Goal: Task Accomplishment & Management: Manage account settings

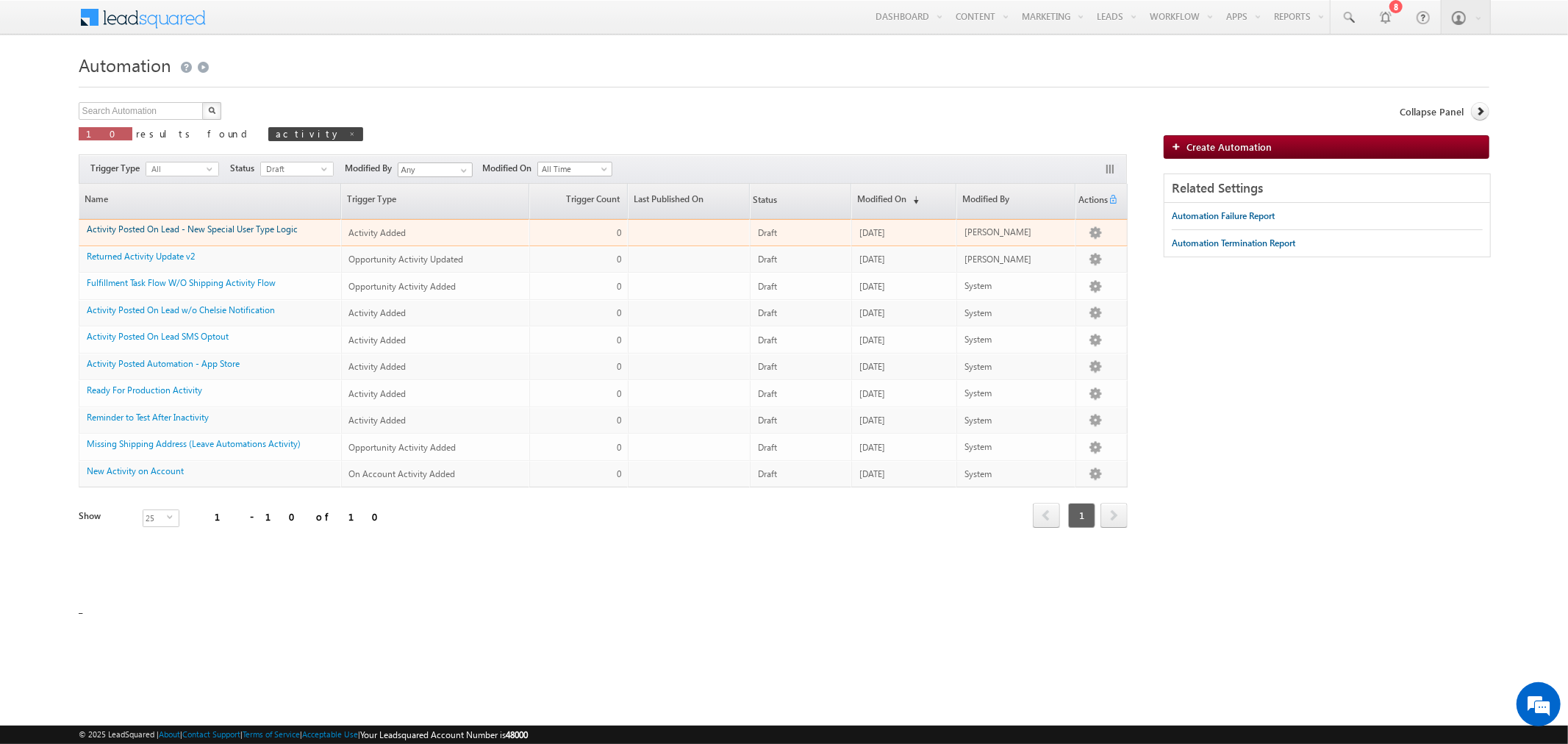
click at [248, 230] on link "Activity Posted On Lead - New Special User Type Logic" at bounding box center [192, 229] width 211 height 11
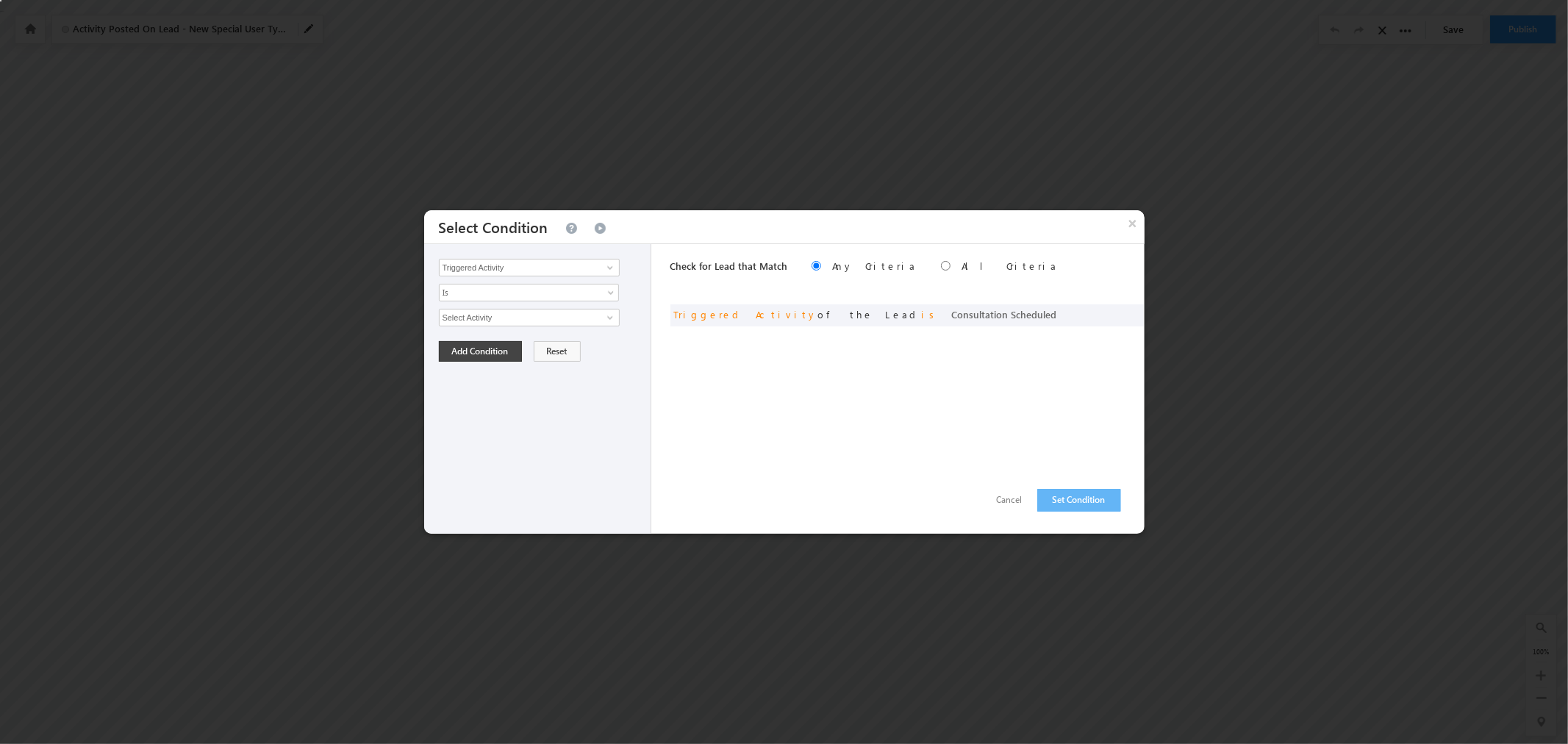
click at [1136, 221] on button "×" at bounding box center [1133, 223] width 23 height 25
click at [1130, 223] on button "×" at bounding box center [1133, 223] width 23 height 25
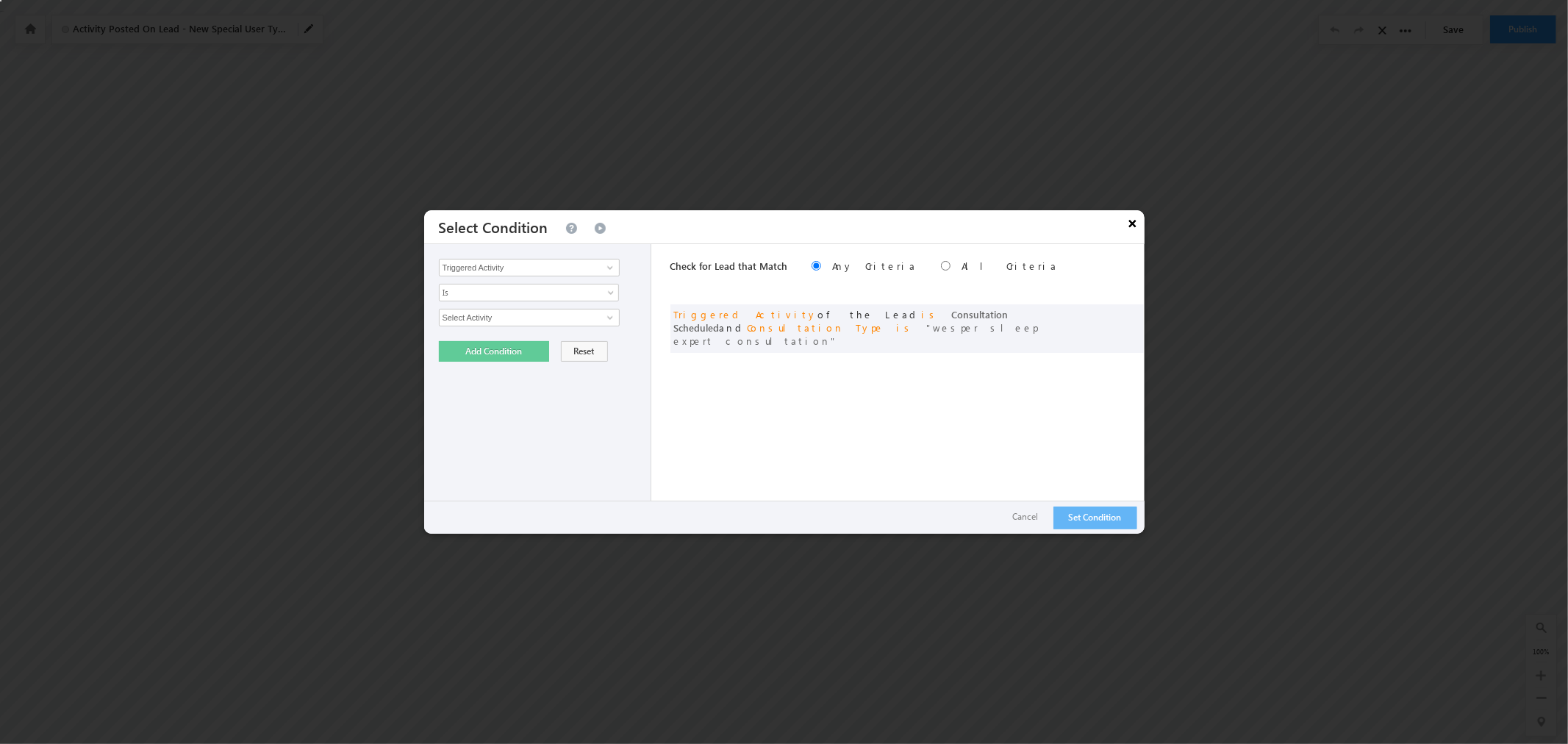
click at [1129, 227] on button "×" at bounding box center [1133, 223] width 23 height 25
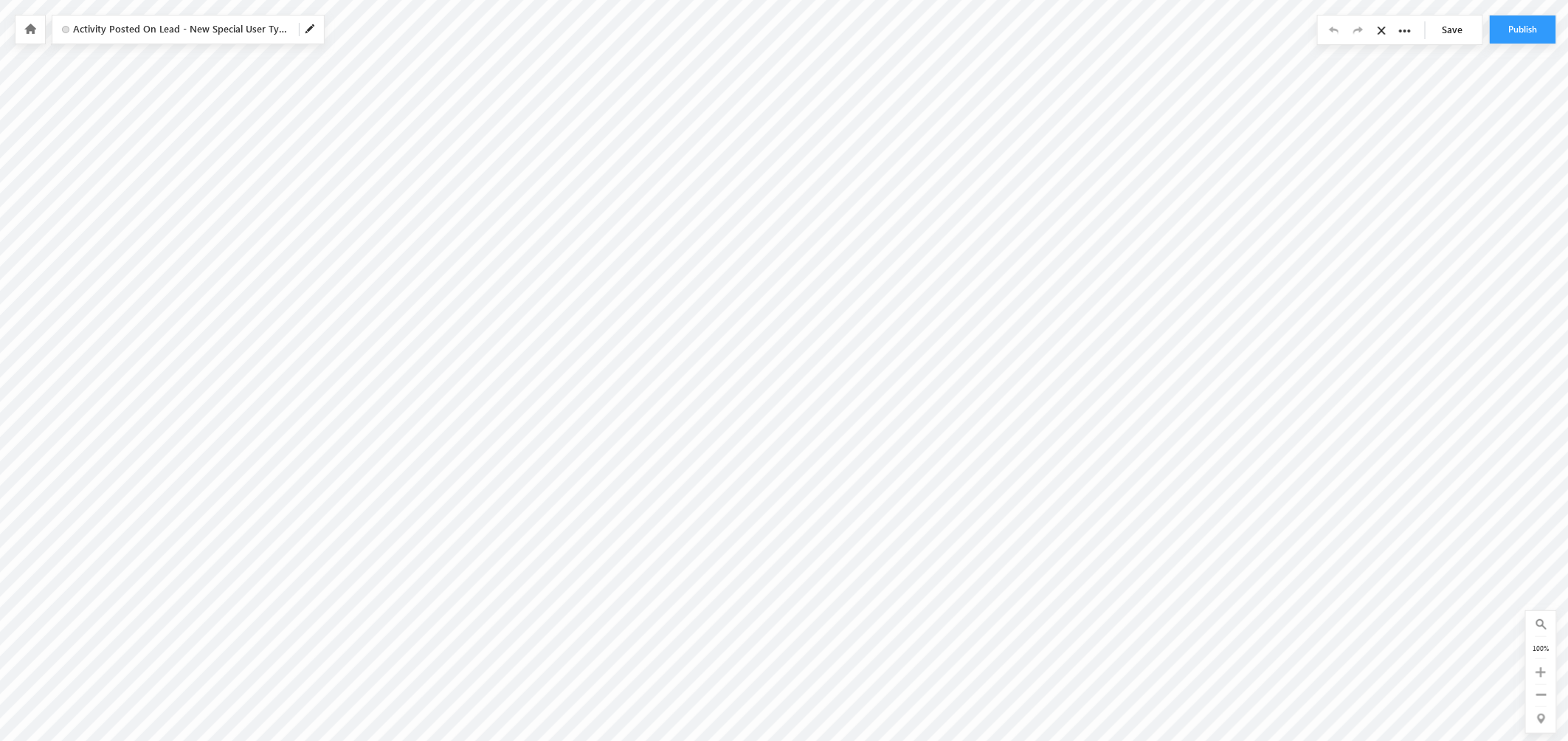
scroll to position [0, 382]
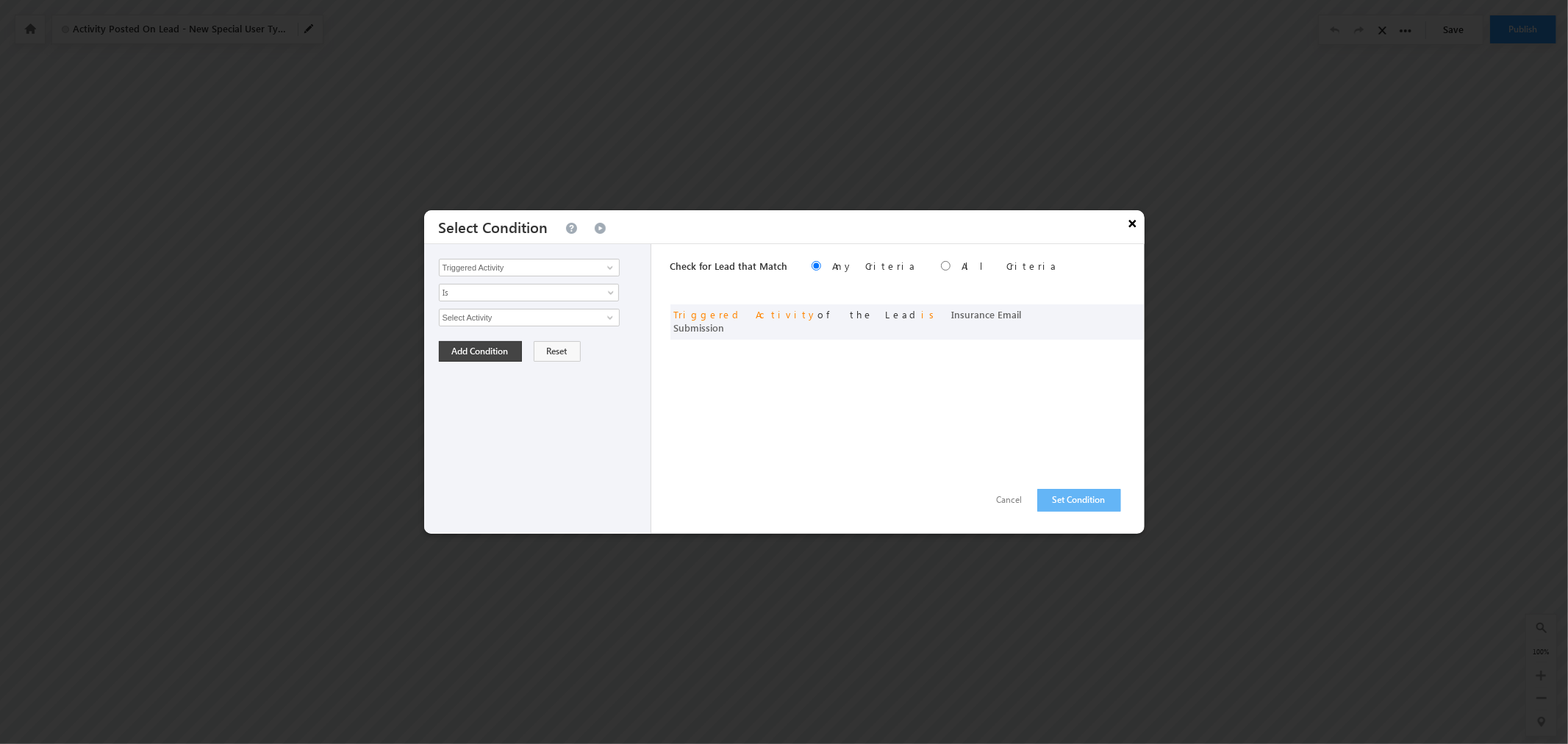
click at [1136, 226] on button "×" at bounding box center [1133, 223] width 23 height 25
click at [1134, 225] on button "×" at bounding box center [1133, 223] width 23 height 25
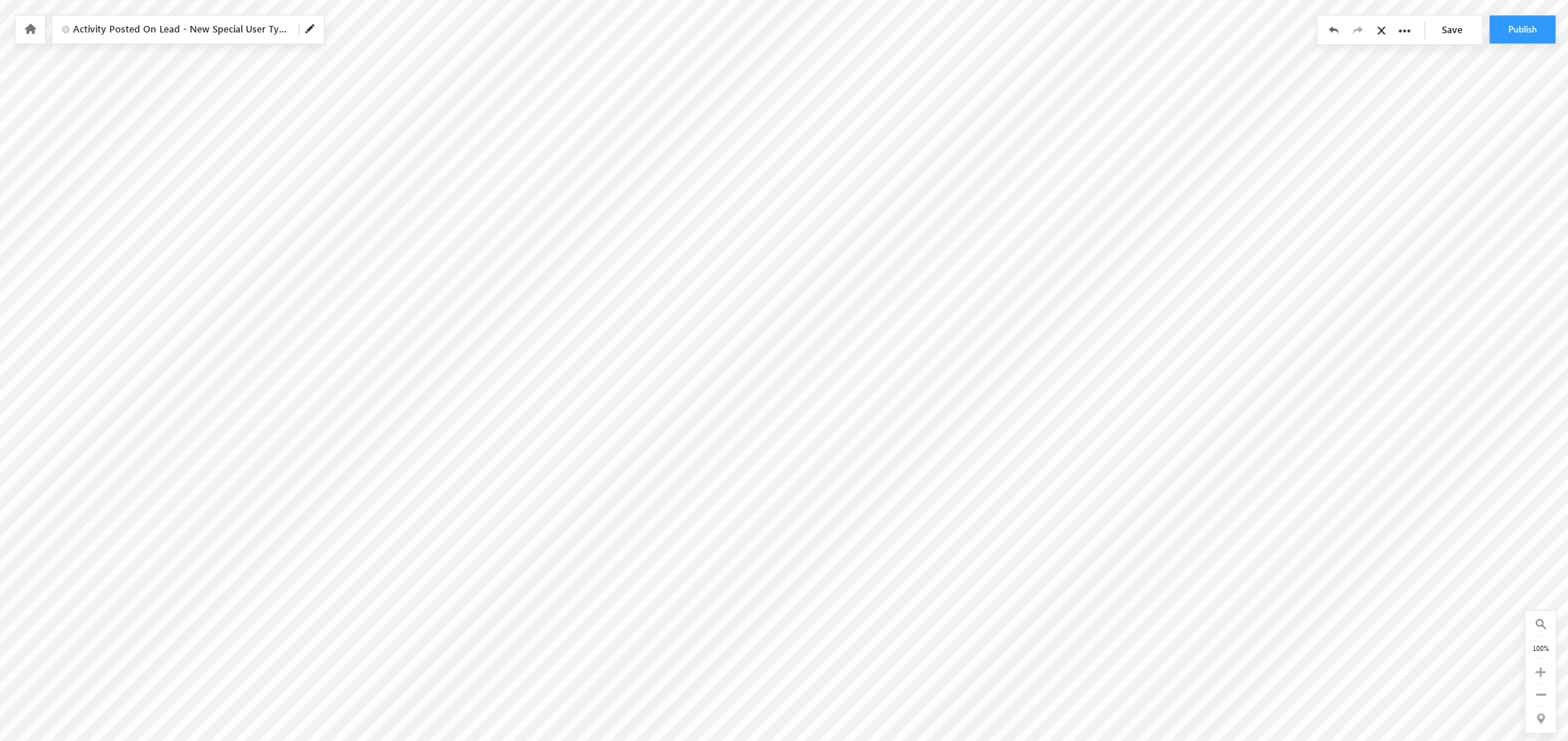
scroll to position [0, 820]
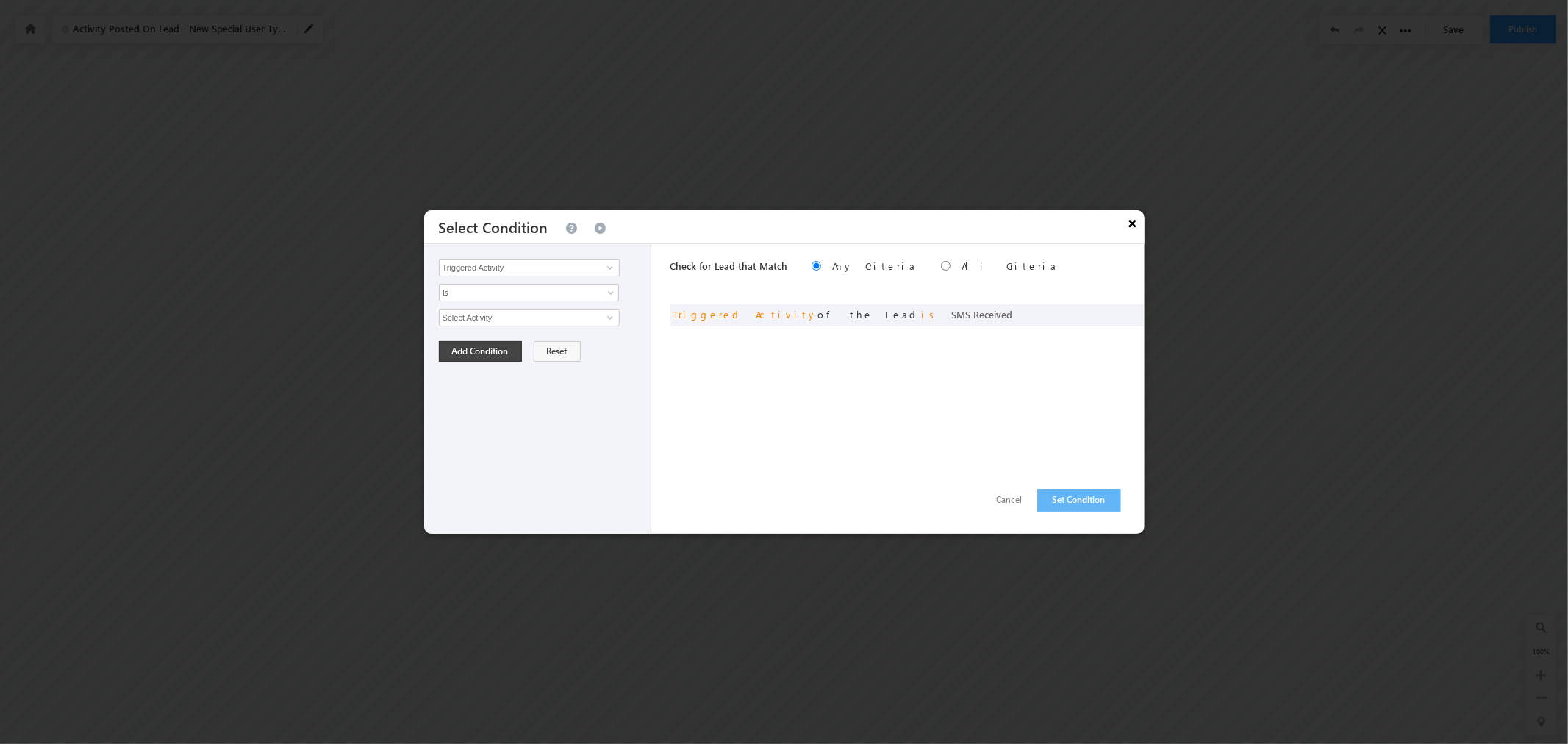
click at [1127, 225] on button "×" at bounding box center [1133, 223] width 23 height 25
click at [1133, 226] on button "×" at bounding box center [1133, 223] width 23 height 25
click at [1132, 230] on button "×" at bounding box center [1133, 223] width 23 height 25
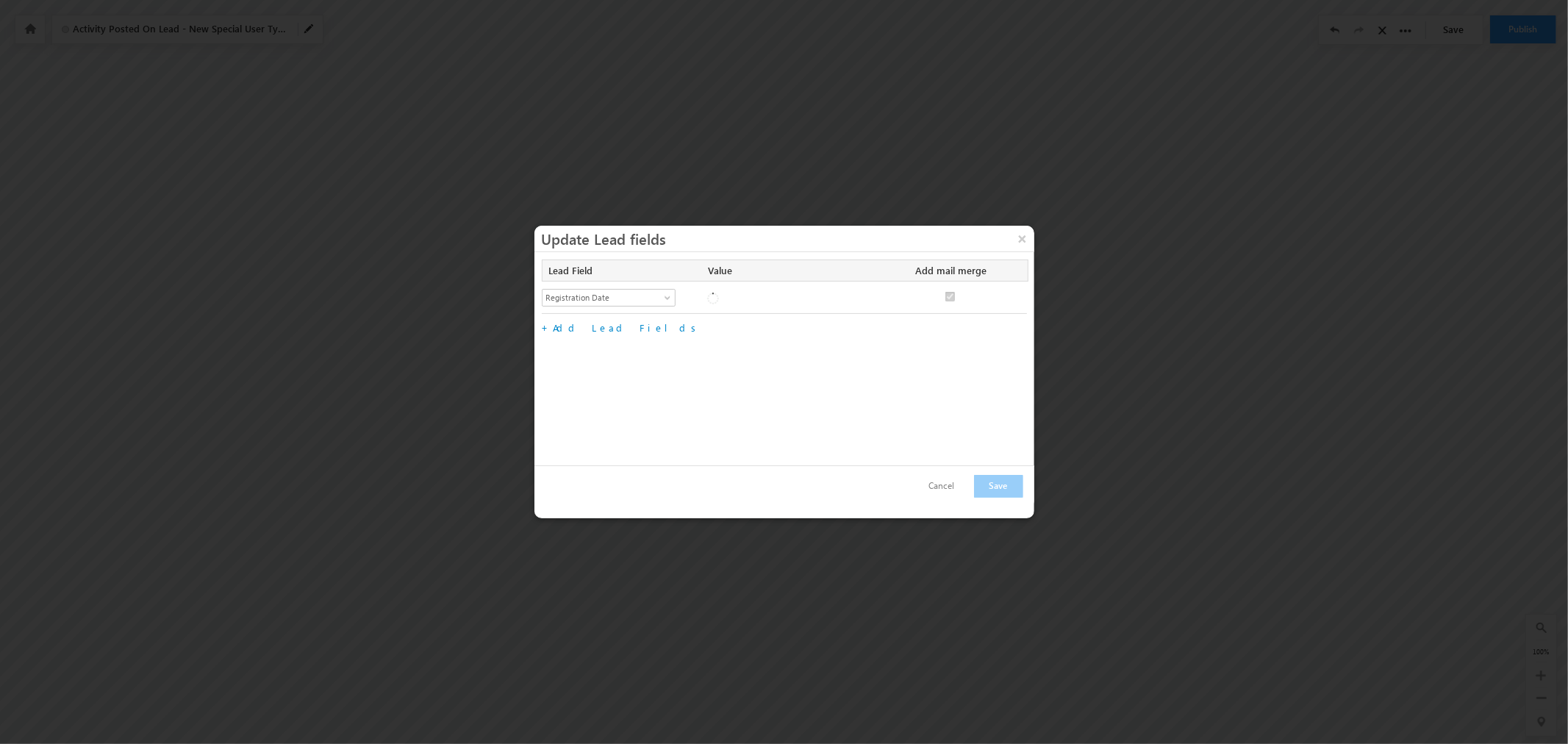
checkbox input "true"
click at [1023, 240] on button "×" at bounding box center [1022, 238] width 23 height 25
click at [1019, 241] on button "×" at bounding box center [1022, 238] width 23 height 25
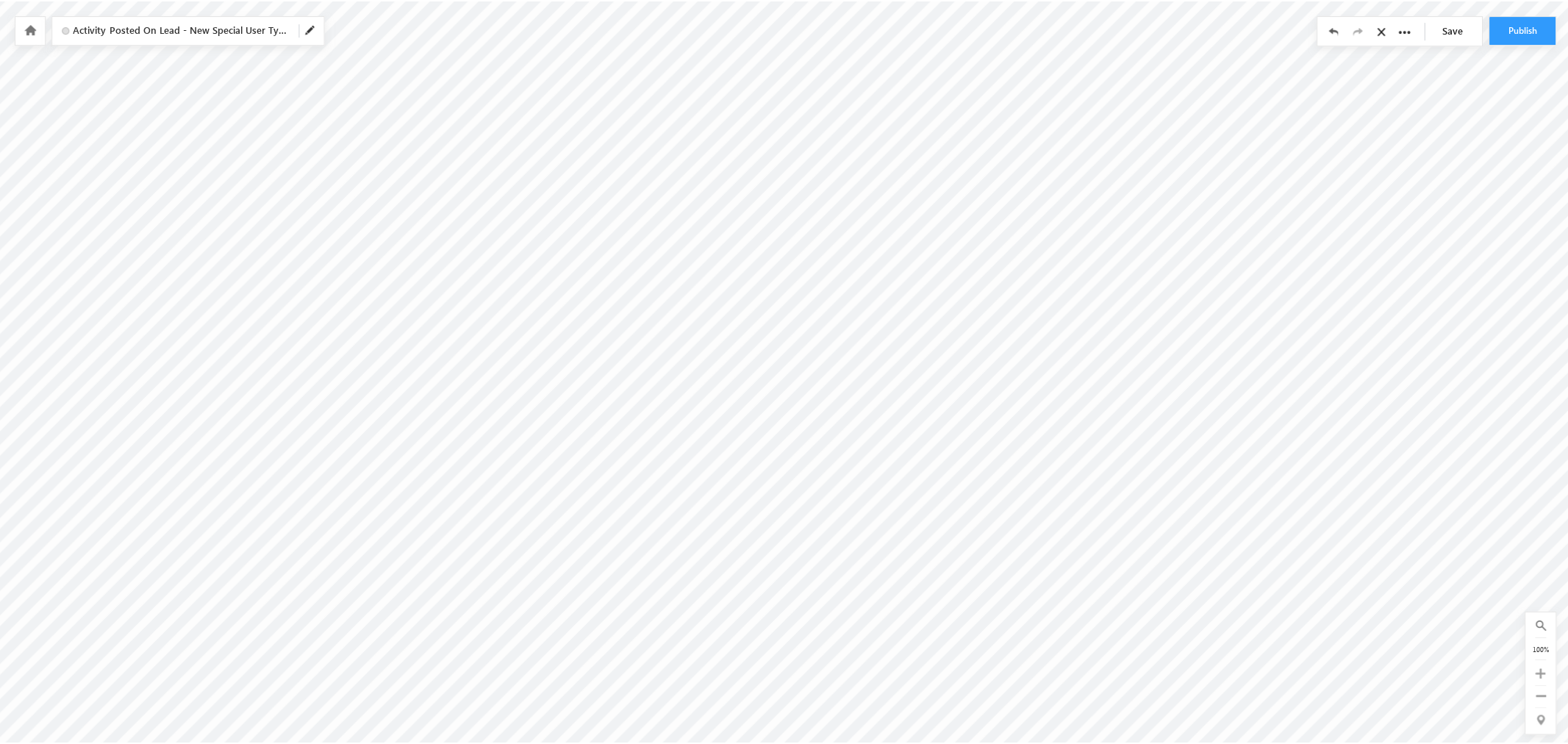
scroll to position [0, 2450]
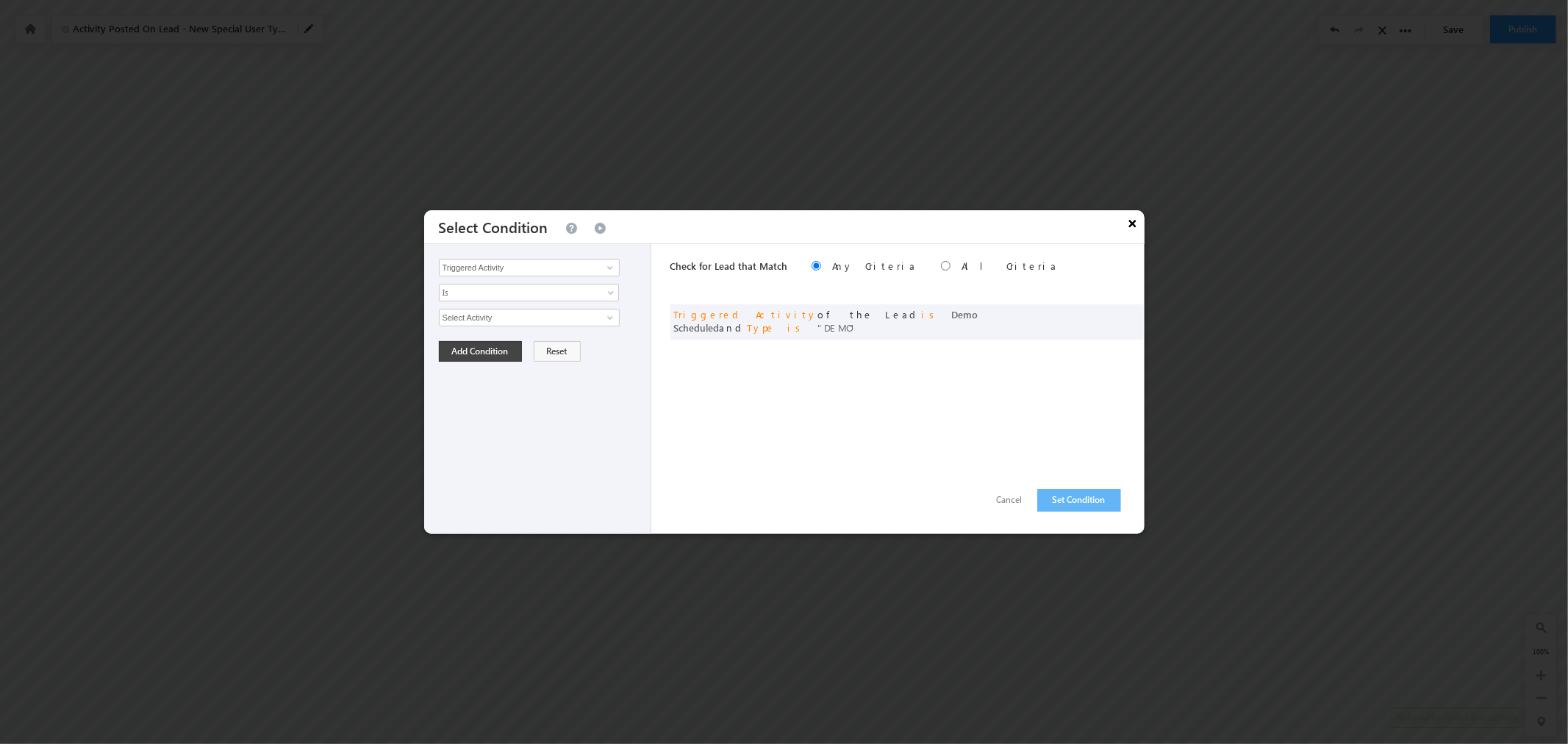
click at [1127, 225] on button "×" at bounding box center [1133, 223] width 23 height 25
click at [1132, 224] on button "×" at bounding box center [1133, 223] width 23 height 25
click at [1139, 226] on button "×" at bounding box center [1133, 223] width 23 height 25
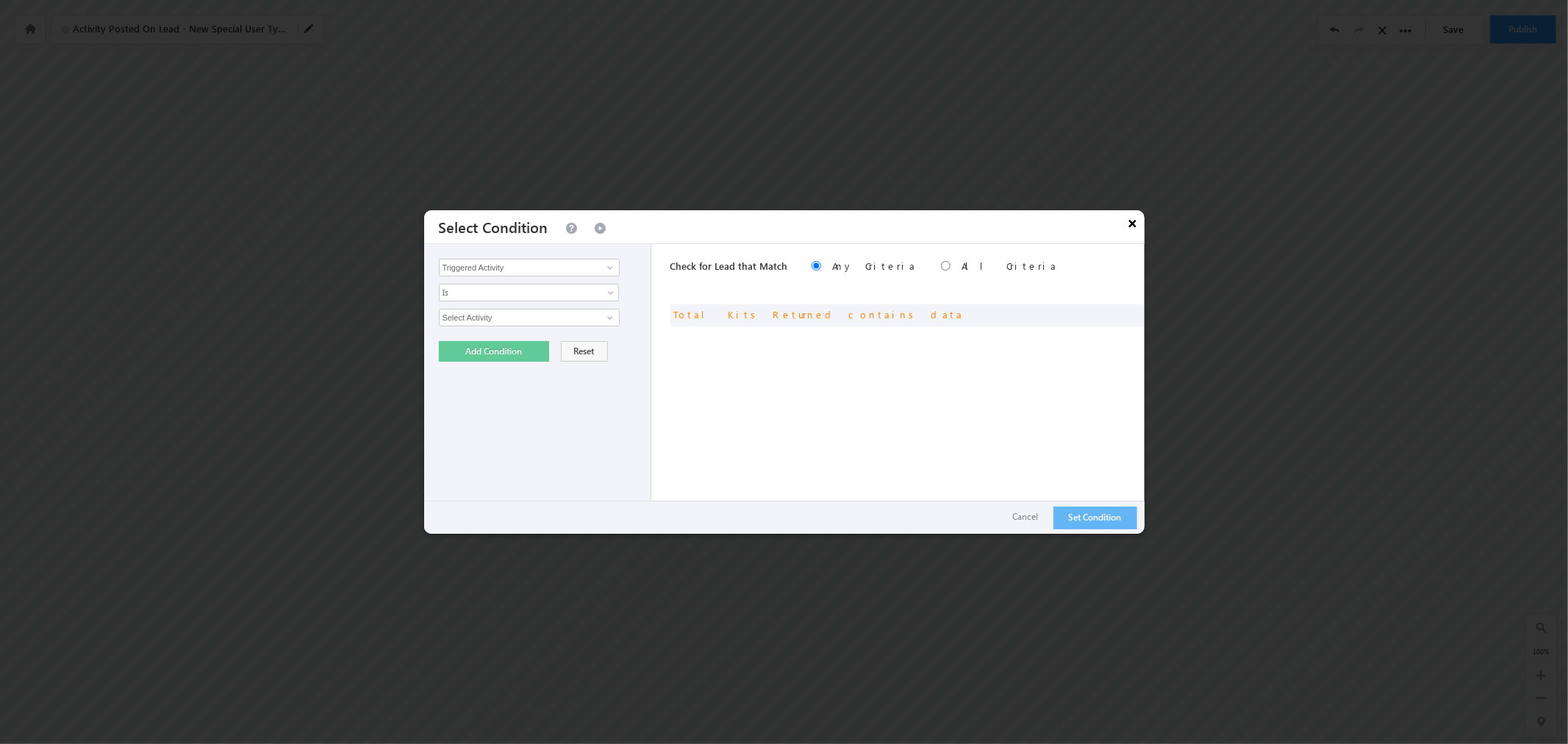
click at [1133, 225] on button "×" at bounding box center [1133, 223] width 23 height 25
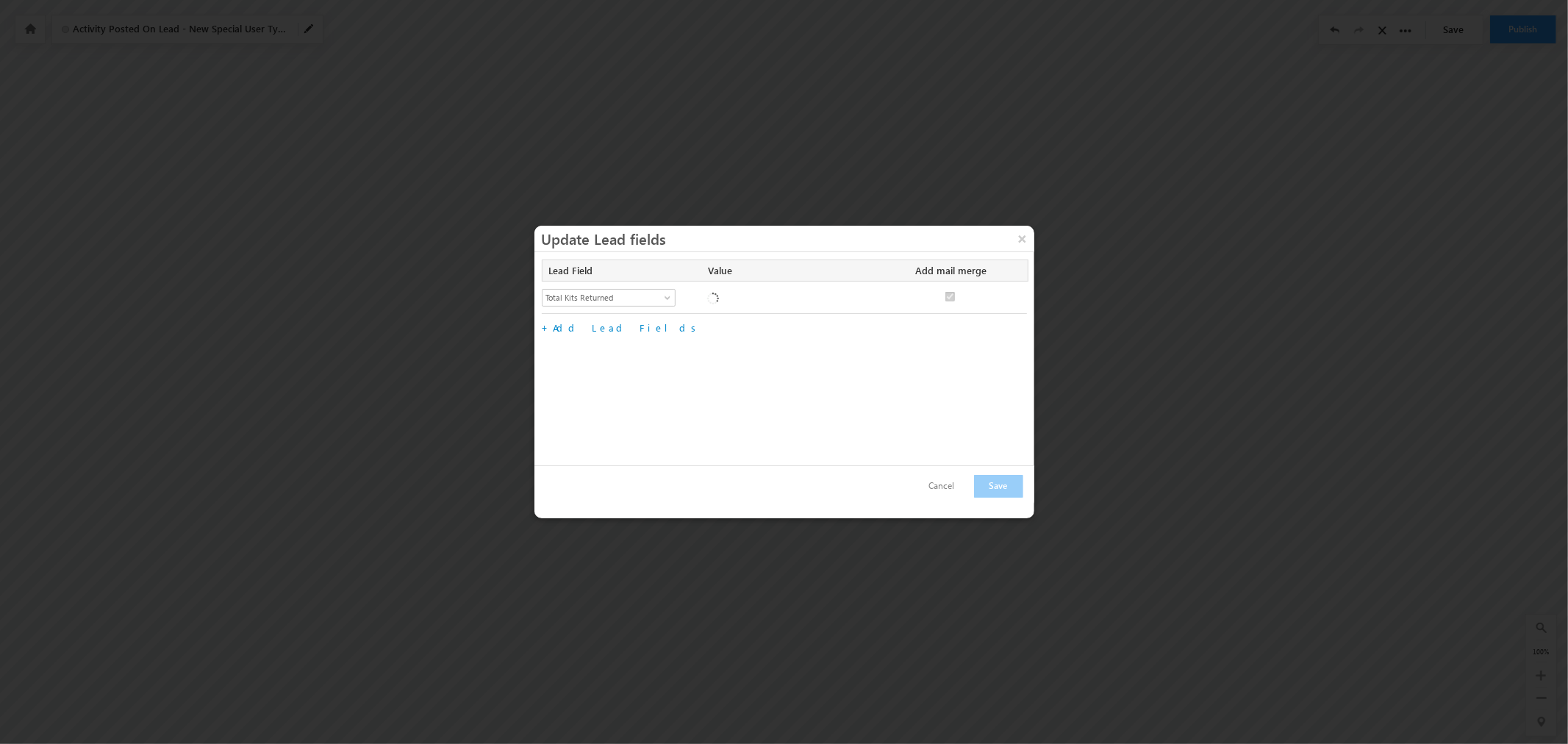
checkbox input "true"
click at [1027, 238] on button "×" at bounding box center [1022, 238] width 23 height 25
checkbox input "true"
click at [1027, 235] on button "×" at bounding box center [1022, 238] width 23 height 25
checkbox input "true"
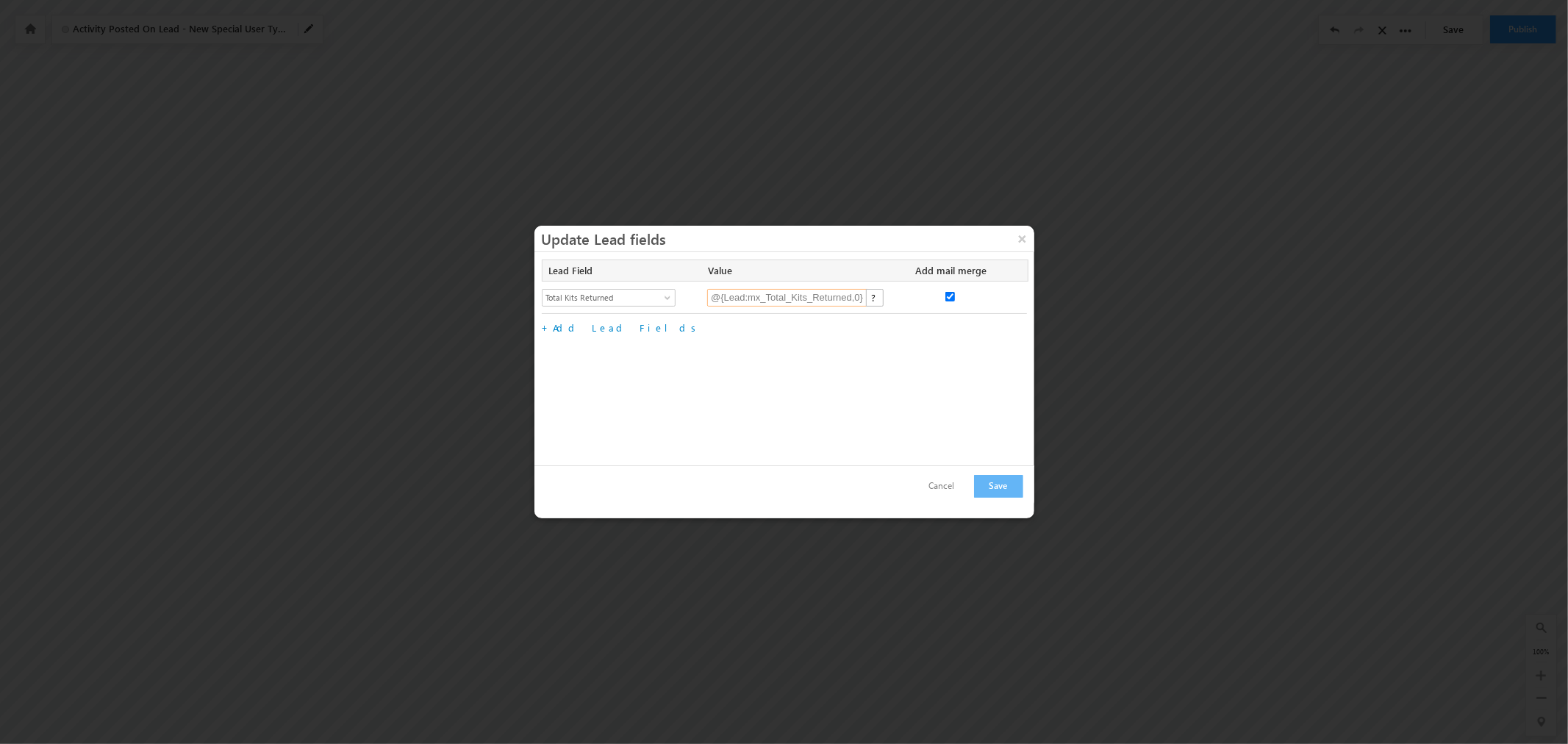
click at [833, 290] on input "@{Lead:mx_Total_Kits_Returned,0} + @{Activity:mx_Custom_1,}" at bounding box center [788, 298] width 161 height 18
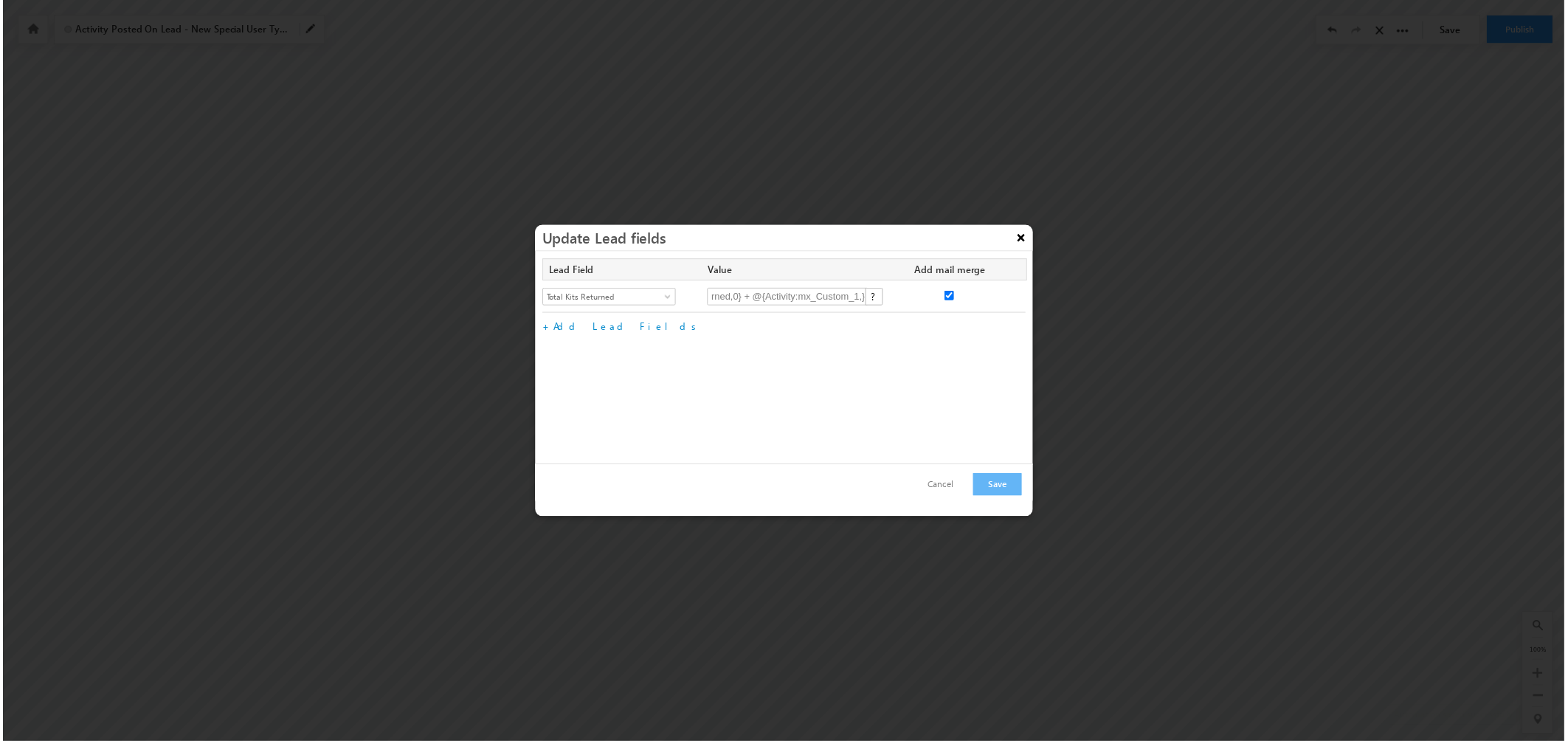
scroll to position [0, 0]
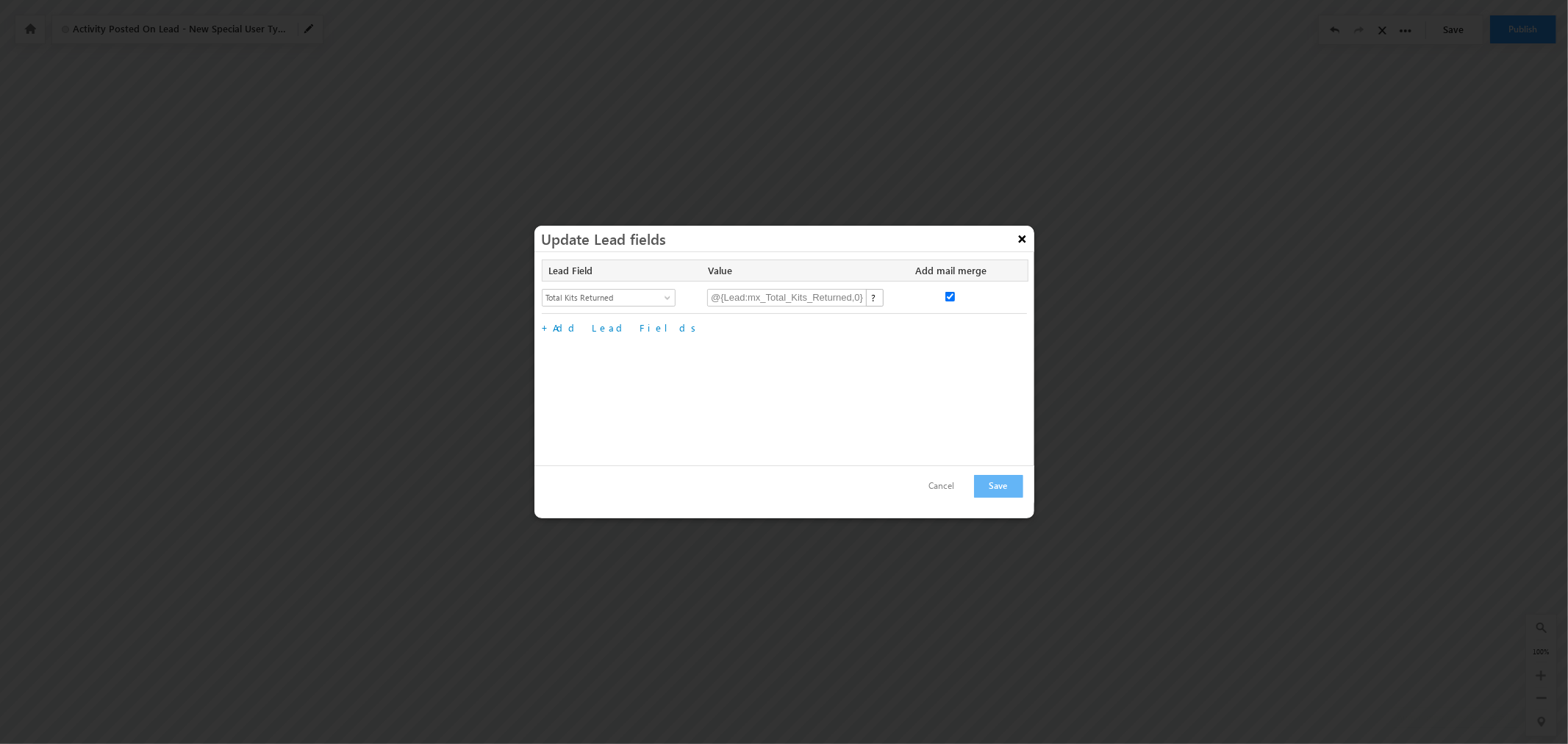
click at [1023, 237] on button "×" at bounding box center [1022, 238] width 23 height 25
checkbox input "true"
click at [747, 297] on input "@{Activity:mx_Custom_1,}" at bounding box center [788, 298] width 161 height 18
click at [1020, 236] on button "×" at bounding box center [1022, 238] width 23 height 25
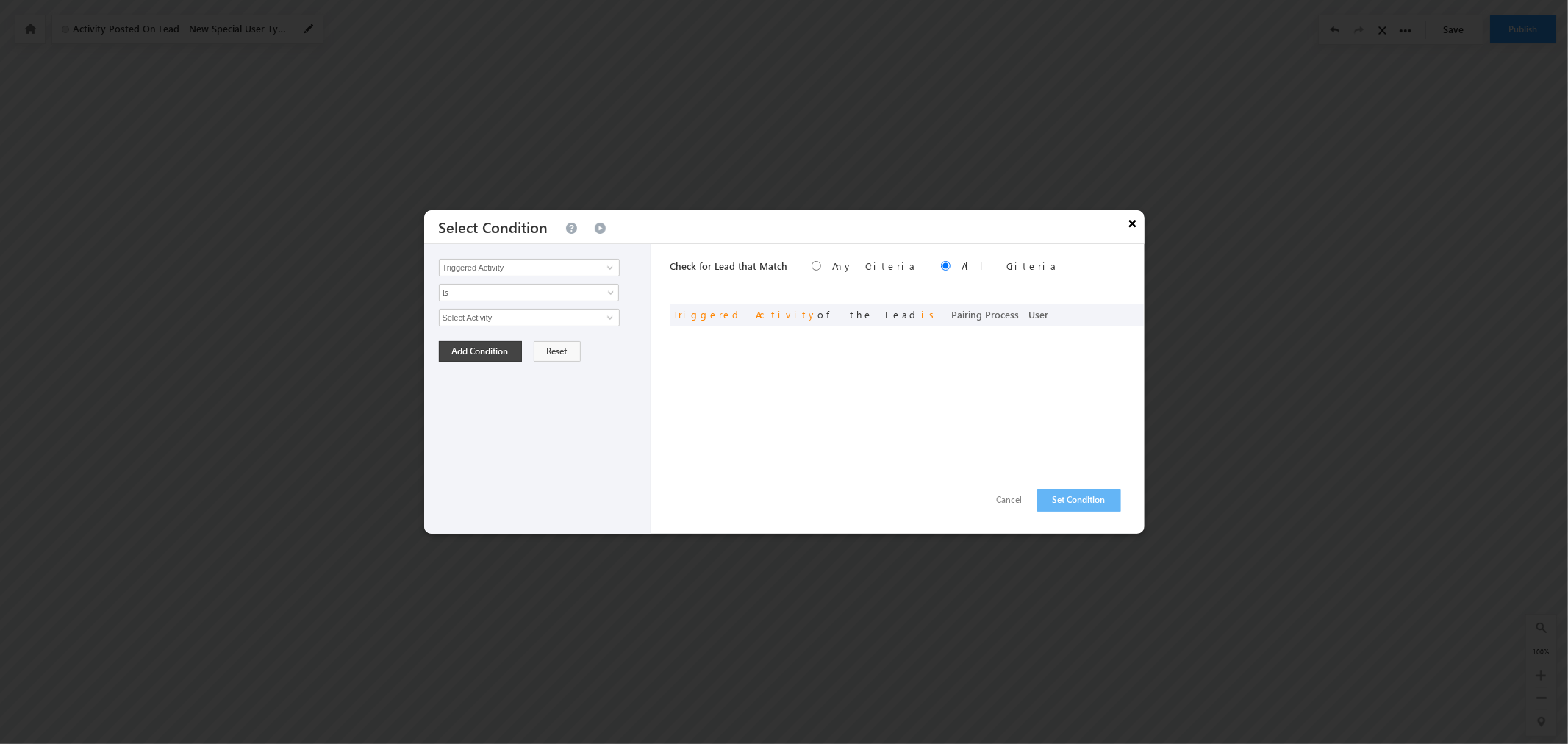
click at [1133, 221] on button "×" at bounding box center [1133, 223] width 23 height 25
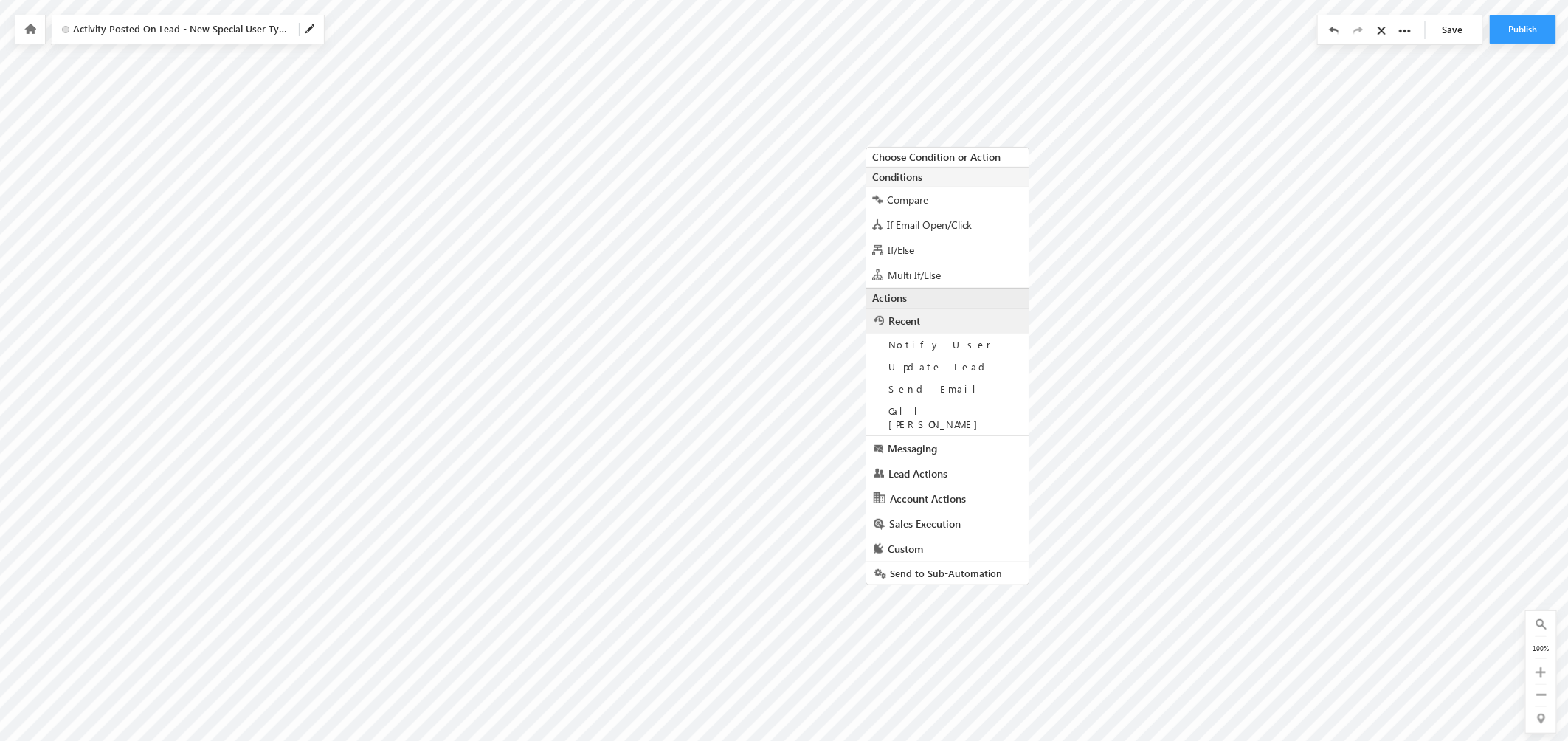
scroll to position [198, 1913]
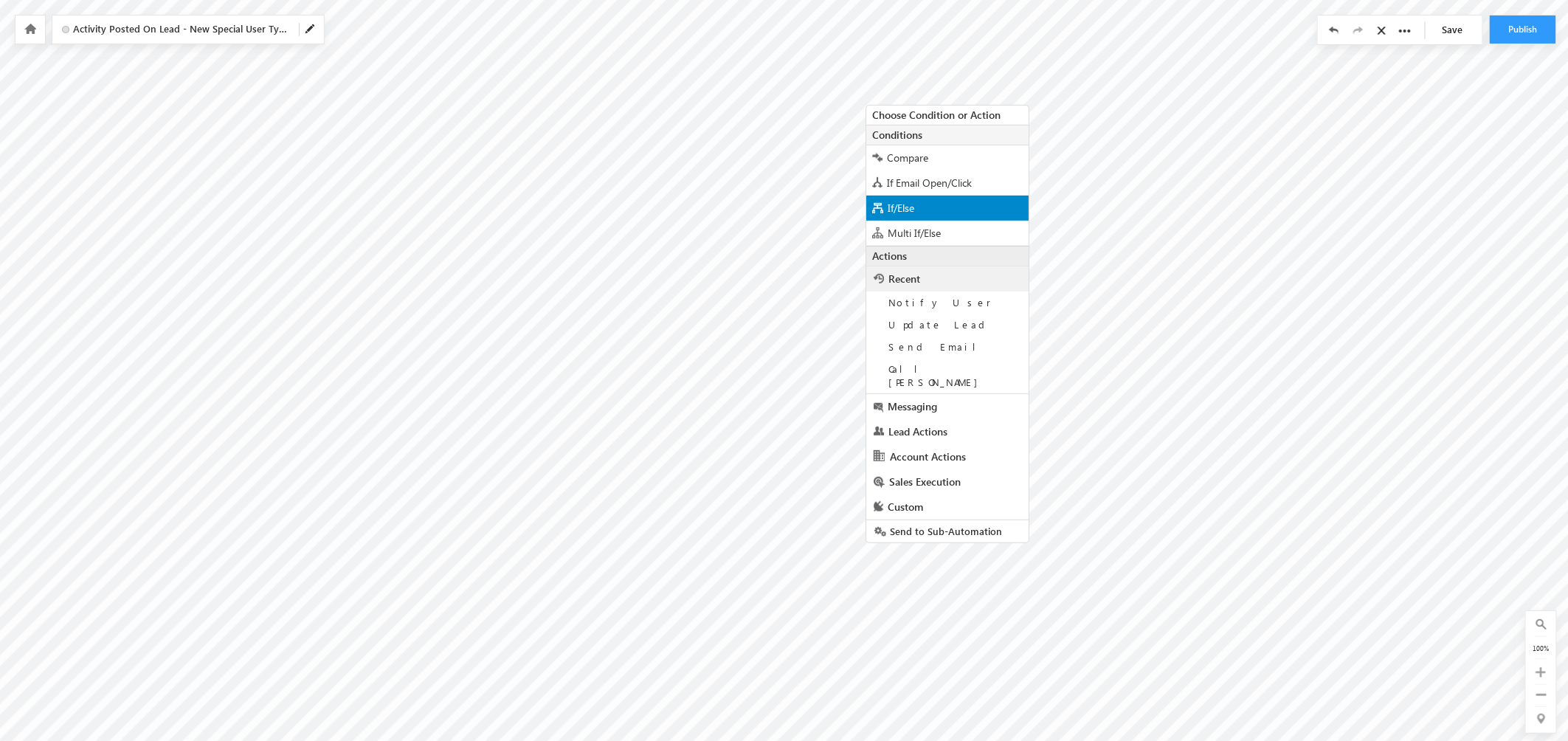
click at [906, 208] on span "If/Else" at bounding box center [900, 208] width 26 height 14
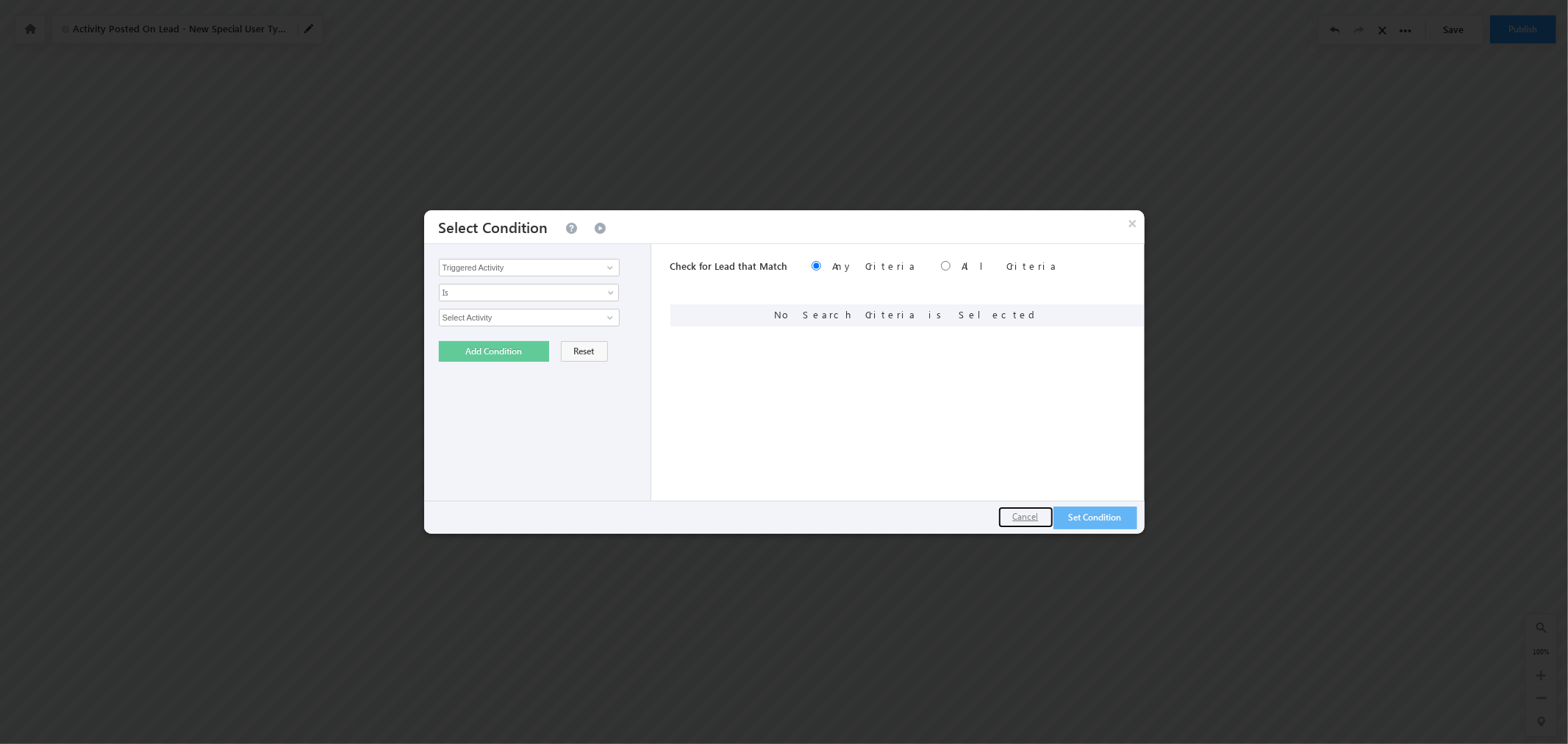
click at [1012, 513] on button "Cancel" at bounding box center [1025, 517] width 55 height 21
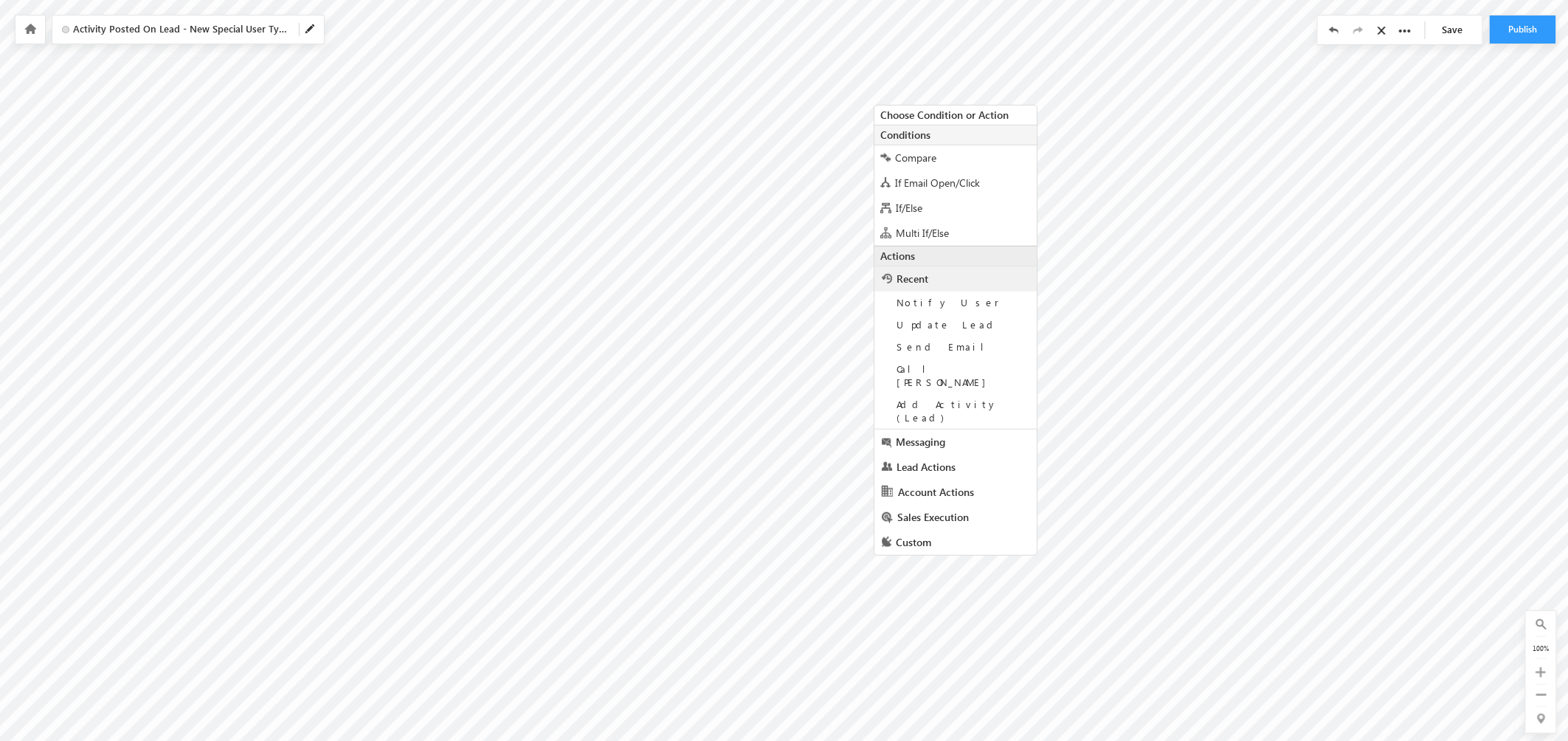
scroll to position [232, 1913]
click at [917, 204] on span "If/Else" at bounding box center [909, 199] width 26 height 14
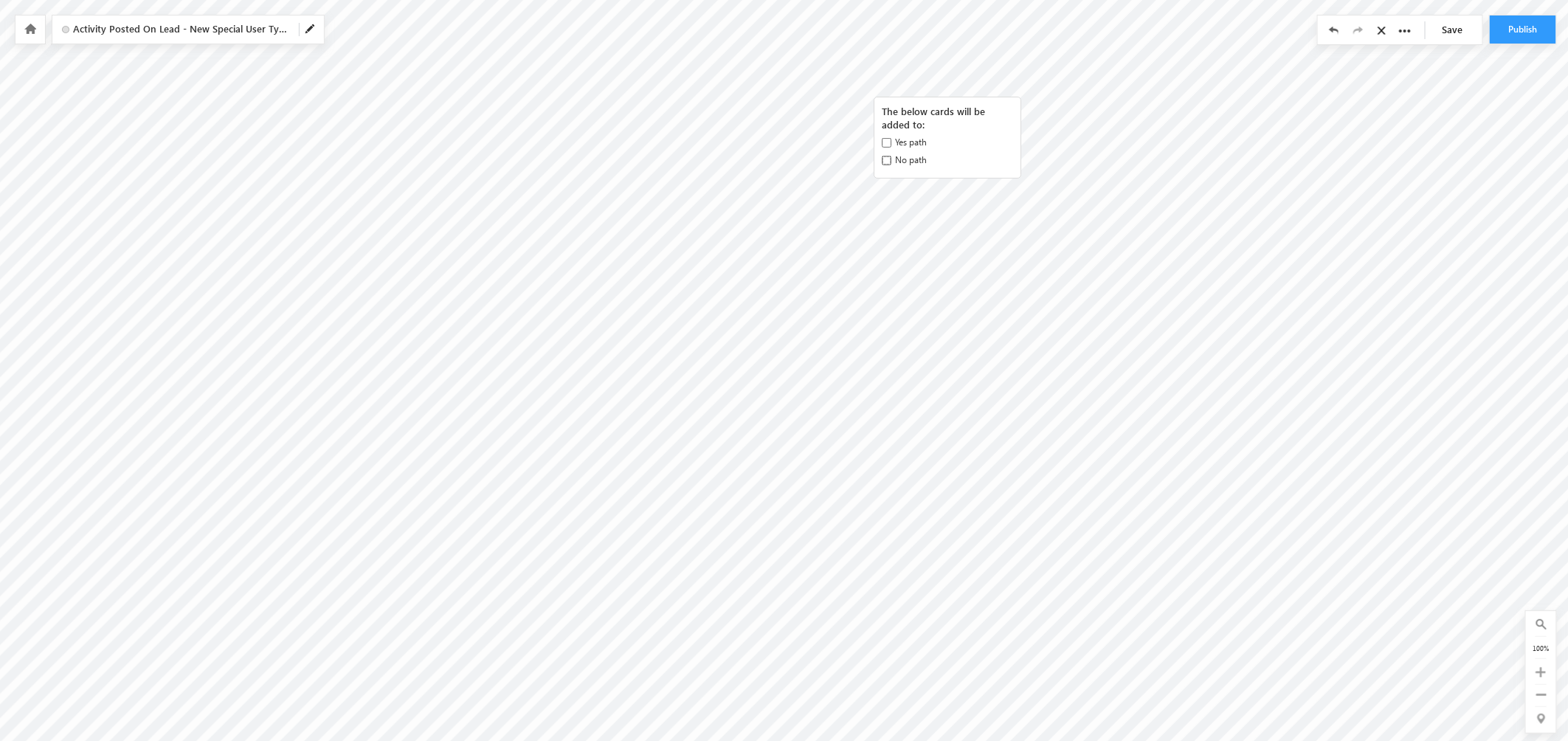
click at [887, 162] on input "No path" at bounding box center [887, 160] width 10 height 10
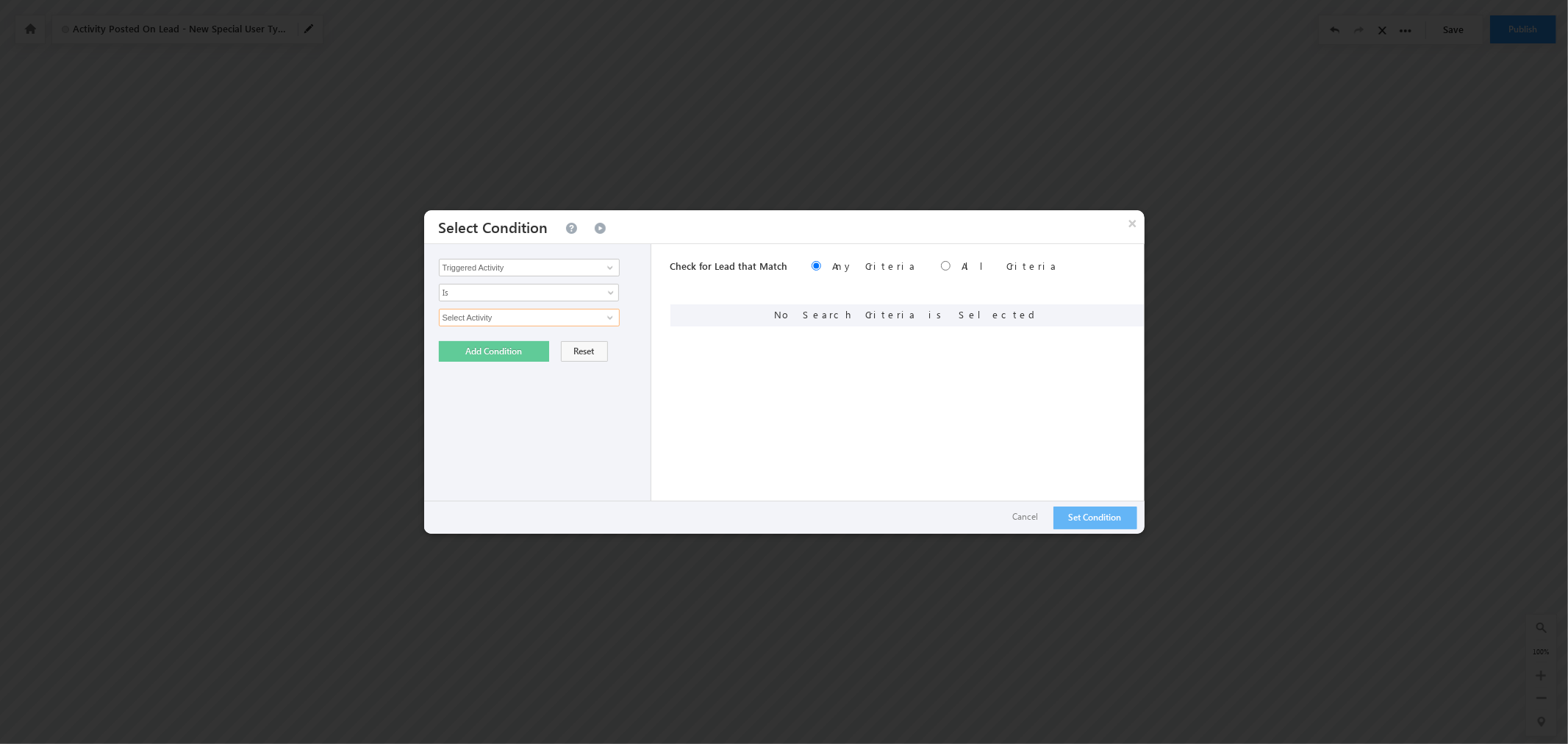
click at [572, 317] on input "Select Activity" at bounding box center [529, 317] width 181 height 18
click at [607, 319] on span at bounding box center [610, 317] width 12 height 12
click at [586, 335] on link "Pairing Process - User" at bounding box center [529, 335] width 181 height 17
type input "Pairing Process - User"
click at [589, 336] on link at bounding box center [528, 342] width 180 height 18
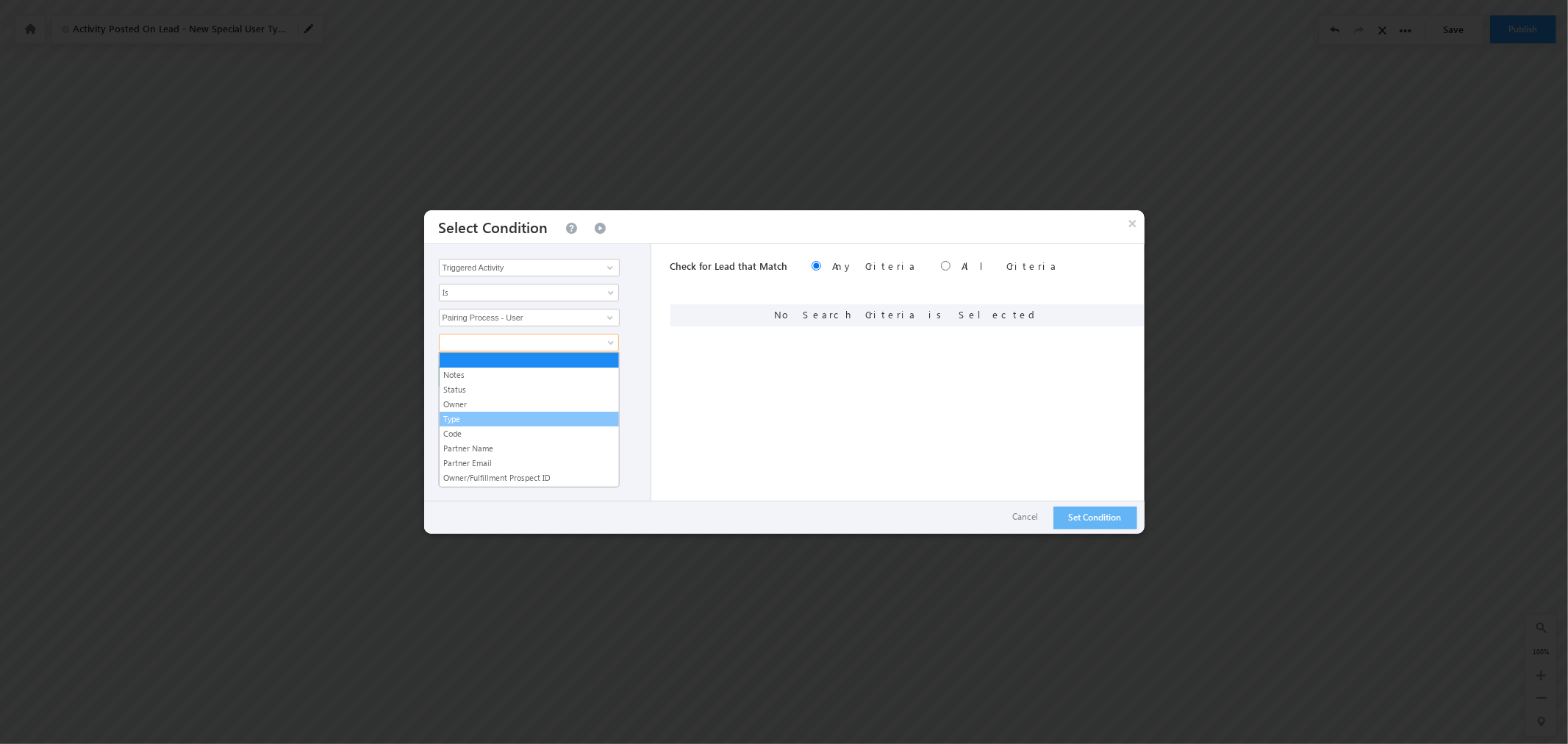
click at [563, 417] on link "Type" at bounding box center [529, 419] width 179 height 14
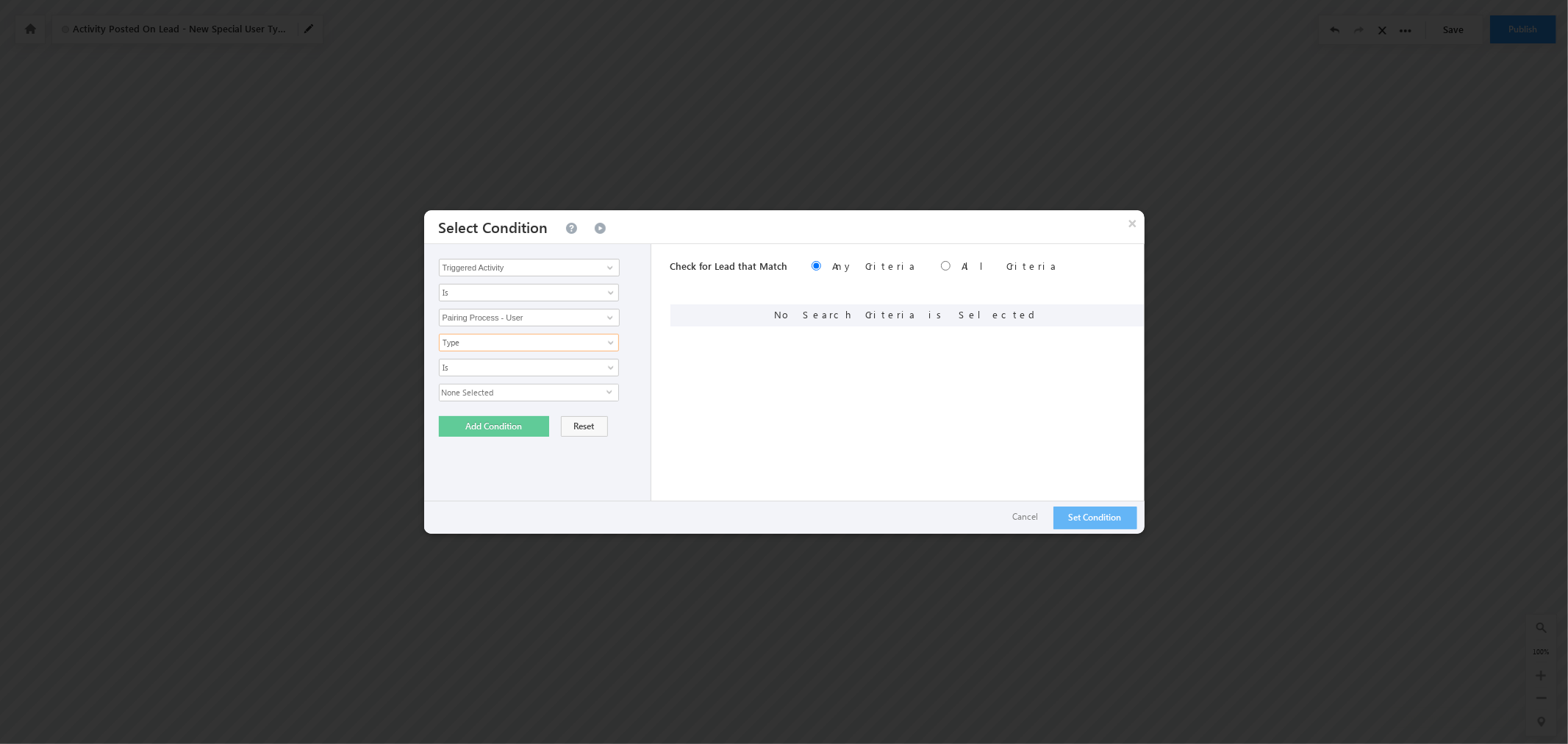
click at [604, 392] on span "None Selected" at bounding box center [523, 392] width 167 height 17
click at [486, 480] on label "GROUP_ADMIN" at bounding box center [485, 482] width 92 height 22
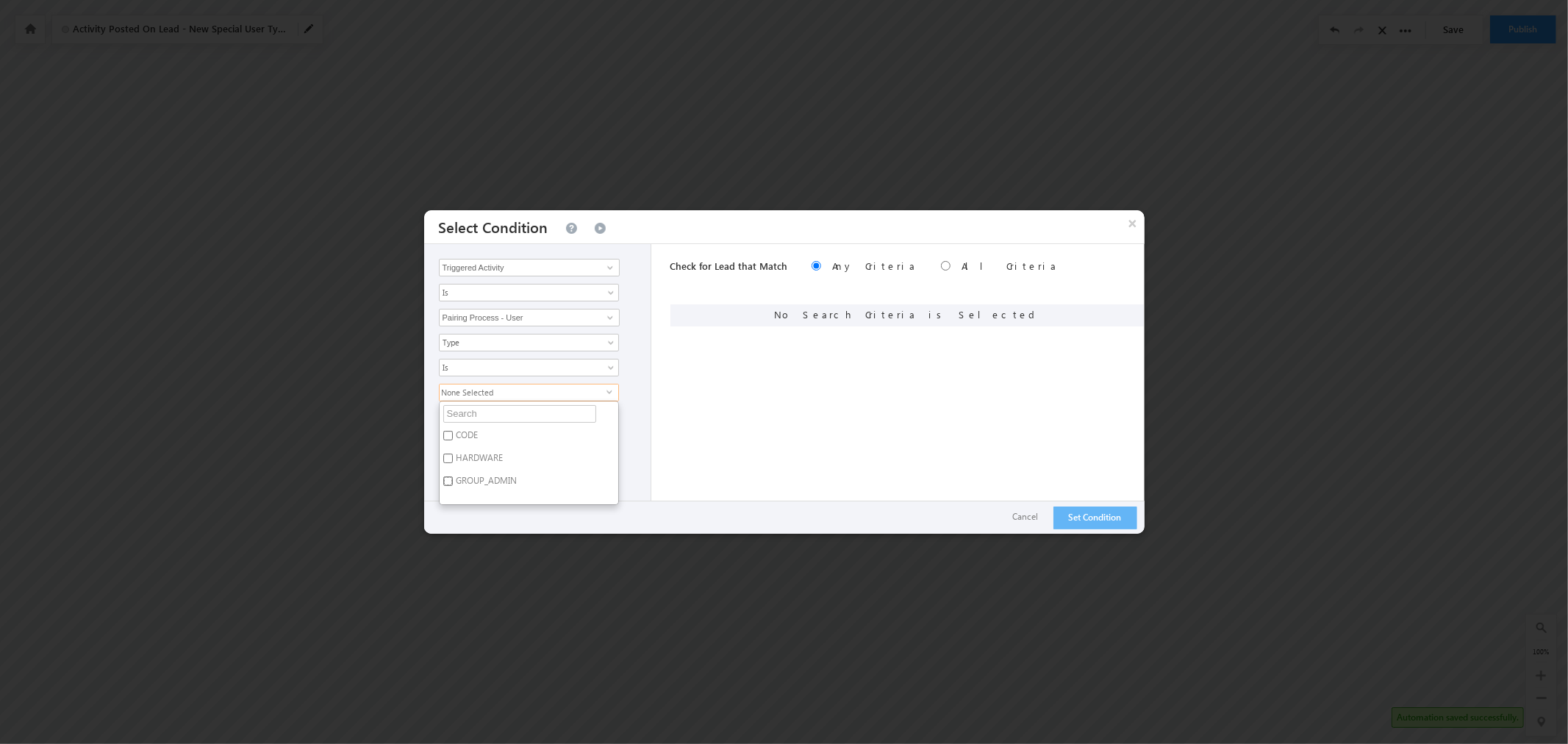
click at [453, 480] on input "GROUP_ADMIN" at bounding box center [448, 481] width 10 height 10
checkbox input "true"
click at [630, 423] on div "GROUP_ADMIN select CODE HARDWARE GROUP_ADMIN" at bounding box center [541, 444] width 205 height 122
click at [496, 426] on button "Add Condition" at bounding box center [493, 426] width 110 height 20
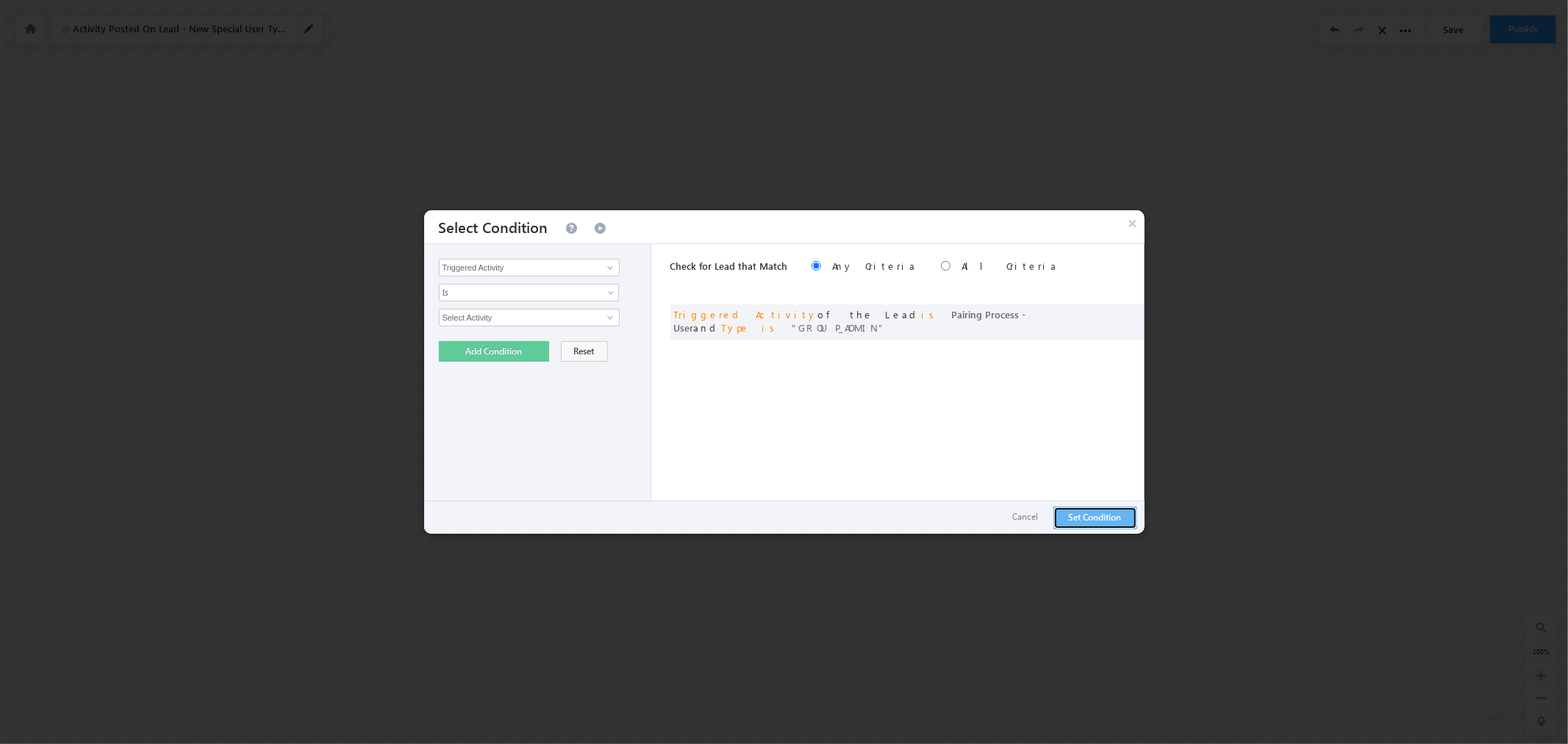
click at [1094, 514] on button "Set Condition" at bounding box center [1095, 517] width 84 height 22
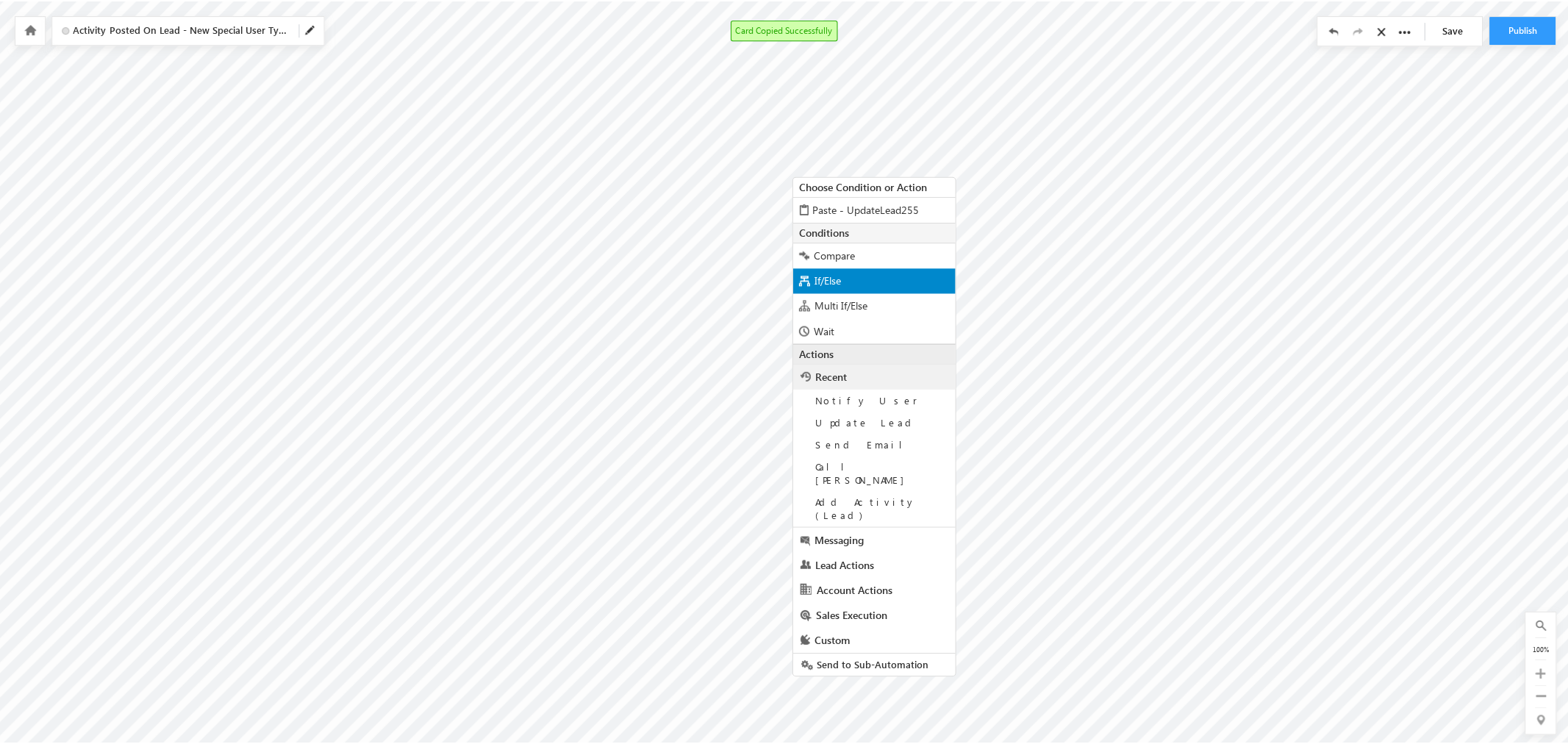
scroll to position [233, 1906]
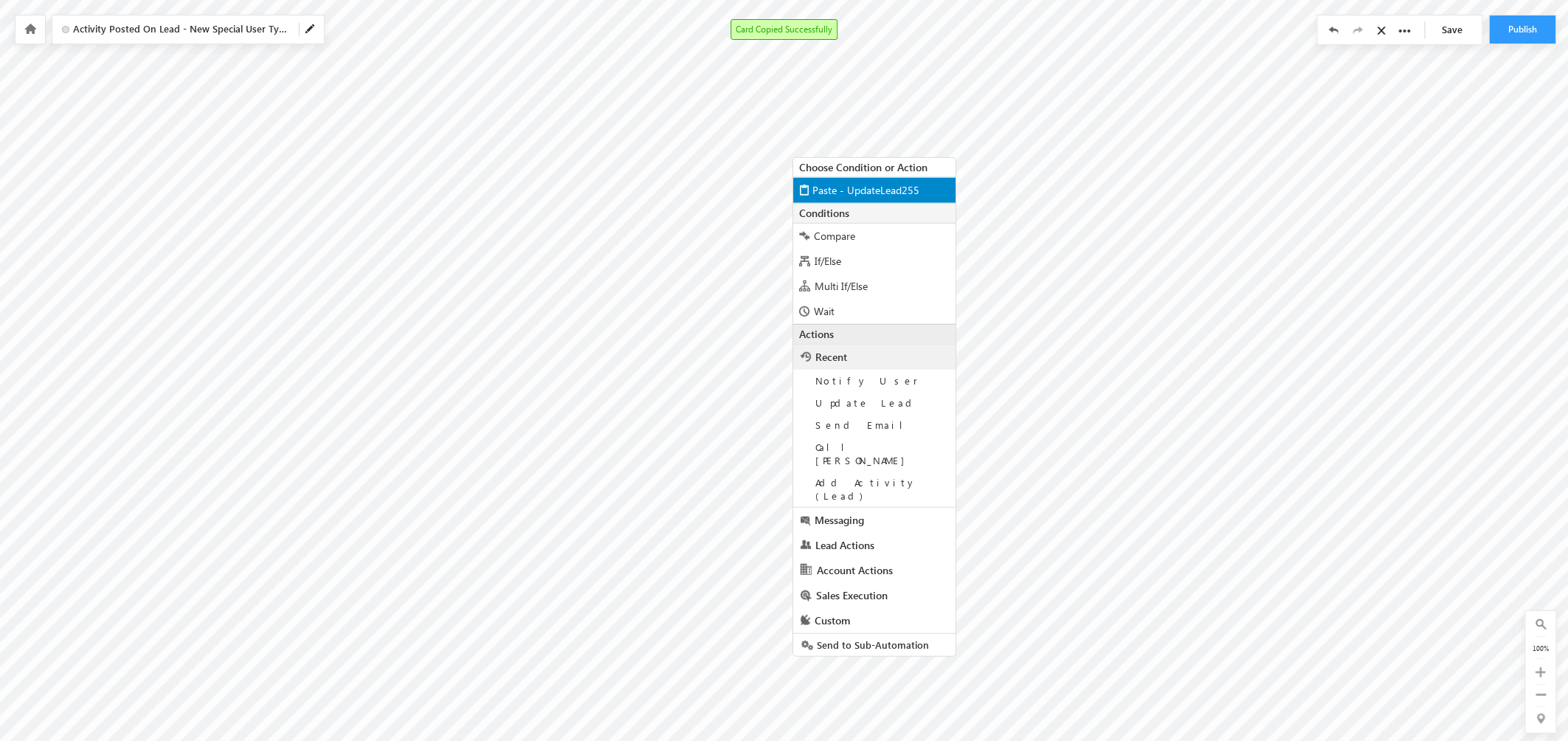
click at [880, 194] on span "Paste - UpdateLead255" at bounding box center [866, 189] width 107 height 14
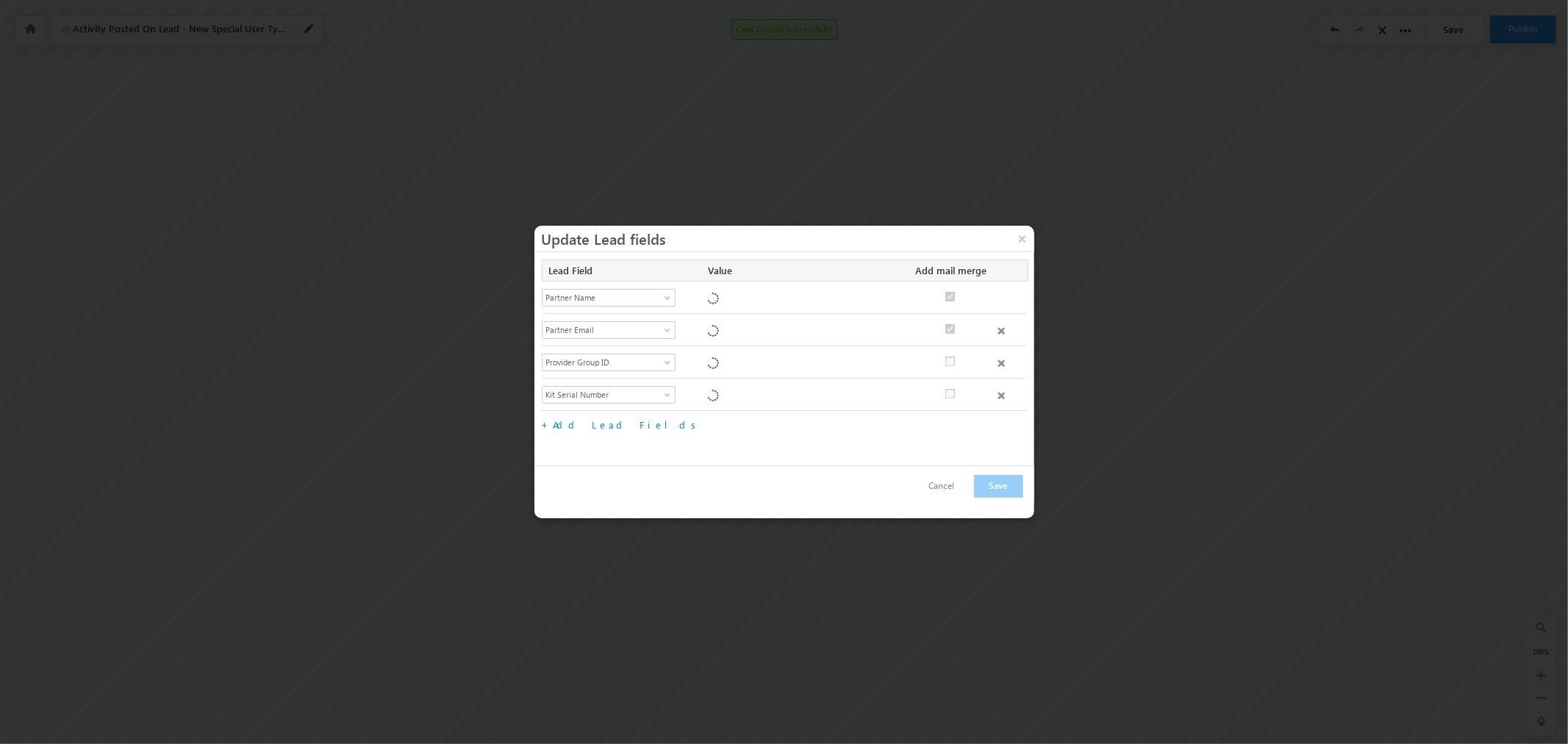
checkbox input "true"
click at [1003, 328] on span at bounding box center [1002, 331] width 8 height 8
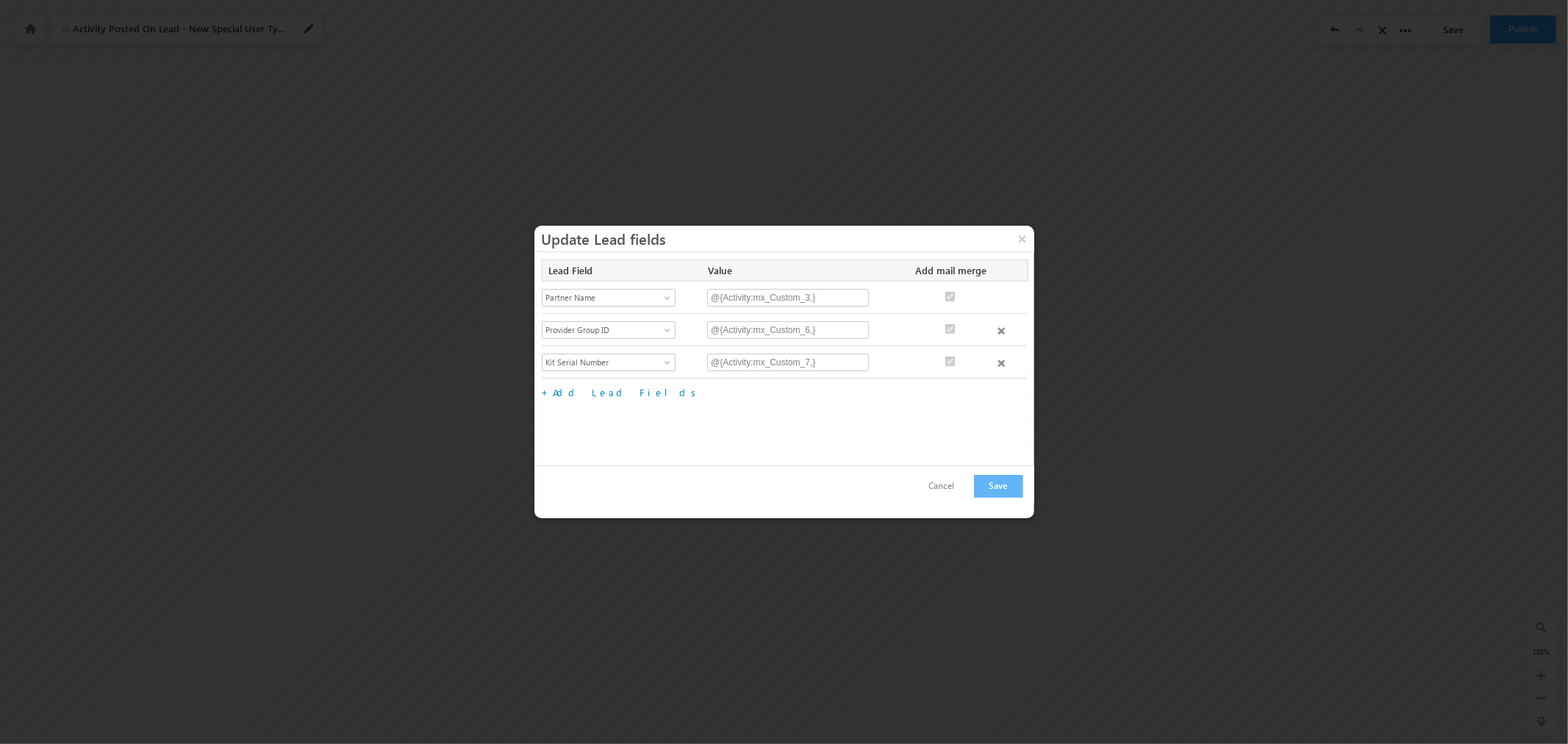
click at [1003, 328] on span at bounding box center [1002, 331] width 8 height 8
click at [666, 296] on span at bounding box center [669, 301] width 12 height 12
click at [630, 365] on link "Special User Type" at bounding box center [609, 358] width 133 height 14
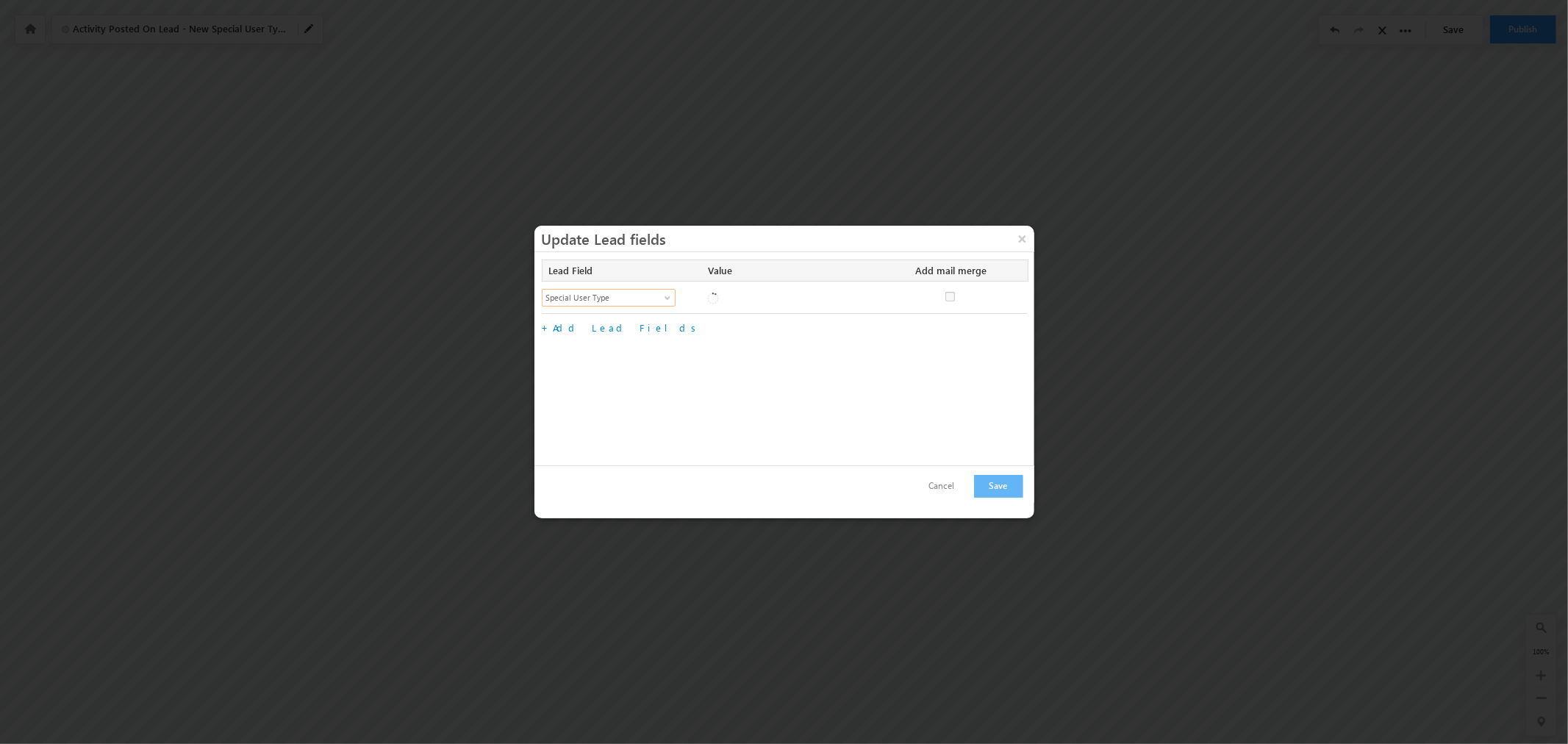
checkbox input "false"
click at [827, 293] on span at bounding box center [780, 298] width 145 height 14
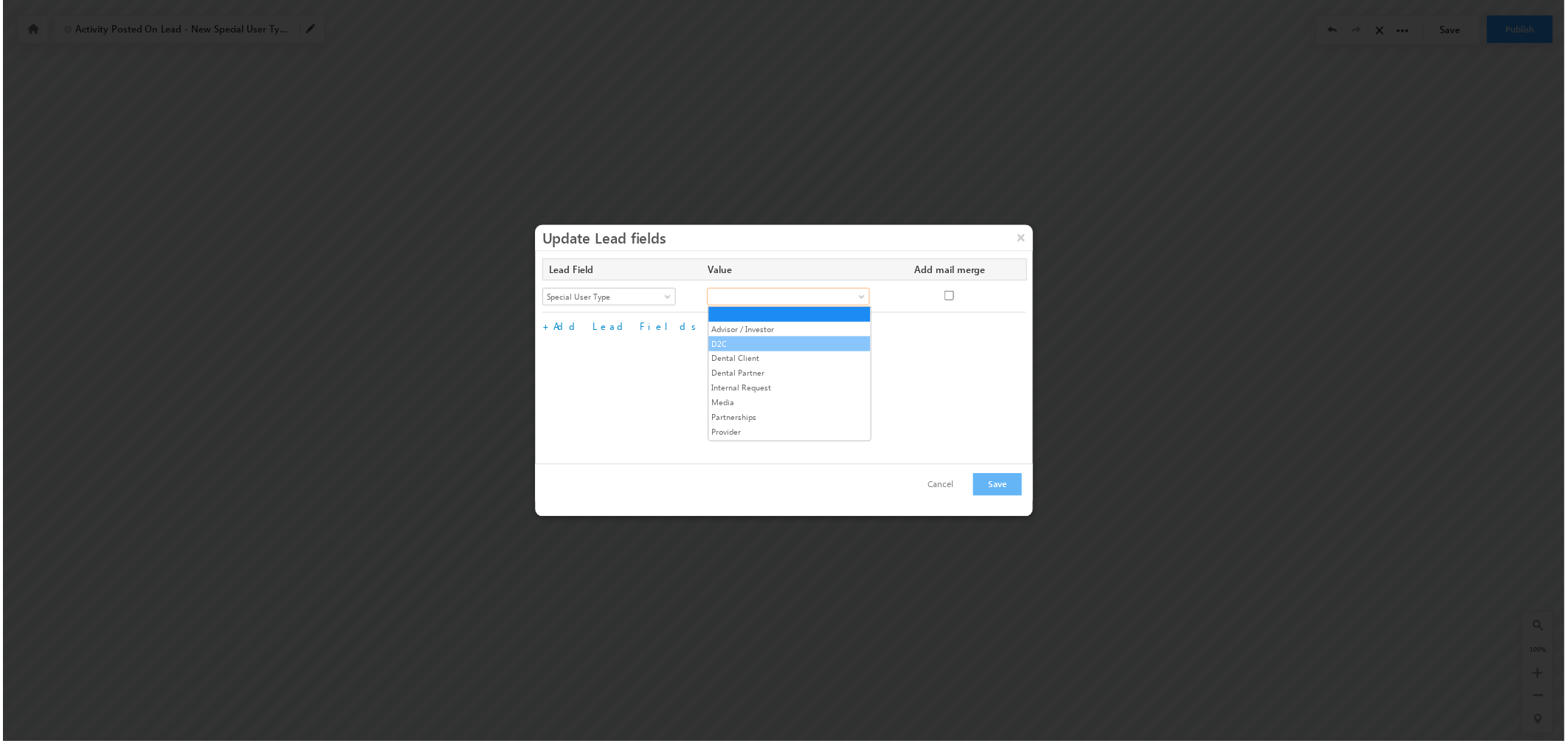
scroll to position [29, 0]
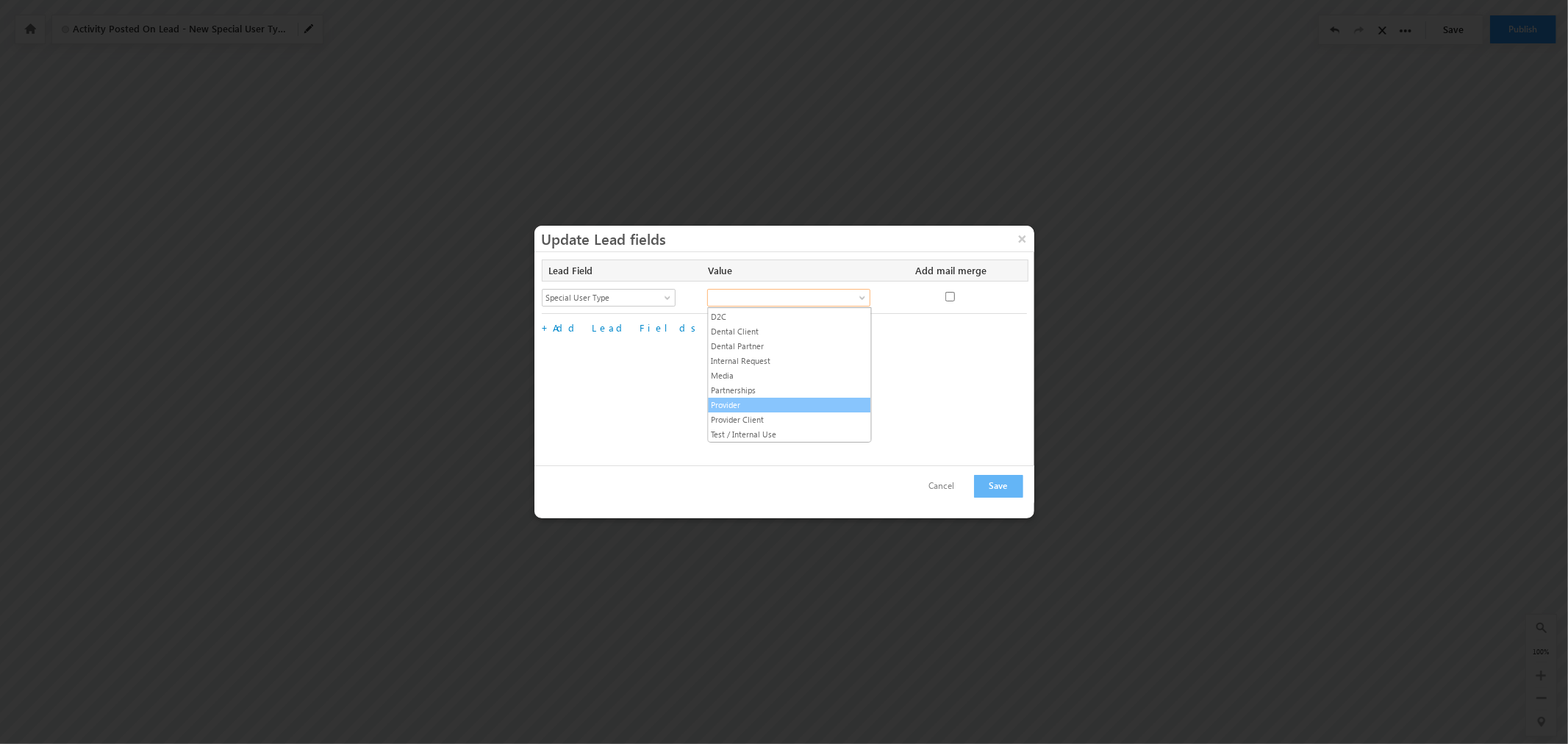
click at [752, 405] on link "Provider" at bounding box center [790, 406] width 162 height 14
click at [765, 344] on div "Lead Field Value Add mail merge No fields configured Select Lead Field 5x5 Plan…" at bounding box center [784, 303] width 485 height 89
click at [1010, 483] on button "Save" at bounding box center [998, 485] width 50 height 22
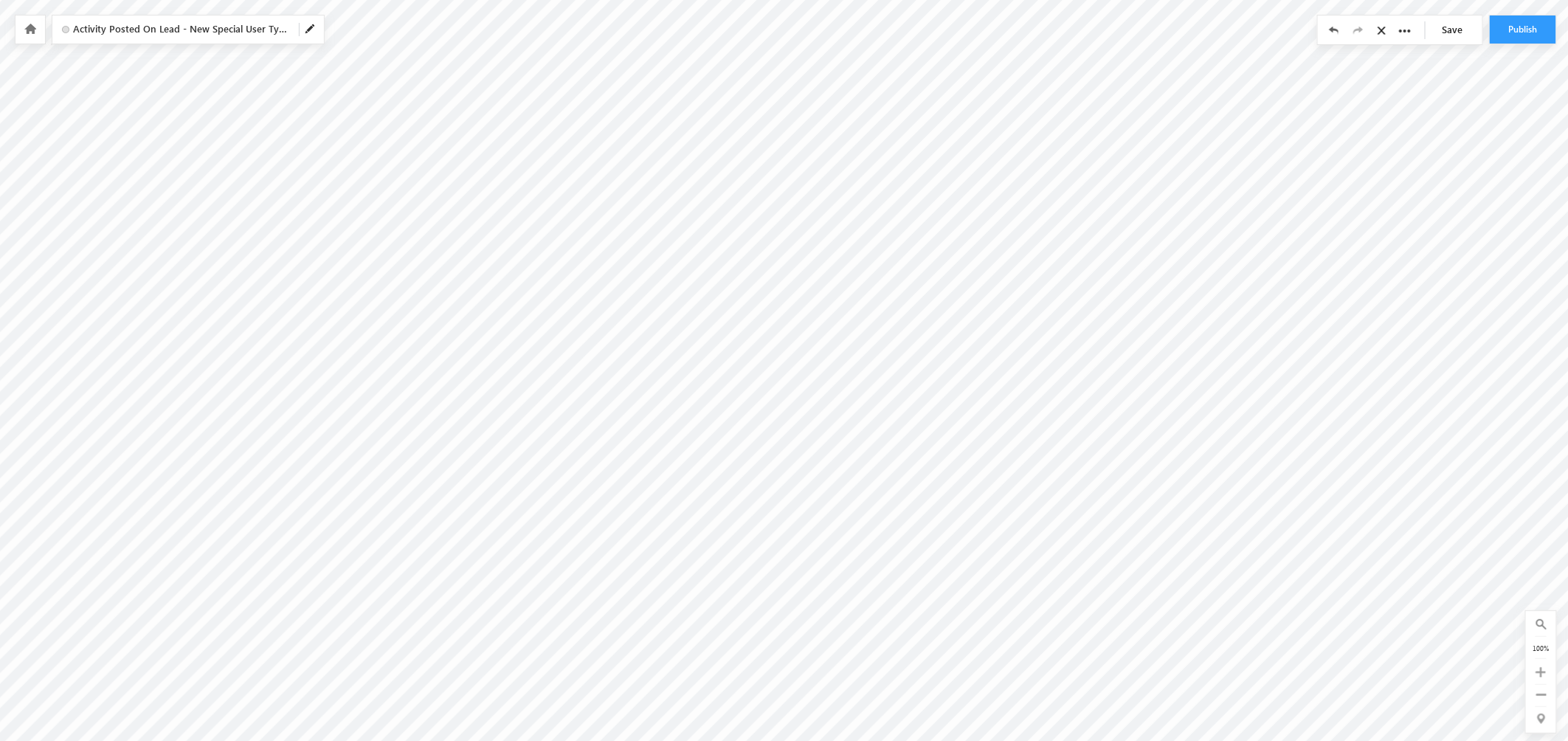
scroll to position [17, 1913]
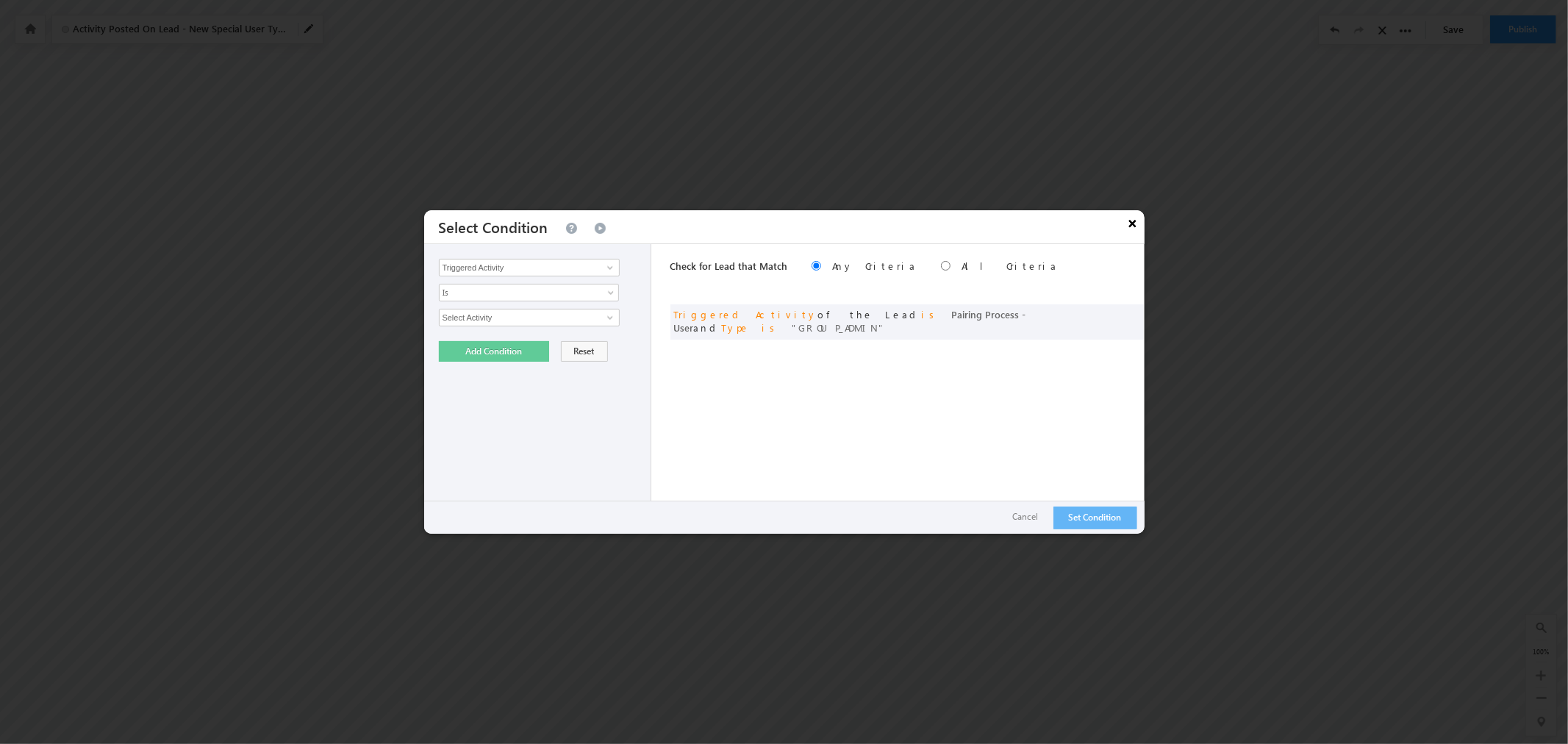
click at [1129, 222] on button "×" at bounding box center [1133, 223] width 23 height 25
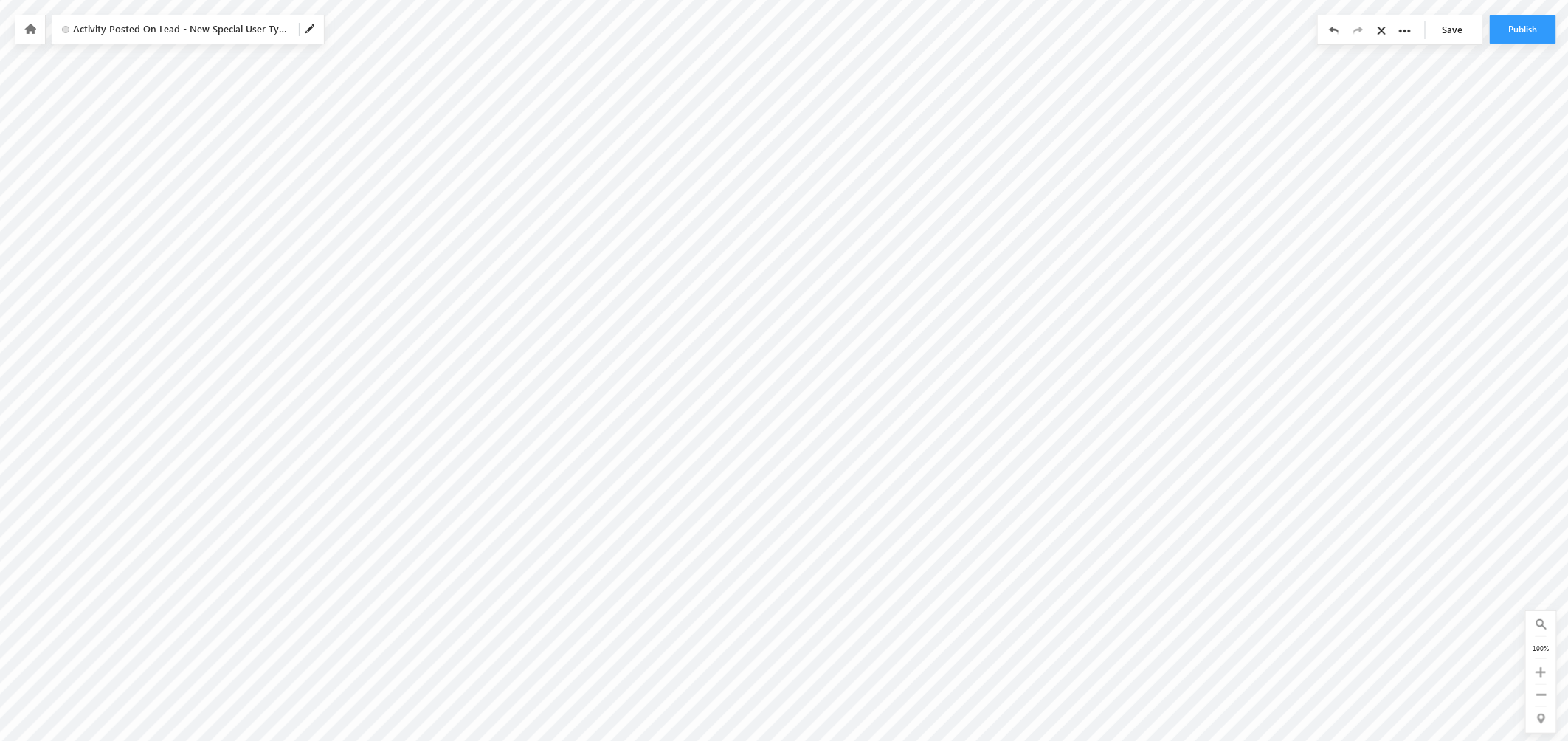
scroll to position [125, 1913]
radio input "true"
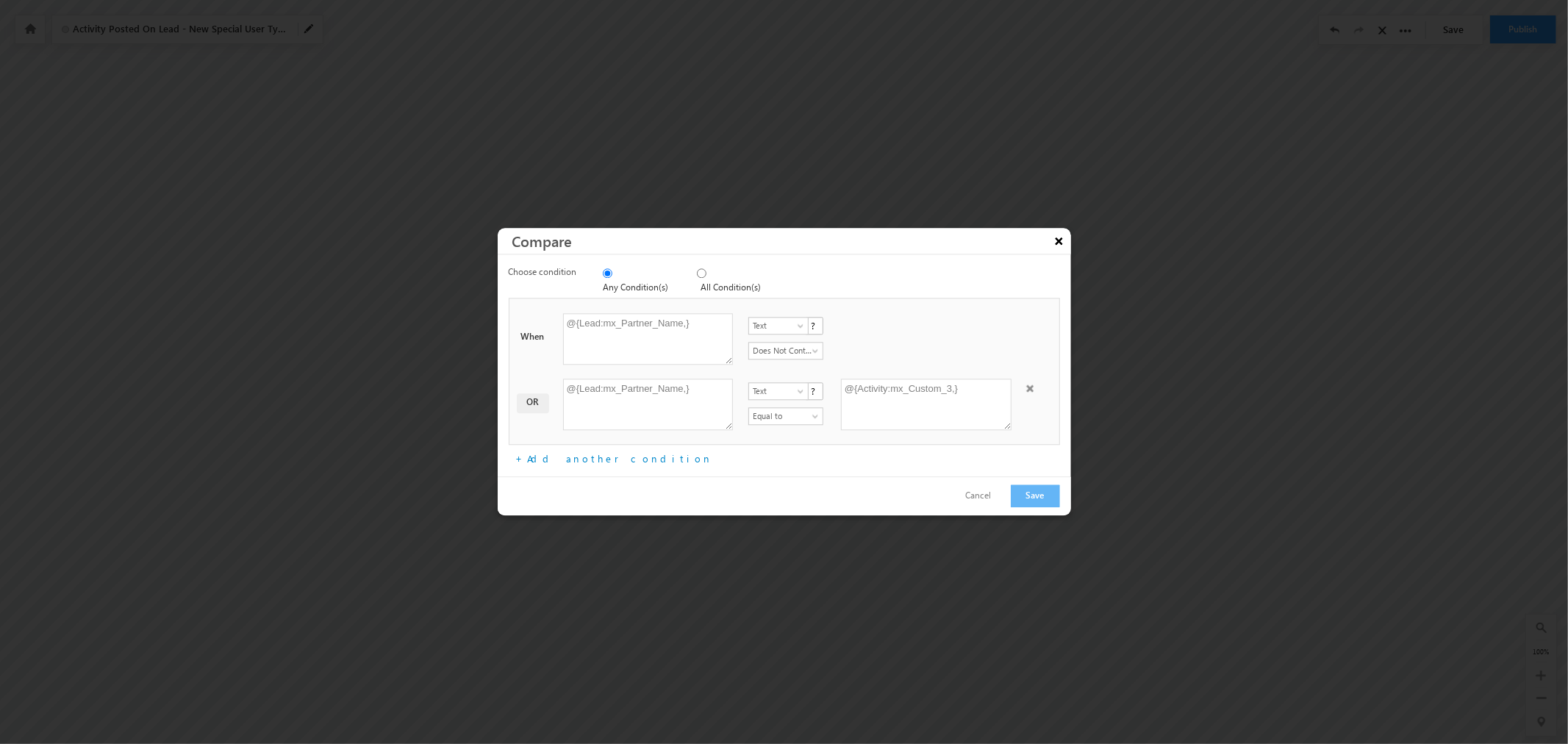
click at [1061, 246] on button "×" at bounding box center [1059, 240] width 23 height 25
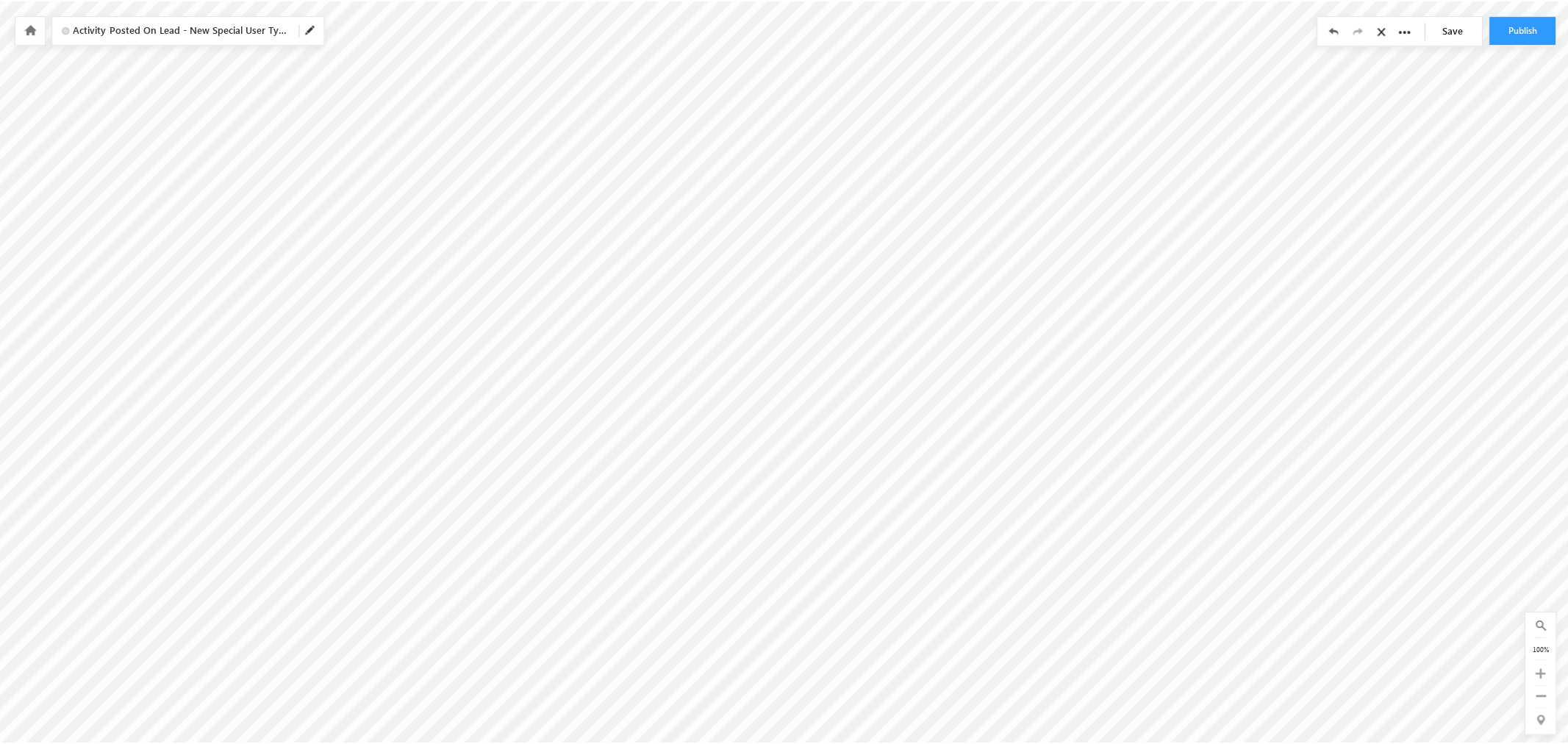
scroll to position [179, 2287]
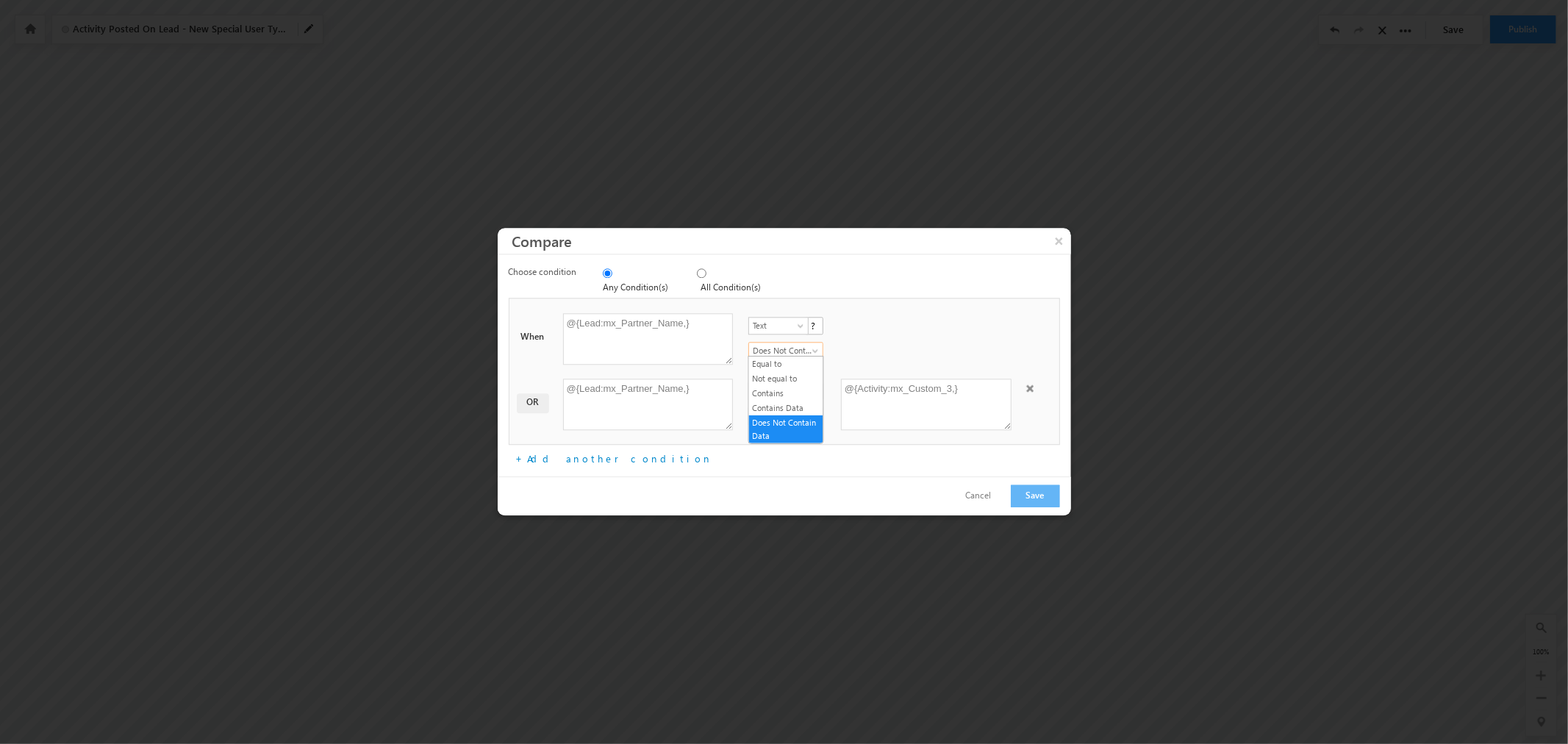
click at [818, 349] on span at bounding box center [817, 354] width 12 height 12
click at [1055, 248] on button "×" at bounding box center [1059, 240] width 23 height 25
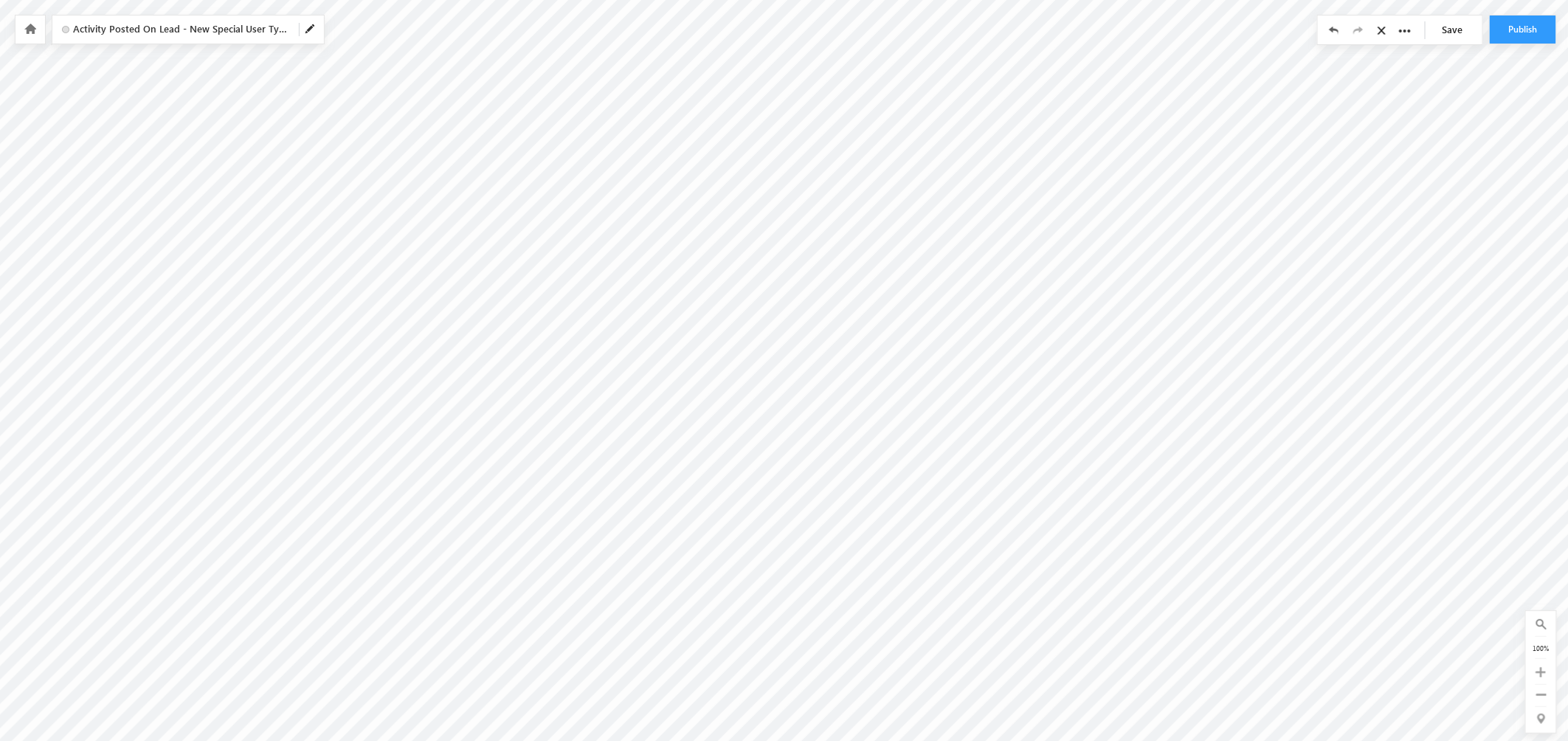
type input "System <[EMAIL_ADDRESS][DOMAIN_NAME]>"
type input "User Pairing Process - Partner Name Already Exists"
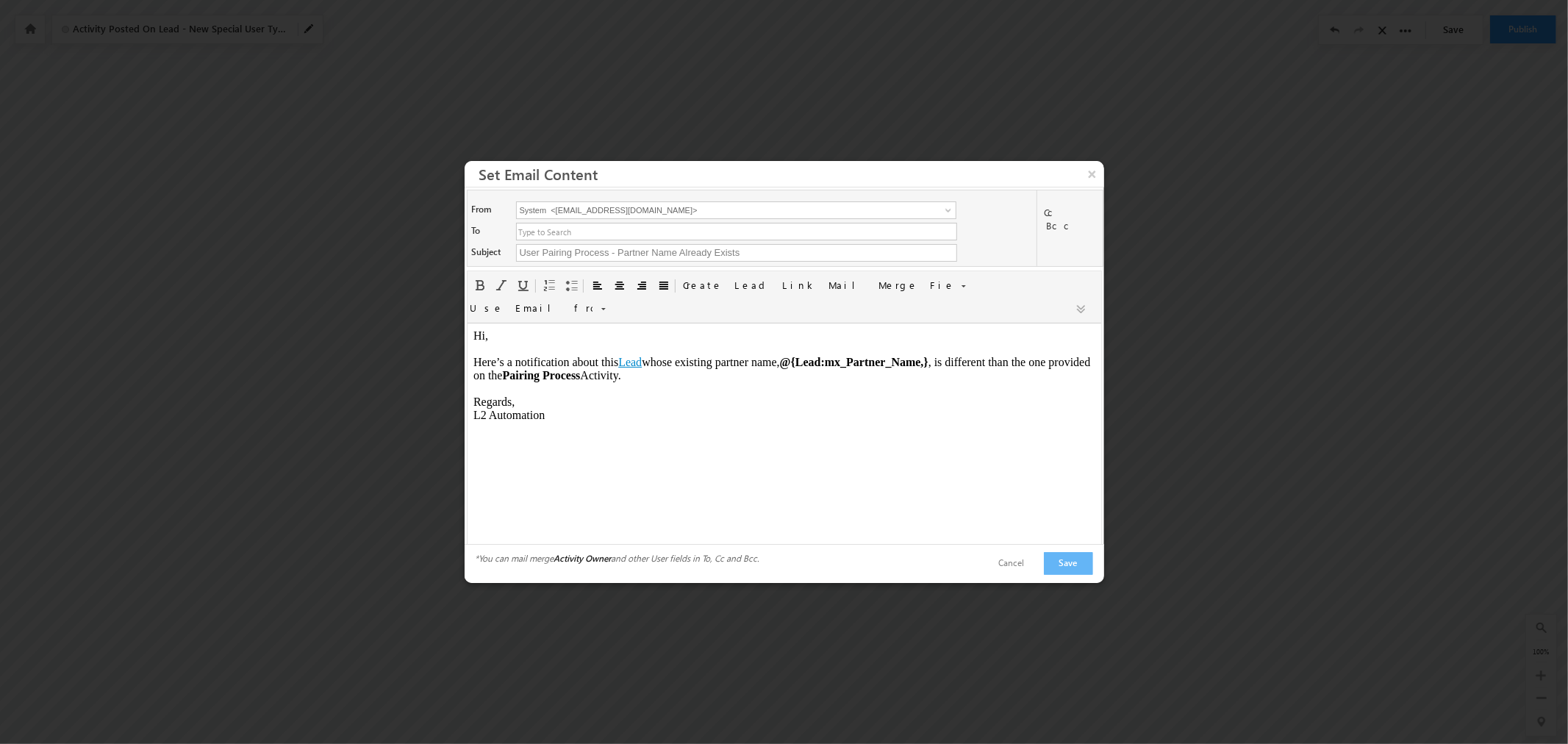
scroll to position [0, 0]
click at [1096, 185] on button "×" at bounding box center [1092, 174] width 23 height 25
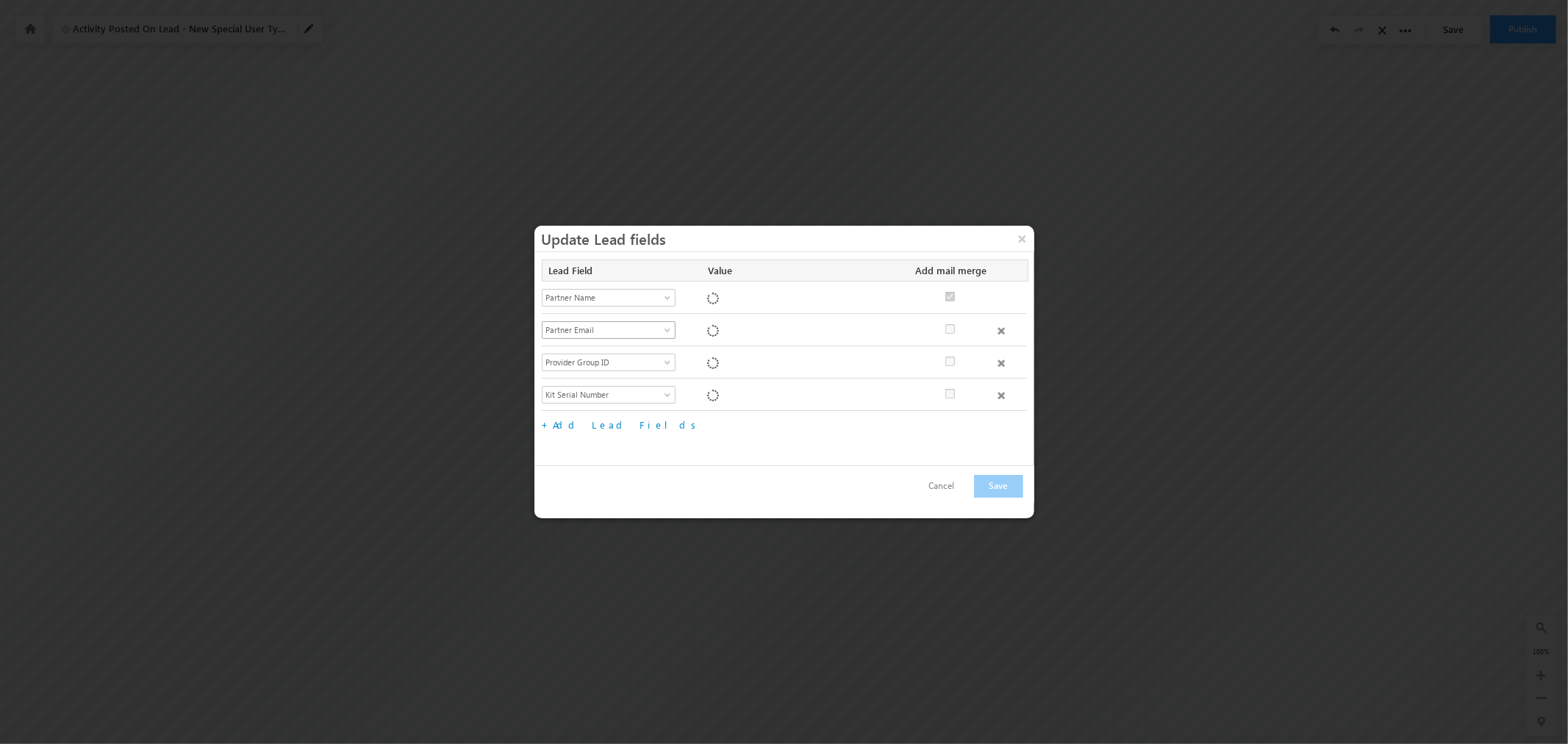
checkbox input "true"
click at [1023, 239] on button "×" at bounding box center [1022, 238] width 23 height 25
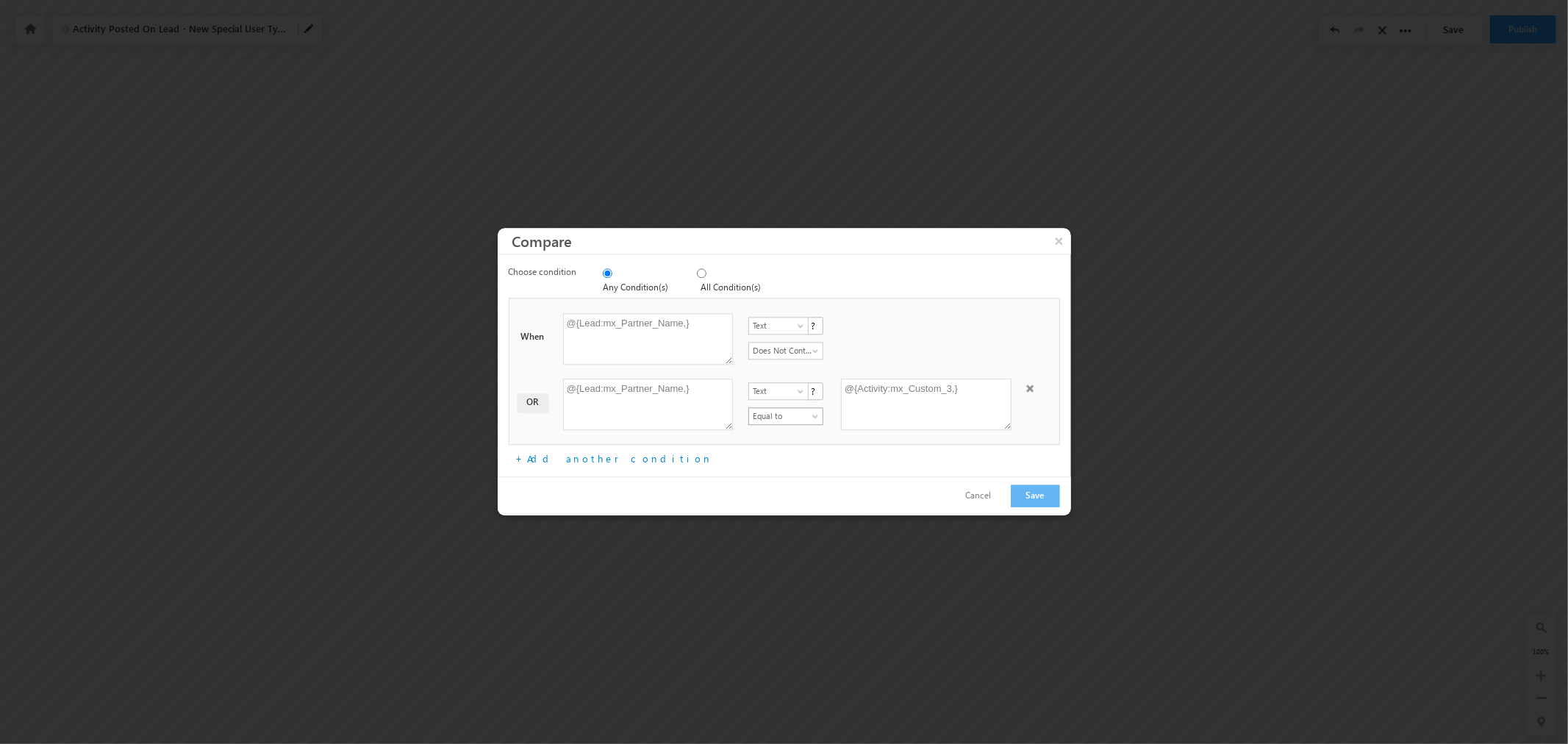
click at [809, 410] on span "Equal to" at bounding box center [784, 417] width 70 height 14
click at [813, 351] on span at bounding box center [817, 354] width 12 height 12
click at [944, 317] on div at bounding box center [927, 323] width 171 height 18
click at [966, 391] on textarea "@{Activity:mx_Custom_3,}" at bounding box center [926, 405] width 170 height 52
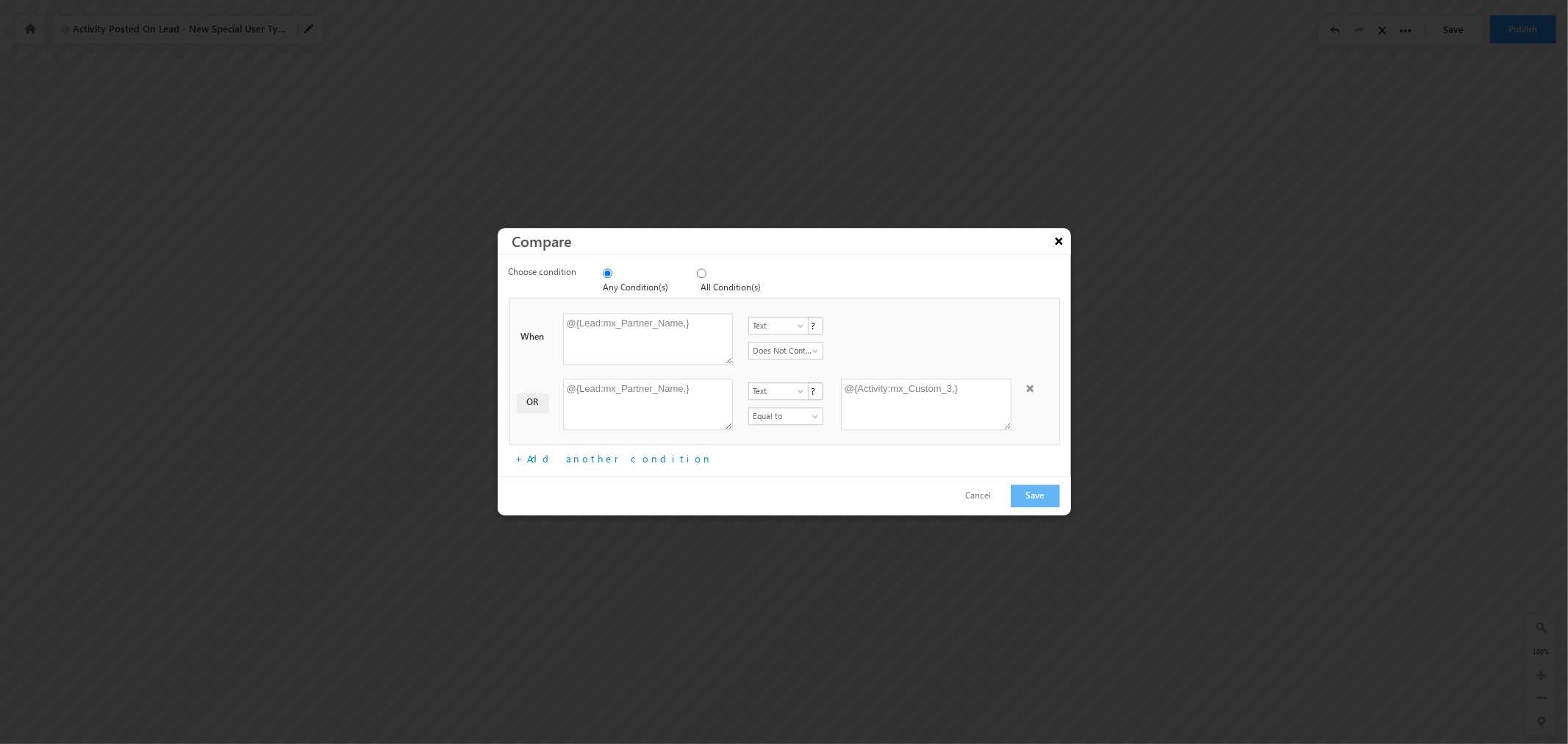
click at [1061, 240] on button "×" at bounding box center [1059, 240] width 23 height 25
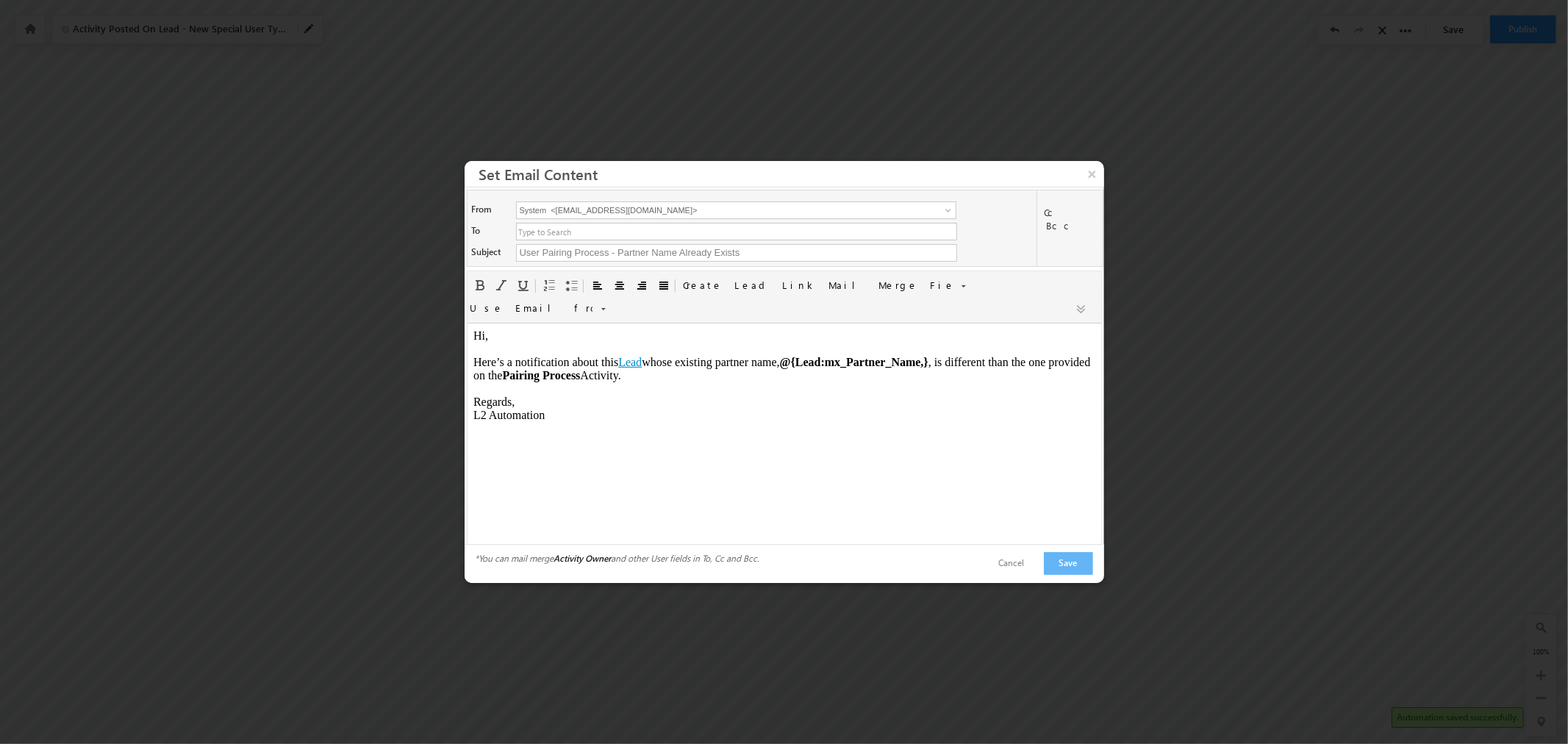
click at [665, 375] on span "@{Lead:mx_Partner_Name,} , is different than the one provided on the Pairing Pr…" at bounding box center [781, 368] width 617 height 25
click at [695, 374] on body "Hi, Here’s a notification about this Lead whose existing partner name, @{Lead:m…" at bounding box center [783, 374] width 622 height 92
drag, startPoint x: 789, startPoint y: 363, endPoint x: 935, endPoint y: 360, distance: 146.0
click at [928, 360] on strong "@{Lead:mx_Partner_Name,}" at bounding box center [853, 361] width 149 height 13
copy strong "@{Lead:mx_Partner_Name,}"
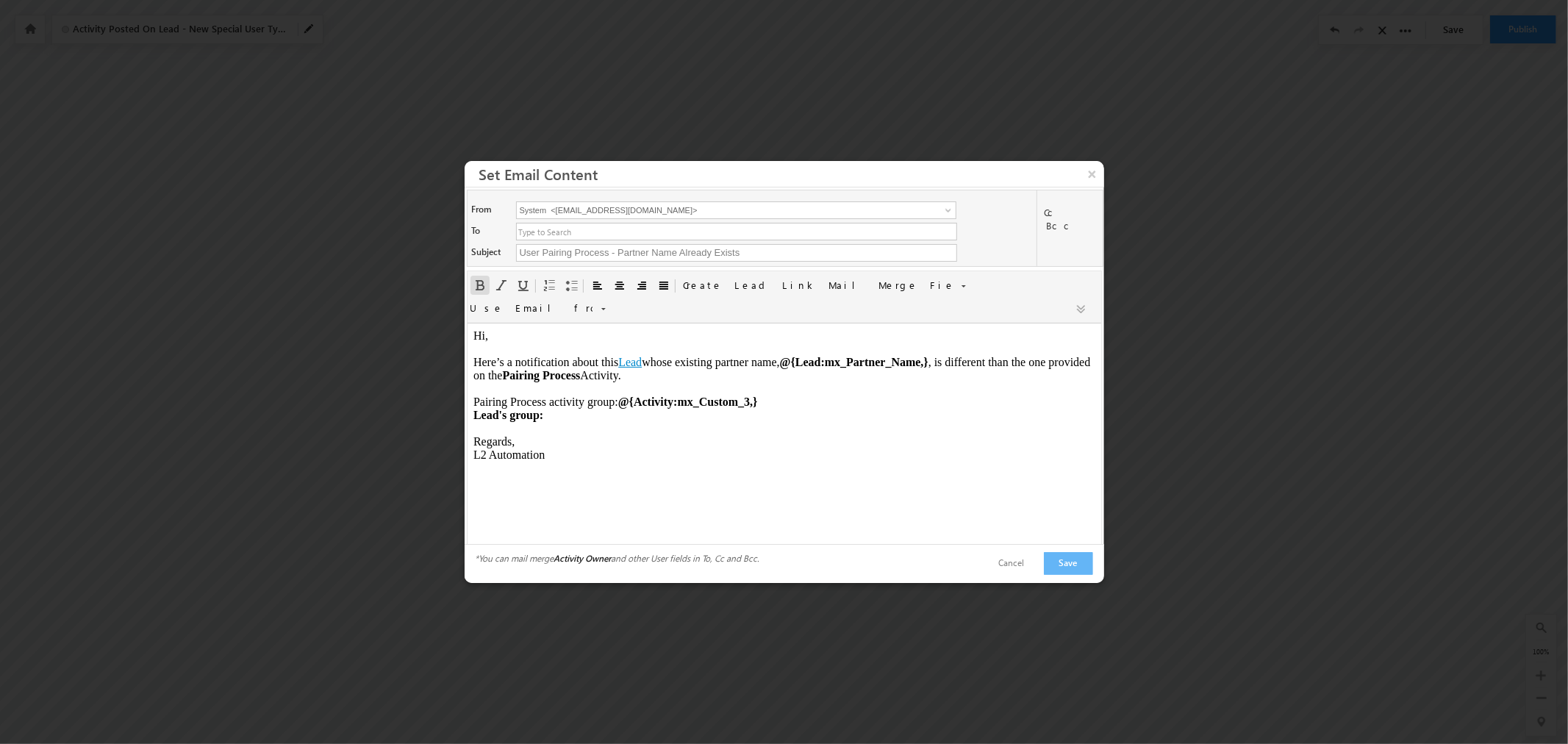
click at [597, 422] on body "Hi, Here’s a notification about this Lead whose existing partner name, @{Lead:m…" at bounding box center [783, 395] width 622 height 132
click at [944, 363] on span "@{Lead:mx_Partner_Name,} , is different than the one provided on the Pairing Pr…" at bounding box center [781, 381] width 617 height 53
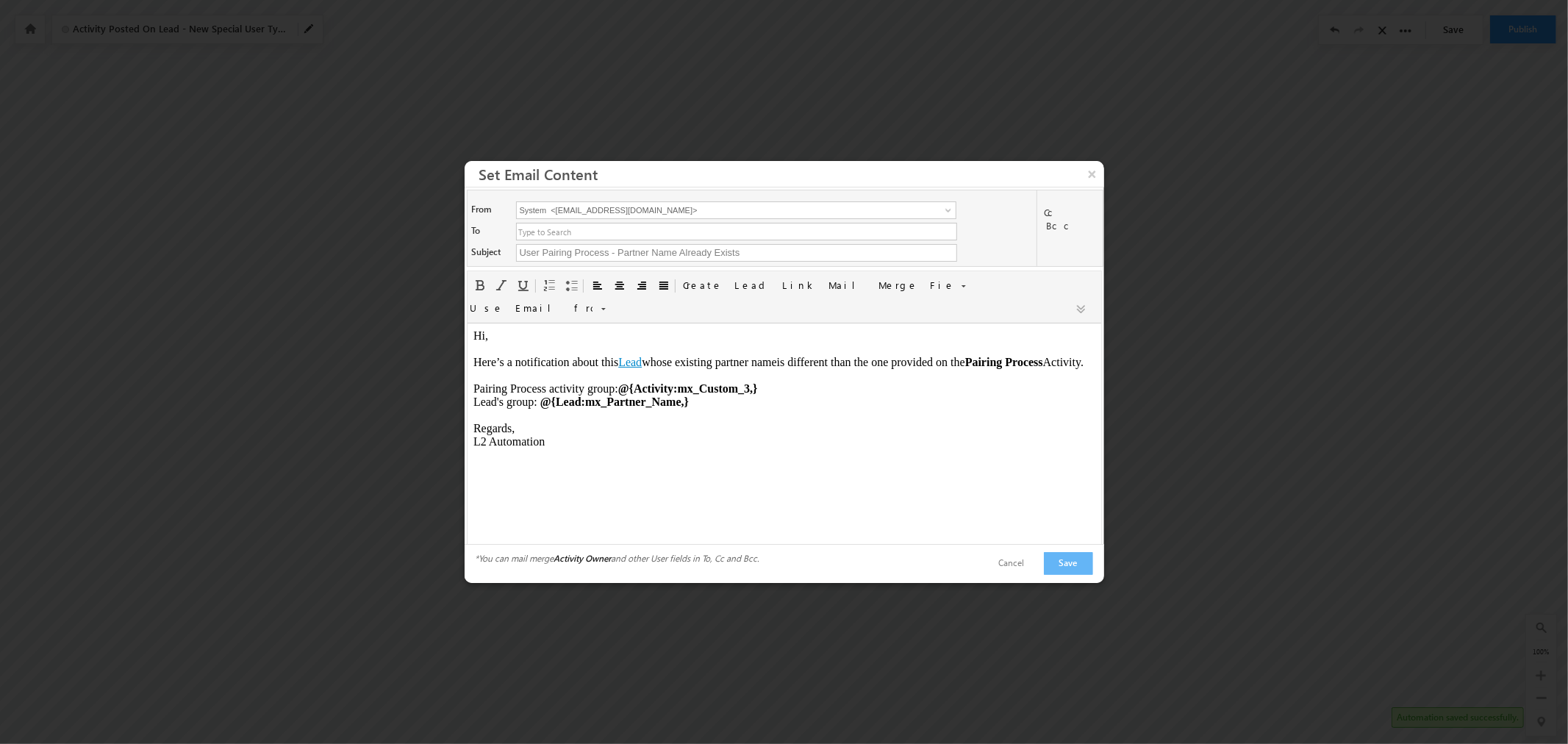
click at [577, 394] on span "is different than the one provided on the Pairing Process Activity. Pairing Pro…" at bounding box center [777, 374] width 610 height 39
drag, startPoint x: 577, startPoint y: 402, endPoint x: 590, endPoint y: 402, distance: 13.0
click at [590, 394] on span "is different than the one provided on the Pairing Process Activity. Pairing Pro…" at bounding box center [777, 374] width 610 height 39
click at [596, 394] on span "is different than the one provided on the Pairing Process Activity. Pairing Pro…" at bounding box center [777, 374] width 610 height 39
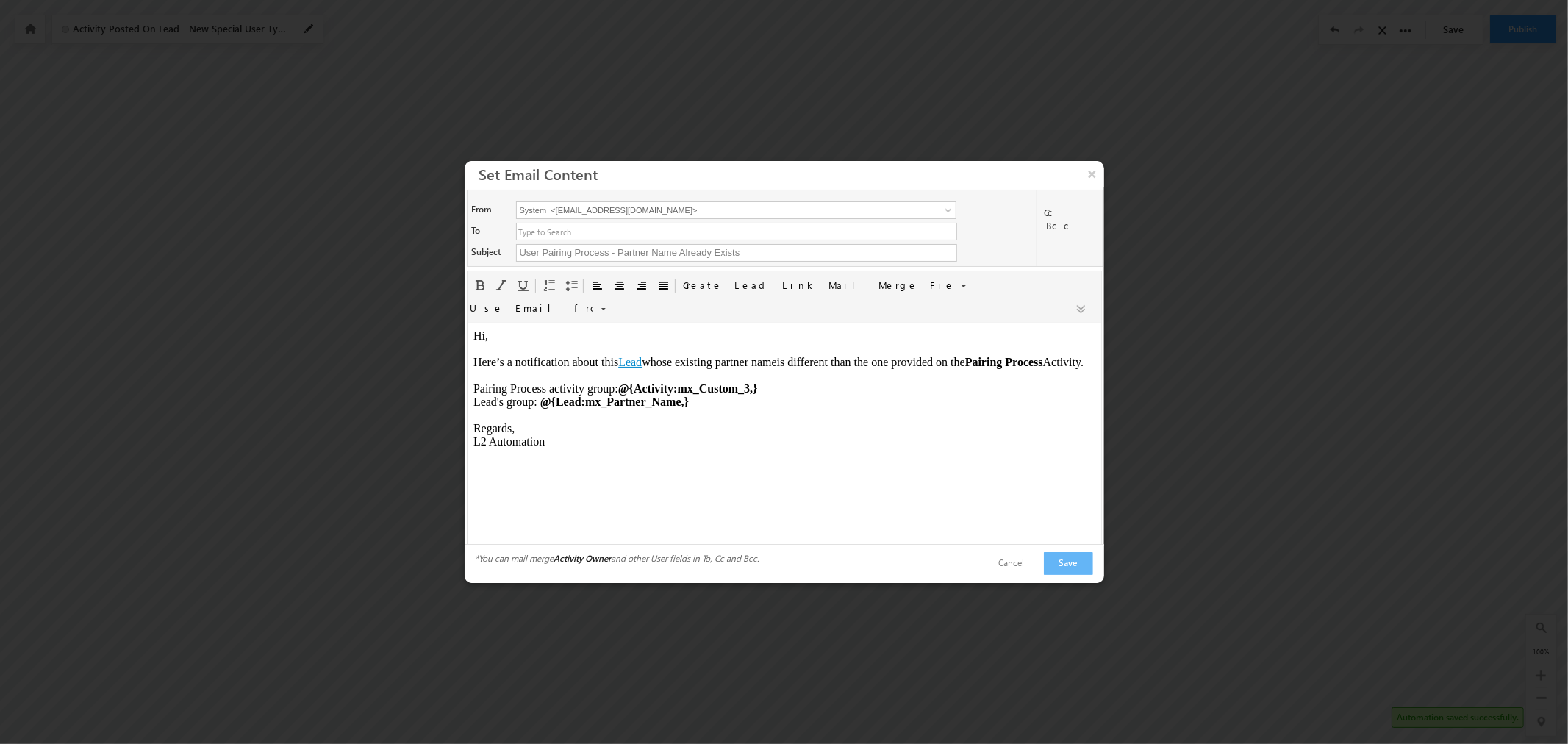
click at [572, 394] on span "is different than the one provided on the Pairing Process Activity. Pairing Pro…" at bounding box center [777, 374] width 610 height 39
drag, startPoint x: 572, startPoint y: 405, endPoint x: 594, endPoint y: 402, distance: 22.2
click at [594, 394] on span "is different than the one provided on the Pairing Process Activity. Pairing Pro…" at bounding box center [777, 374] width 610 height 39
copy span "Partner Name"
click at [940, 240] on ul at bounding box center [736, 231] width 441 height 18
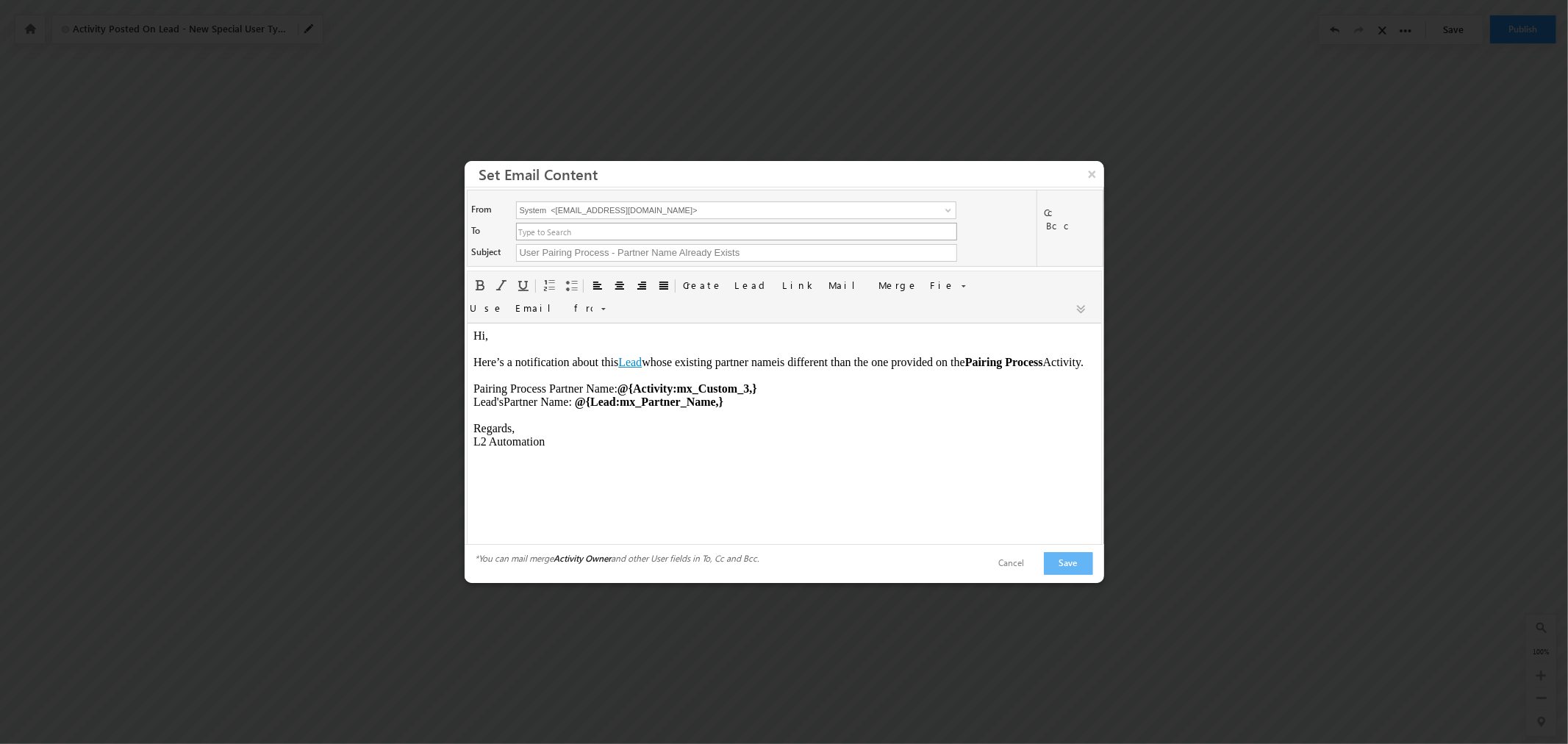
click at [940, 240] on ul at bounding box center [736, 231] width 441 height 18
type input "[PERSON_NAME] <[PERSON_NAME][EMAIL_ADDRESS][DOMAIN_NAME]>"
click at [703, 259] on link "[PERSON_NAME] <[PERSON_NAME][EMAIL_ADDRESS][DOMAIN_NAME]>" at bounding box center [624, 263] width 215 height 28
click at [991, 244] on div "To [PERSON_NAME] <[PERSON_NAME][EMAIL_ADDRESS][DOMAIN_NAME]> [PERSON_NAME] <[PE…" at bounding box center [754, 233] width 564 height 21
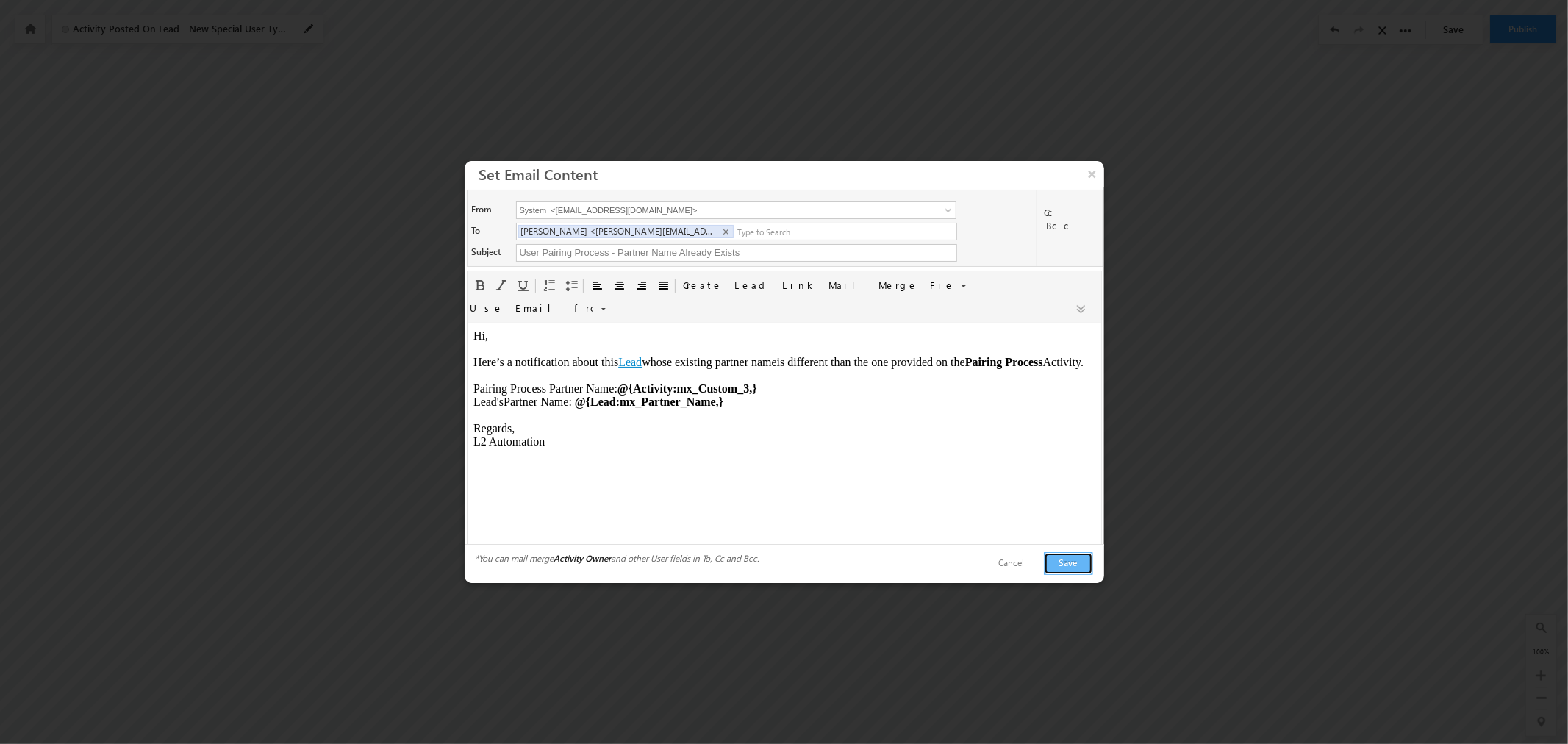
click at [1079, 552] on button "Save" at bounding box center [1068, 563] width 50 height 22
click at [1090, 187] on button "×" at bounding box center [1092, 174] width 23 height 25
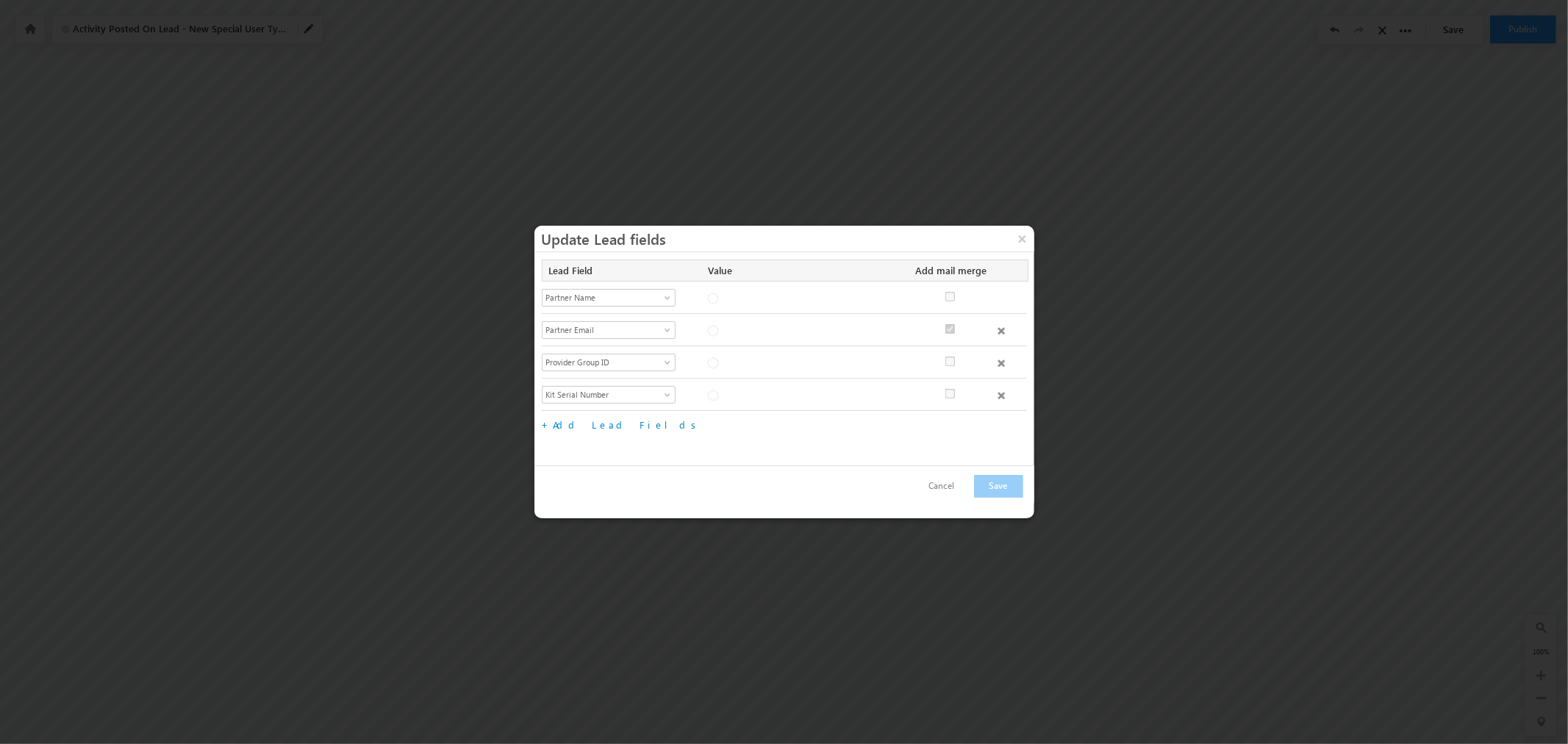
checkbox input "true"
click at [1016, 238] on button "×" at bounding box center [1022, 238] width 23 height 25
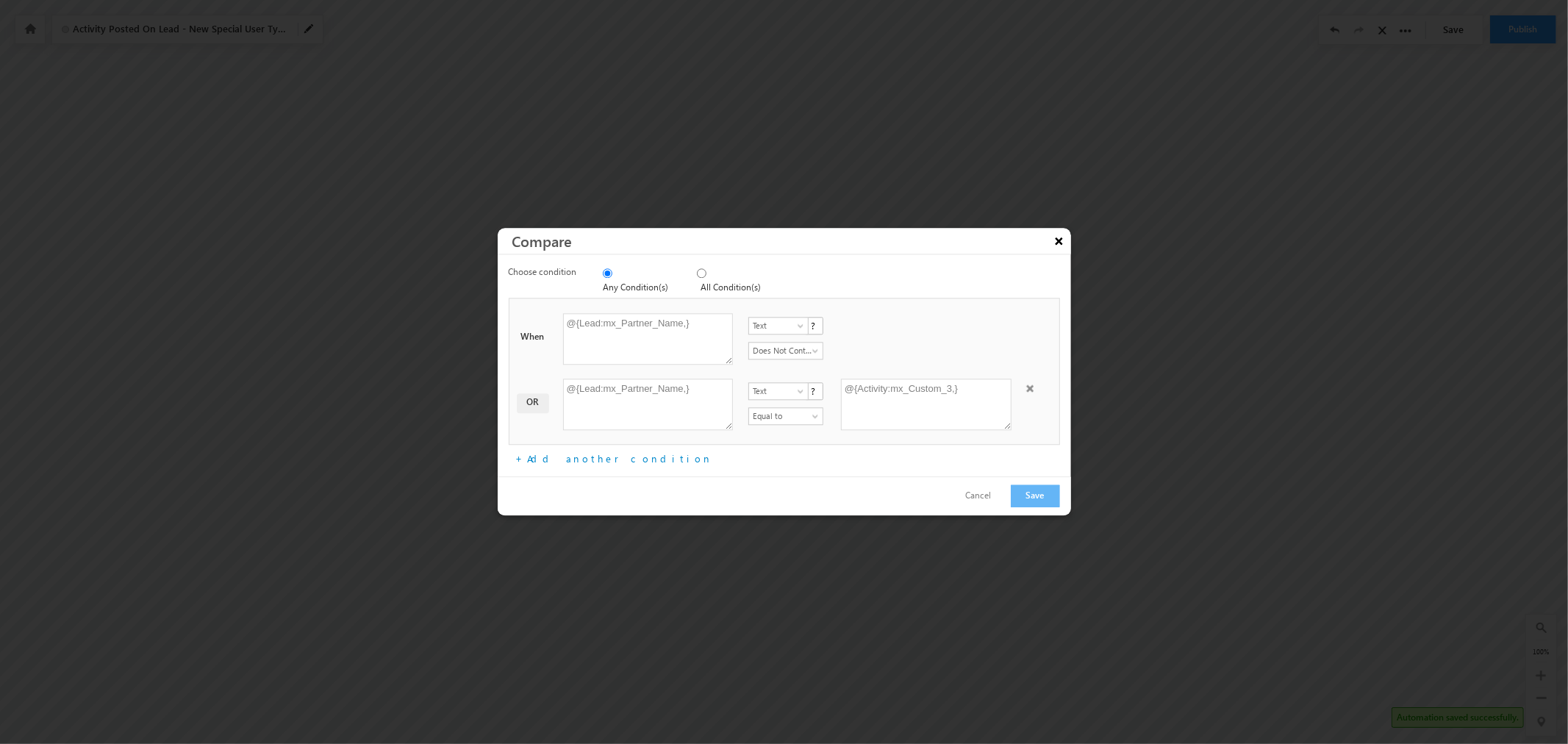
click at [1062, 247] on button "×" at bounding box center [1059, 240] width 23 height 25
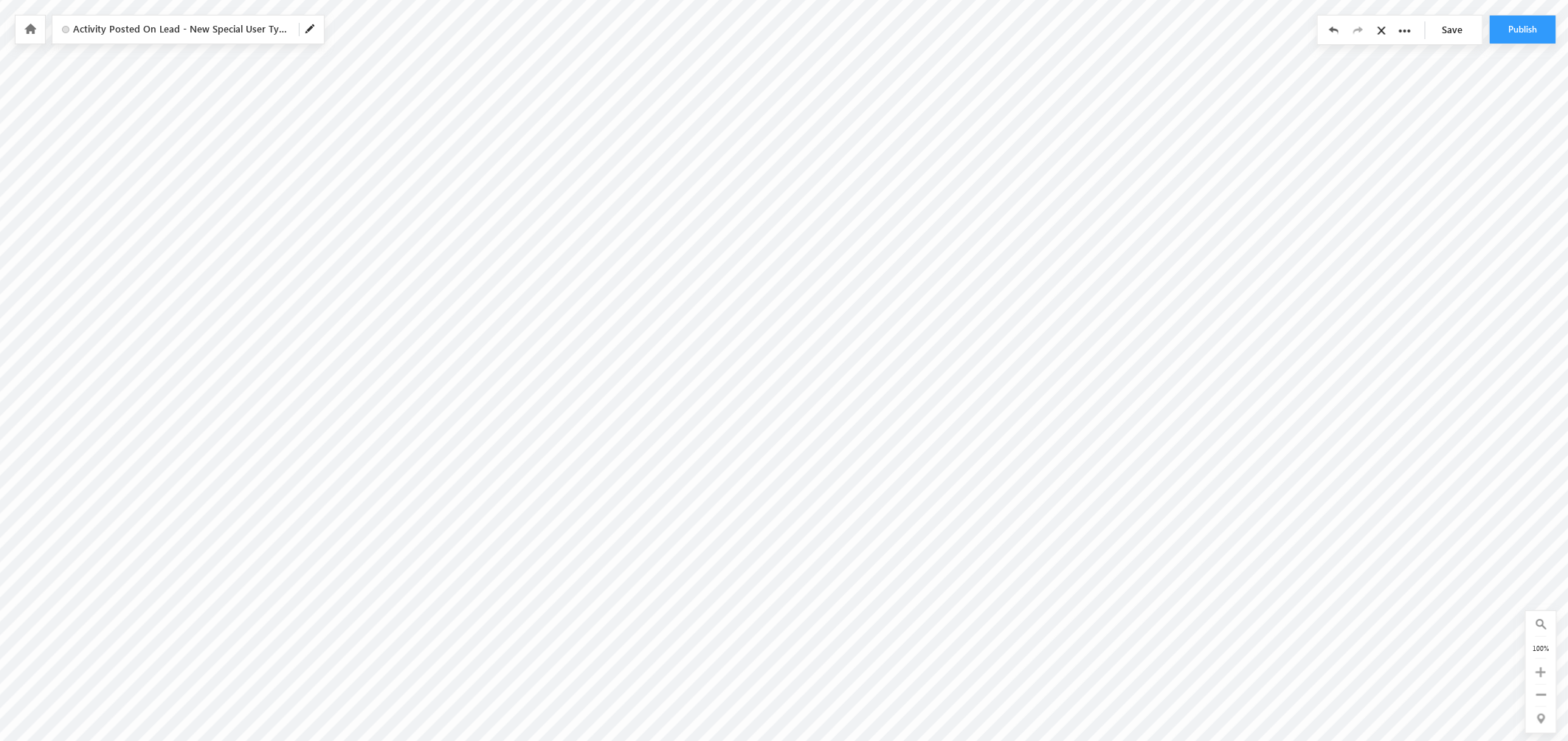
scroll to position [71, 1967]
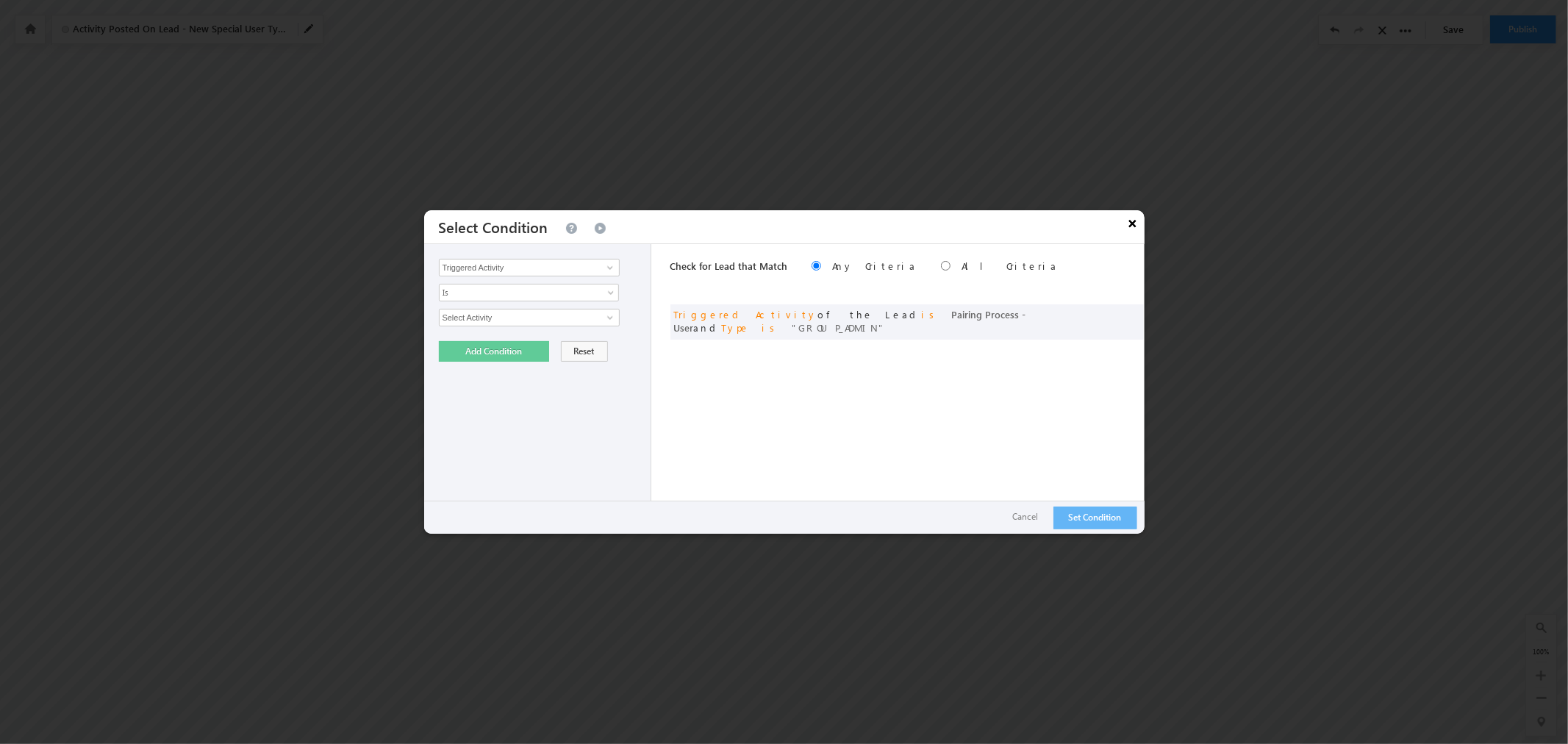
click at [1130, 223] on button "×" at bounding box center [1133, 223] width 23 height 25
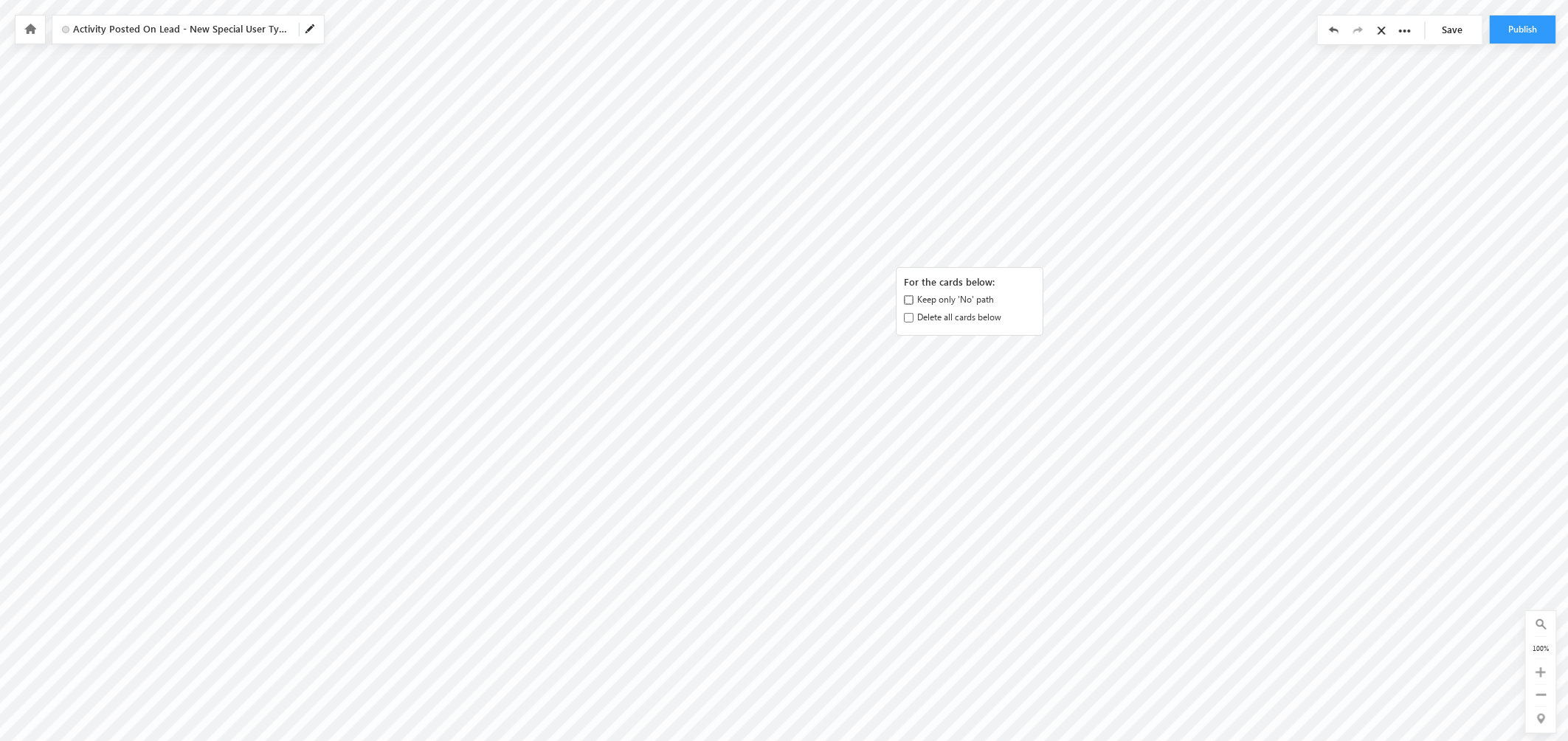
click at [906, 298] on input "Keep only 'No' path" at bounding box center [909, 300] width 10 height 10
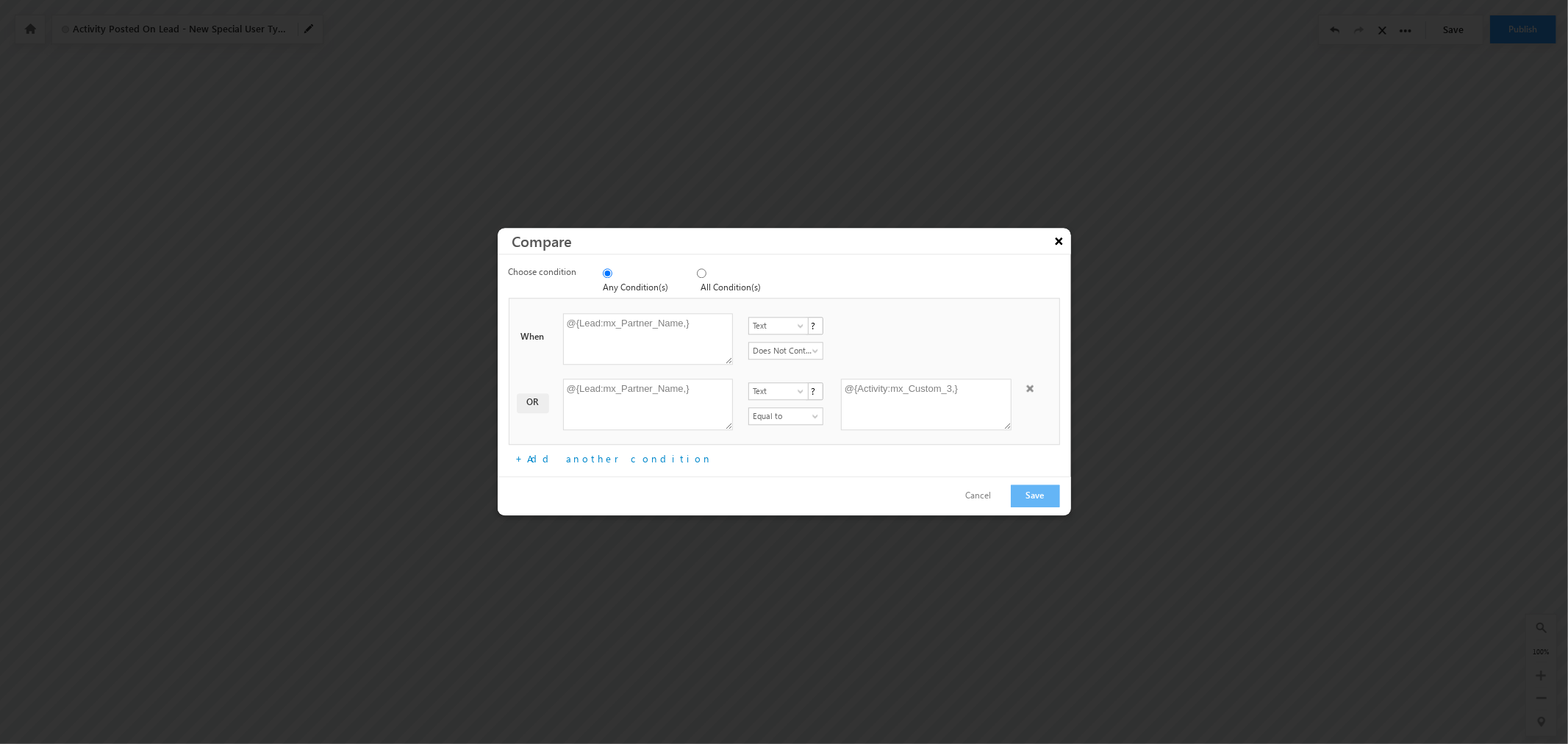
click at [1056, 245] on button "×" at bounding box center [1059, 240] width 23 height 25
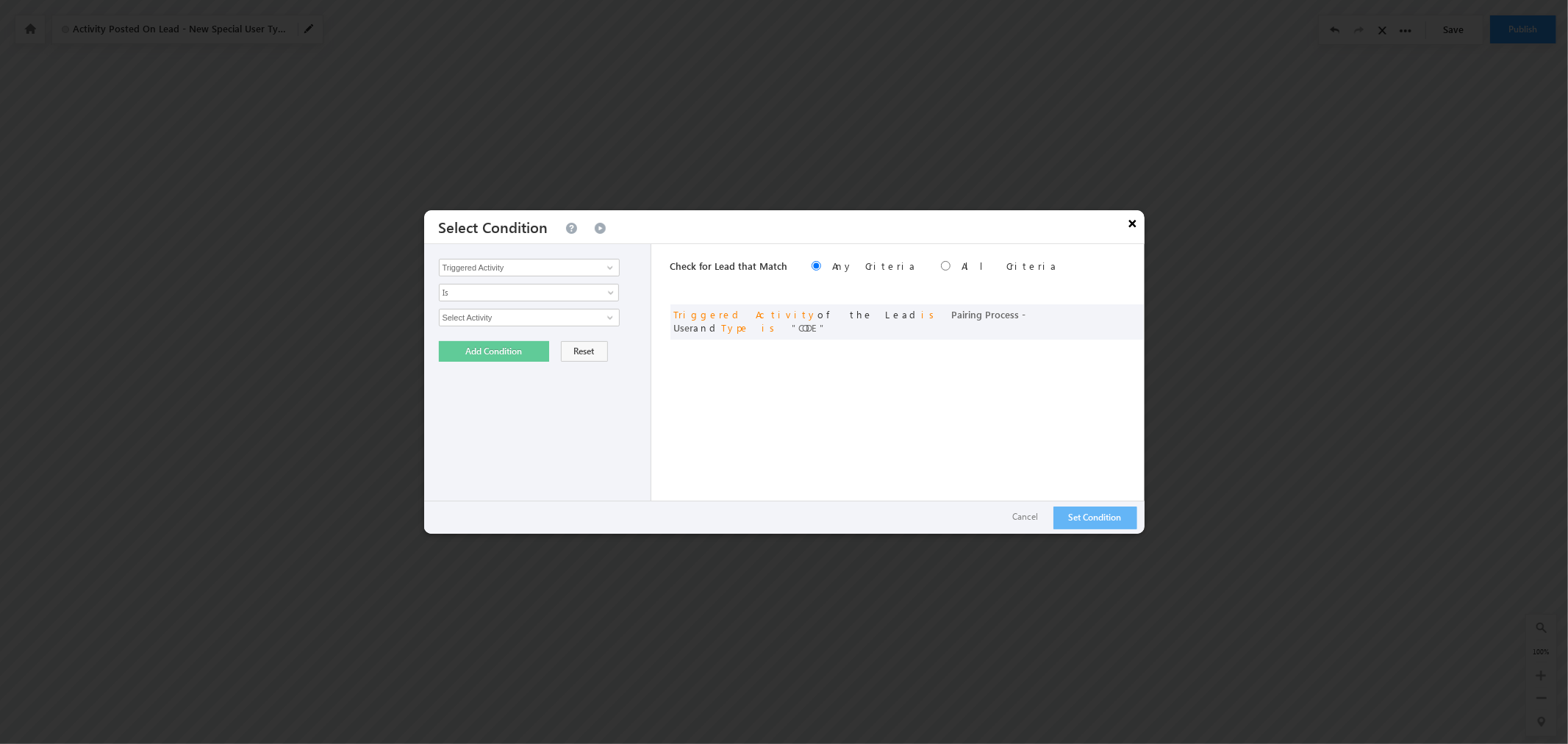
click at [1126, 224] on button "×" at bounding box center [1133, 223] width 23 height 25
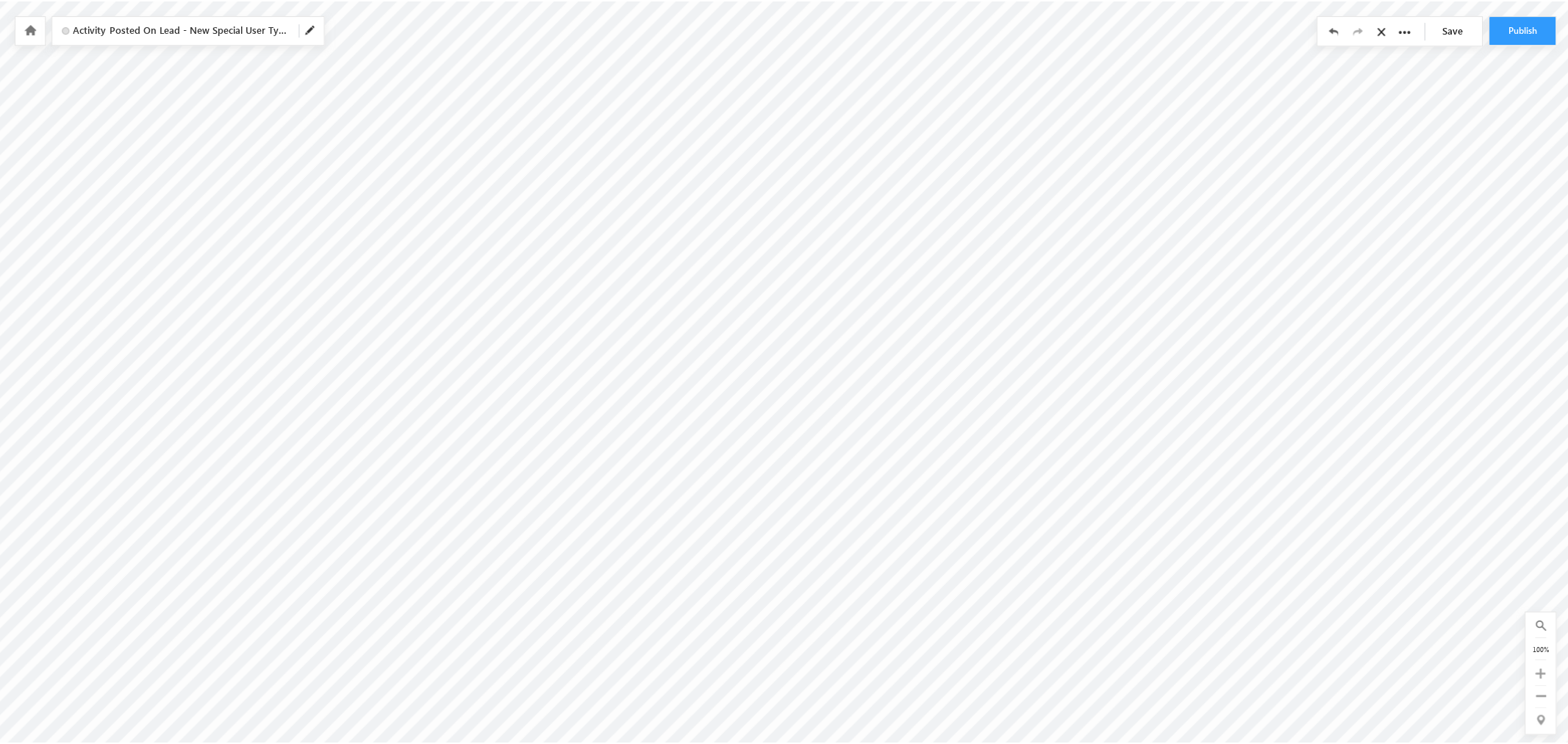
scroll to position [233, 1960]
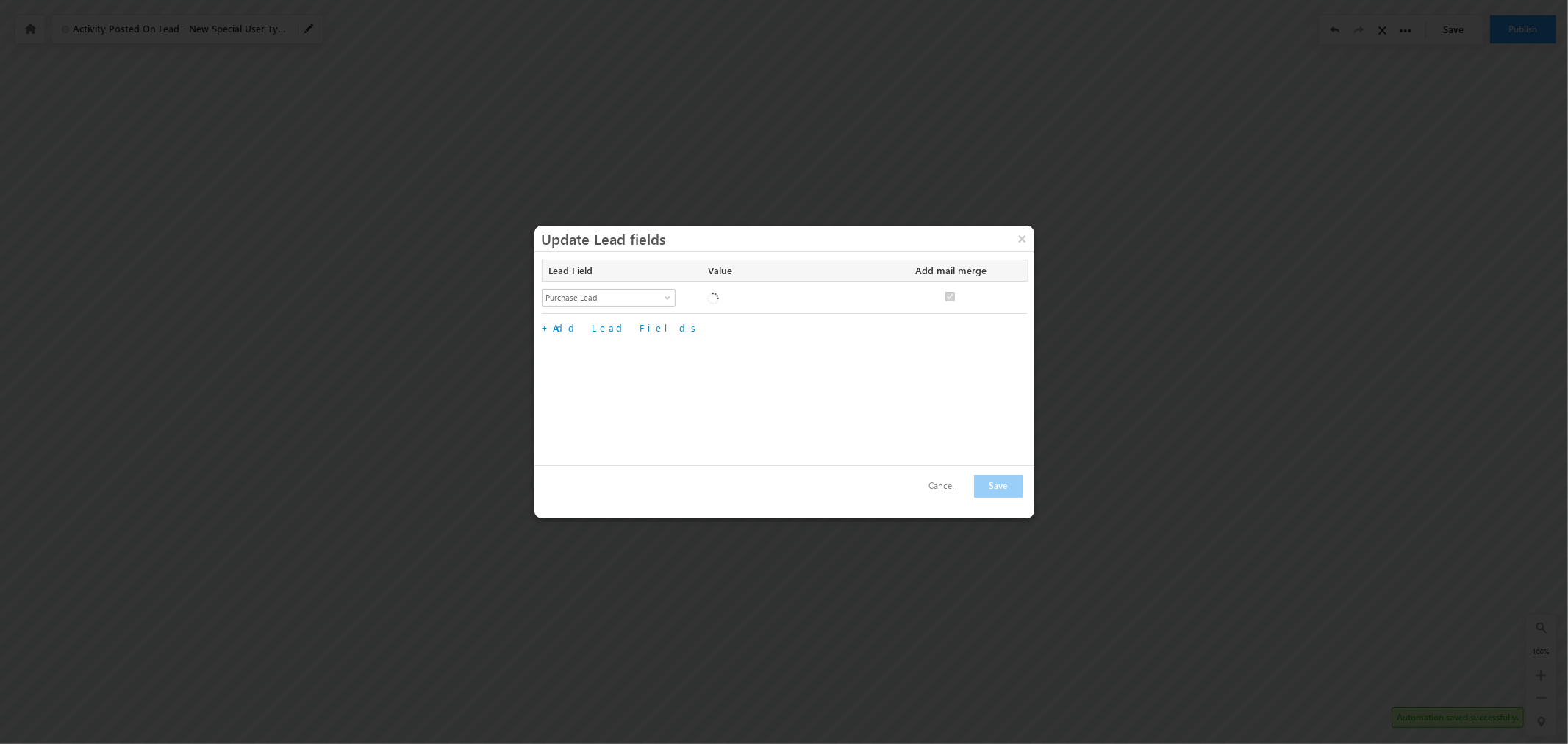
checkbox input "true"
click at [1023, 237] on button "×" at bounding box center [1022, 238] width 23 height 25
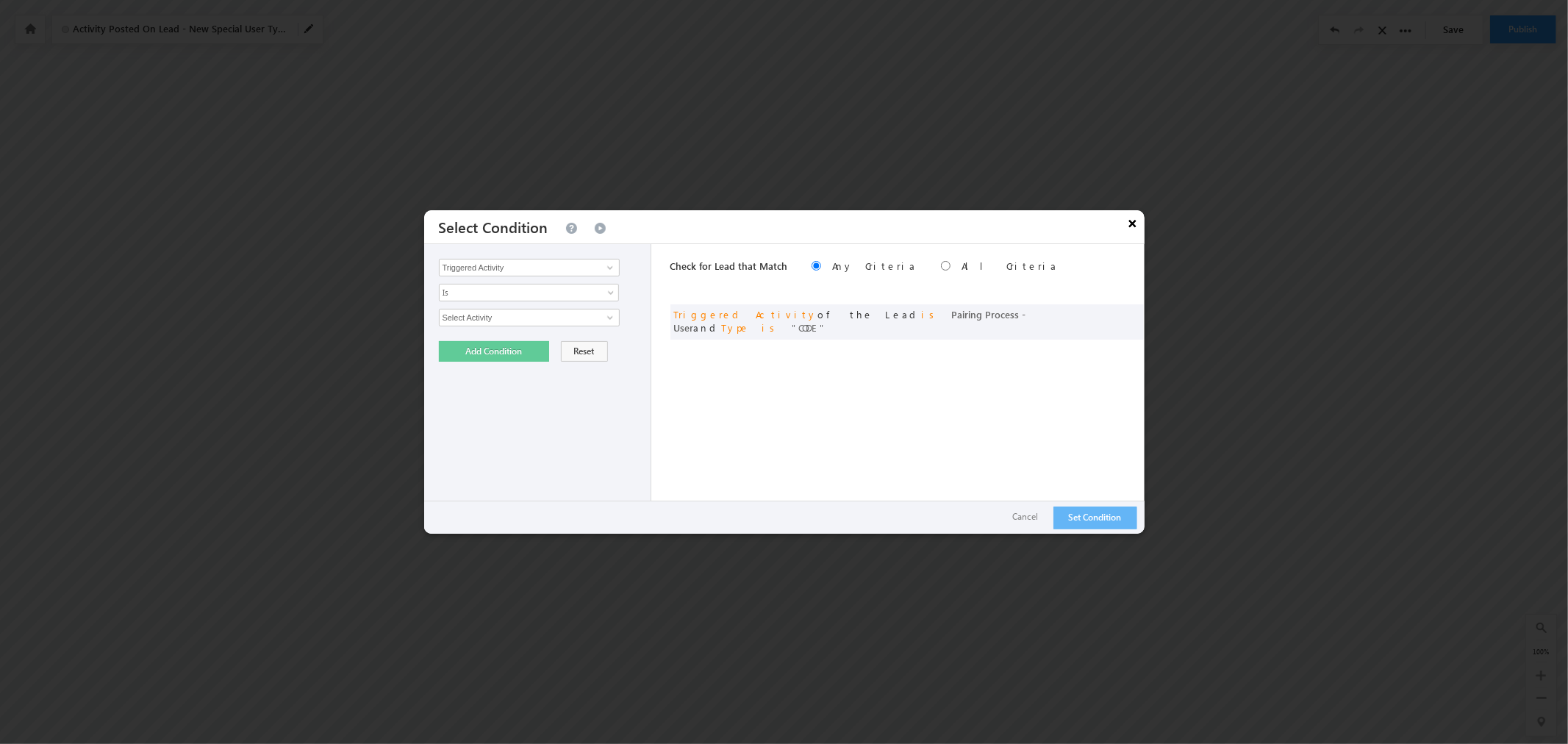
click at [1129, 221] on button "×" at bounding box center [1133, 223] width 23 height 25
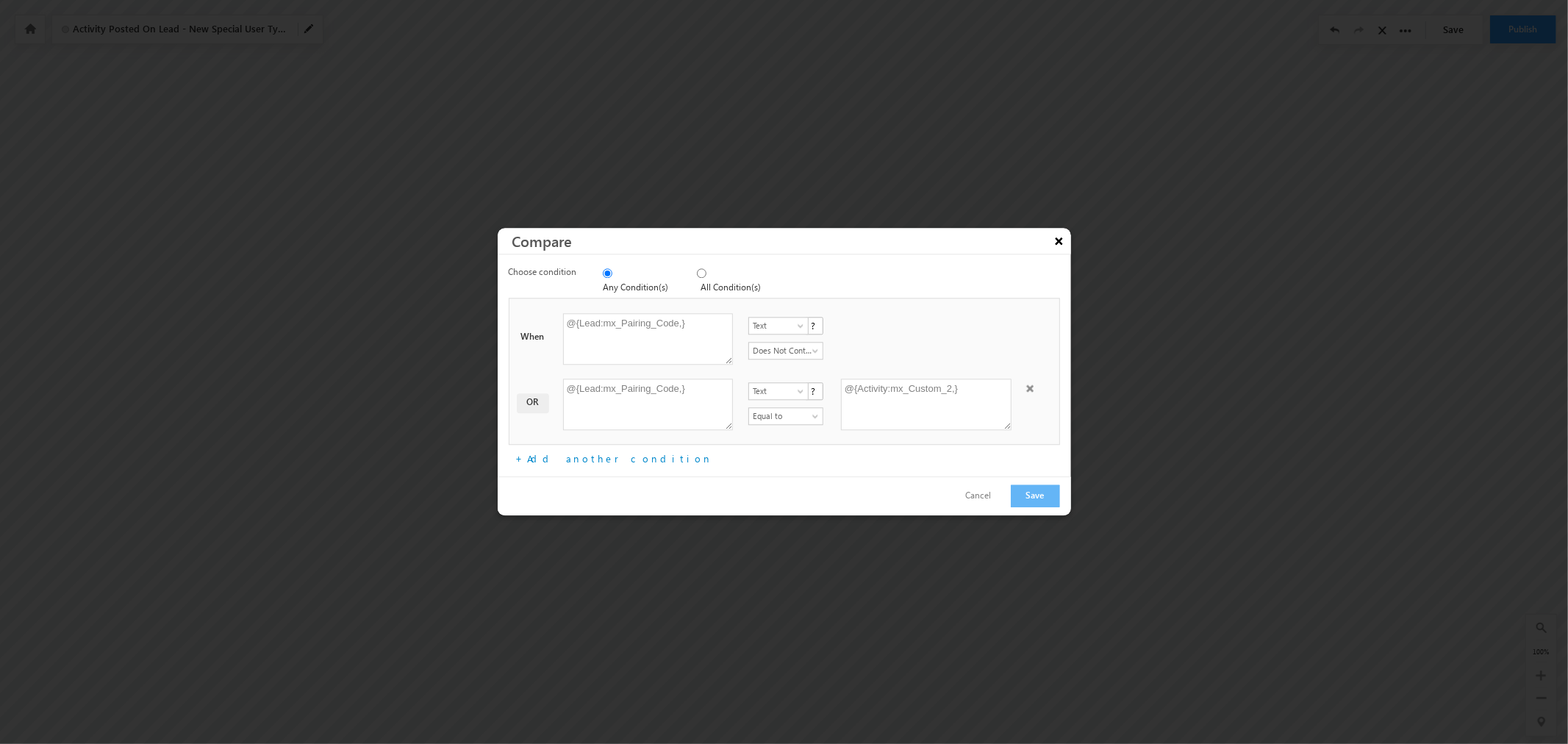
click at [1061, 248] on button "×" at bounding box center [1059, 240] width 23 height 25
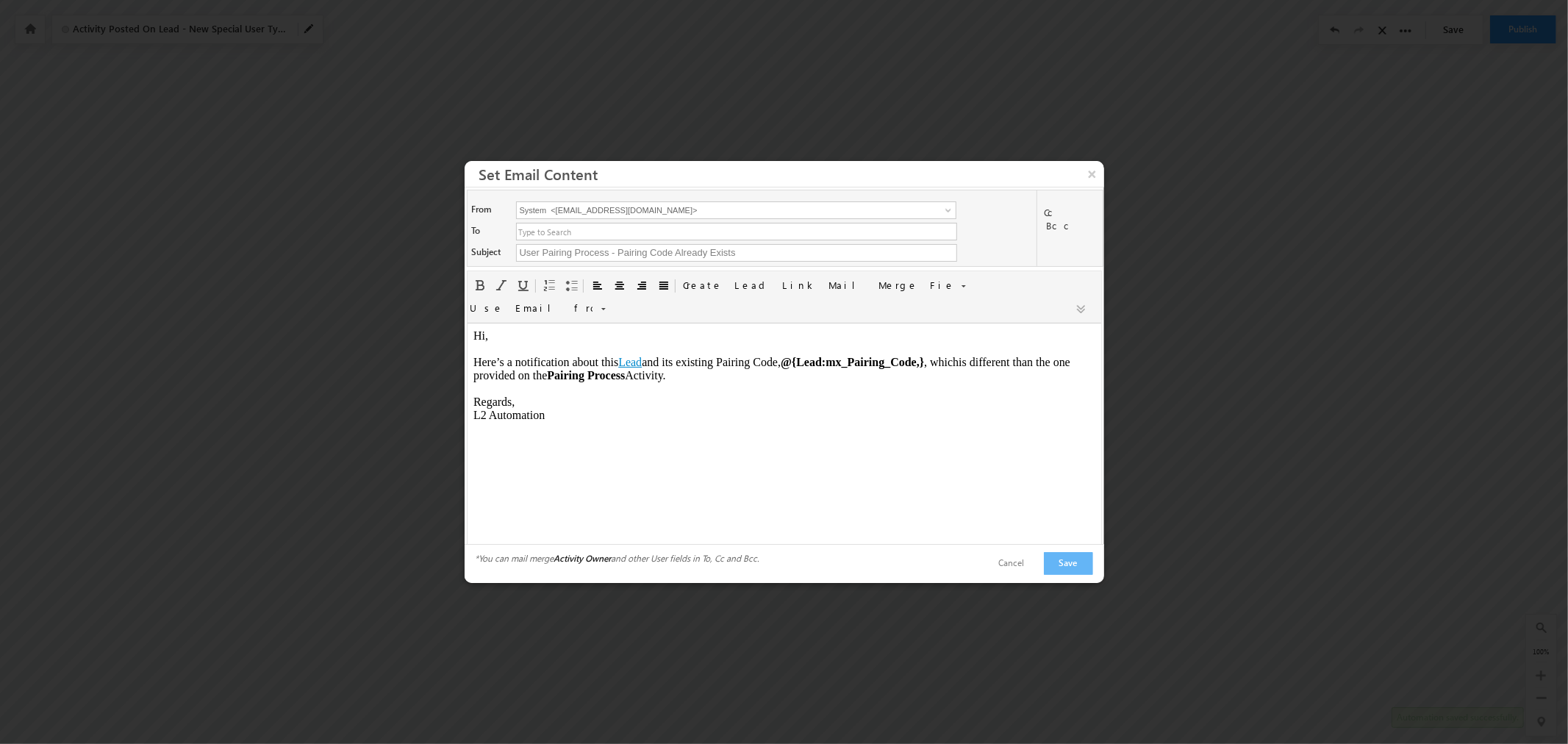
scroll to position [0, 0]
click at [1089, 182] on button "×" at bounding box center [1092, 174] width 23 height 25
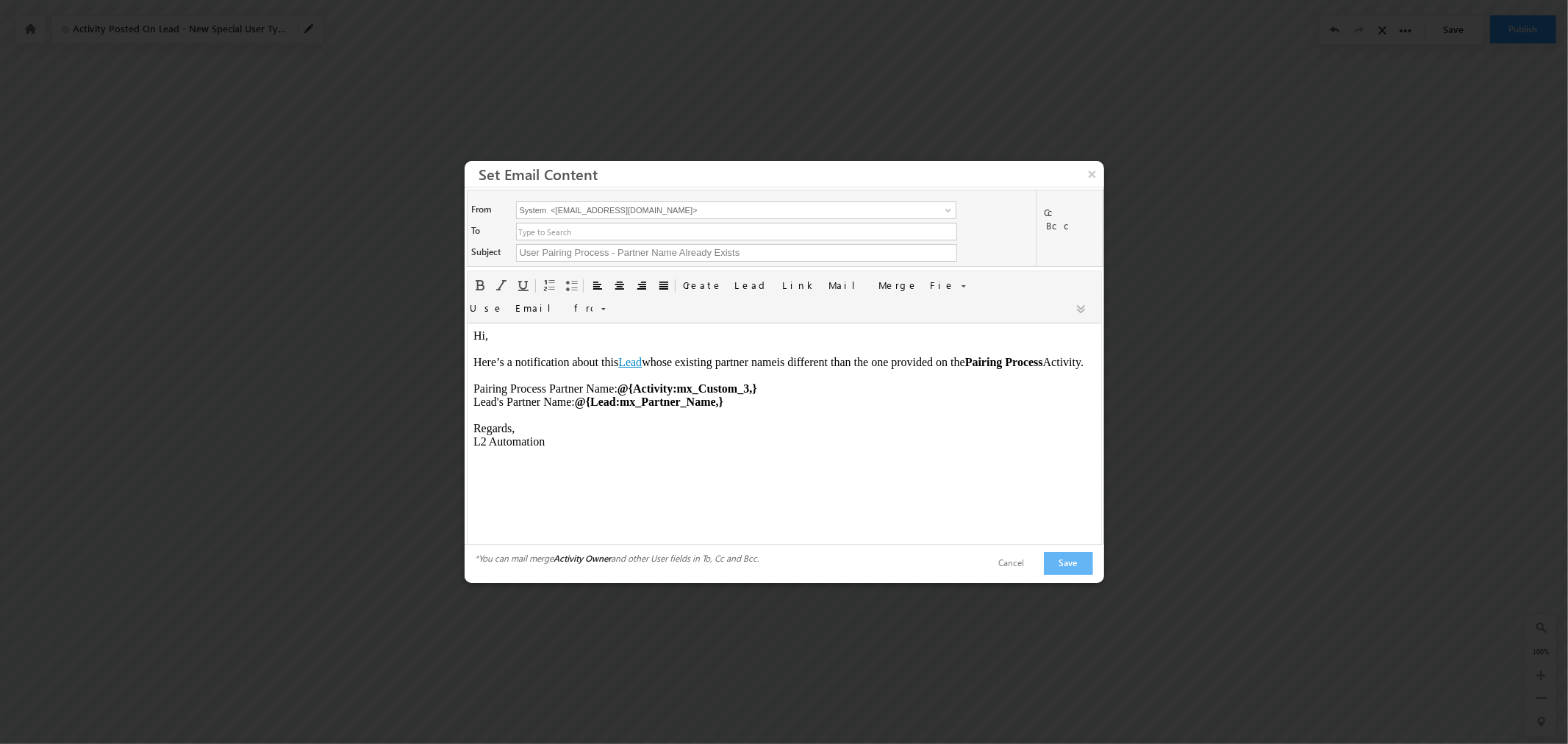
click at [691, 407] on strong "@{Lead:mx_Partner_Name,}" at bounding box center [648, 401] width 149 height 13
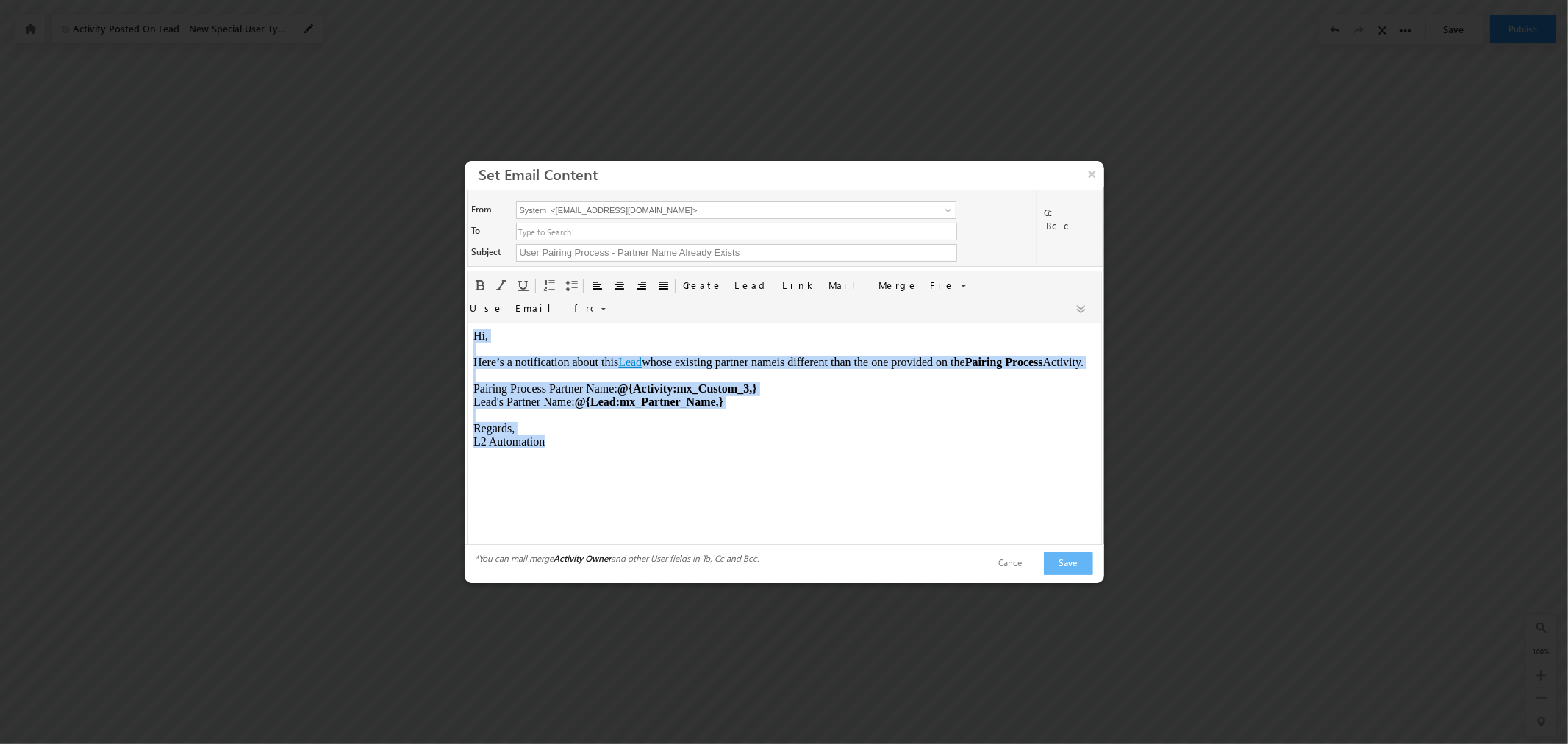
copy body "Hi, Here’s a notification about this Lead whose existing partner name is differ…"
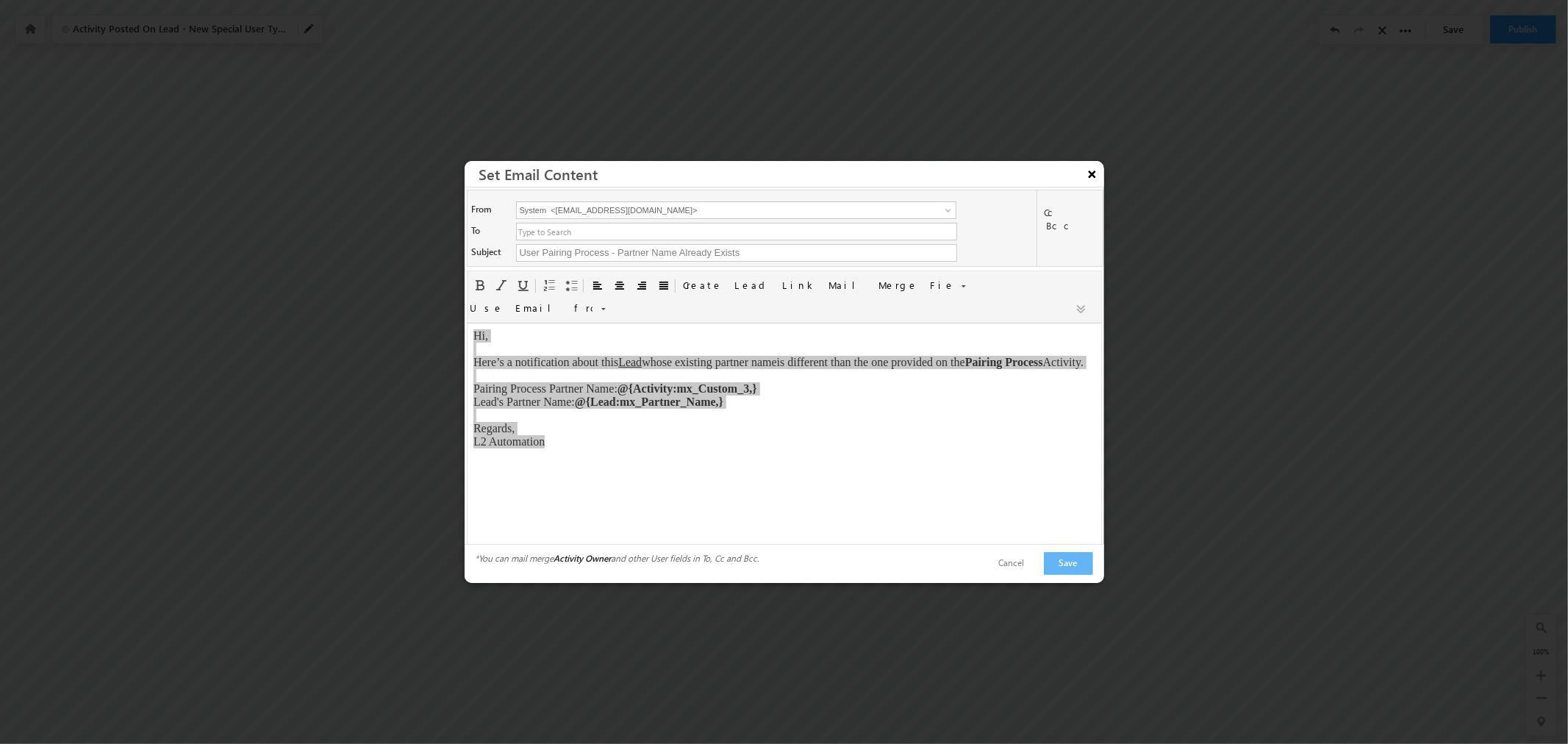
click at [1088, 178] on button "×" at bounding box center [1092, 174] width 23 height 25
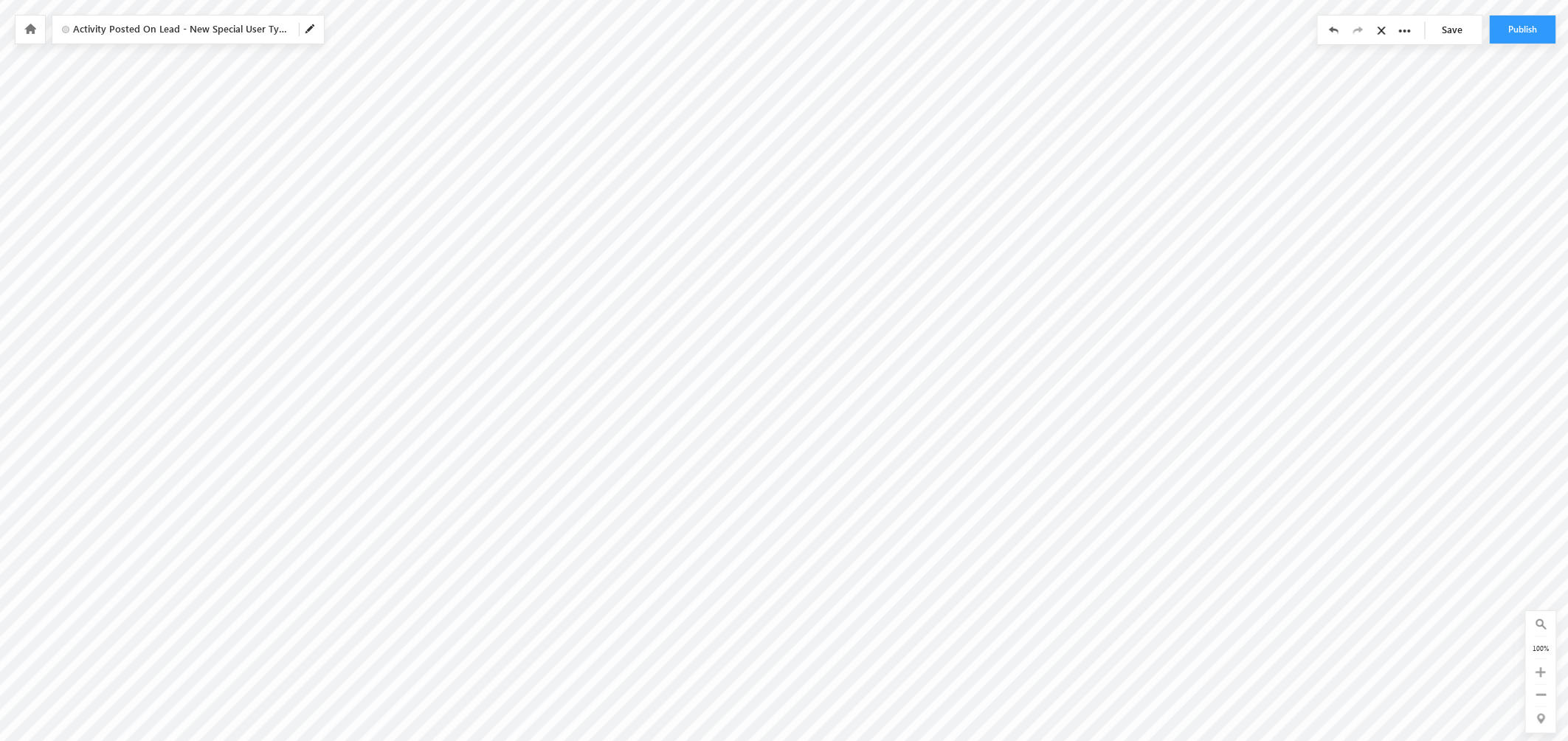
type input "User Pairing Process - Pairing Code Already Exists"
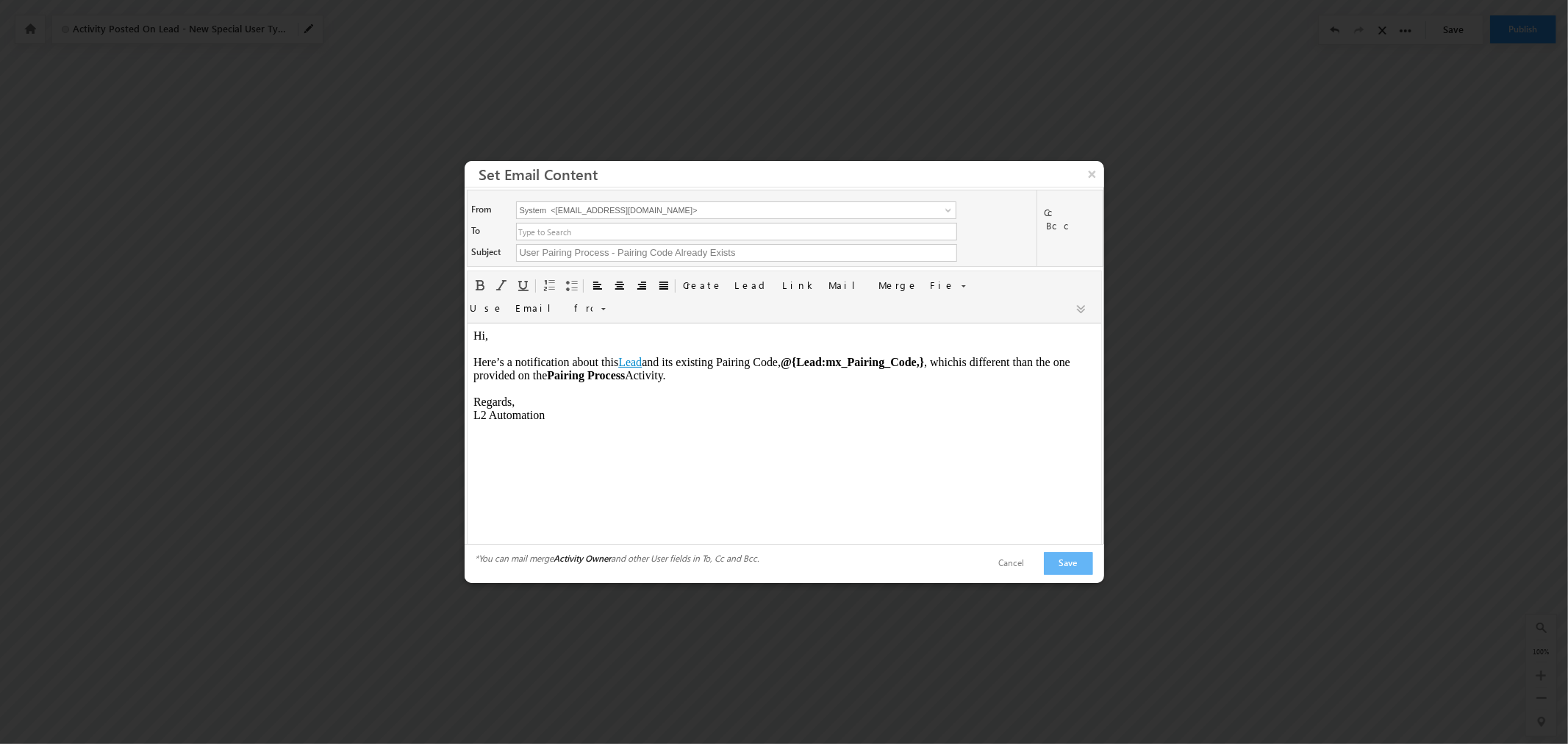
click at [717, 374] on body "Hi, Here’s a notification about this Lead and its existing Pairing Code, @{Lead…" at bounding box center [783, 374] width 622 height 92
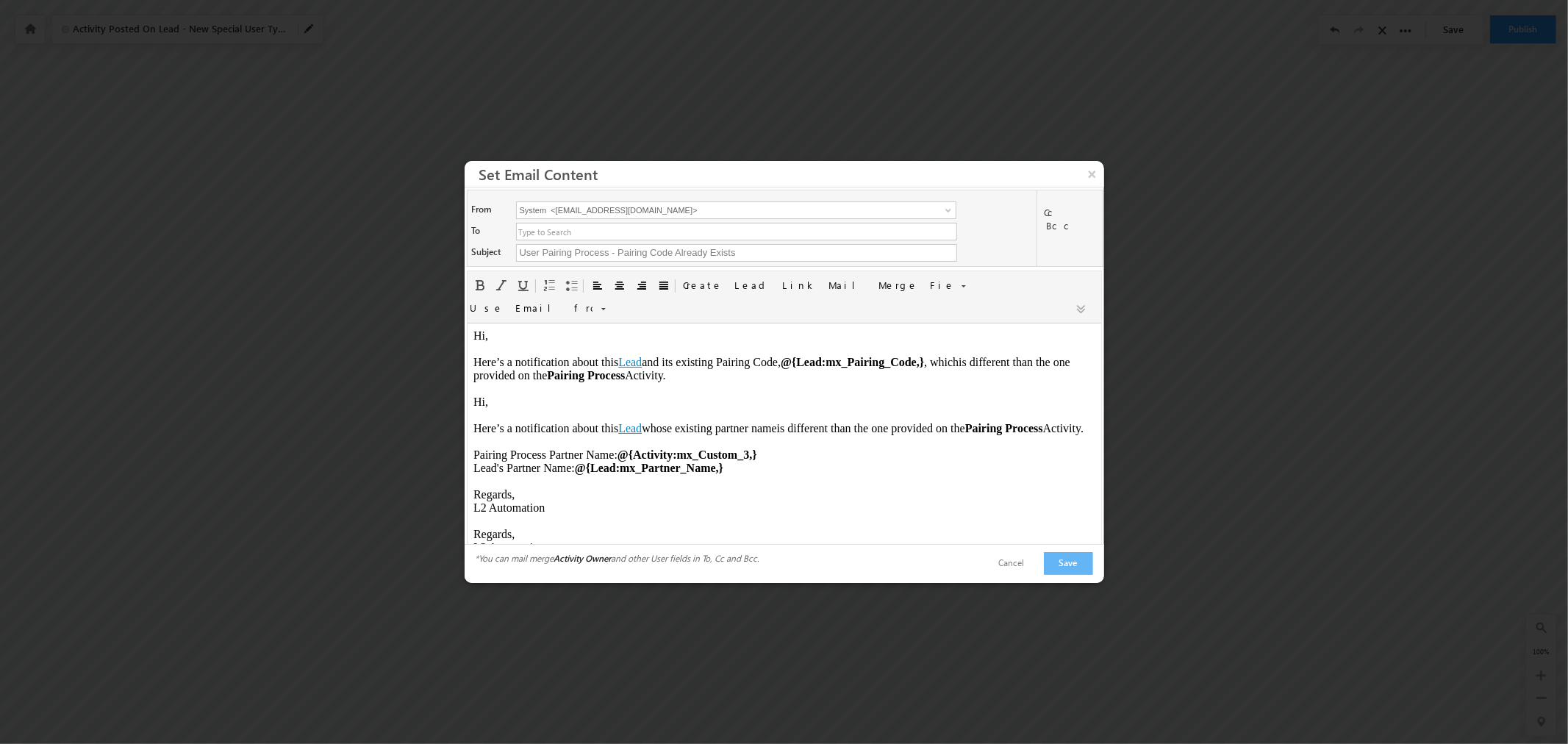
click at [722, 429] on body "Hi, Here’s a notification about this Lead and its existing Pairing Code, @{Lead…" at bounding box center [783, 441] width 622 height 225
click at [671, 375] on body "Hi, Here’s a notification about this Lead and its existing Pairing Code, @{Lead…" at bounding box center [783, 441] width 622 height 225
drag, startPoint x: 522, startPoint y: 356, endPoint x: 509, endPoint y: 354, distance: 13.2
click at [515, 354] on body "Hi, Here’s a notification about this Lead and its existing Pairing Code, @{Lead…" at bounding box center [783, 441] width 622 height 225
click at [509, 354] on body "Hi, Here’s a notification about this Lead and its existing Pairing Code, @{Lead…" at bounding box center [783, 441] width 622 height 225
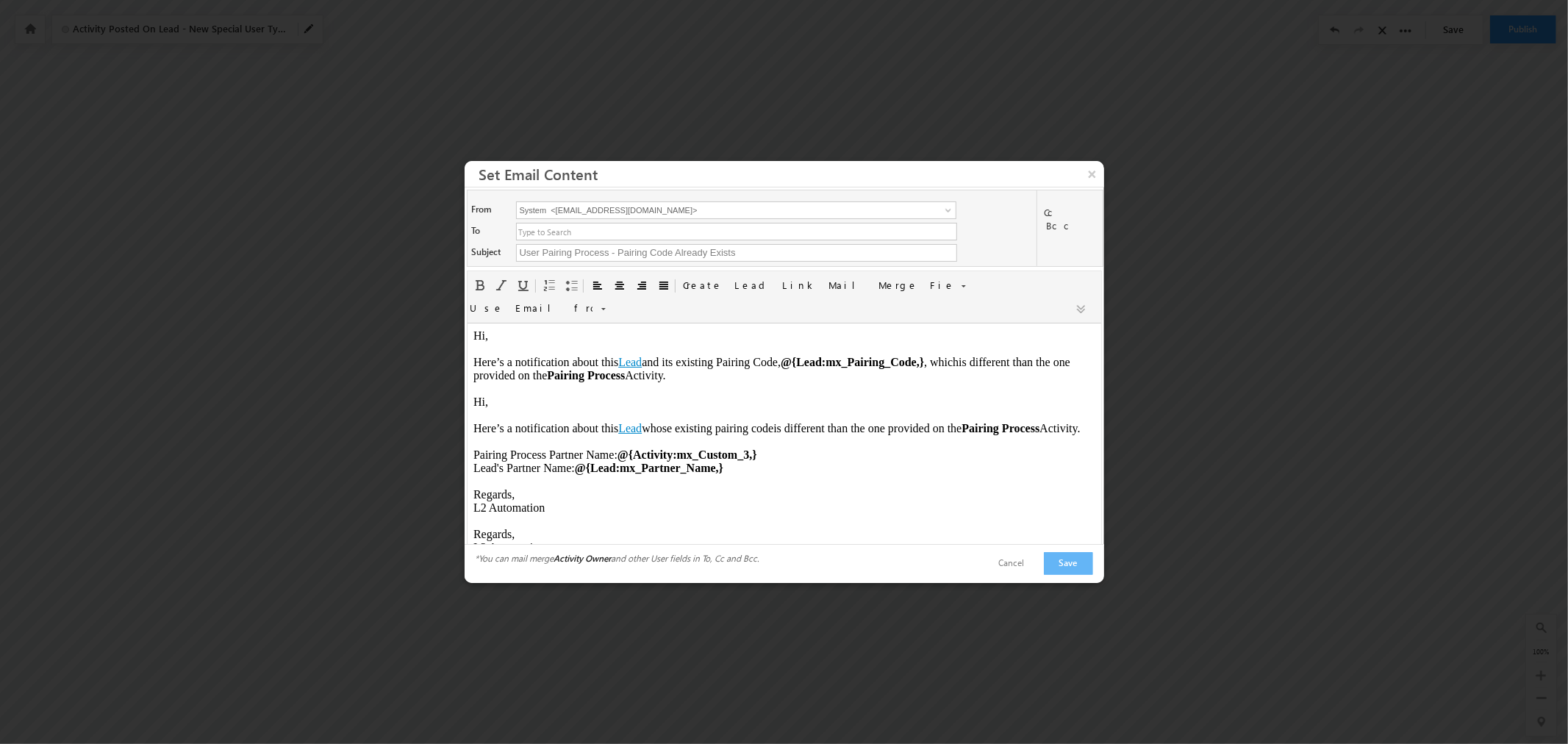
click at [477, 330] on body "Hi, Here’s a notification about this Lead and its existing Pairing Code, @{Lead…" at bounding box center [783, 441] width 622 height 225
drag, startPoint x: 477, startPoint y: 330, endPoint x: 705, endPoint y: 372, distance: 231.8
click at [705, 372] on body "Hi, Here’s a notification about this Lead and its existing Pairing Code, @{Lead…" at bounding box center [783, 441] width 622 height 225
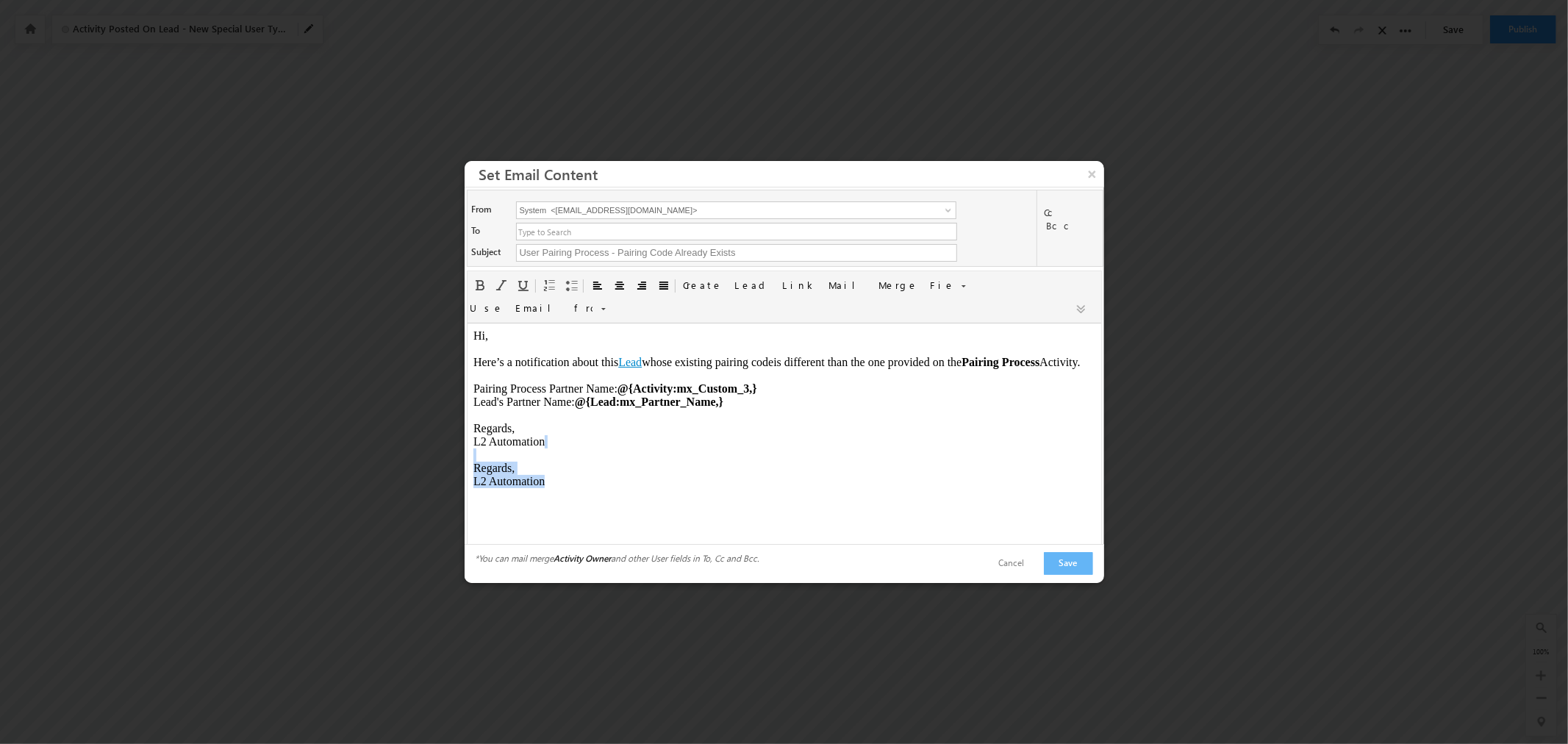
drag, startPoint x: 555, startPoint y: 489, endPoint x: 477, endPoint y: 459, distance: 83.6
click at [477, 459] on body "Hi, Here’s a notification about this Lead whose existing pairing code is differ…" at bounding box center [783, 407] width 622 height 159
click at [637, 453] on html "Hi, Here’s a notification about this Lead whose existing pairing code is differ…" at bounding box center [783, 388] width 633 height 131
click at [776, 240] on ul at bounding box center [736, 231] width 441 height 18
type input "[PERSON_NAME] <[PERSON_NAME][EMAIL_ADDRESS][DOMAIN_NAME]>"
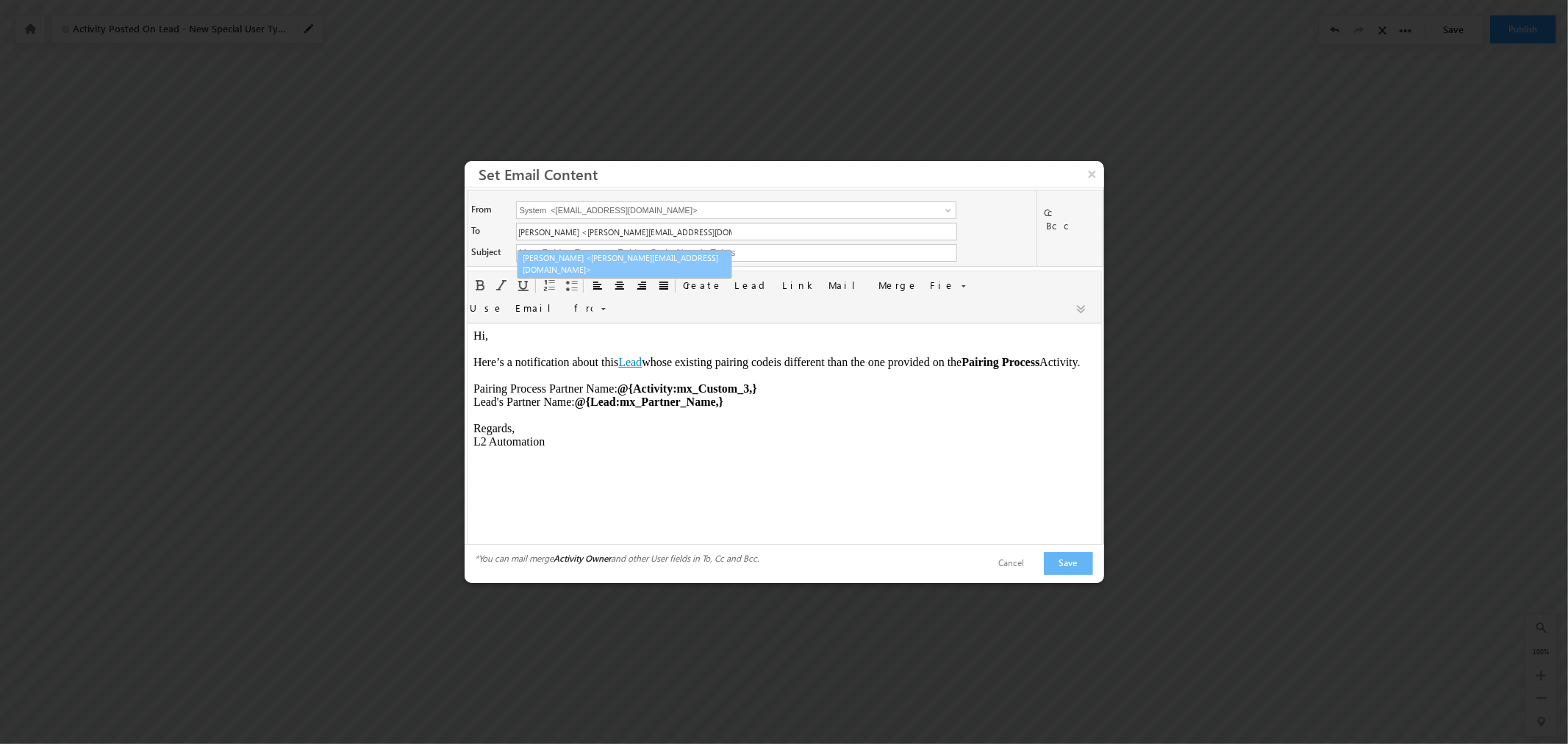
click at [703, 258] on link "[PERSON_NAME] <[PERSON_NAME][EMAIL_ADDRESS][DOMAIN_NAME]>" at bounding box center [624, 264] width 215 height 28
click at [1076, 561] on button "Save" at bounding box center [1068, 563] width 50 height 22
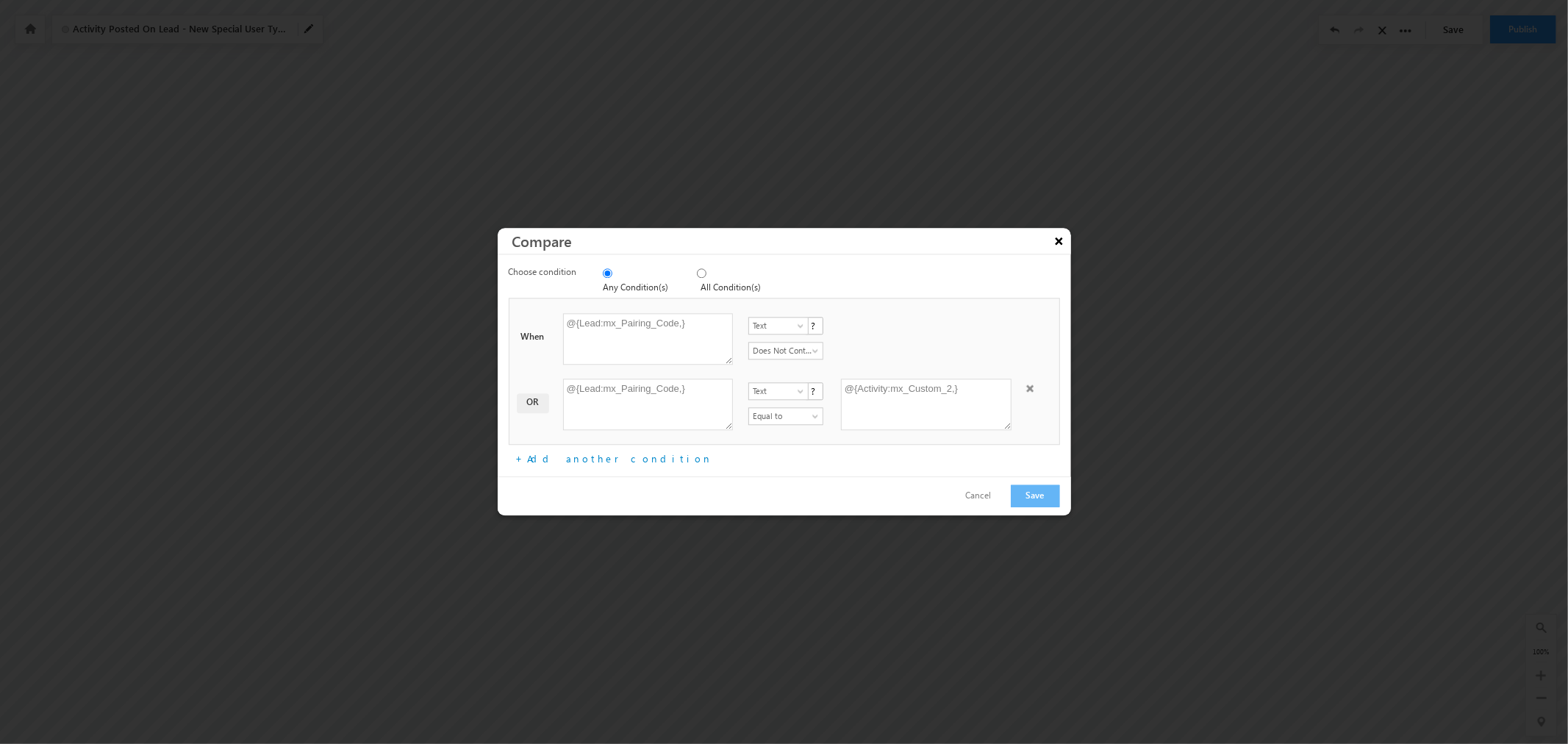
click at [1064, 241] on button "×" at bounding box center [1059, 240] width 23 height 25
click at [1056, 247] on button "×" at bounding box center [1059, 240] width 23 height 25
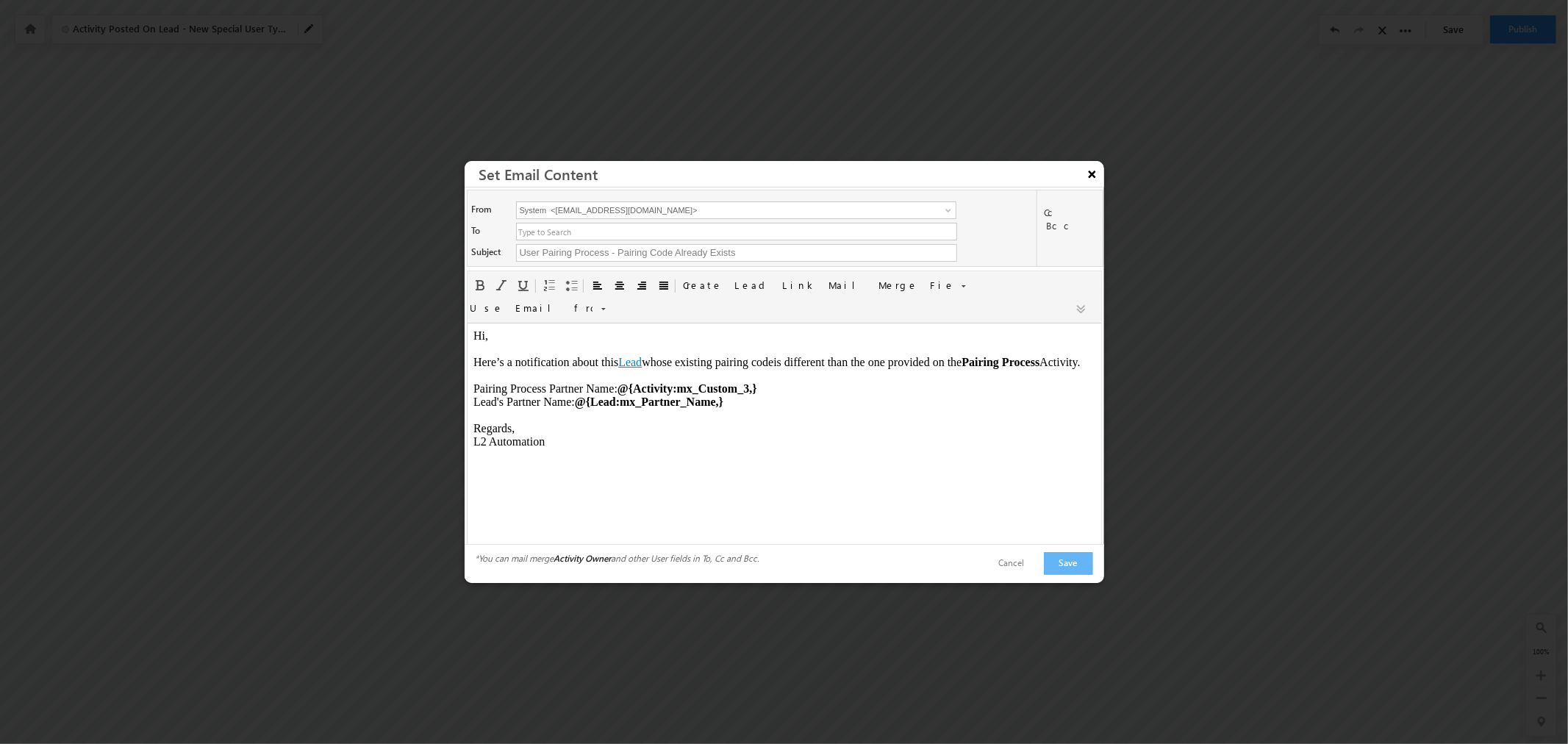
click at [1091, 181] on button "×" at bounding box center [1092, 174] width 23 height 25
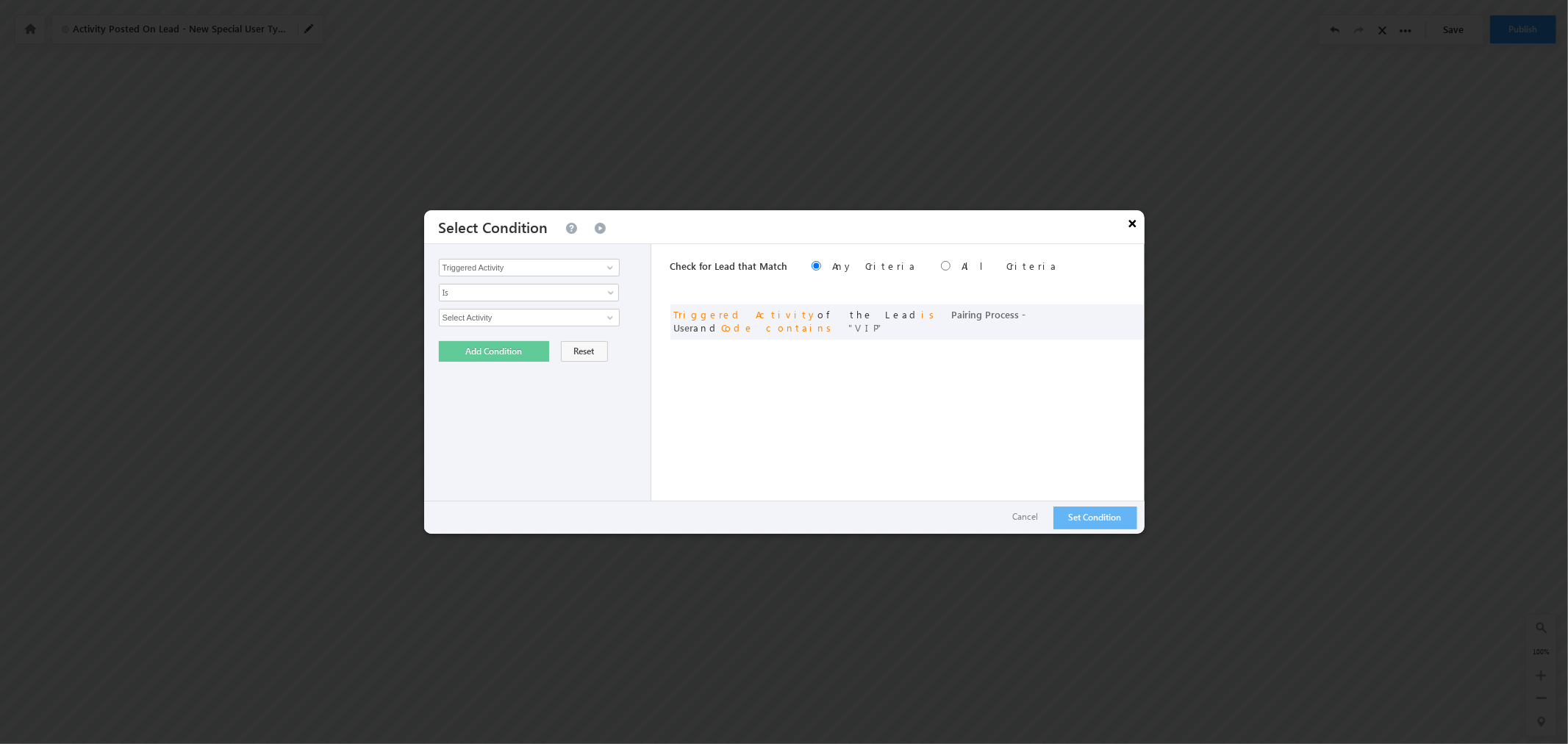
click at [1134, 225] on button "×" at bounding box center [1133, 223] width 23 height 25
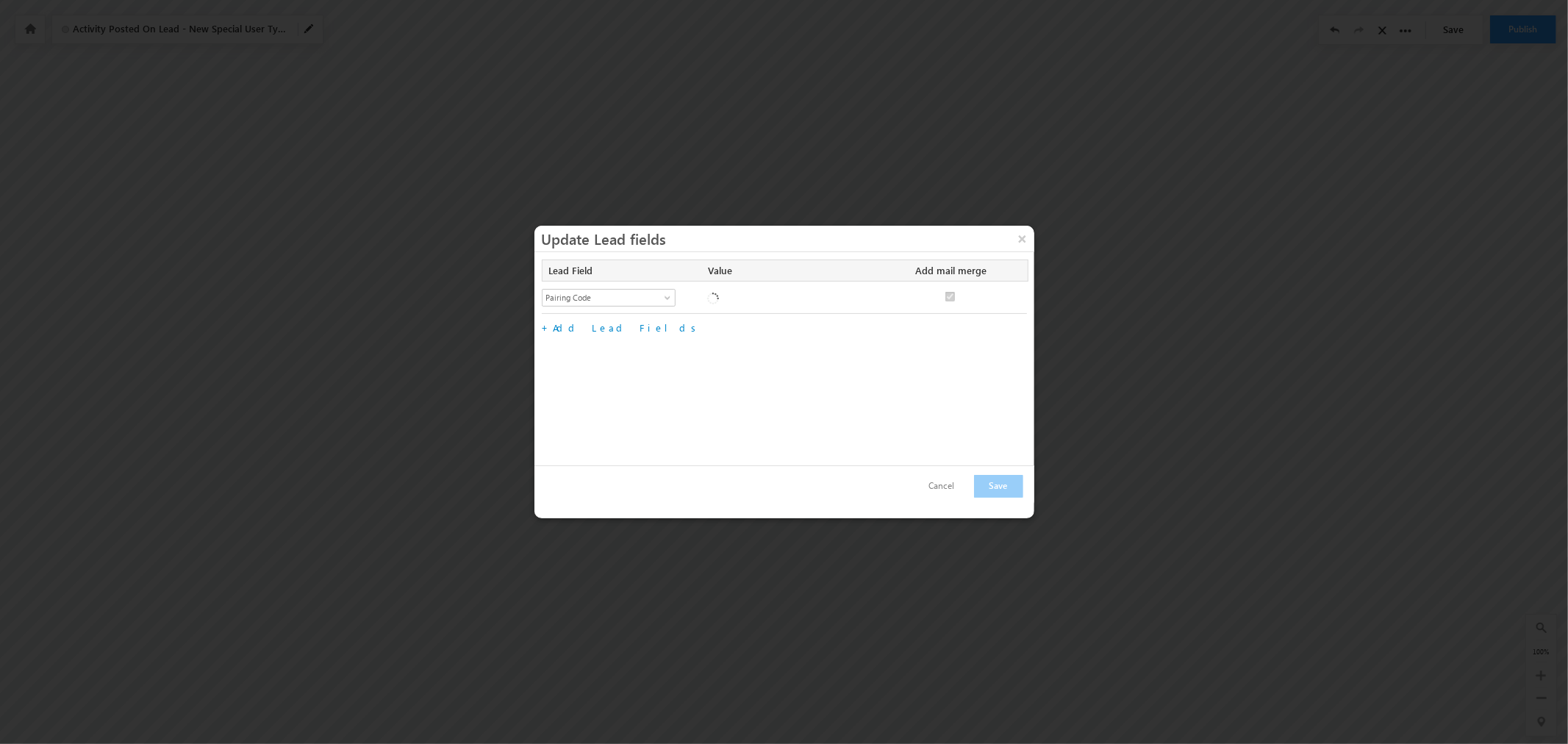
checkbox input "true"
click at [1022, 238] on button "×" at bounding box center [1022, 238] width 23 height 25
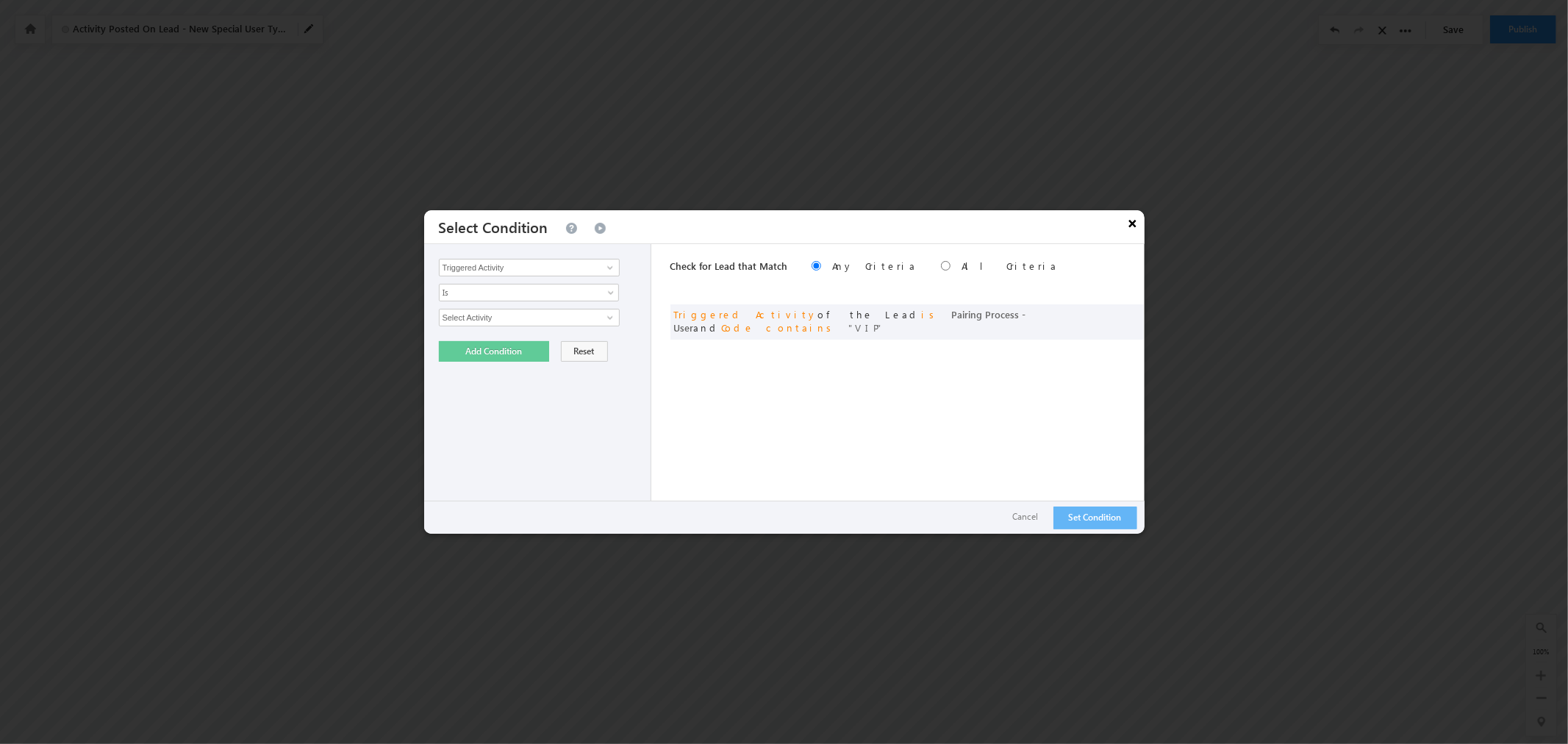
click at [1128, 222] on button "×" at bounding box center [1133, 223] width 23 height 25
click at [1116, 317] on span at bounding box center [1114, 316] width 11 height 11
click at [610, 339] on span at bounding box center [613, 345] width 12 height 12
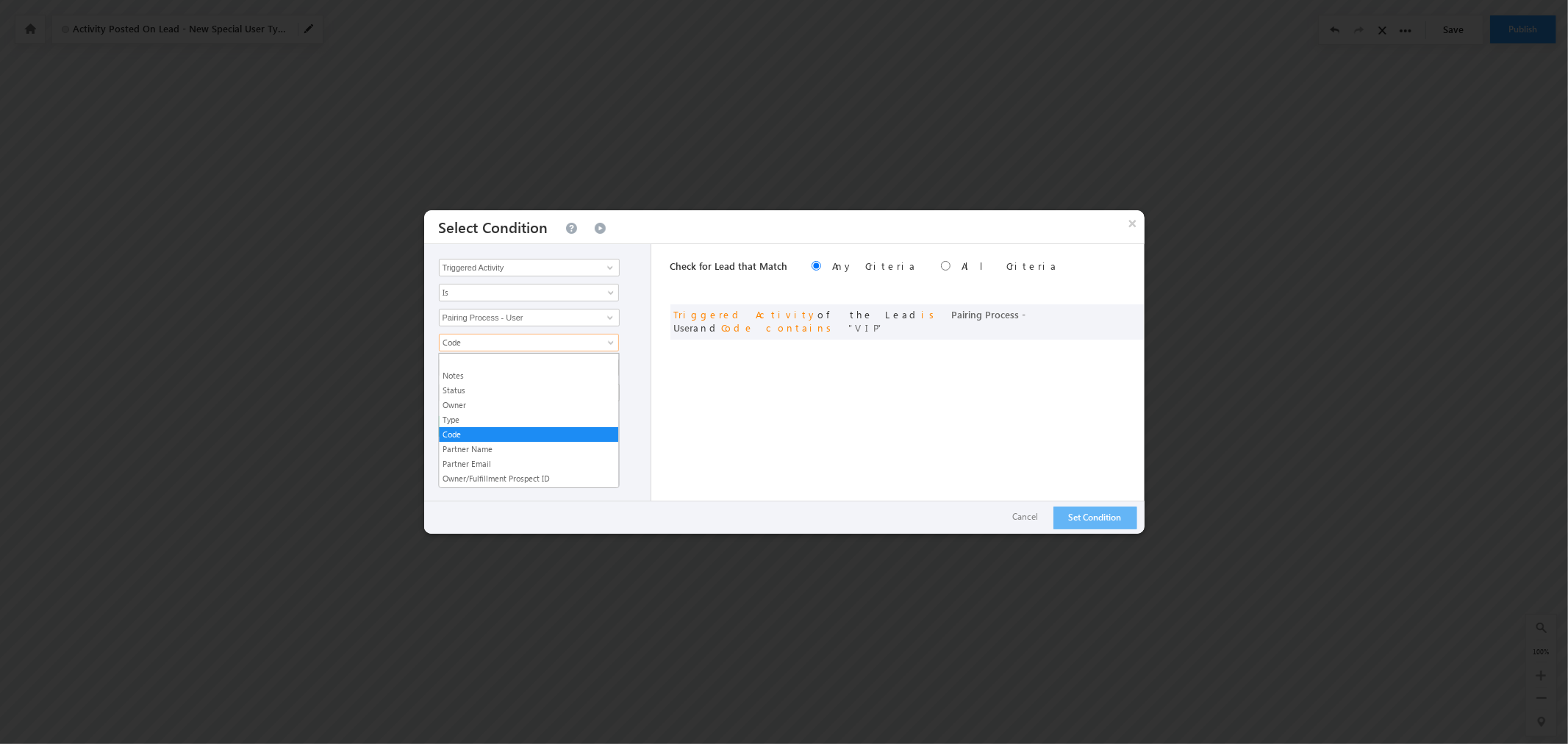
click at [610, 339] on span at bounding box center [613, 345] width 12 height 12
click at [616, 368] on span at bounding box center [613, 371] width 12 height 12
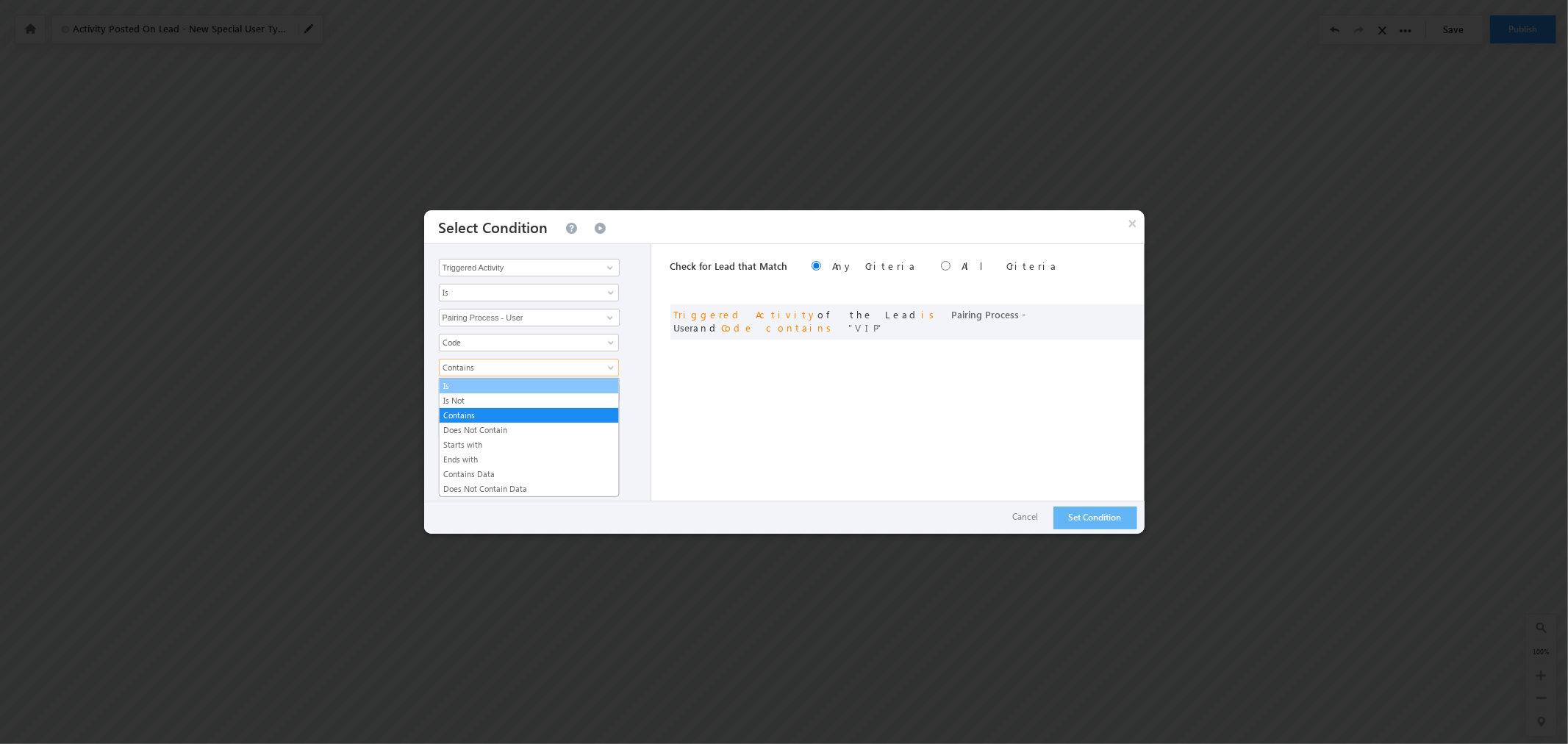
click at [597, 380] on link "Is" at bounding box center [529, 386] width 179 height 14
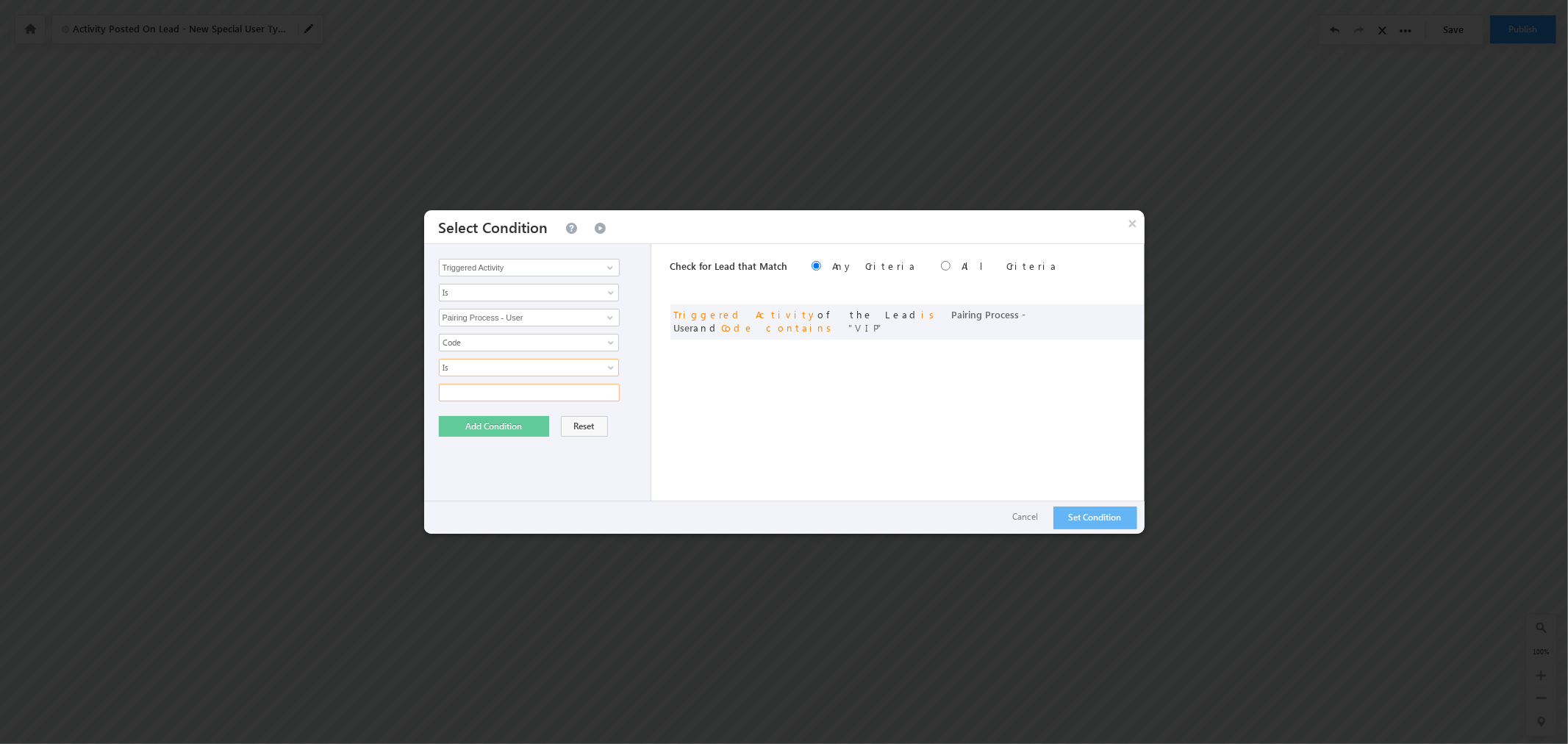
click at [562, 393] on input "text" at bounding box center [529, 393] width 181 height 18
type input "DMO-20"
click at [509, 429] on button "Add Condition" at bounding box center [493, 426] width 110 height 20
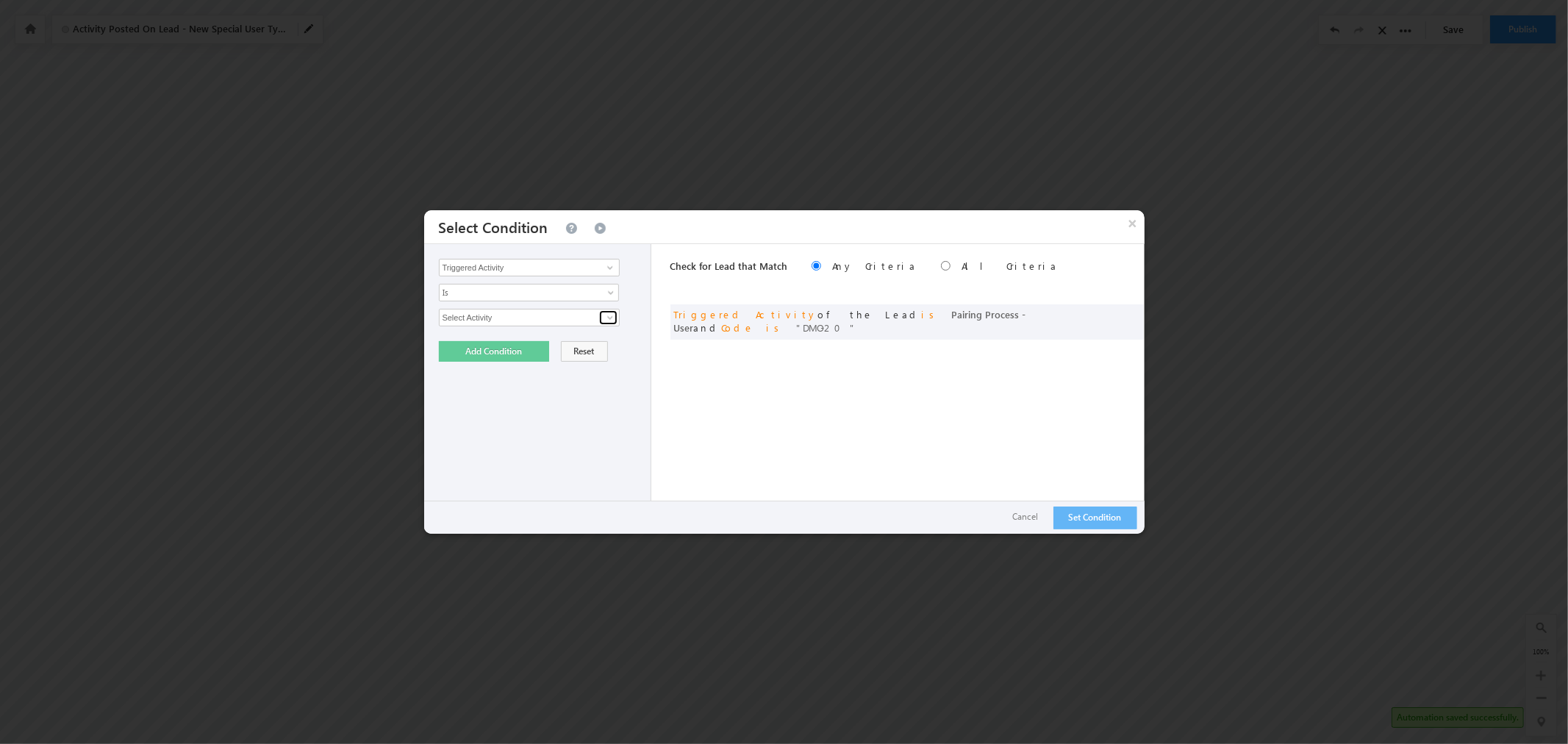
click at [601, 320] on link at bounding box center [608, 317] width 18 height 15
click at [590, 333] on link "Pairing Process - User" at bounding box center [529, 335] width 181 height 17
type input "Pairing Process - User"
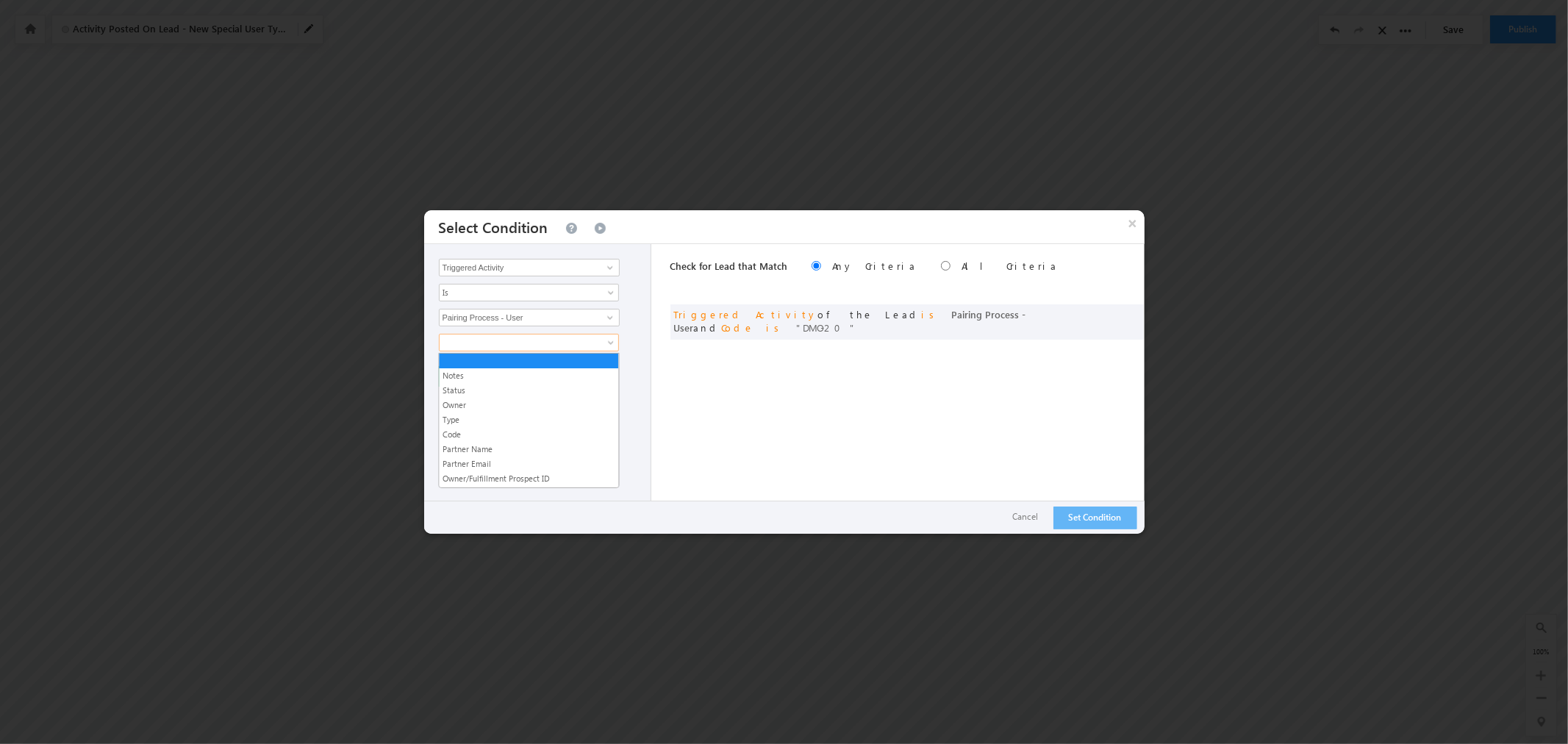
click at [610, 339] on span at bounding box center [613, 345] width 12 height 12
click at [533, 432] on link "Code" at bounding box center [529, 435] width 179 height 14
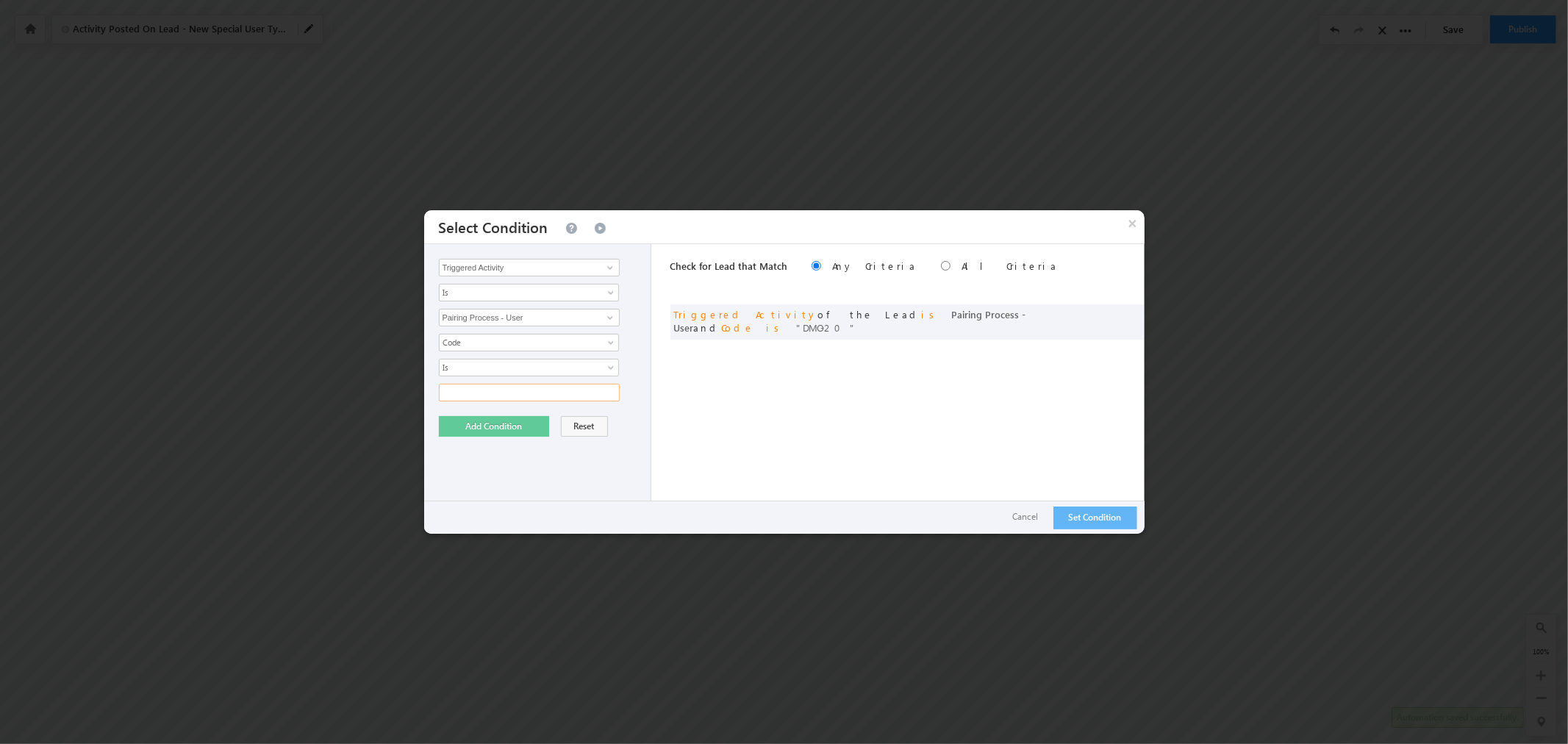
click at [524, 385] on input "text" at bounding box center [529, 393] width 181 height 18
type input "[PERSON_NAME]-40"
click at [500, 435] on button "Add Condition" at bounding box center [493, 426] width 110 height 20
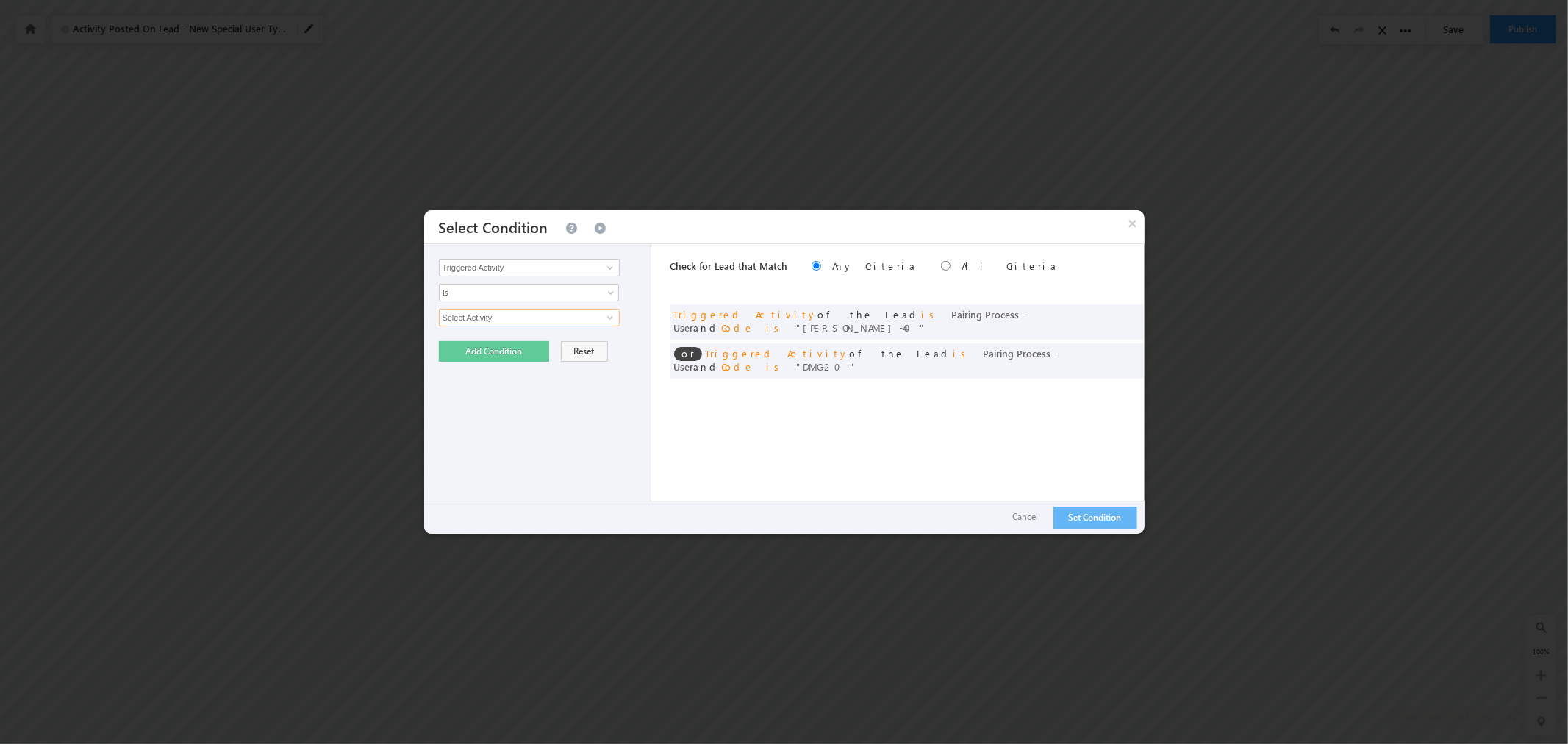
click at [532, 314] on input "Select Activity" at bounding box center [529, 317] width 181 height 18
type input "Pairing Process - User"
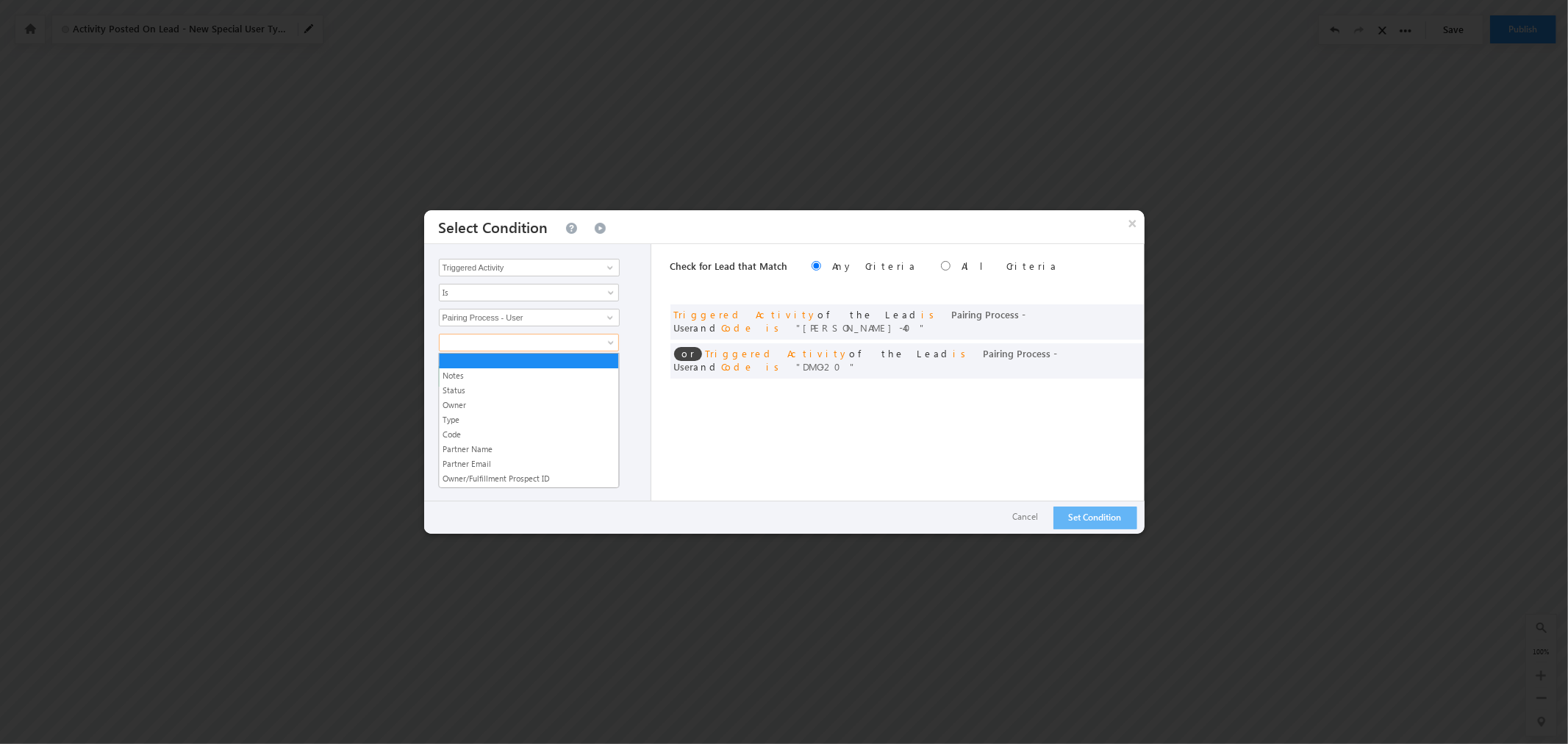
click at [582, 348] on span at bounding box center [519, 342] width 160 height 14
click at [539, 430] on link "Code" at bounding box center [529, 435] width 179 height 14
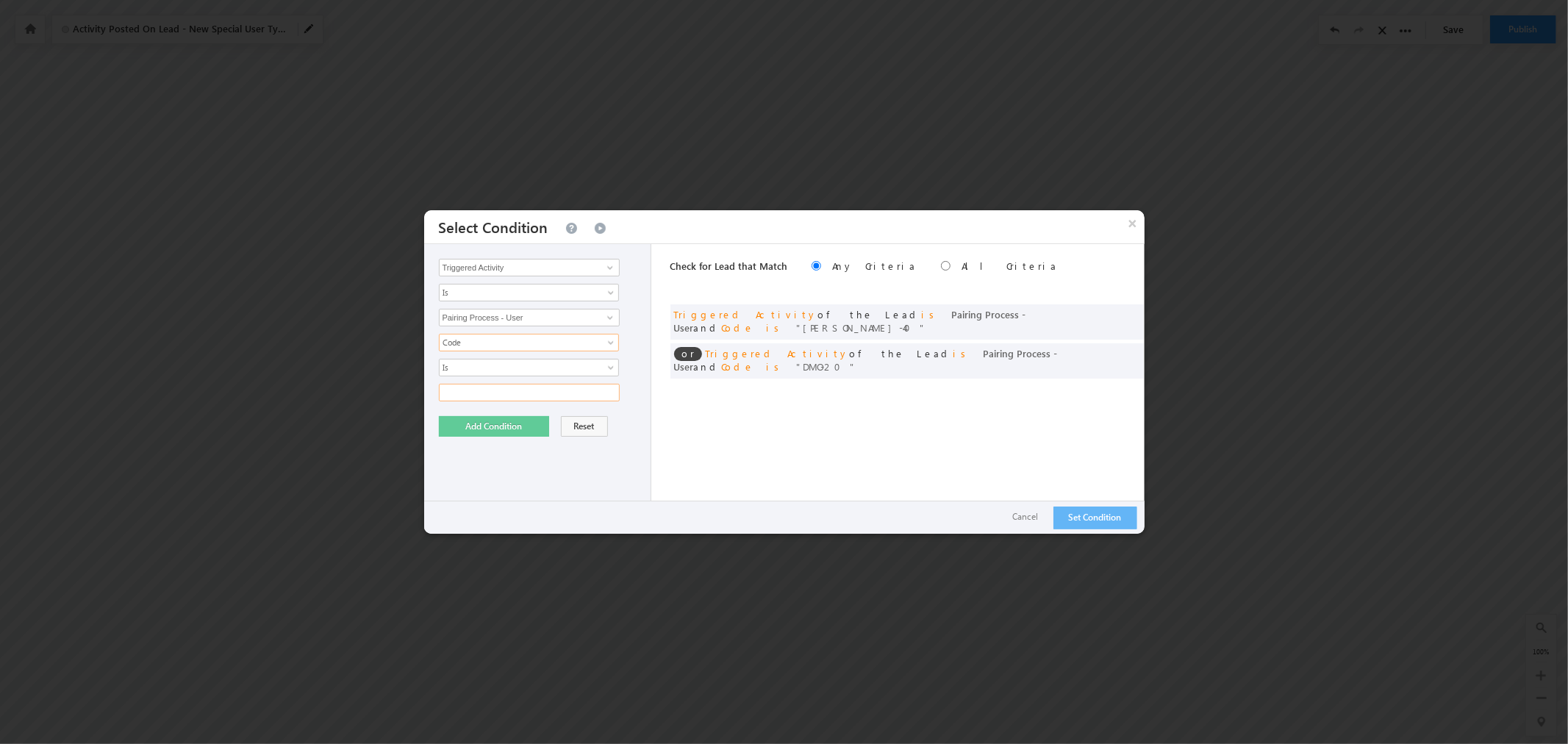
click at [526, 390] on input "text" at bounding box center [529, 393] width 181 height 18
type input "ADN-29"
click at [527, 429] on button "Add Condition" at bounding box center [493, 426] width 110 height 20
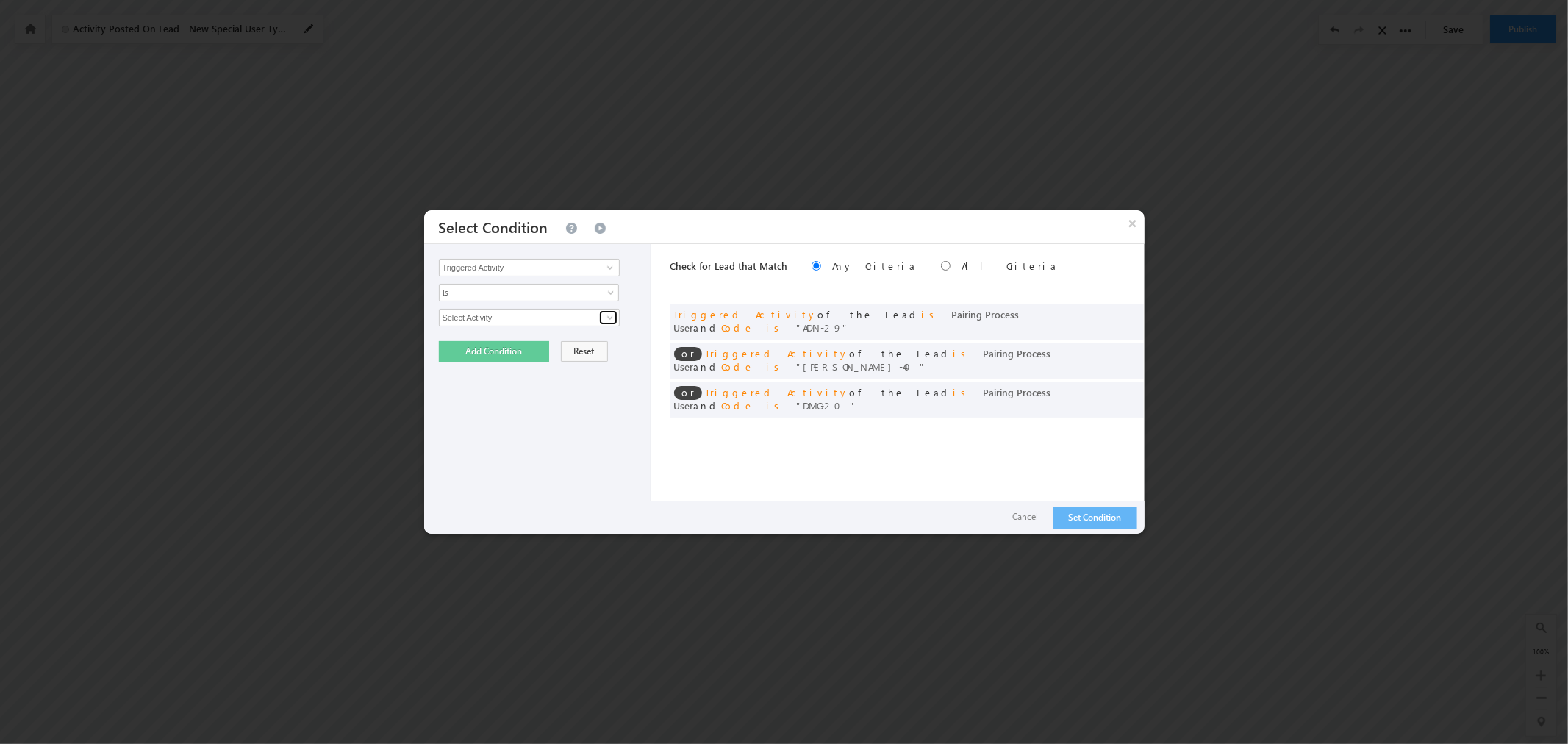
click at [607, 325] on link at bounding box center [608, 317] width 18 height 15
click at [585, 336] on link "Pairing Process - User" at bounding box center [529, 335] width 181 height 17
type input "Pairing Process - User"
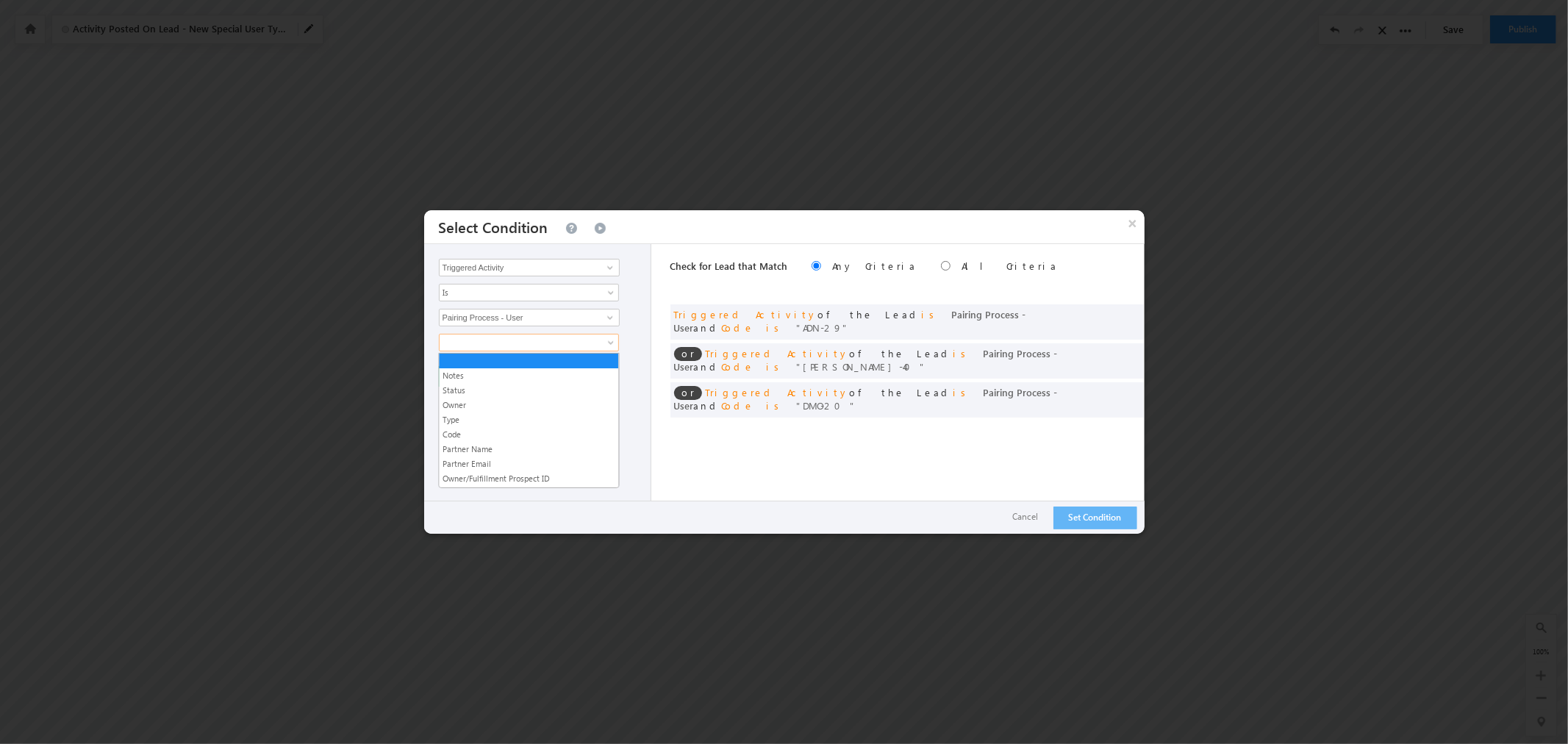
click at [597, 342] on span at bounding box center [519, 342] width 160 height 14
click at [534, 432] on link "Code" at bounding box center [529, 435] width 179 height 14
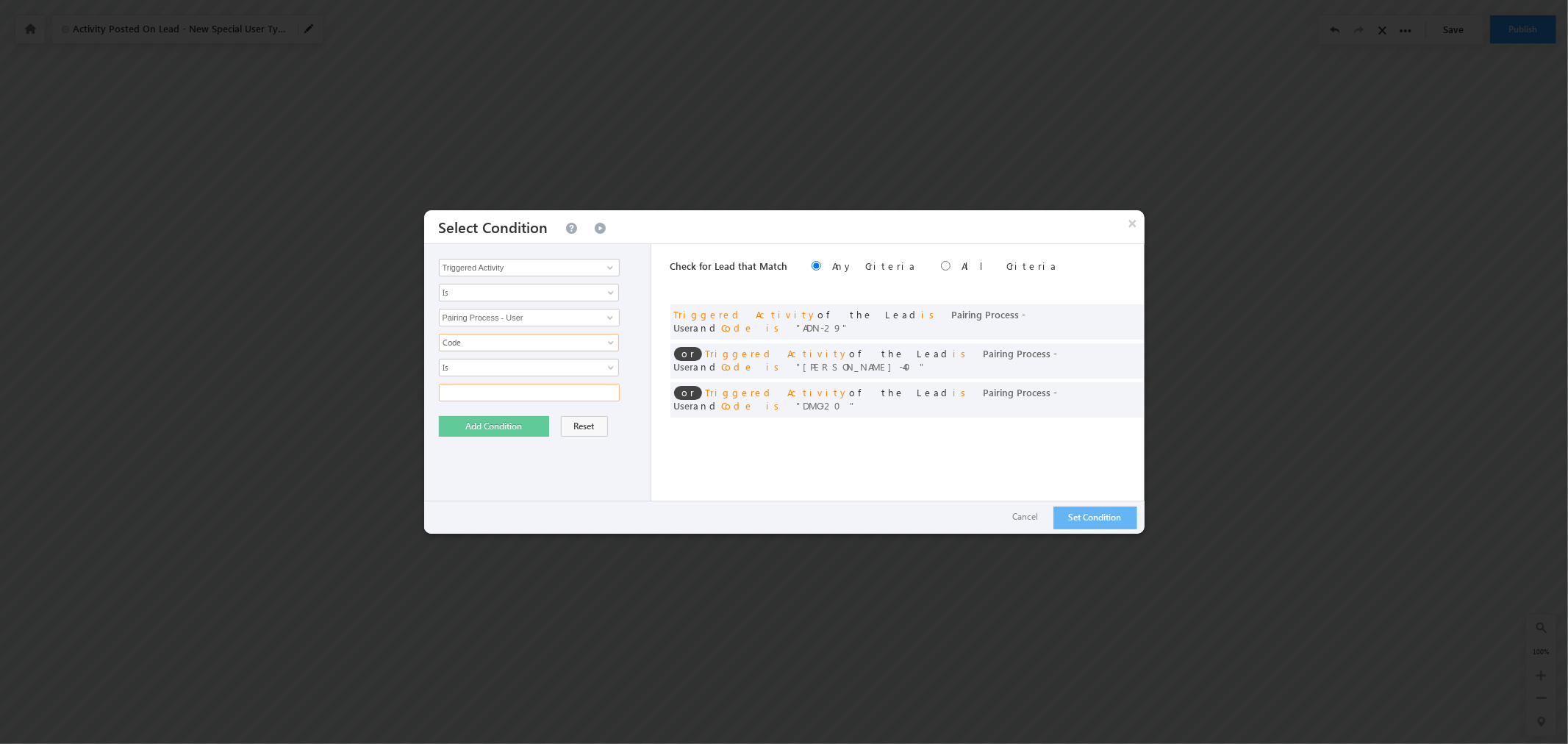
click at [550, 390] on input "text" at bounding box center [529, 393] width 181 height 18
type input "JES-50"
click at [504, 430] on button "Add Condition" at bounding box center [493, 426] width 110 height 20
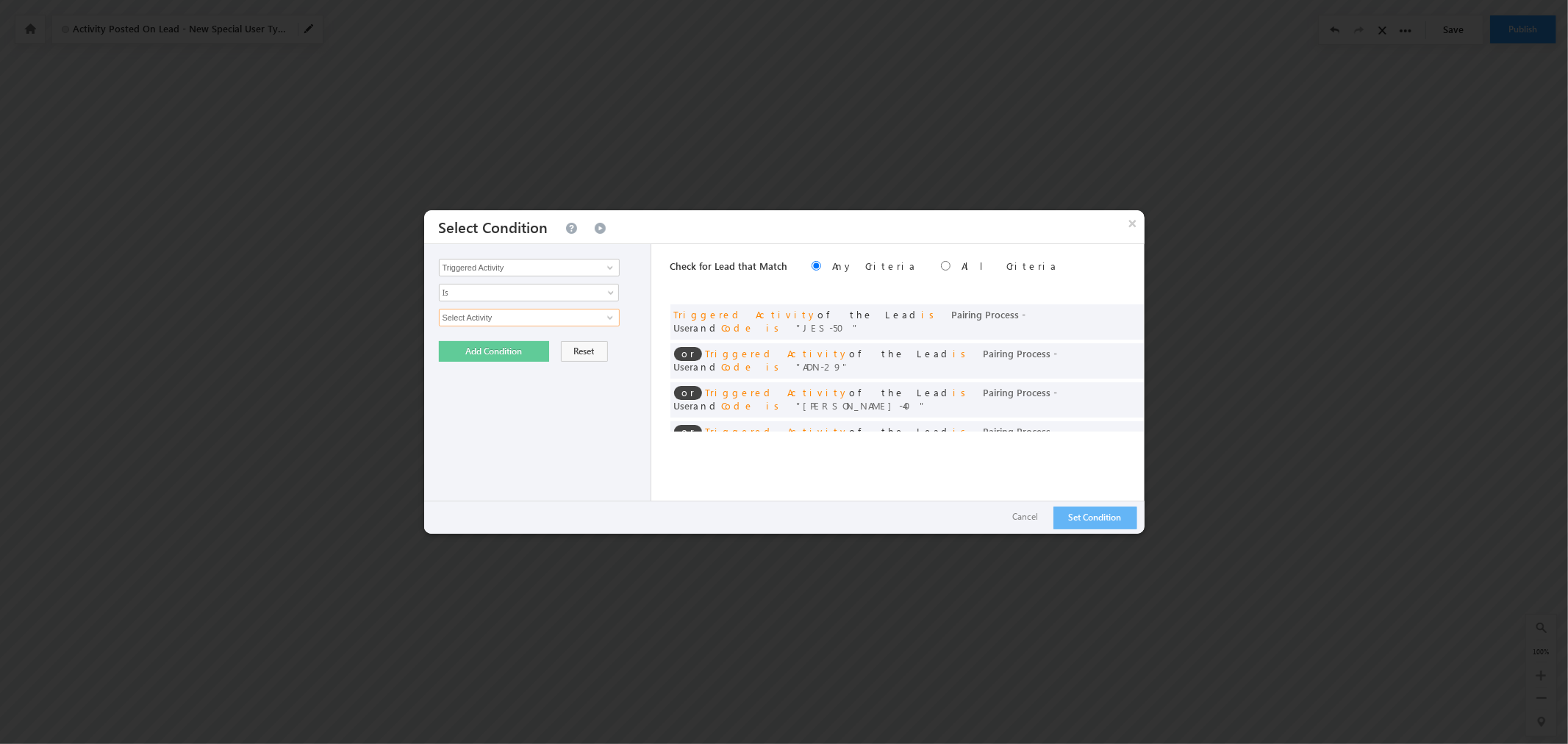
click at [574, 317] on input "Select Activity" at bounding box center [529, 317] width 181 height 18
type input "Pairing Process - User"
click at [598, 347] on link at bounding box center [528, 342] width 180 height 18
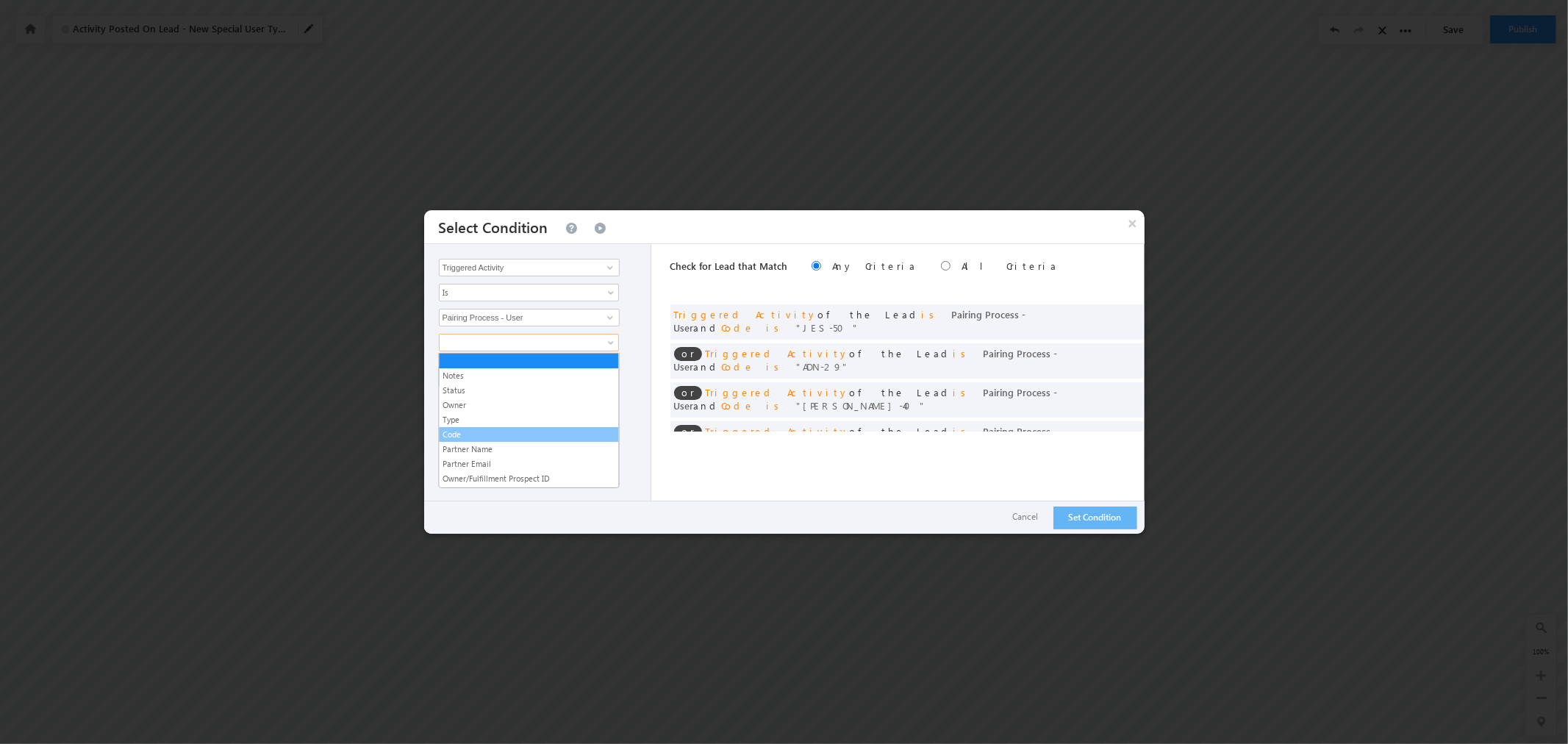
click at [546, 432] on link "Code" at bounding box center [529, 435] width 179 height 14
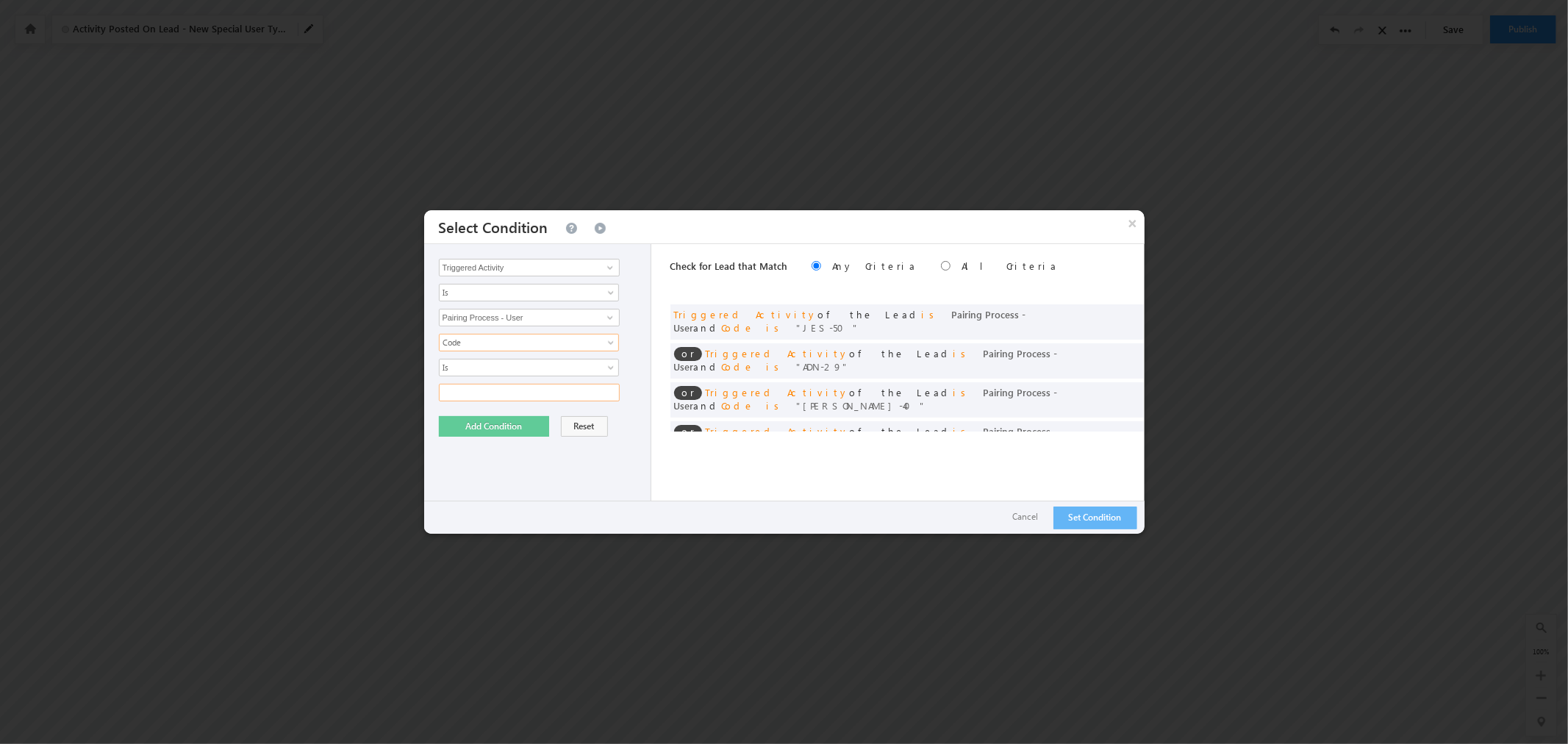
click at [585, 396] on input "text" at bounding box center [529, 393] width 181 height 18
type input "TRA-40"
click at [517, 420] on button "Add Condition" at bounding box center [493, 426] width 110 height 20
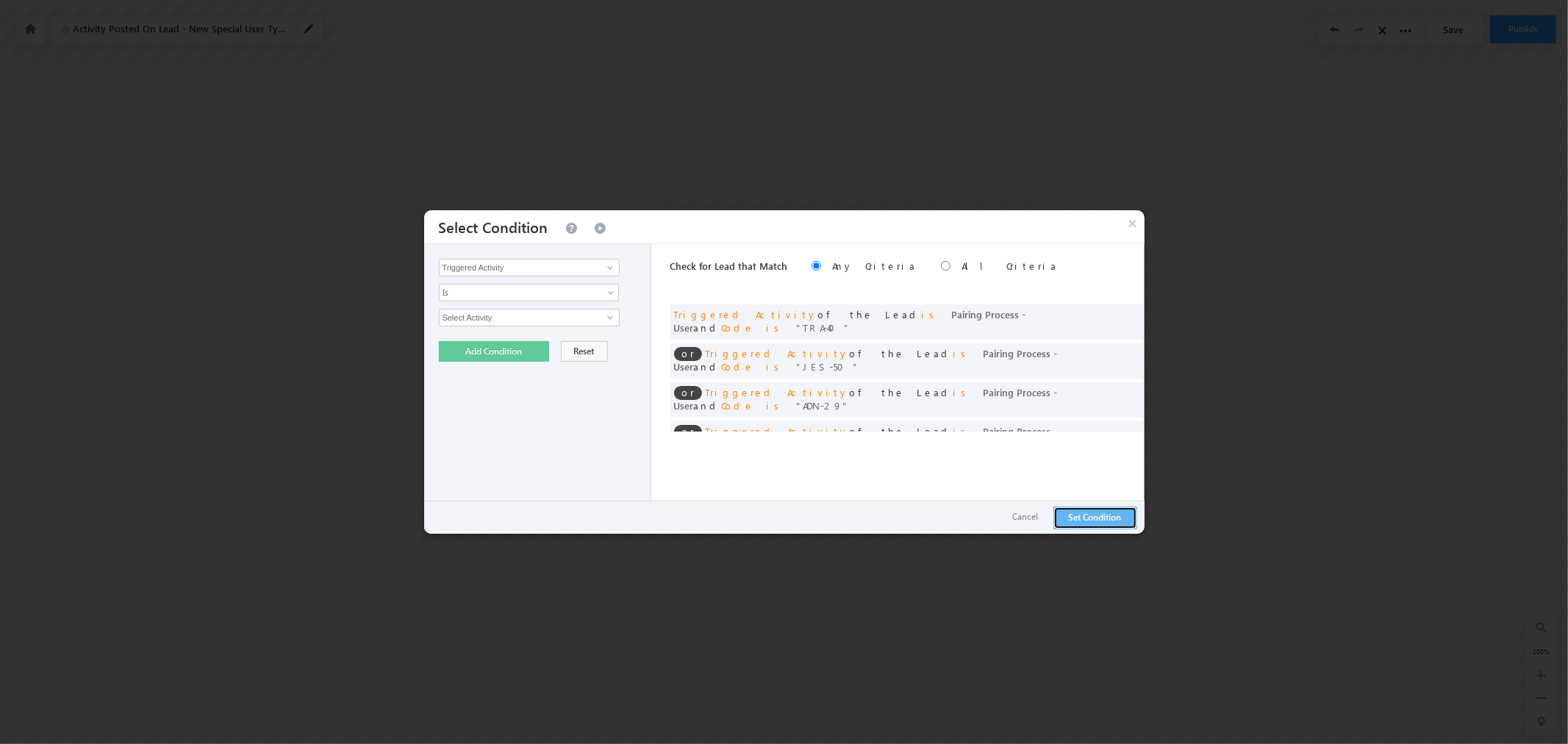
click at [1099, 514] on button "Set Condition" at bounding box center [1095, 517] width 84 height 22
click at [1134, 228] on button "×" at bounding box center [1133, 223] width 23 height 25
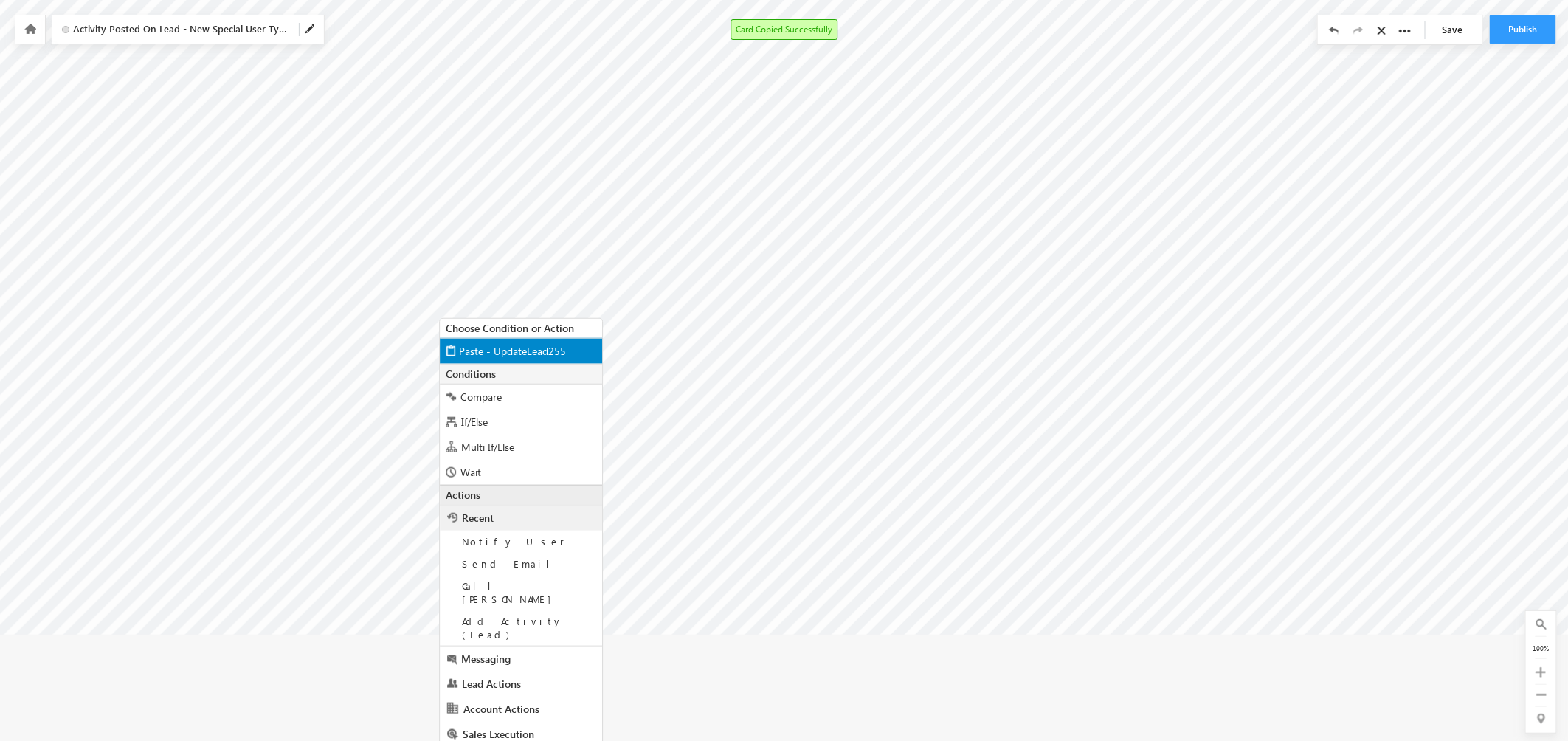
click at [547, 352] on span "Paste - UpdateLead255" at bounding box center [513, 350] width 107 height 14
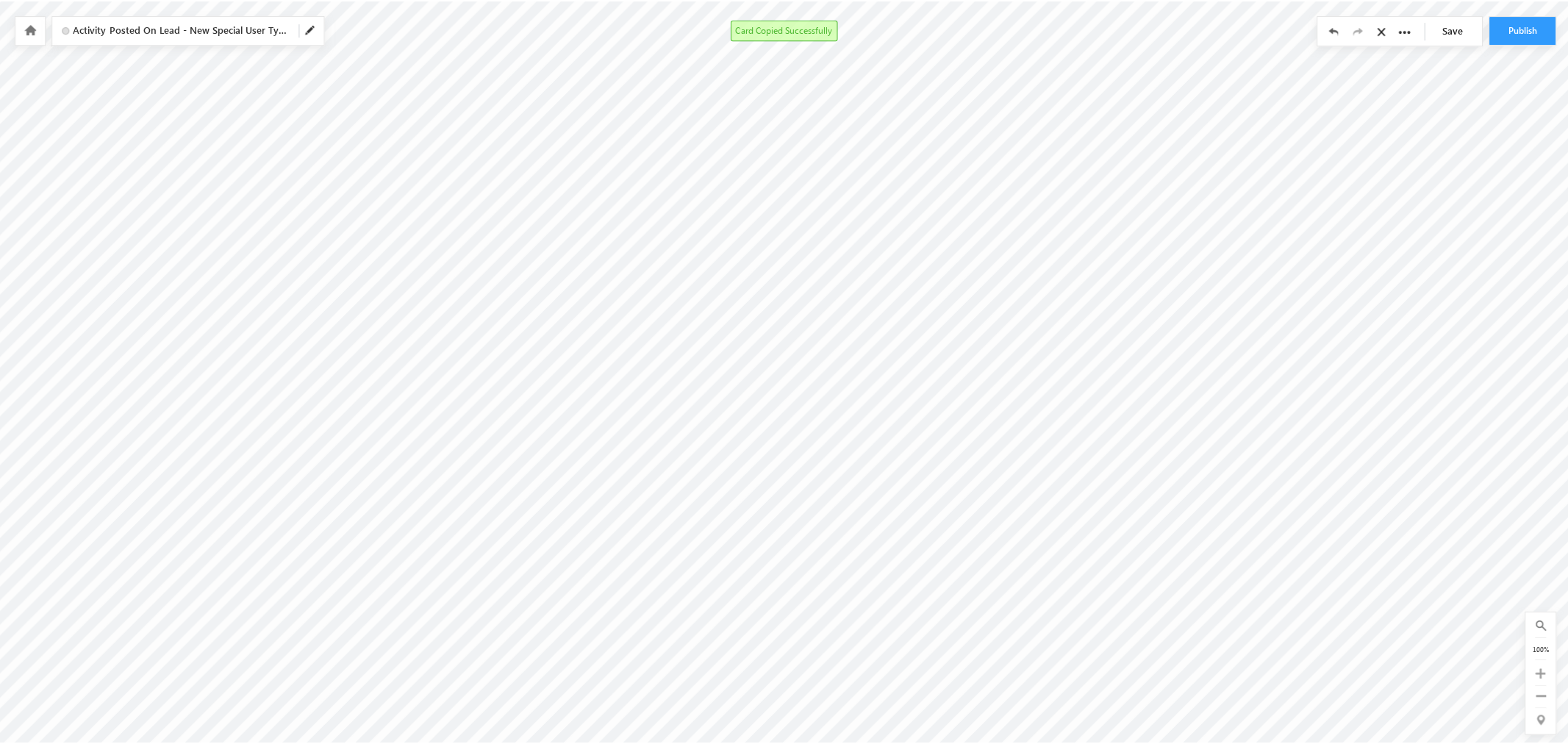
scroll to position [314, 1960]
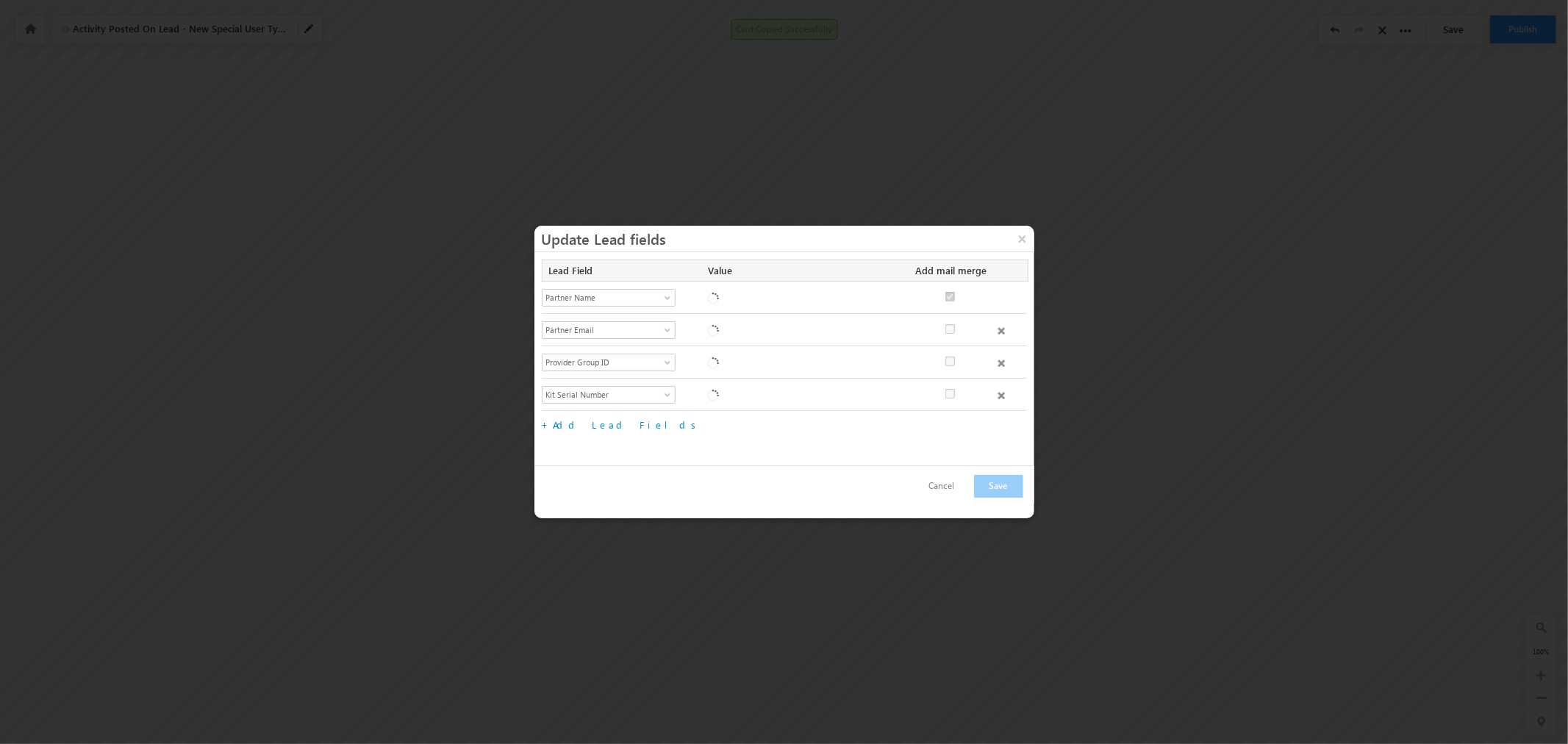
checkbox input "true"
click at [1001, 330] on span at bounding box center [1002, 331] width 8 height 8
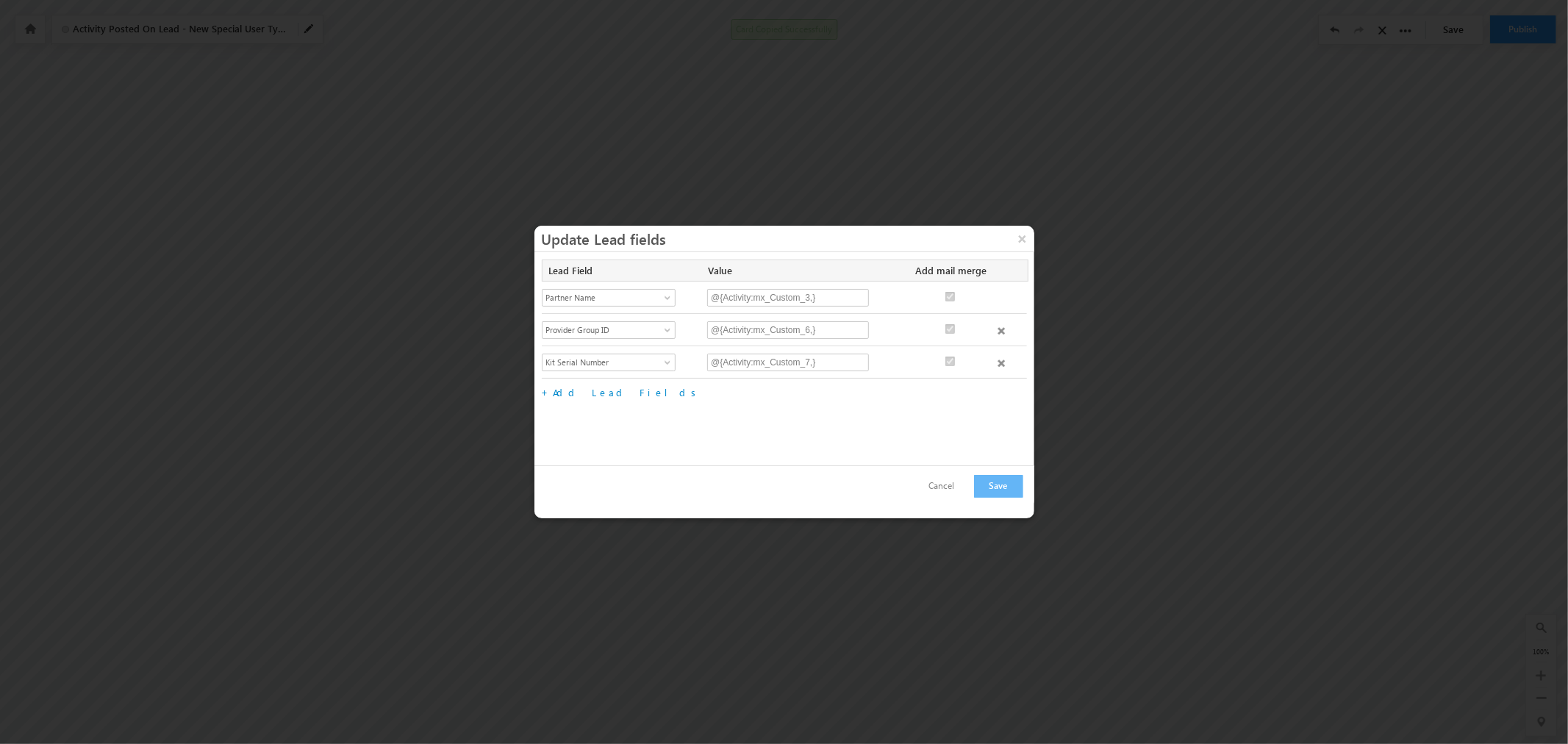
click at [1001, 330] on span at bounding box center [1002, 331] width 8 height 8
click at [655, 297] on span "Partner Name" at bounding box center [602, 298] width 120 height 14
click at [603, 365] on link "Special User Type" at bounding box center [609, 358] width 133 height 14
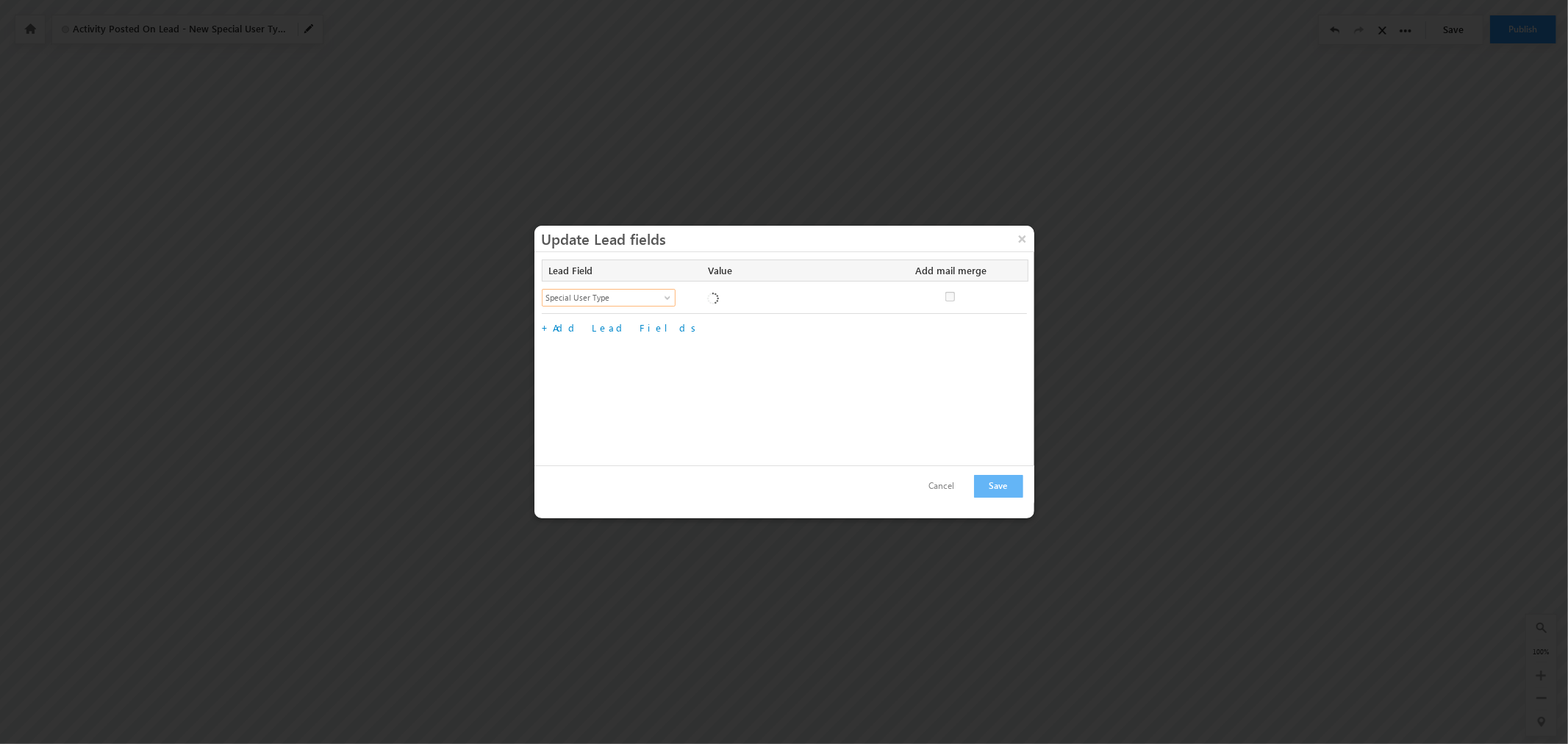
checkbox input "false"
click at [858, 300] on span at bounding box center [864, 301] width 12 height 12
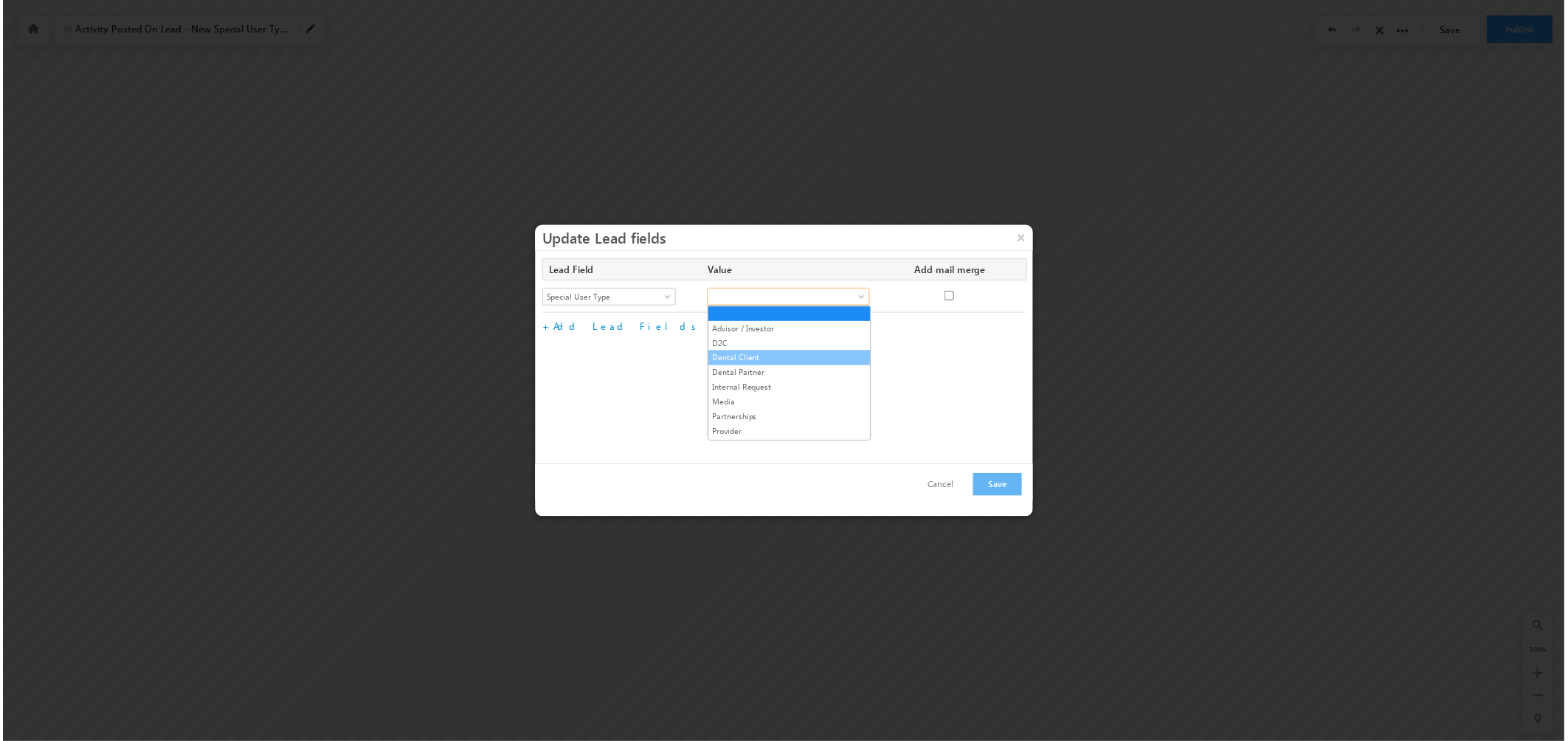
scroll to position [29, 0]
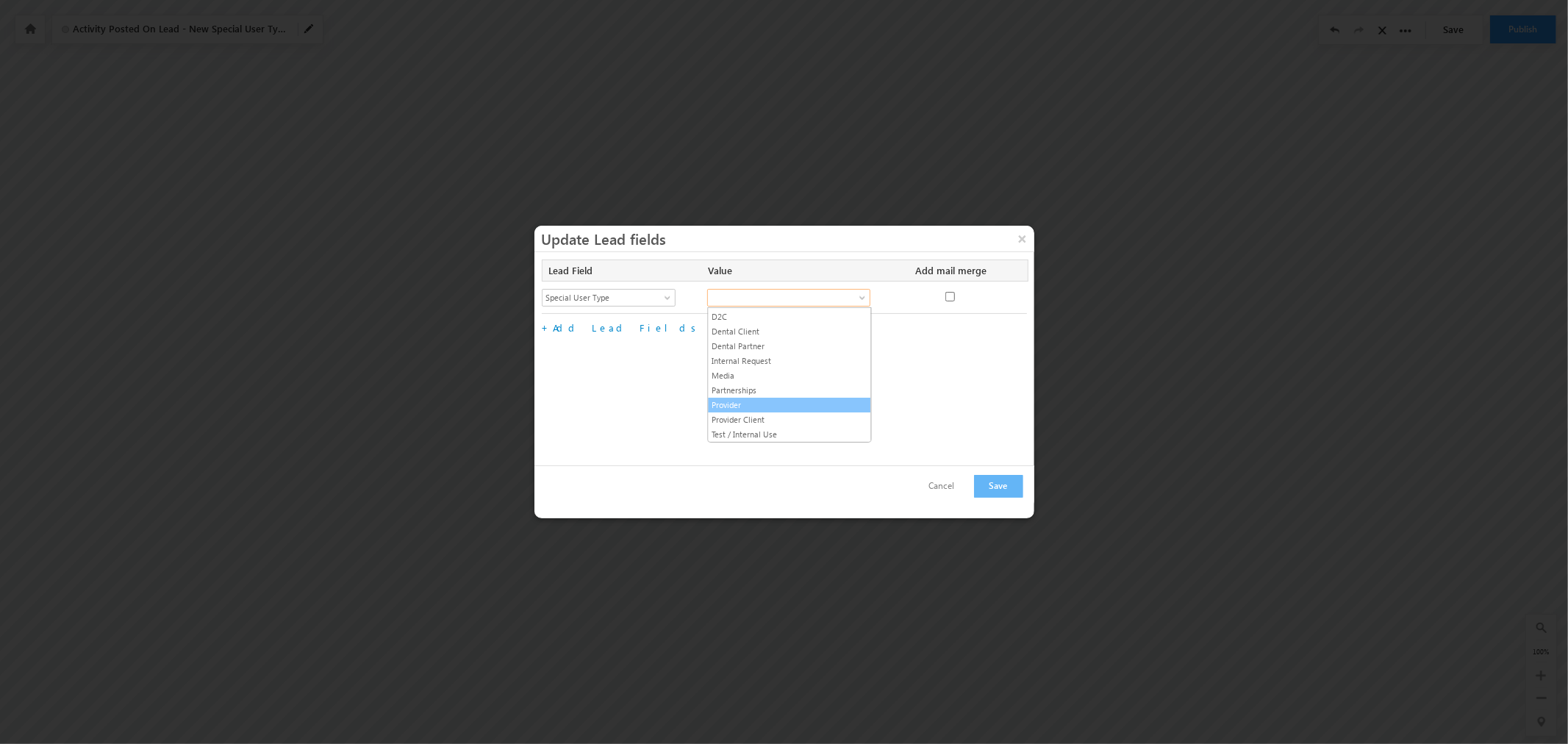
click at [766, 402] on link "Provider" at bounding box center [790, 406] width 162 height 14
click at [995, 488] on button "Save" at bounding box center [998, 485] width 50 height 22
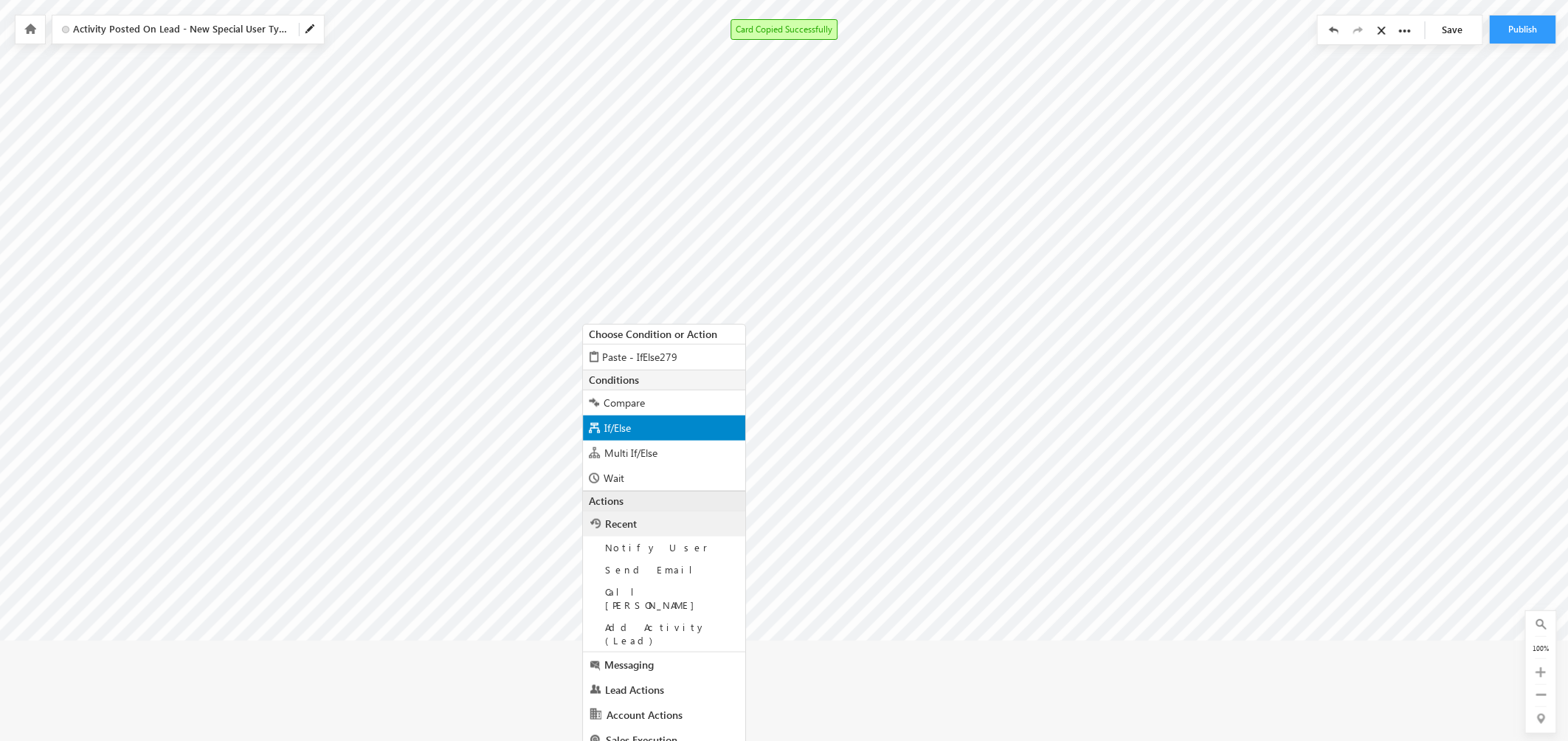
scroll to position [432, 1967]
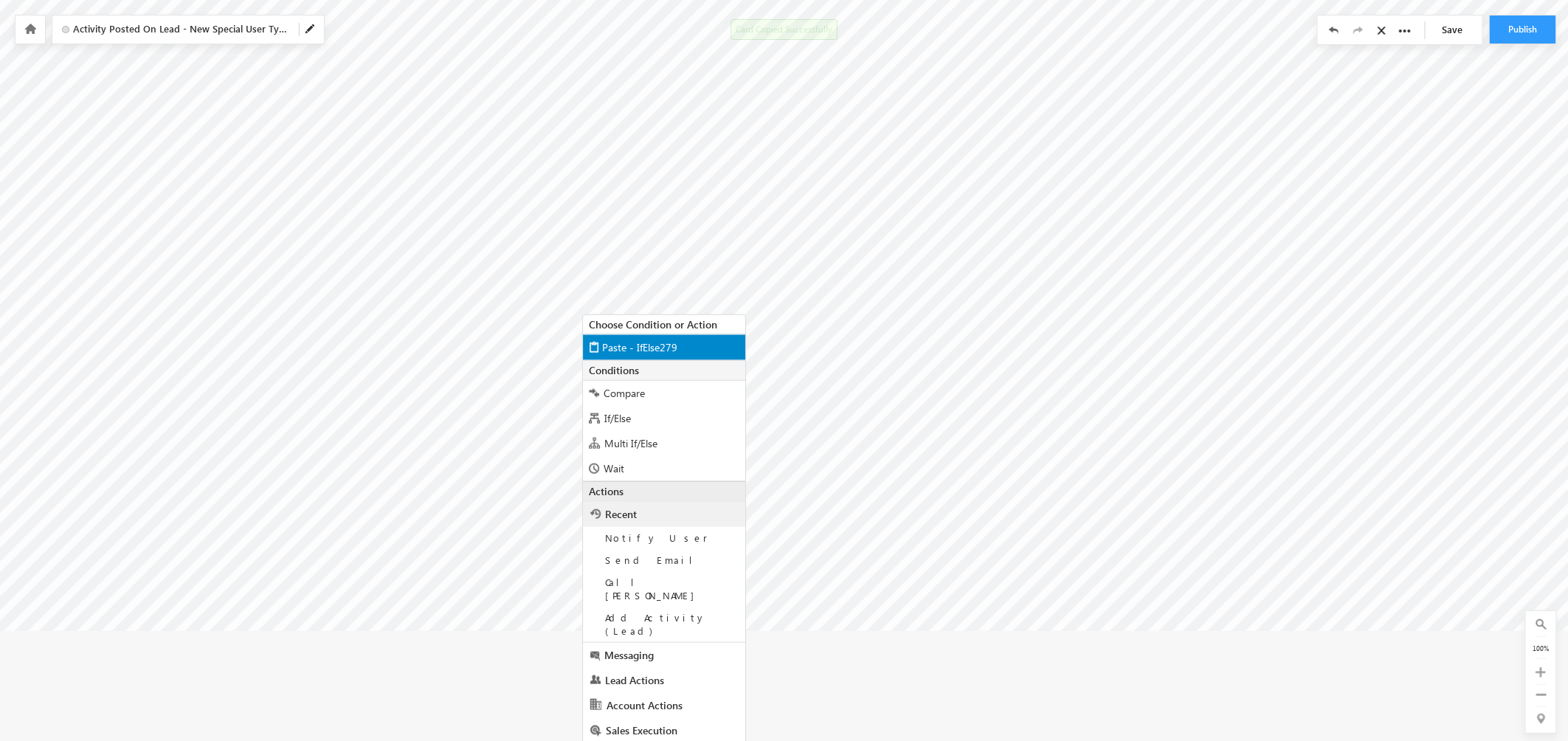
click at [672, 352] on span "Paste - IfElse279" at bounding box center [640, 347] width 75 height 14
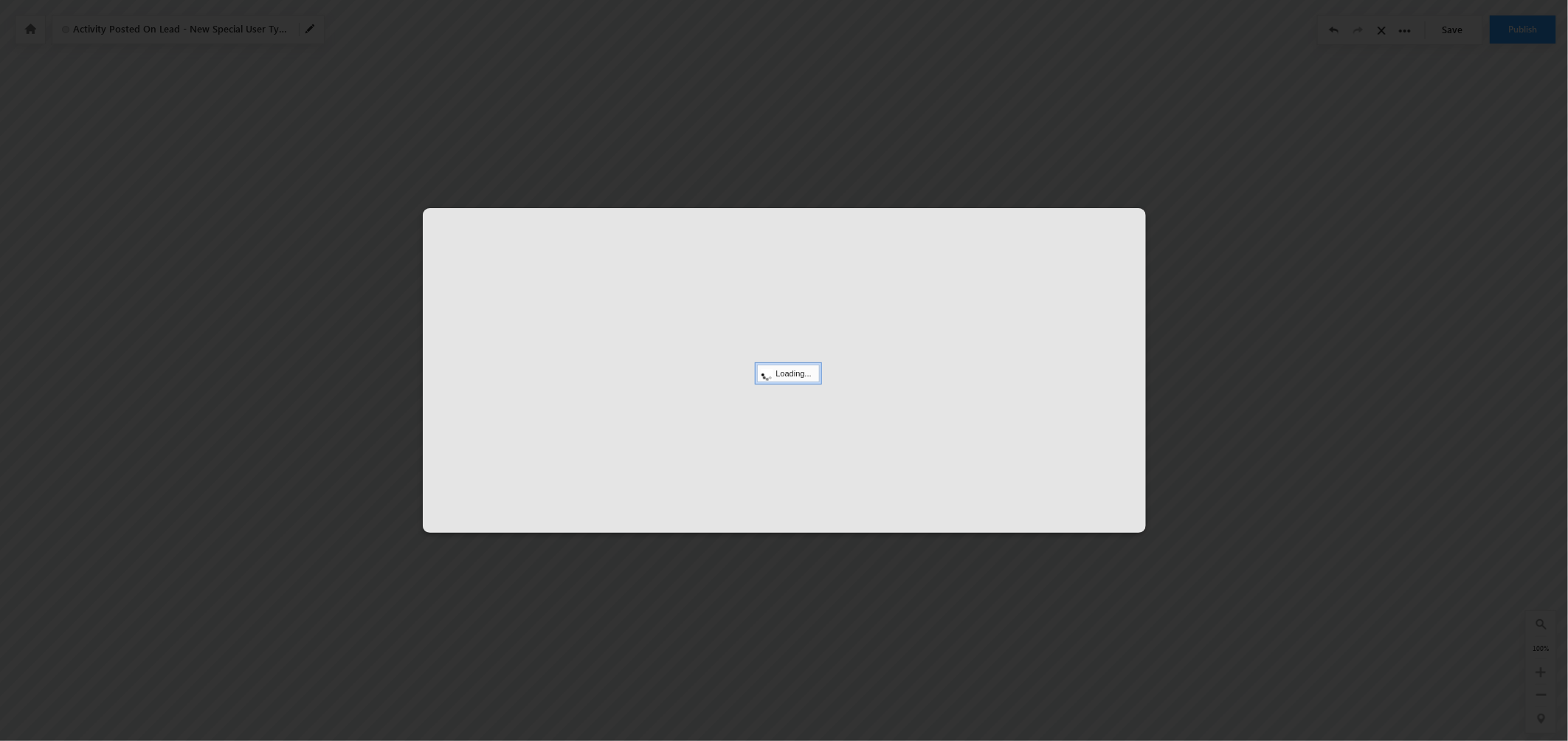
scroll to position [315, 1967]
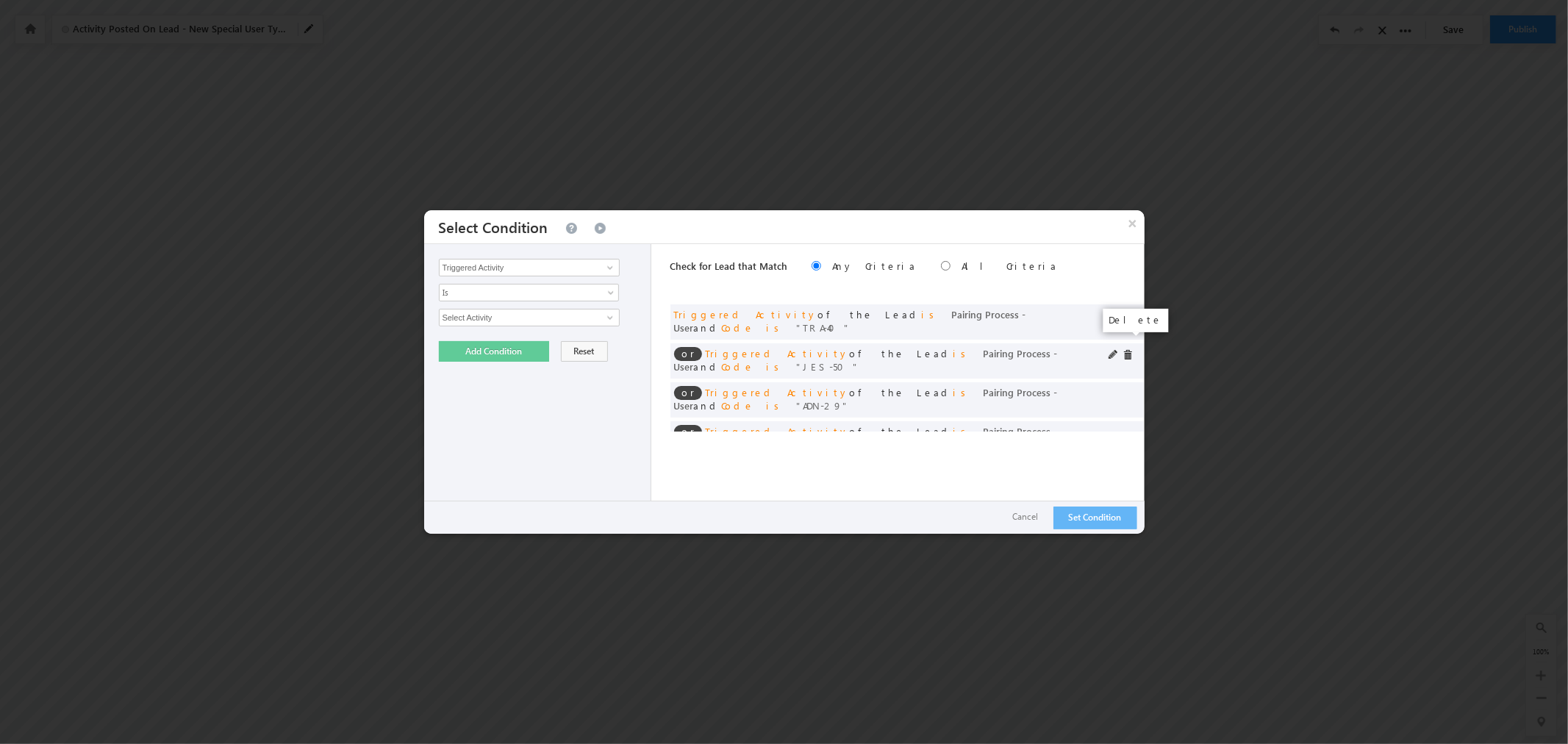
click at [1125, 350] on span at bounding box center [1127, 355] width 11 height 11
click at [0, 0] on span at bounding box center [0, 0] width 0 height 0
click at [1130, 350] on span at bounding box center [1127, 355] width 11 height 11
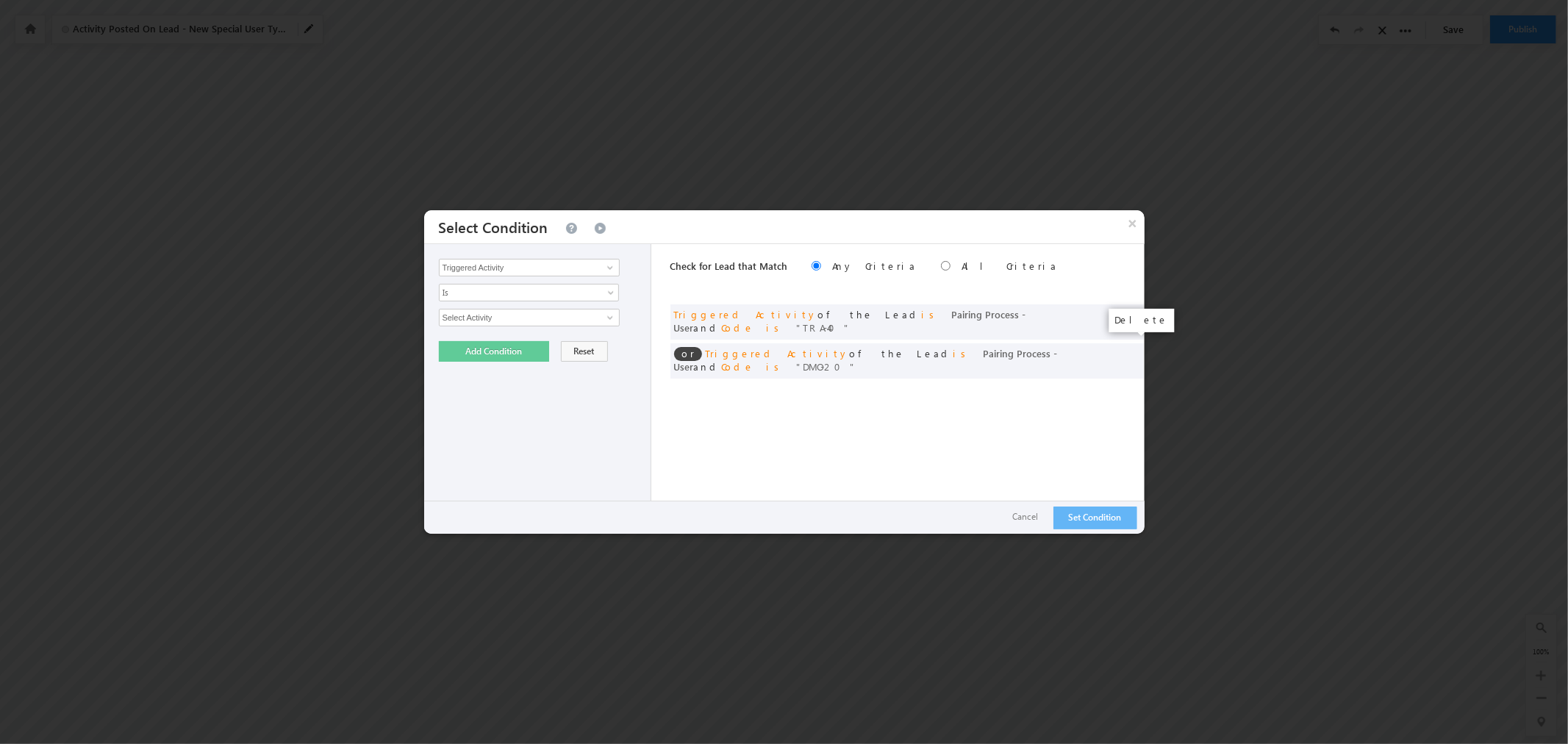
click at [0, 0] on span at bounding box center [0, 0] width 0 height 0
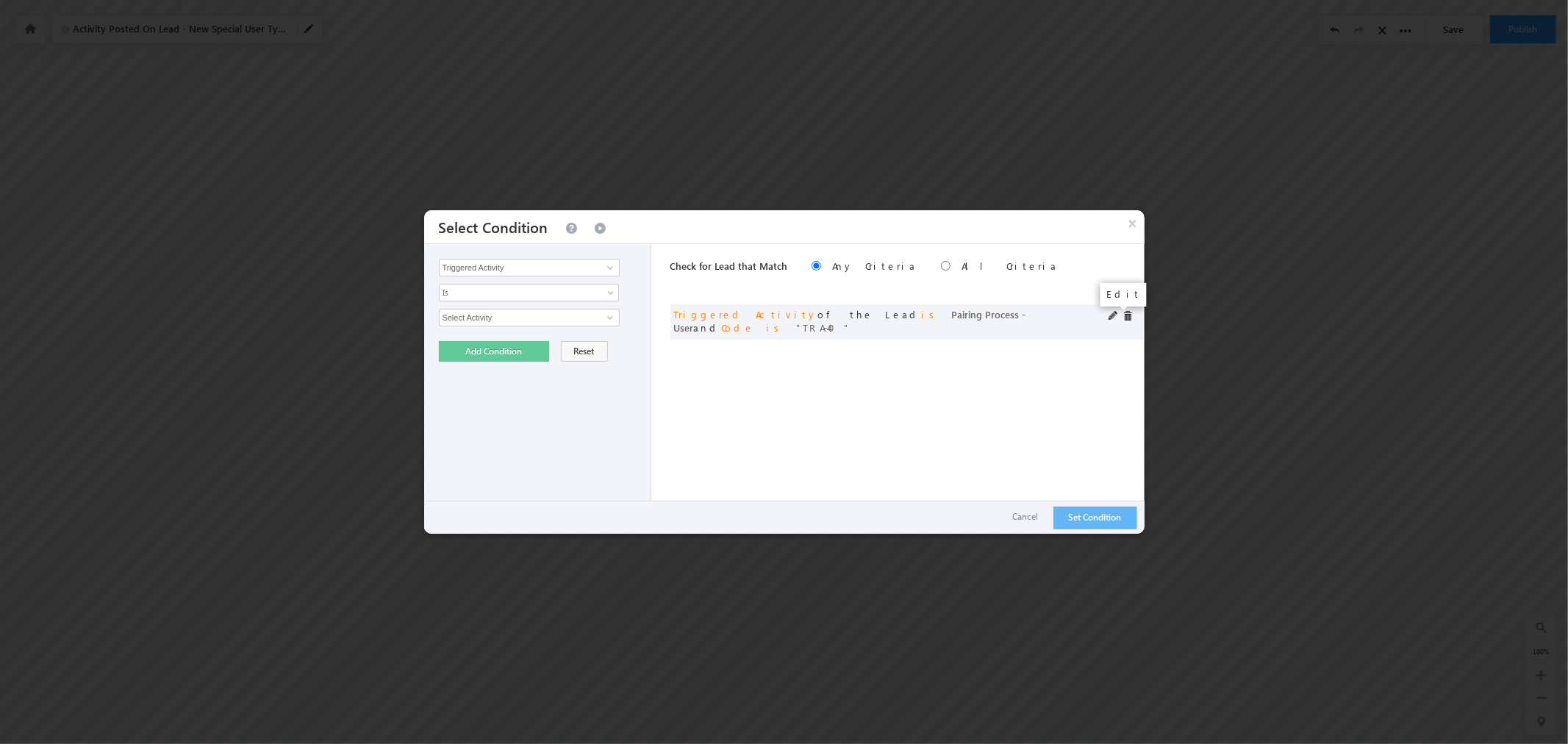
click at [1114, 314] on span at bounding box center [1114, 316] width 11 height 11
click at [593, 390] on input "TRA-40" at bounding box center [529, 393] width 181 height 18
type input "WPU-20"
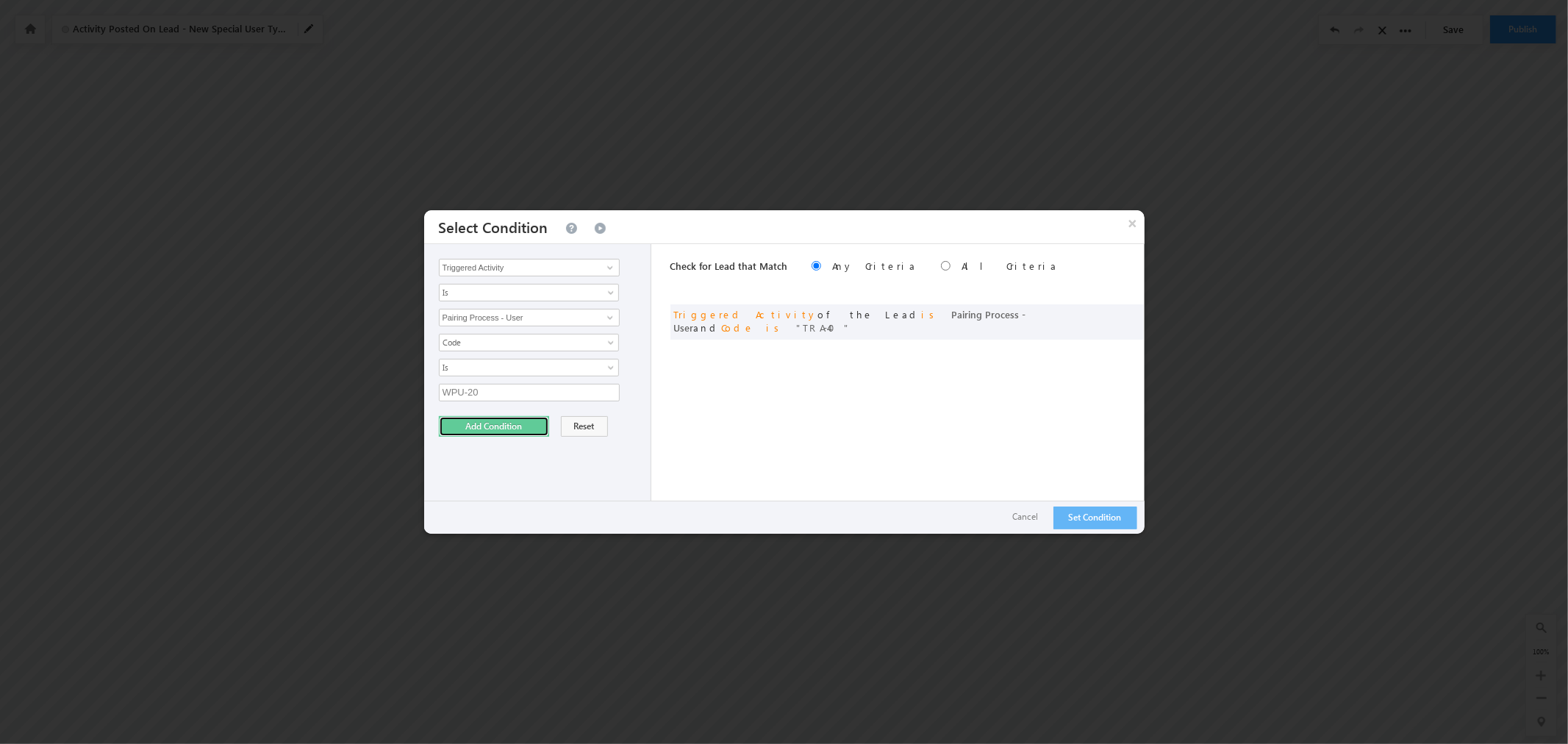
click at [511, 425] on button "Add Condition" at bounding box center [493, 426] width 110 height 20
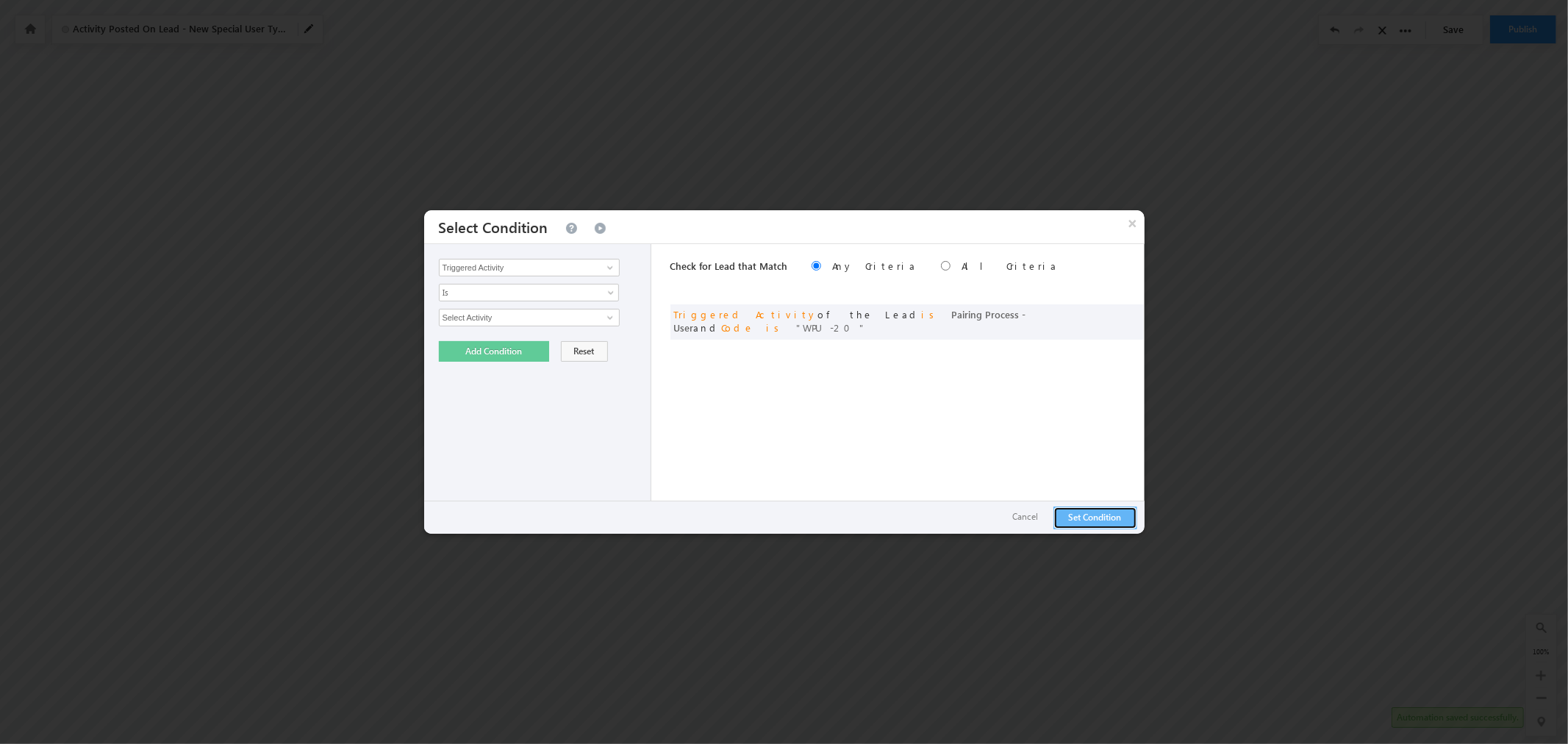
click at [1067, 513] on button "Set Condition" at bounding box center [1095, 517] width 84 height 22
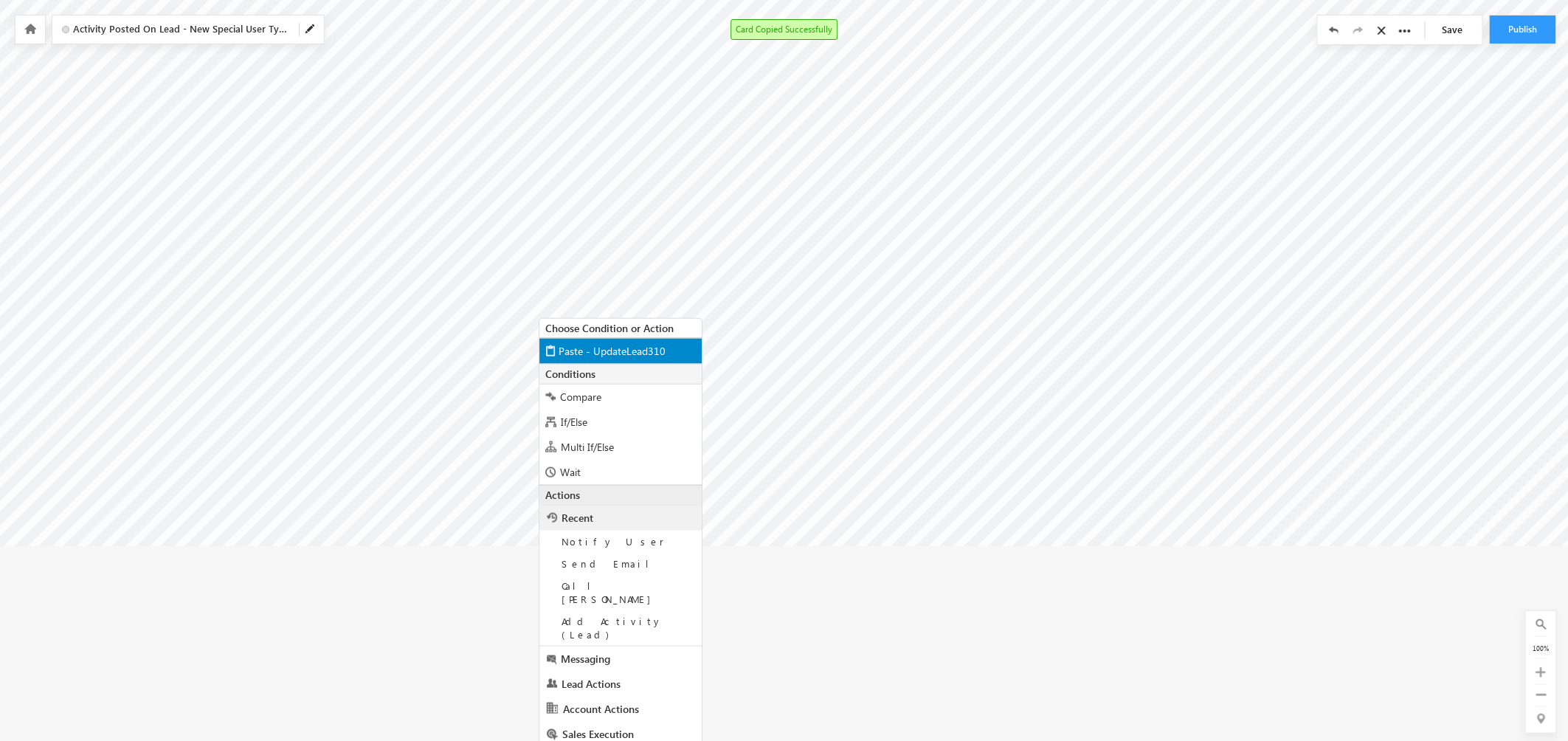
click at [618, 345] on span "Paste - UpdateLead310" at bounding box center [612, 350] width 107 height 14
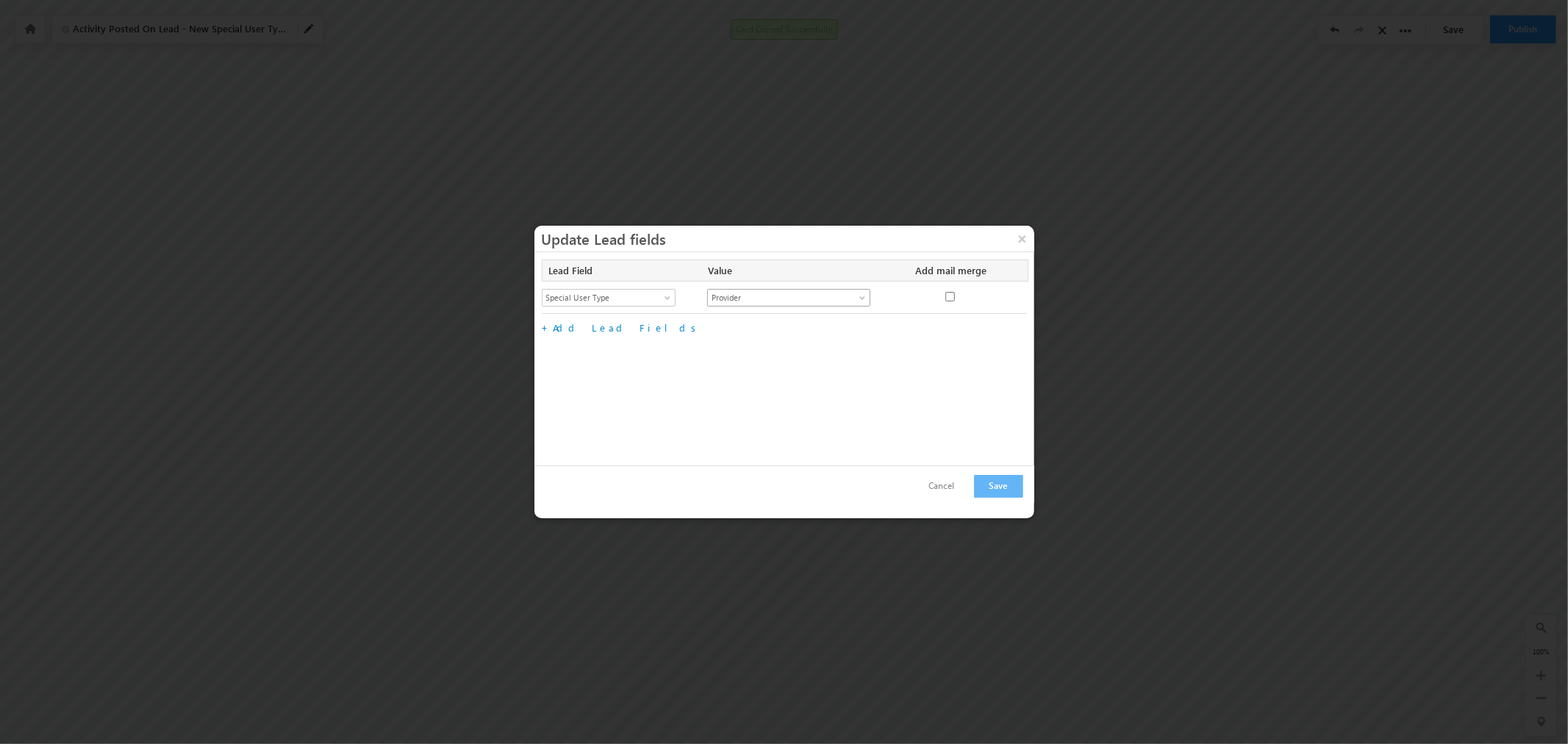
click at [865, 301] on span at bounding box center [864, 301] width 12 height 12
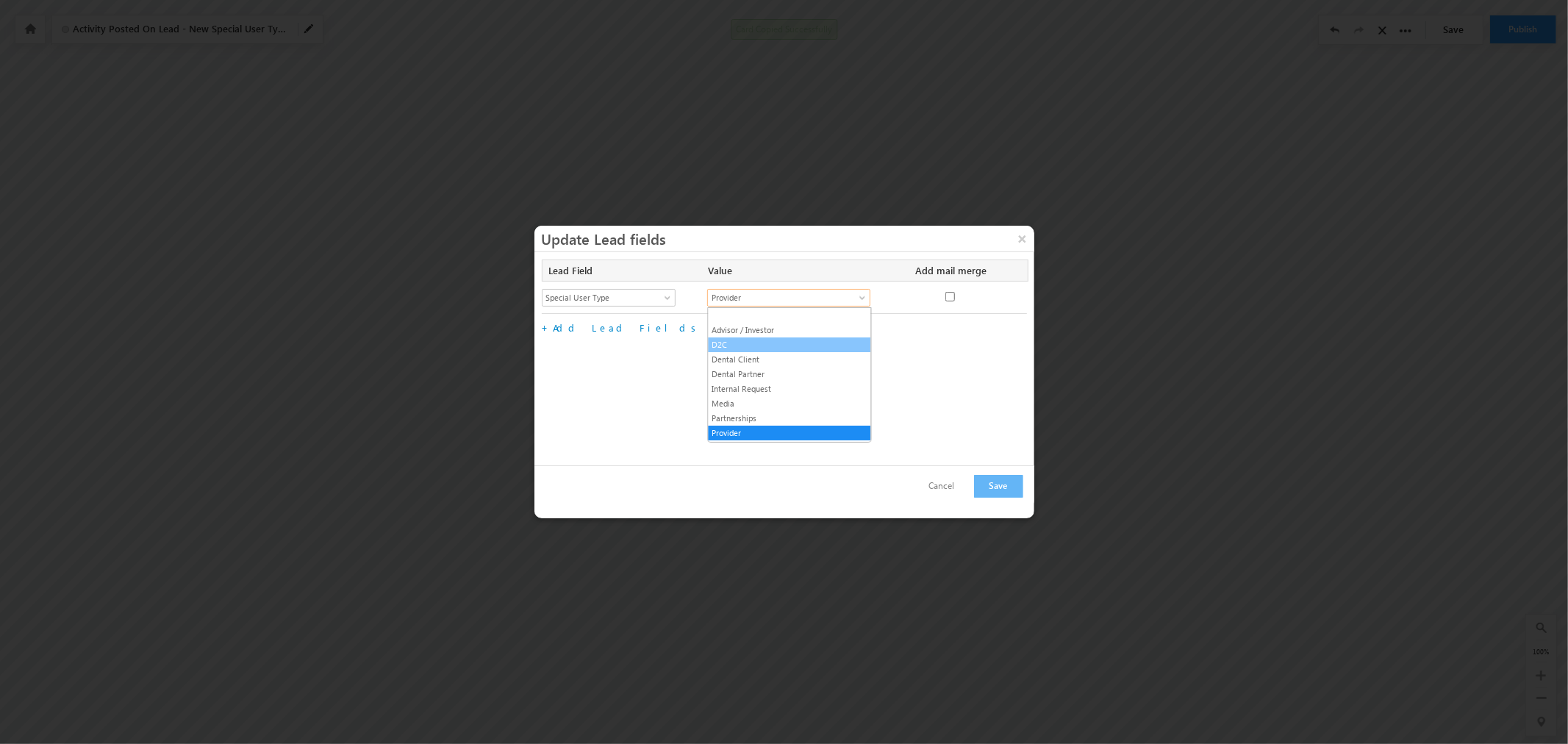
click at [828, 339] on link "D2C" at bounding box center [790, 345] width 162 height 14
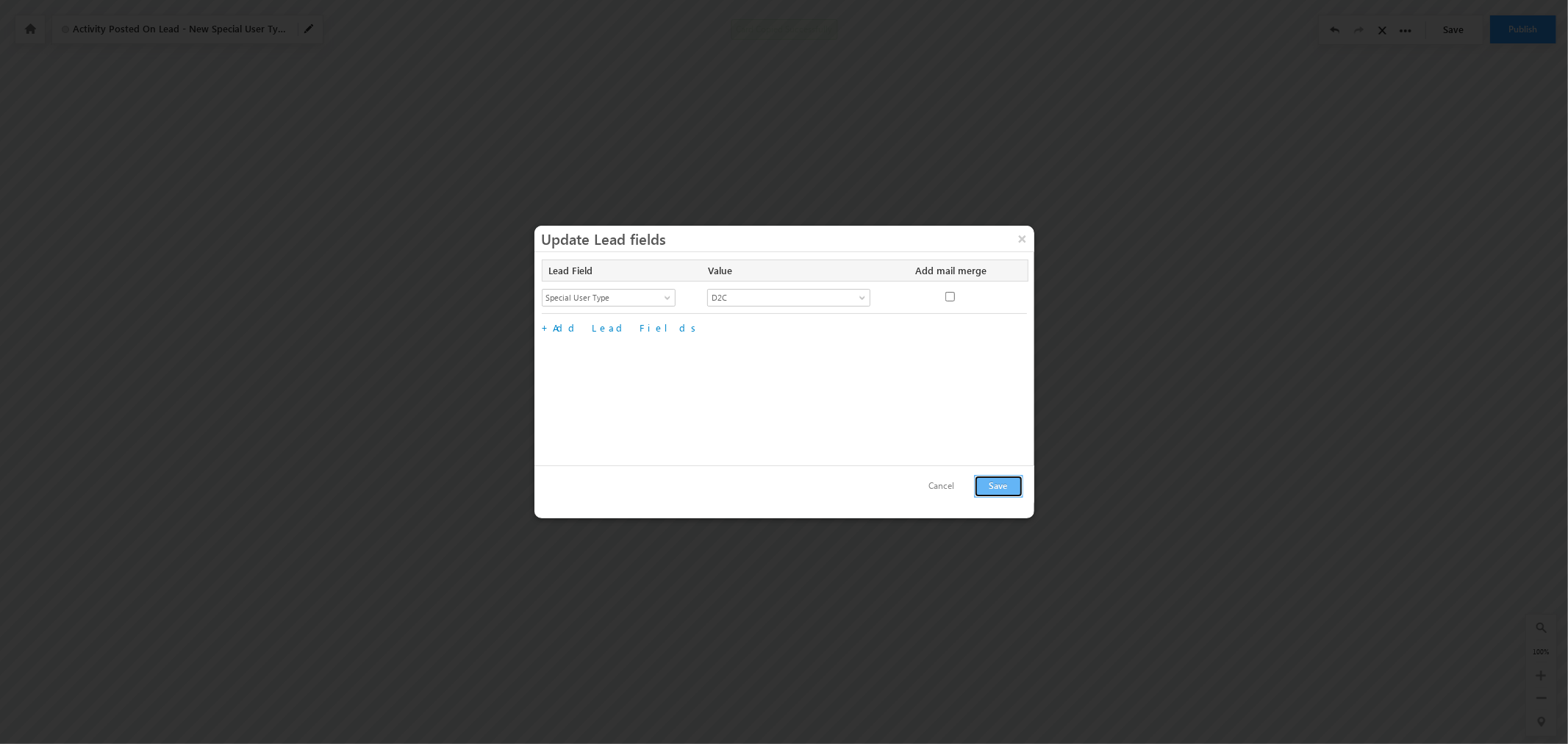
click at [987, 481] on button "Save" at bounding box center [998, 485] width 50 height 22
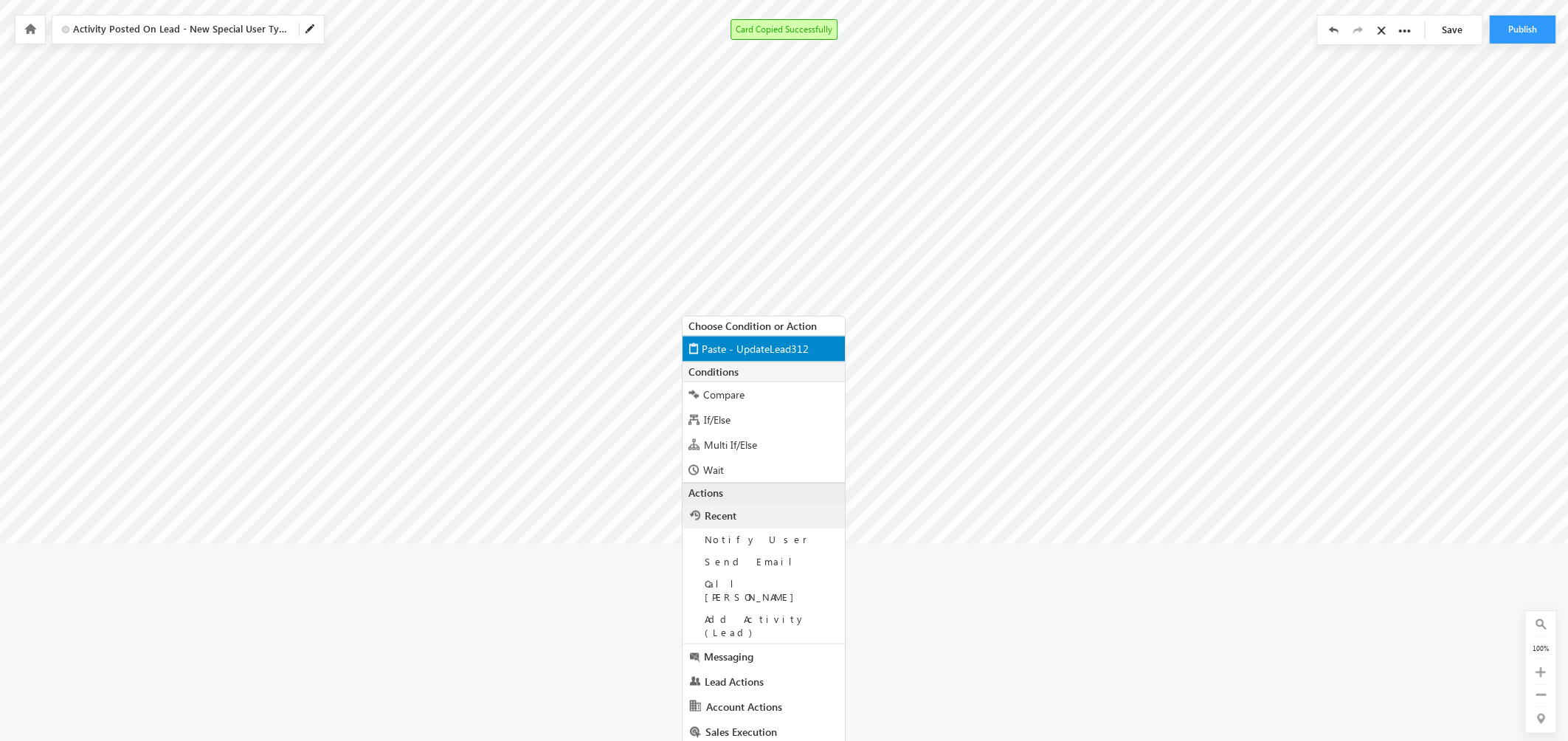
click at [778, 354] on span "Paste - UpdateLead312" at bounding box center [756, 349] width 107 height 14
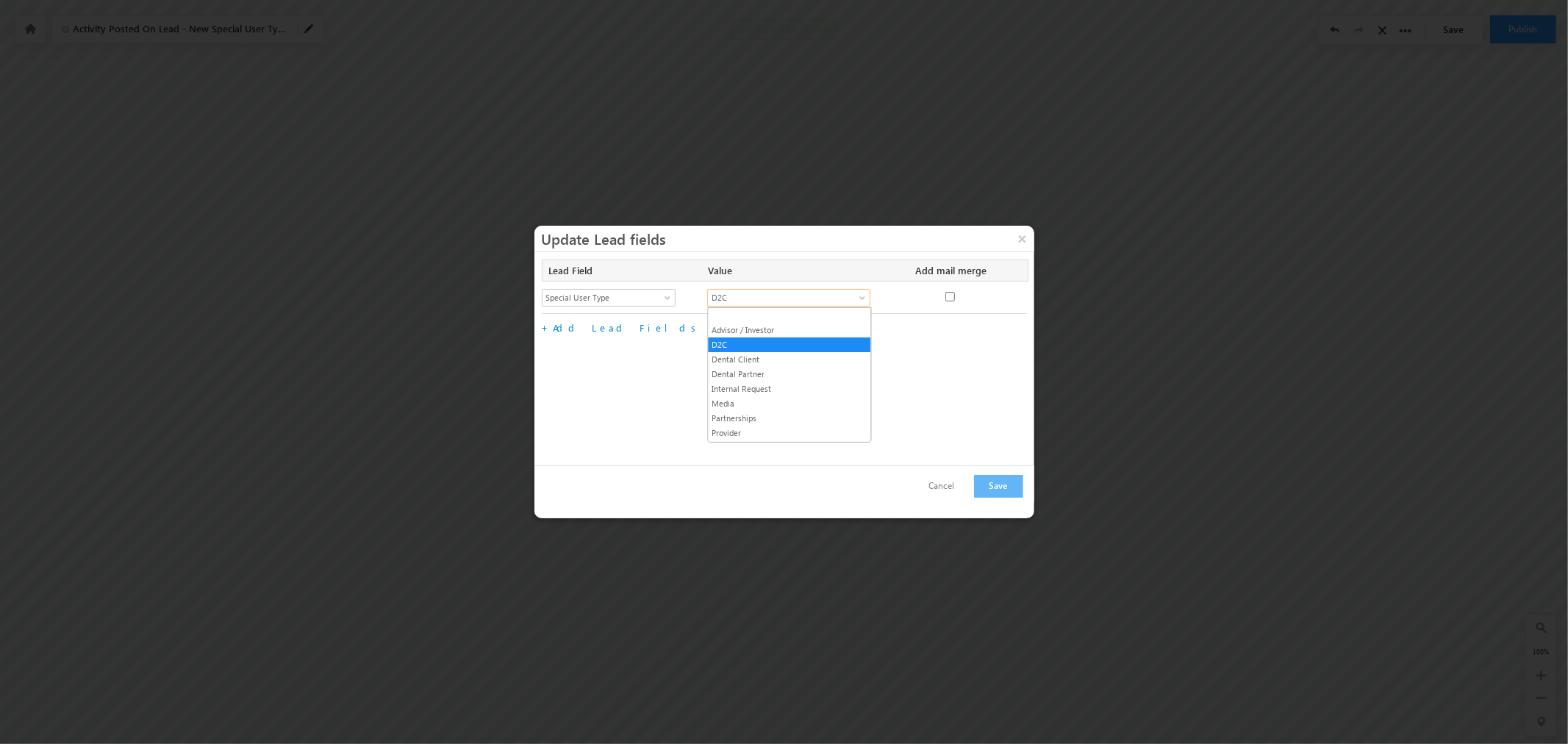
click at [849, 297] on span "D2C" at bounding box center [780, 298] width 145 height 14
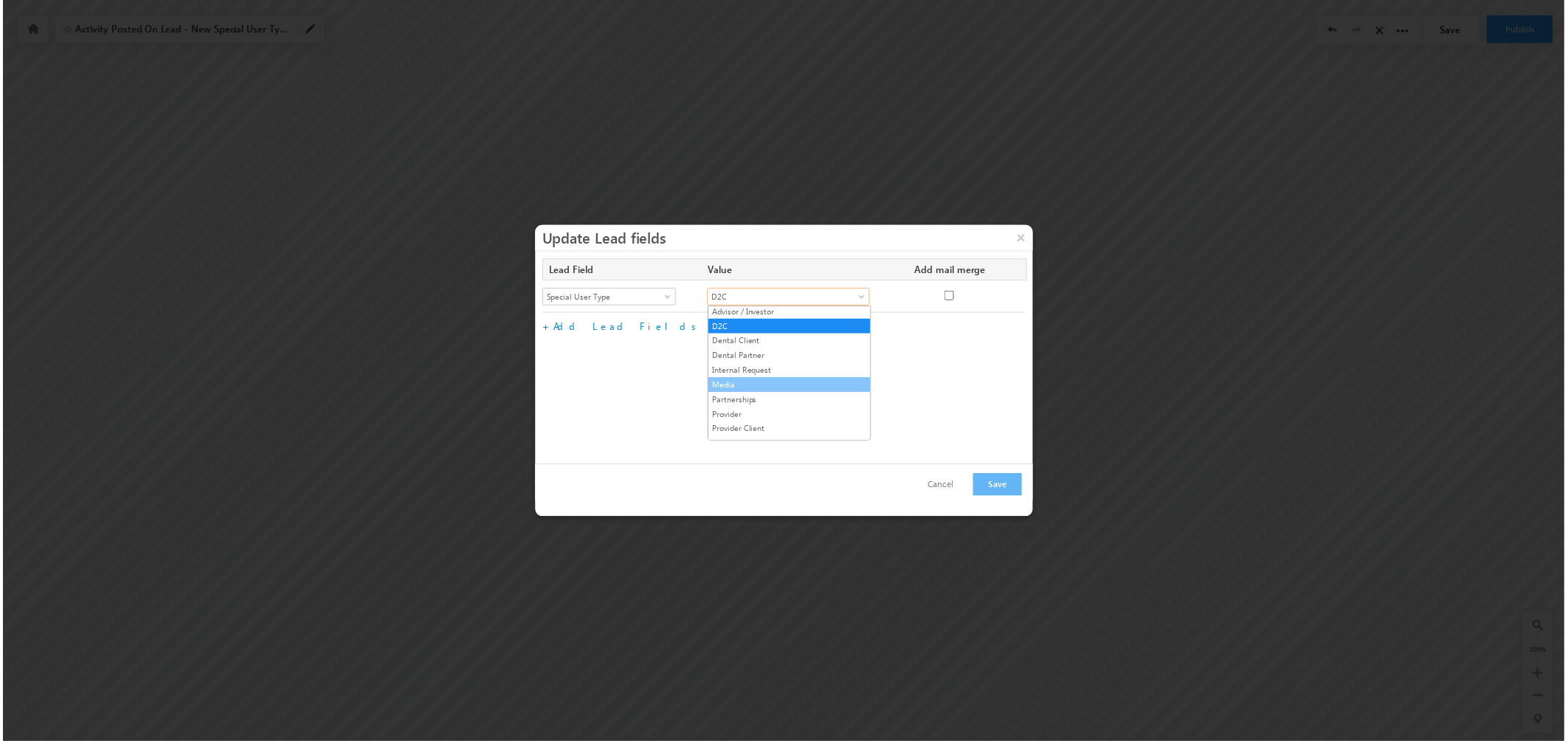
scroll to position [29, 0]
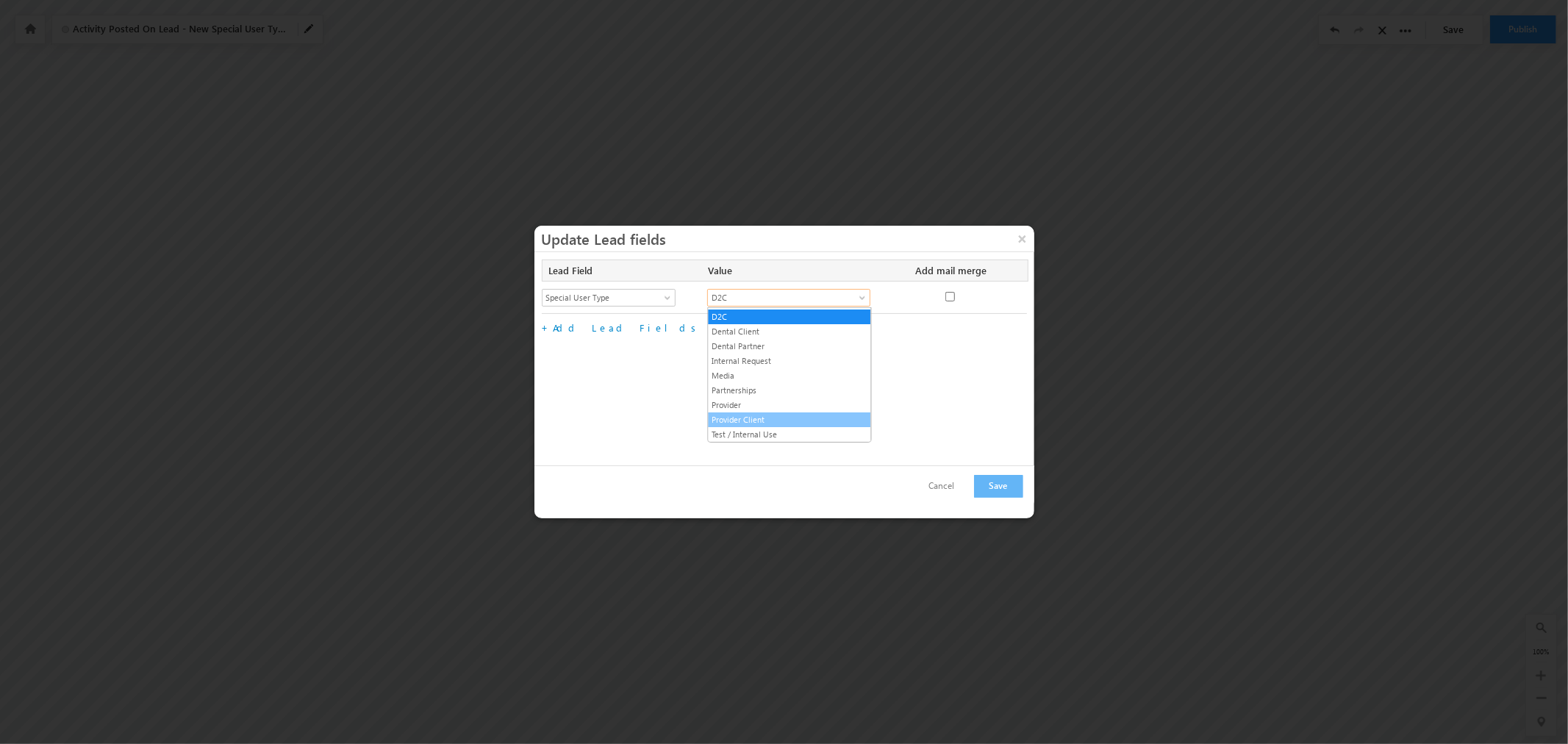
click at [784, 414] on link "Provider Client" at bounding box center [790, 420] width 162 height 14
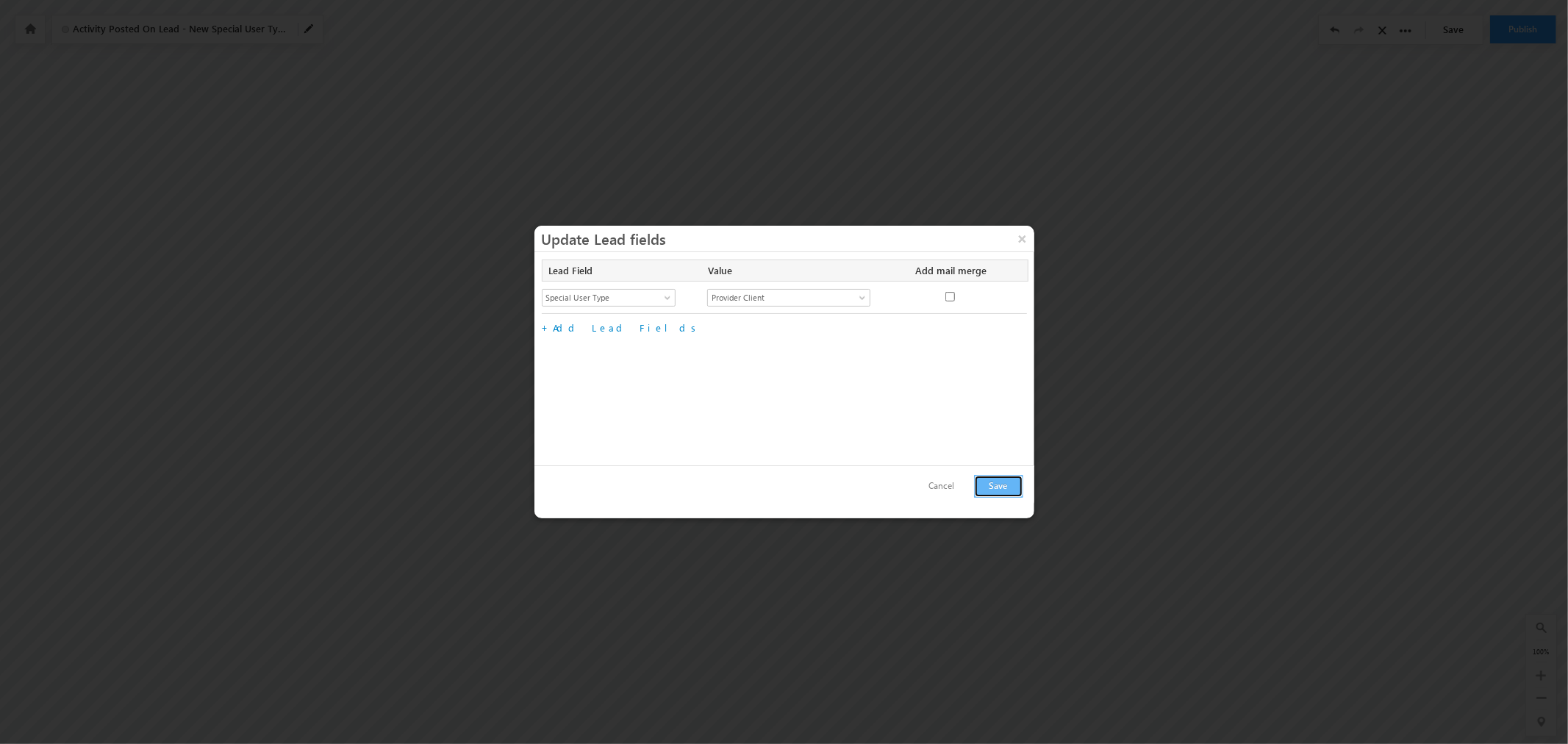
click at [997, 488] on button "Save" at bounding box center [998, 485] width 50 height 22
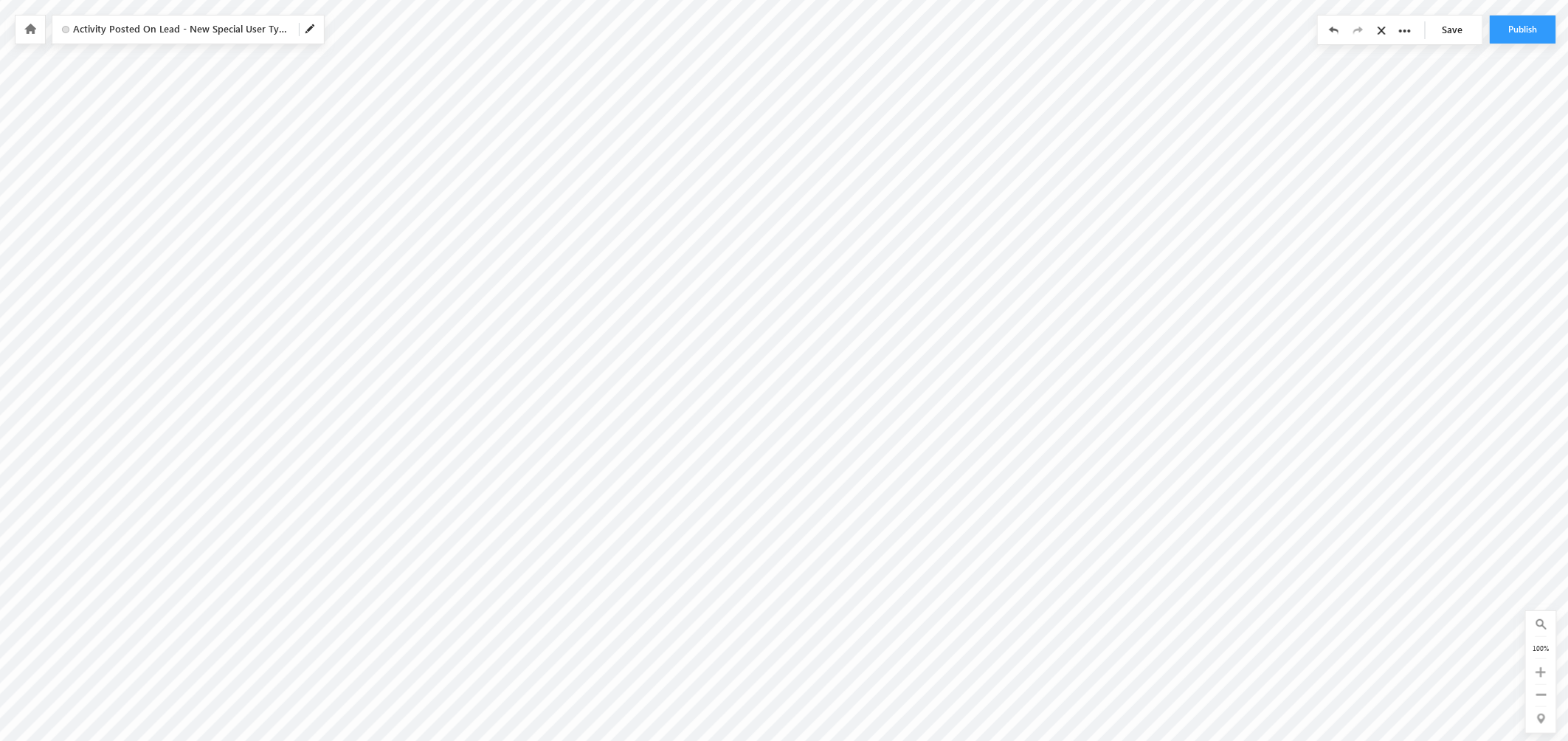
scroll to position [151, 1967]
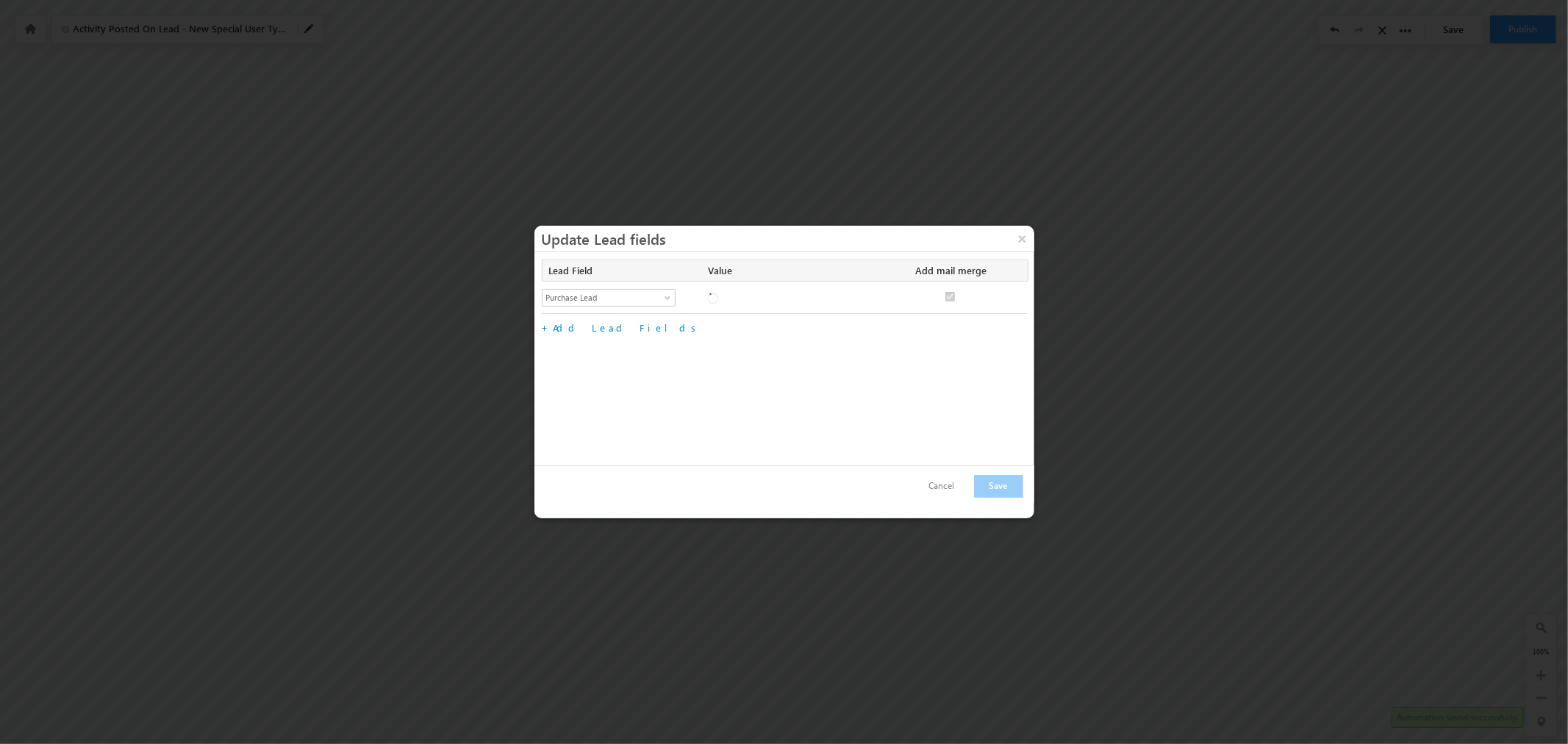
checkbox input "true"
click at [1029, 241] on button "×" at bounding box center [1022, 238] width 23 height 25
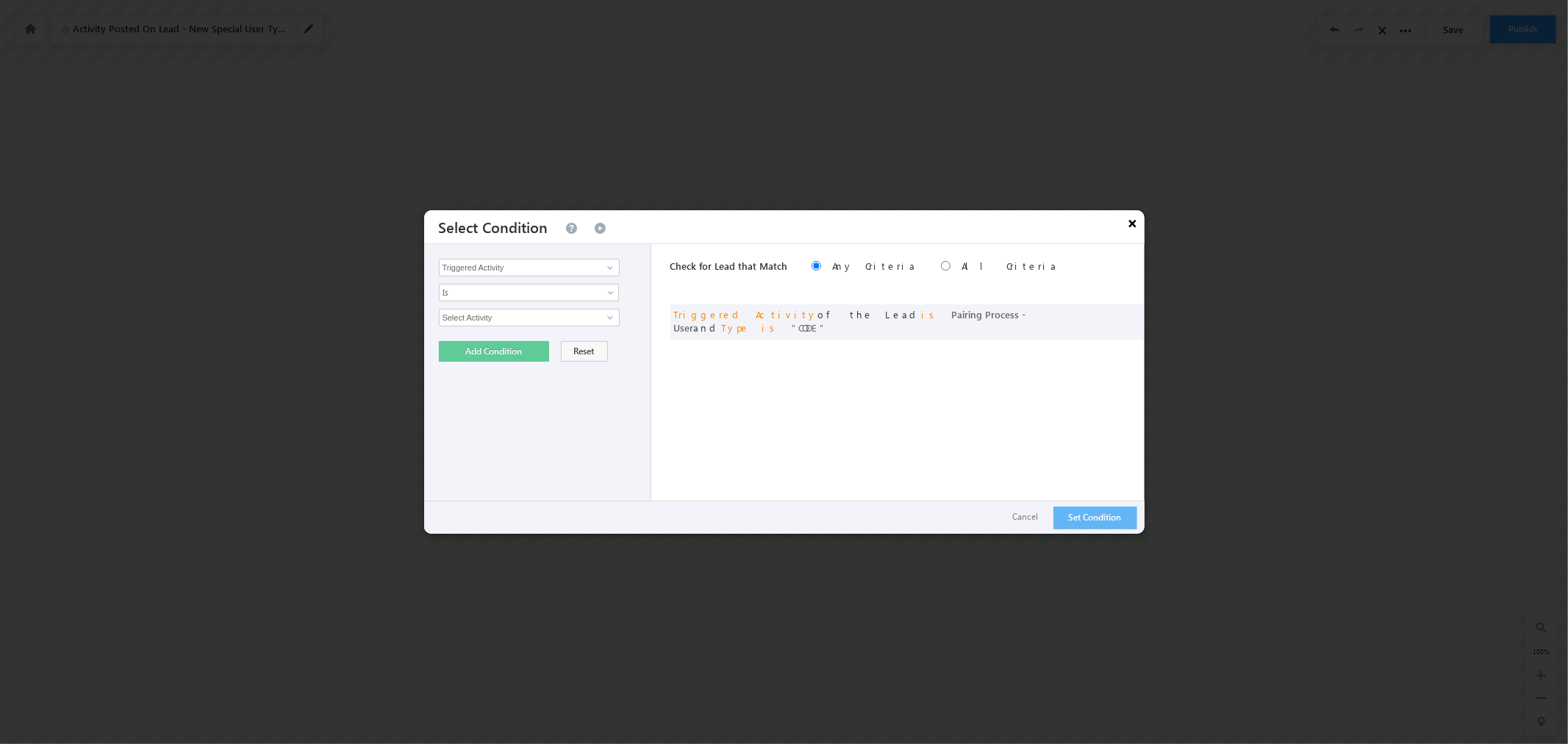
click at [1133, 221] on button "×" at bounding box center [1133, 223] width 23 height 25
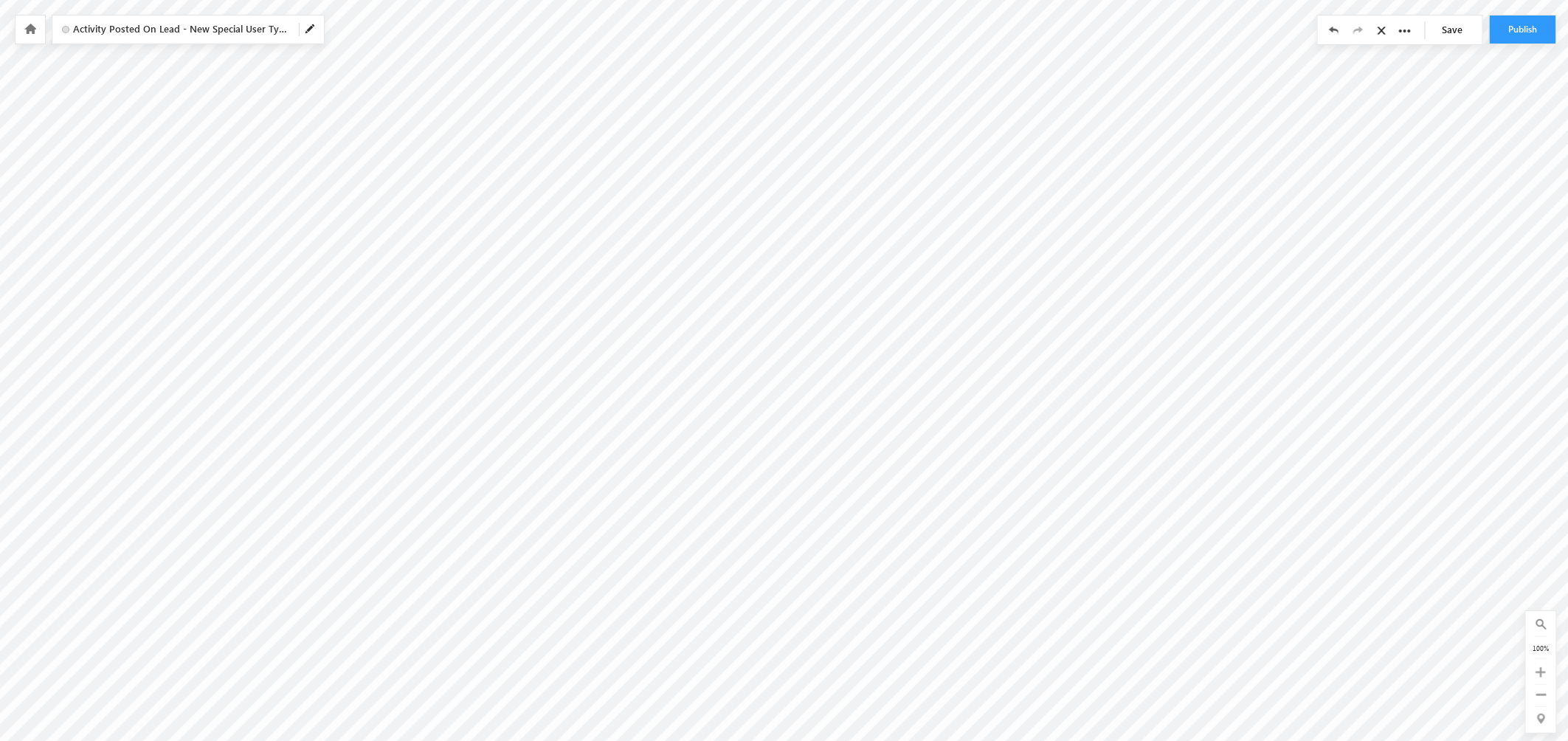
scroll to position [321, 1967]
click at [1446, 30] on link "Save" at bounding box center [1456, 29] width 52 height 28
click at [28, 27] on icon at bounding box center [30, 28] width 12 height 11
